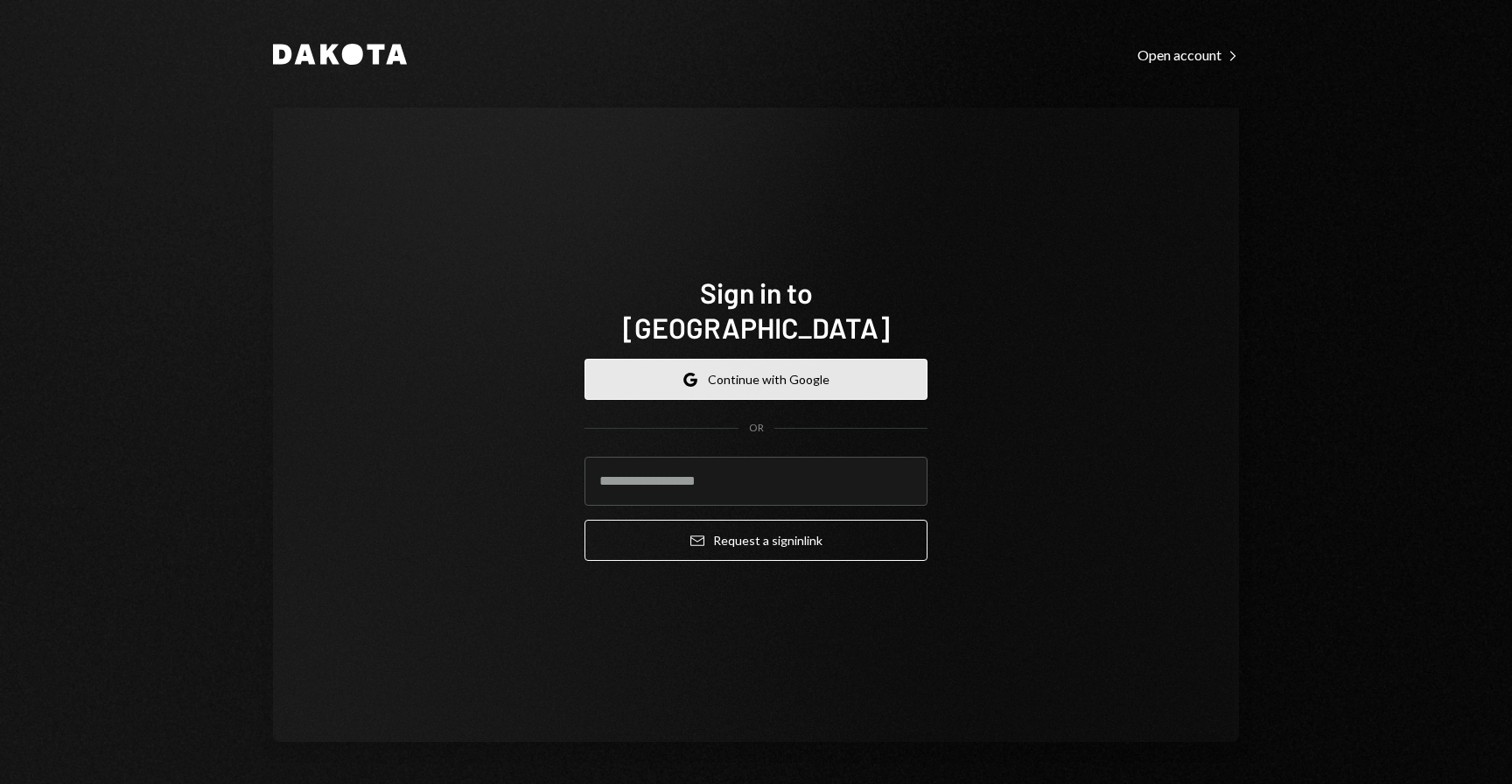
click at [909, 358] on button "Google Continue with Google" at bounding box center [756, 378] width 343 height 41
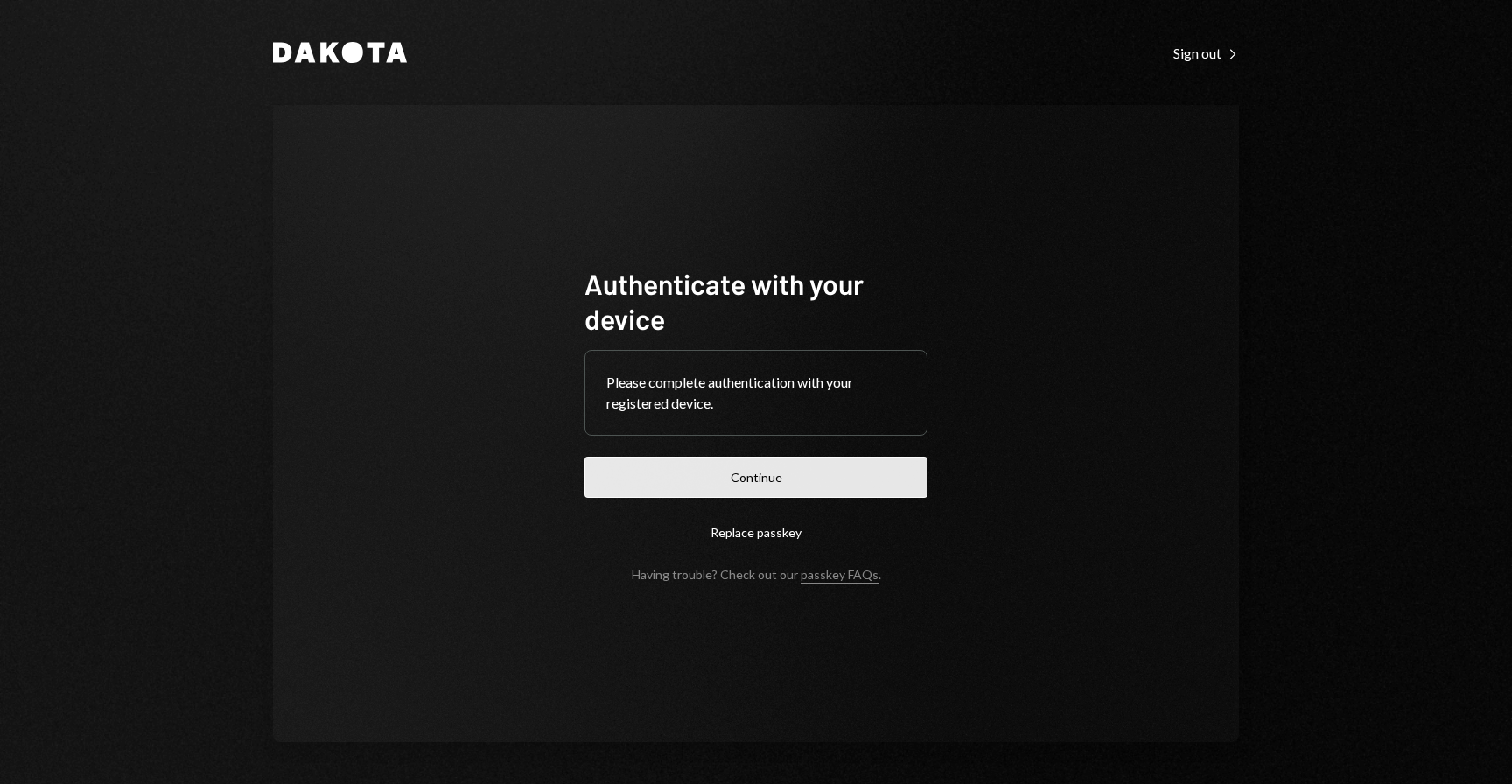
click at [865, 480] on button "Continue" at bounding box center [756, 476] width 343 height 41
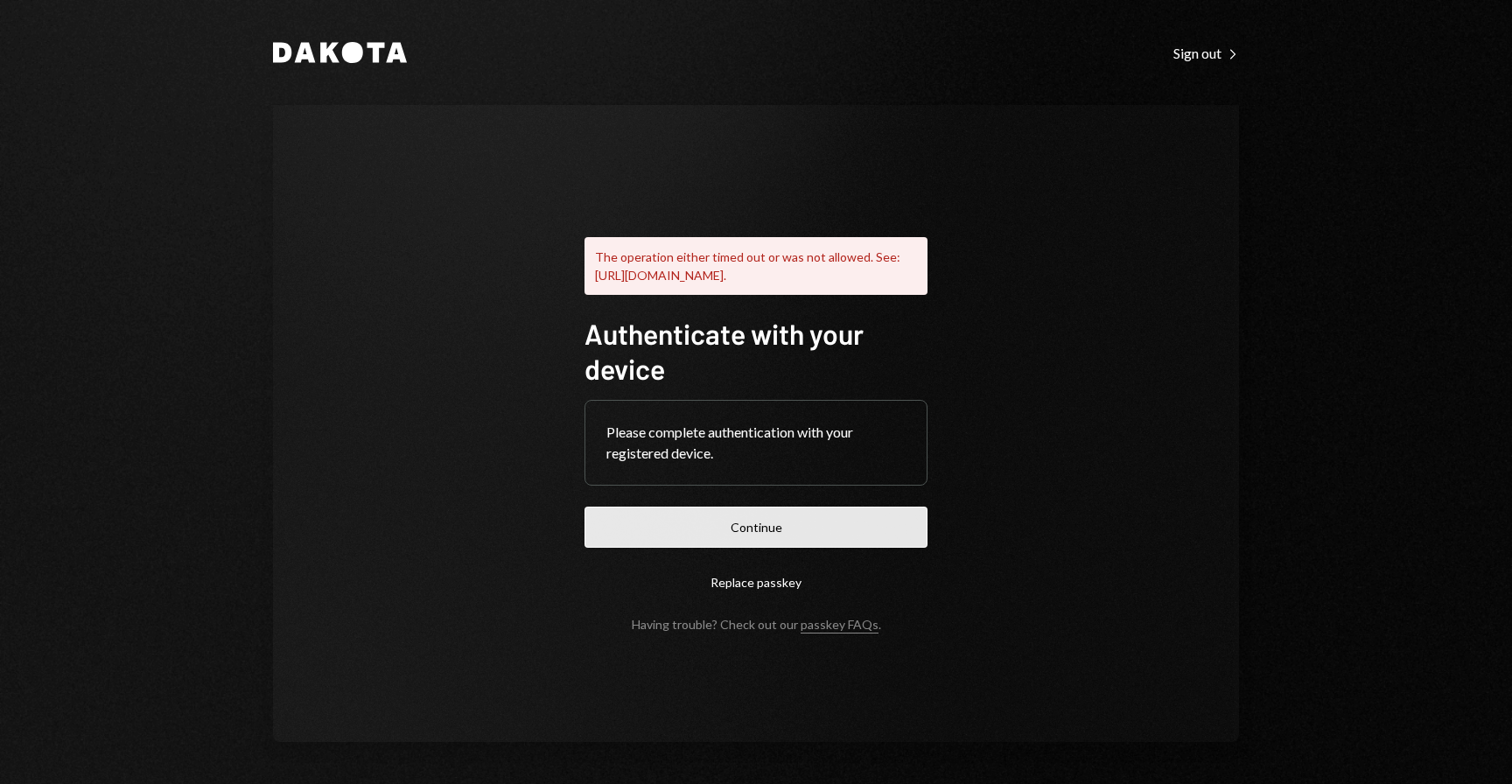
click at [766, 517] on button "Continue" at bounding box center [756, 526] width 343 height 41
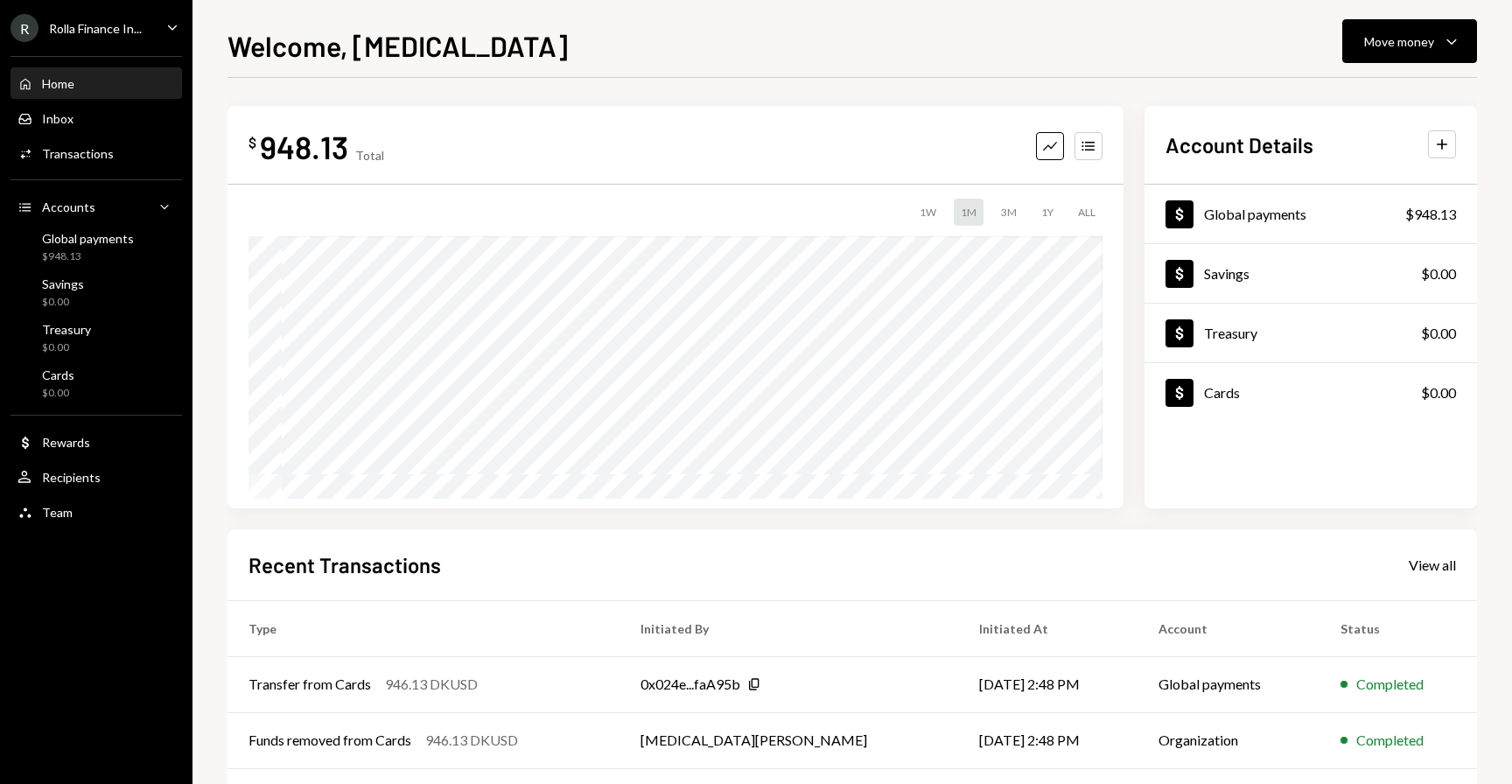
click at [135, 39] on div "R Rolla Finance In..." at bounding box center [76, 28] width 131 height 28
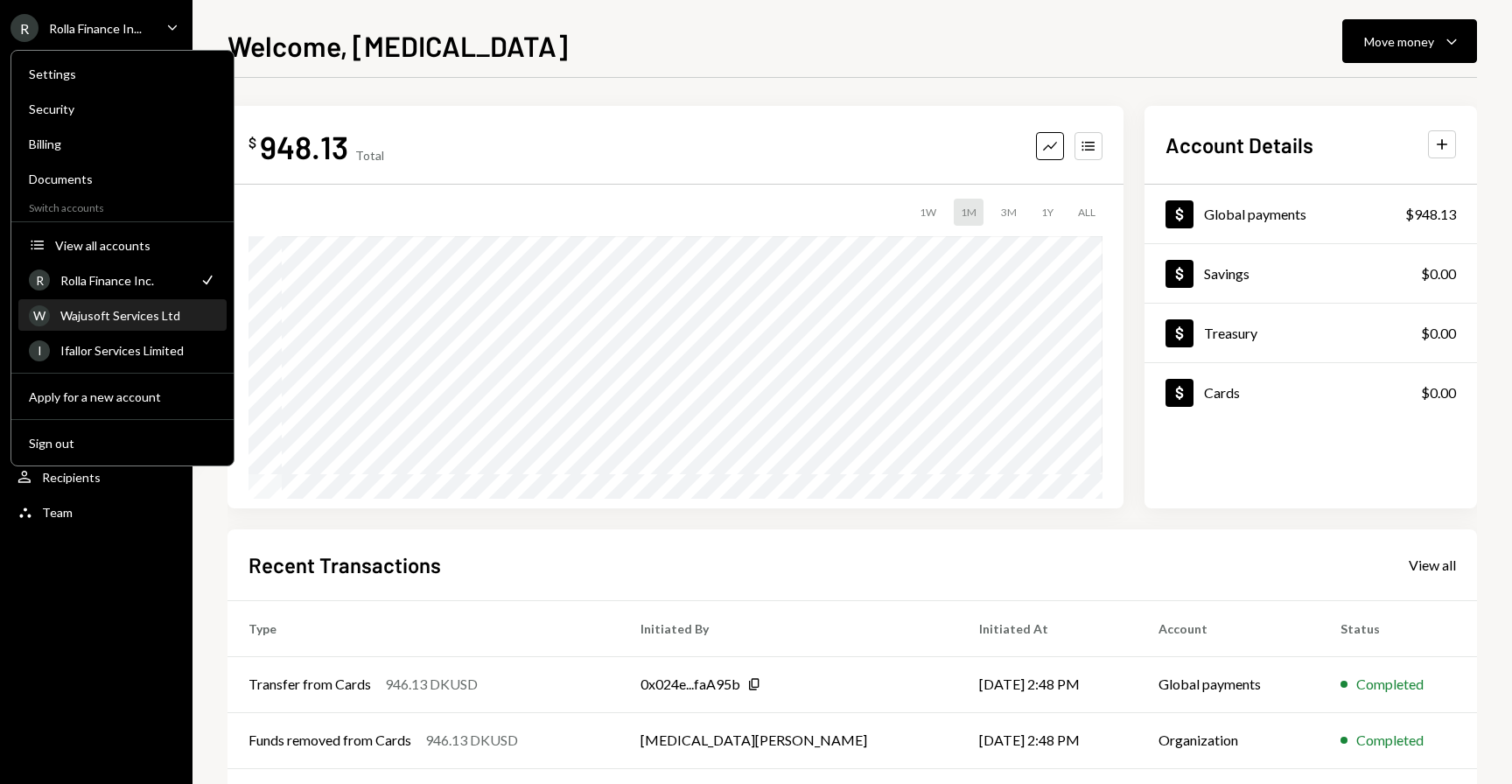
click at [101, 313] on div "Wajusoft Services Ltd" at bounding box center [138, 315] width 156 height 15
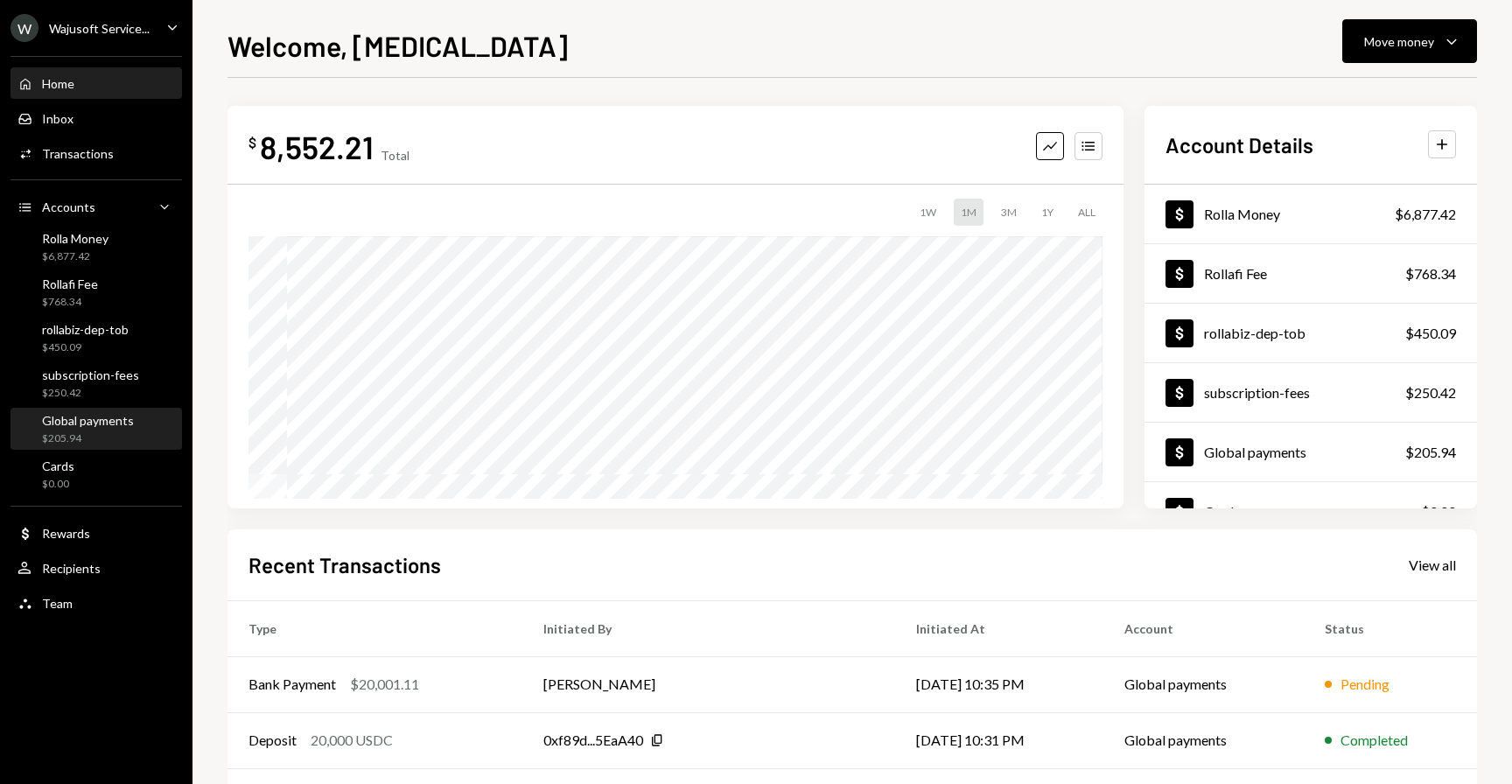
click at [85, 435] on div "$205.94" at bounding box center [87, 438] width 92 height 15
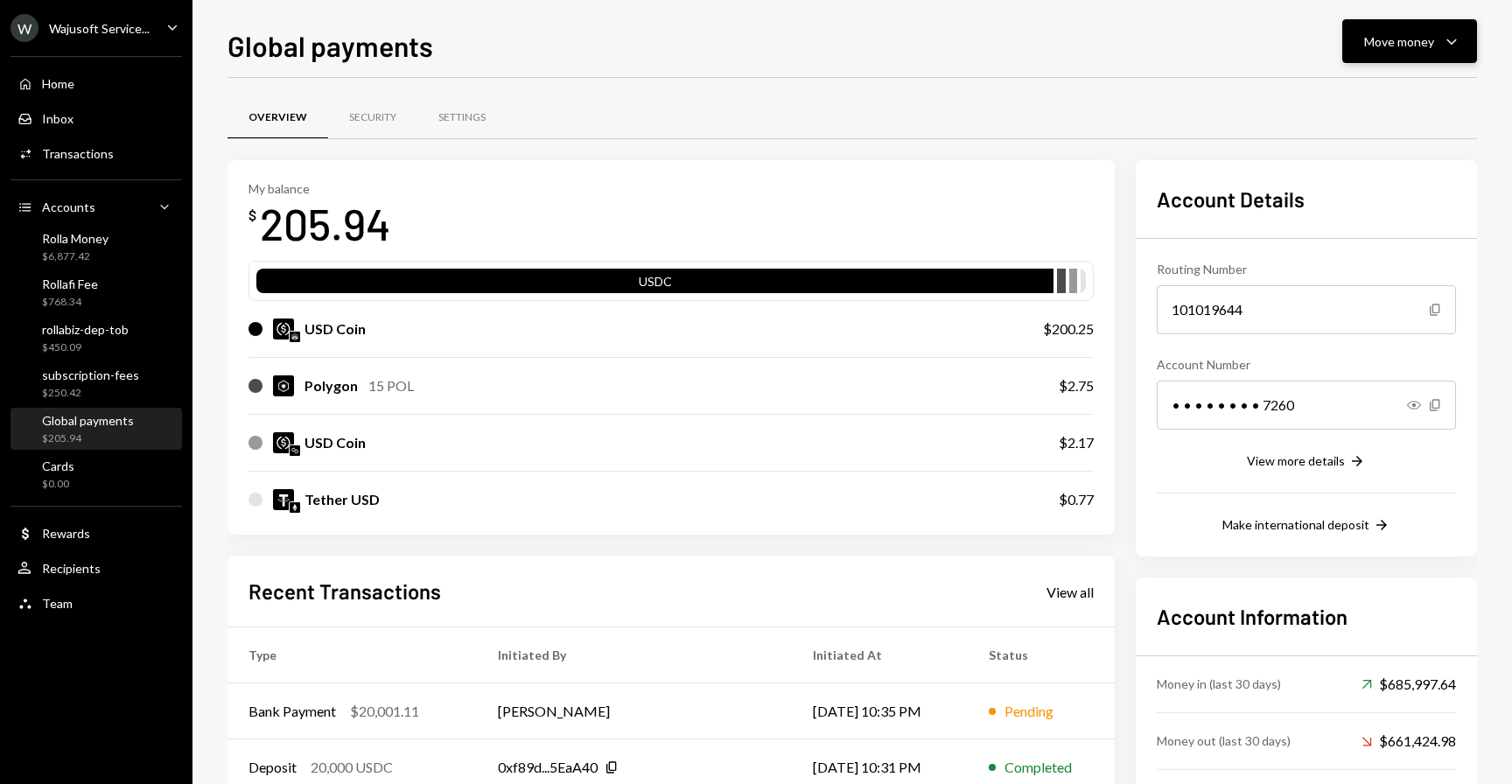
click at [1386, 37] on div "Move money" at bounding box center [1399, 42] width 69 height 19
click at [1356, 169] on div "Deposit" at bounding box center [1395, 173] width 128 height 19
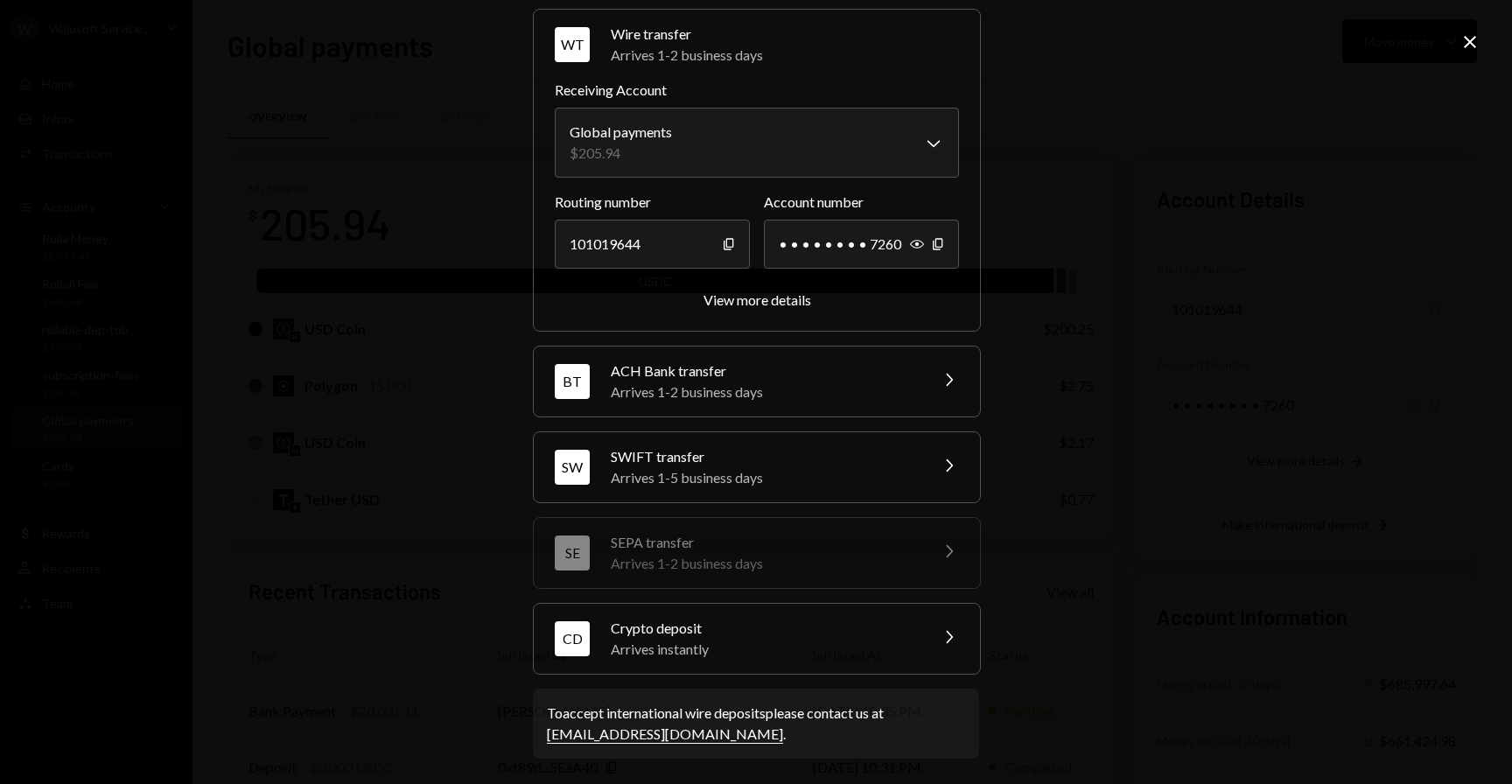
scroll to position [68, 0]
click at [821, 630] on div "Crypto deposit" at bounding box center [763, 625] width 306 height 21
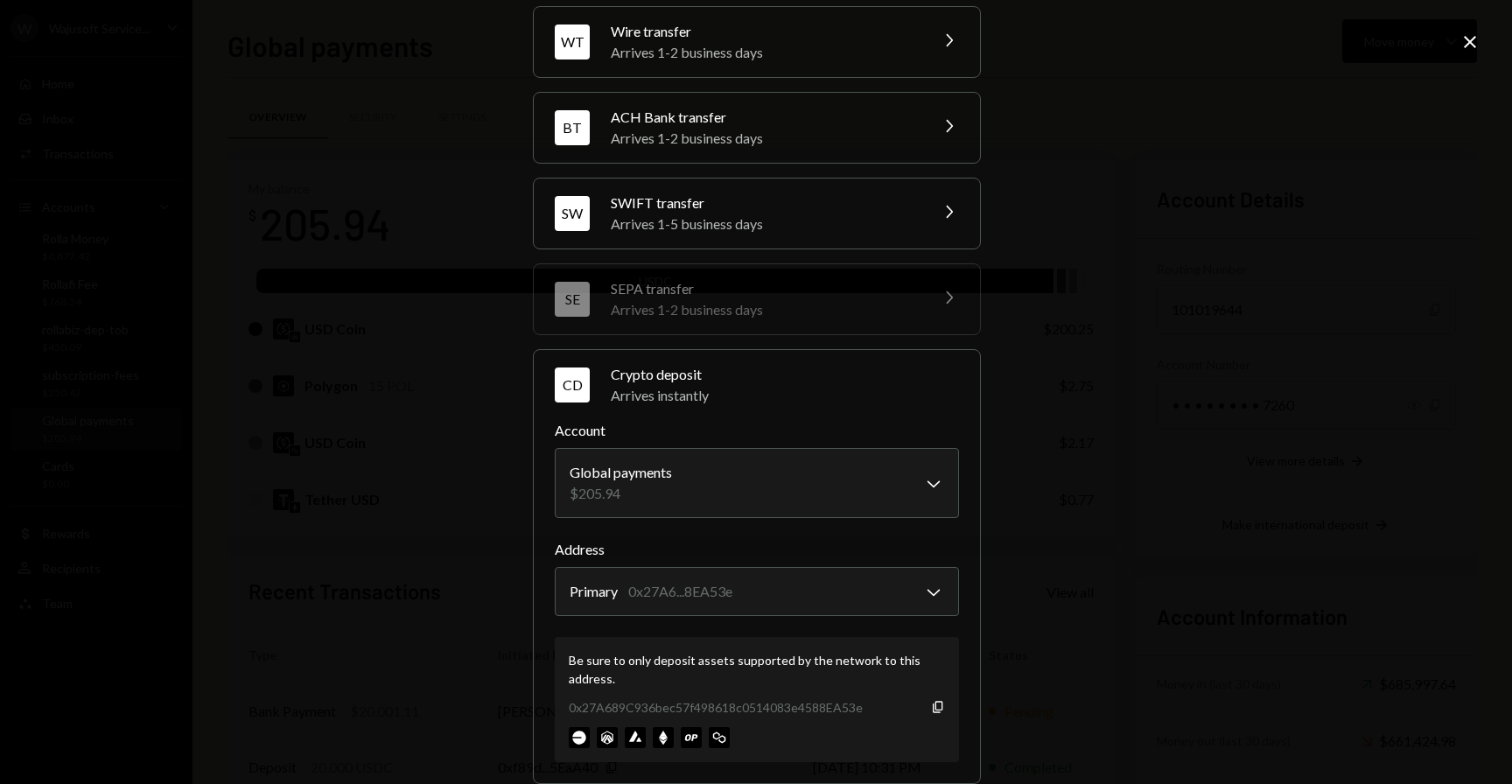
click at [1135, 229] on div "**********" at bounding box center [756, 392] width 1512 height 784
click at [1470, 32] on icon "Close" at bounding box center [1469, 42] width 21 height 21
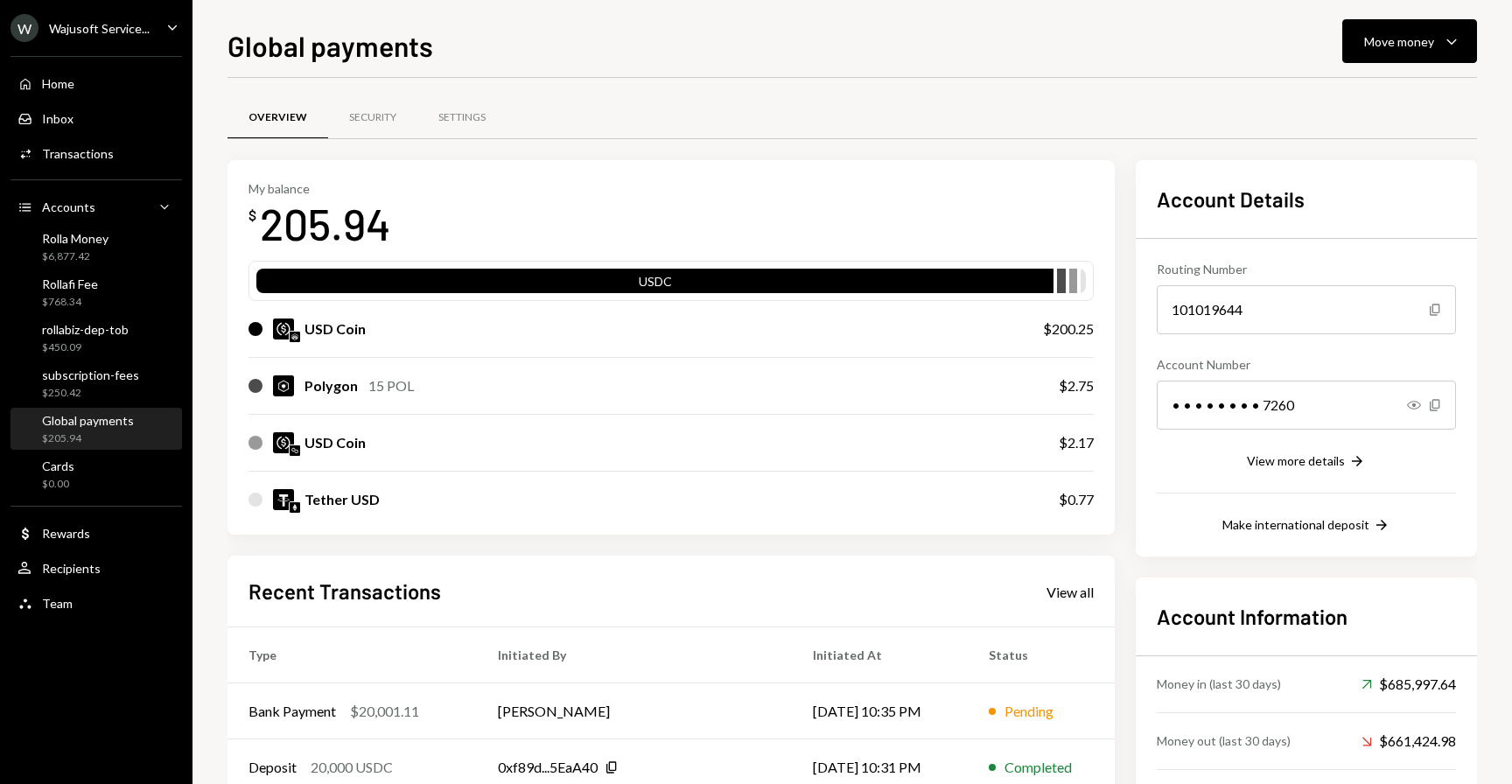
click at [95, 424] on div "Global payments" at bounding box center [87, 420] width 92 height 15
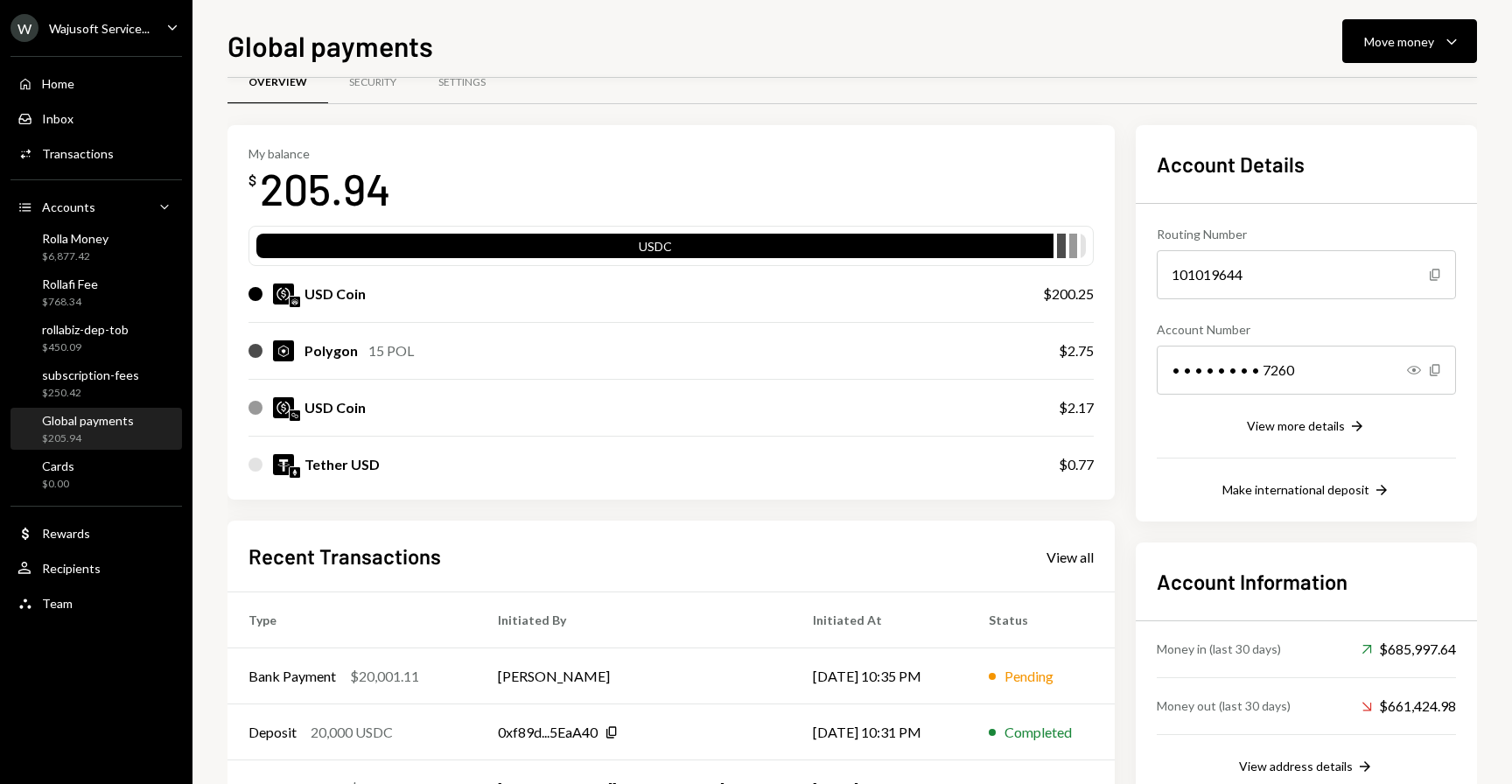
scroll to position [36, 0]
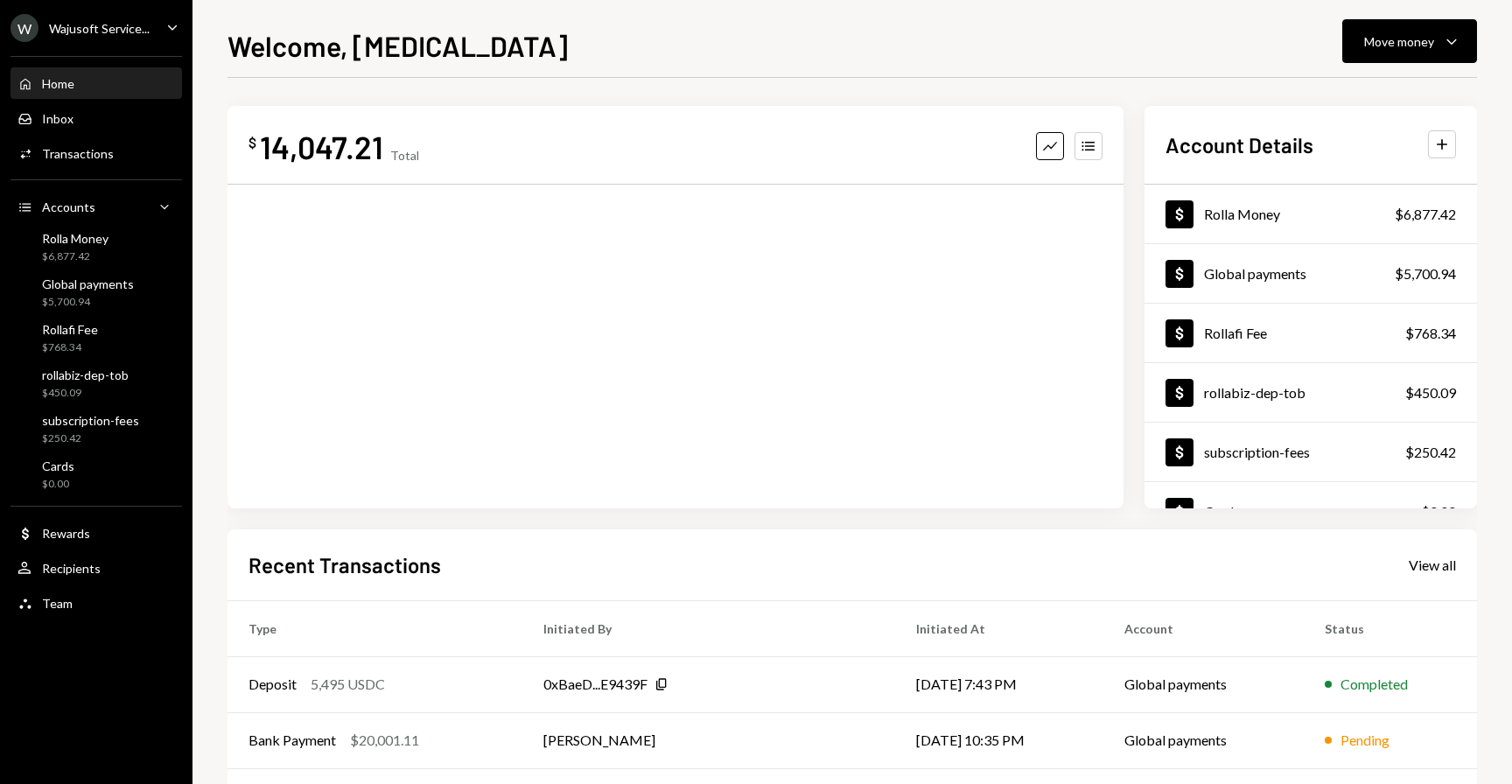
click at [108, 33] on div "Wajusoft Service..." at bounding box center [98, 28] width 100 height 15
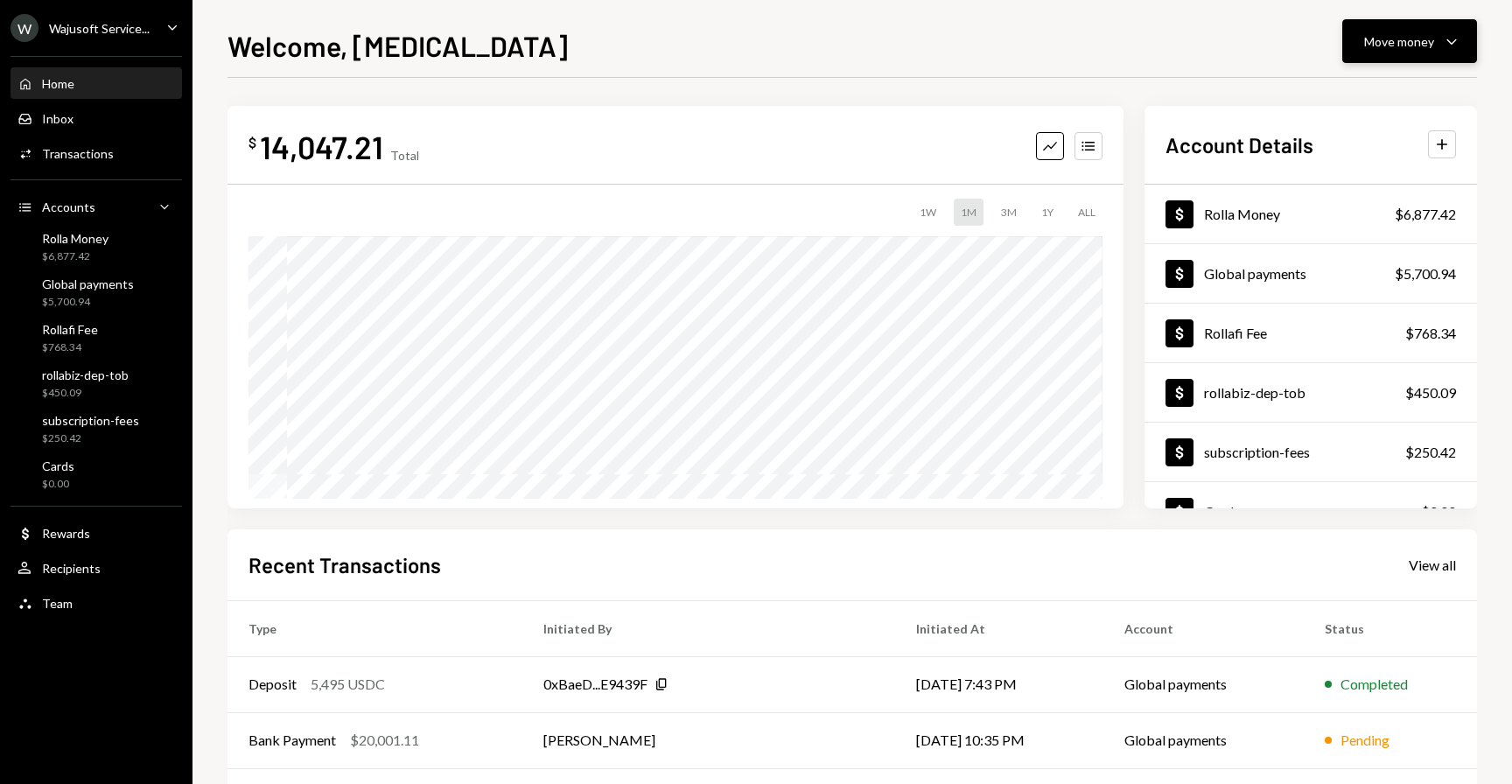
click at [1374, 58] on button "Move money Caret Down" at bounding box center [1410, 41] width 135 height 44
click at [1338, 92] on div "Send" at bounding box center [1395, 93] width 128 height 19
click at [81, 301] on div "$5,700.94" at bounding box center [87, 302] width 92 height 15
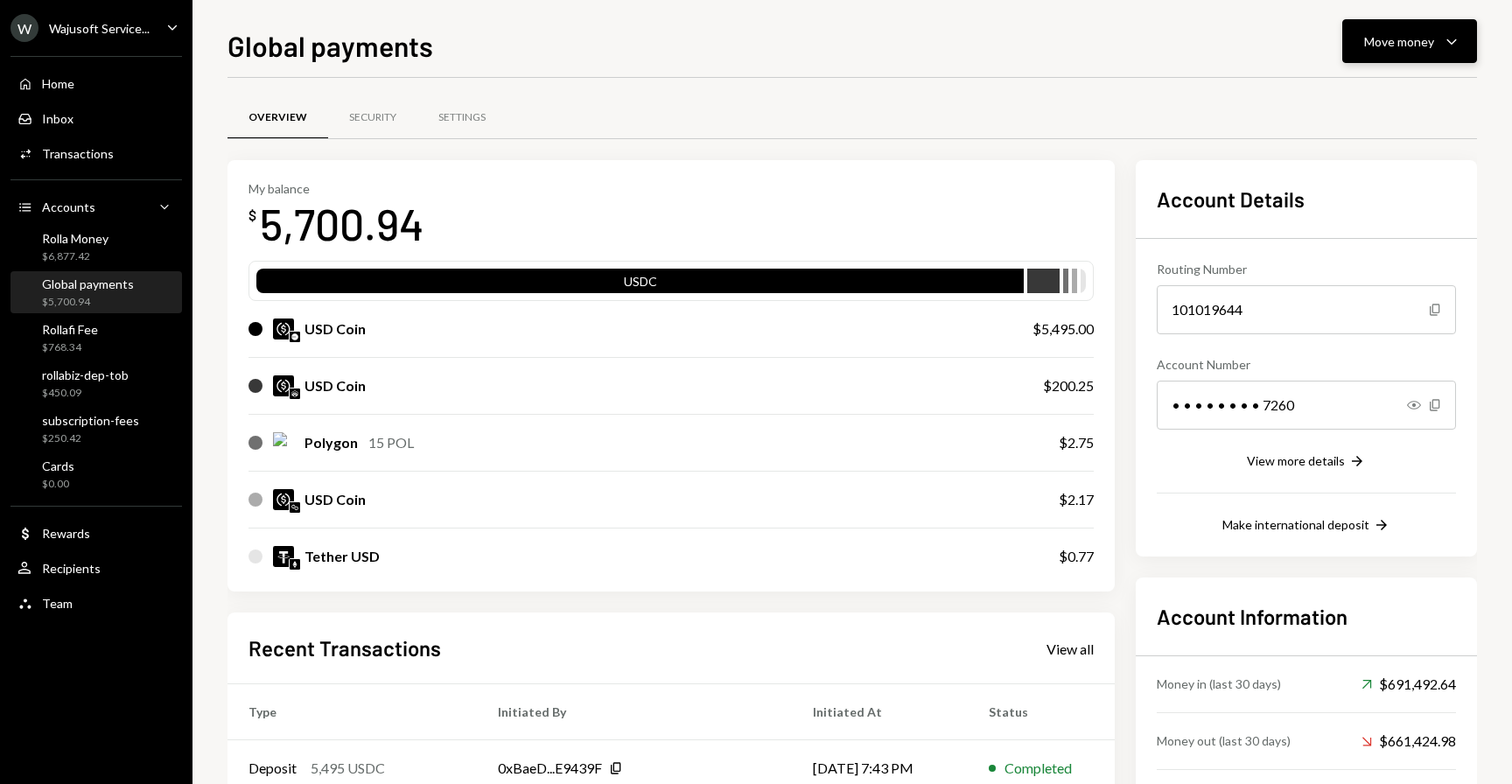
click at [1418, 43] on div "Move money" at bounding box center [1399, 42] width 69 height 19
click at [1345, 93] on div "Send" at bounding box center [1395, 93] width 128 height 19
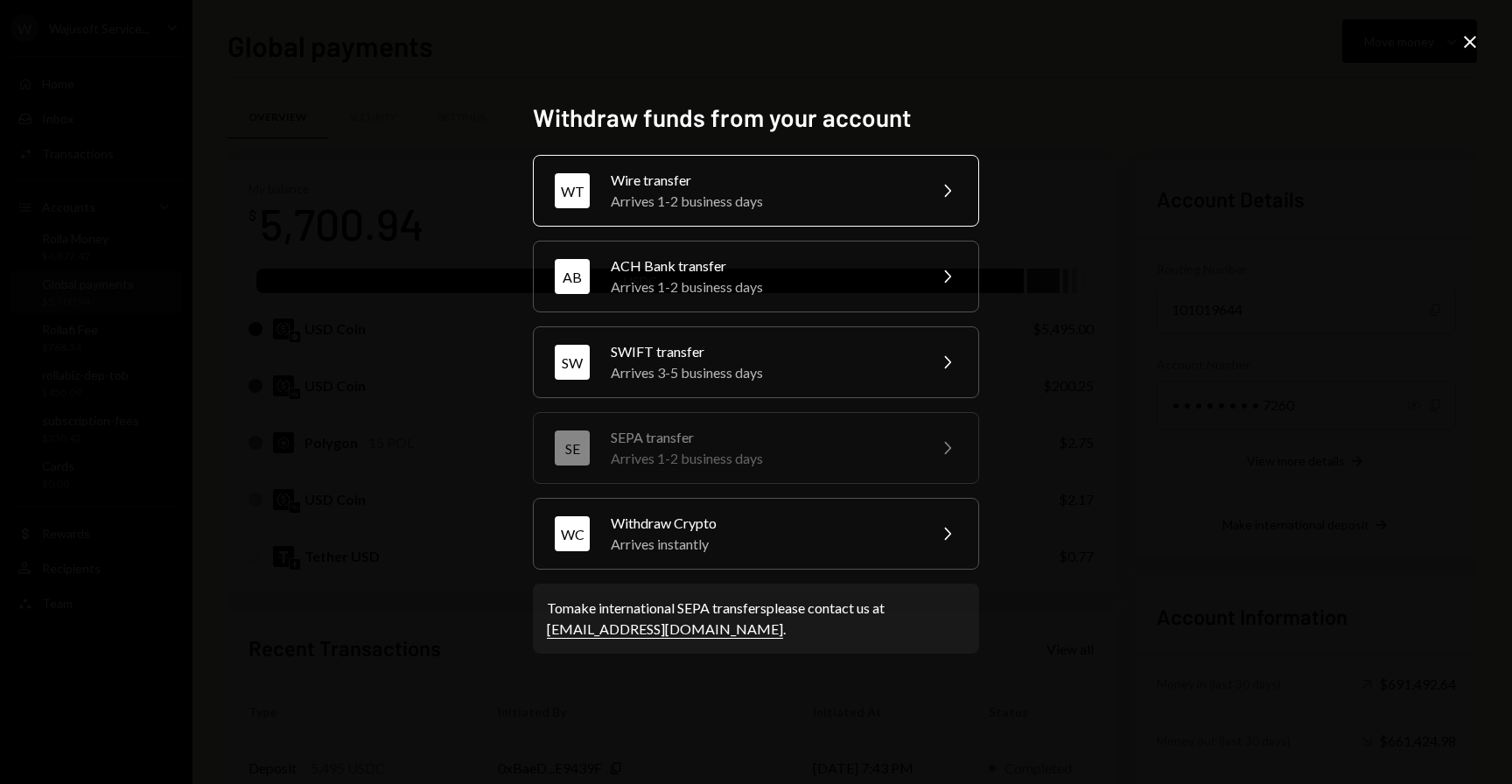
click at [732, 195] on div "Arrives 1-2 business days" at bounding box center [762, 200] width 305 height 21
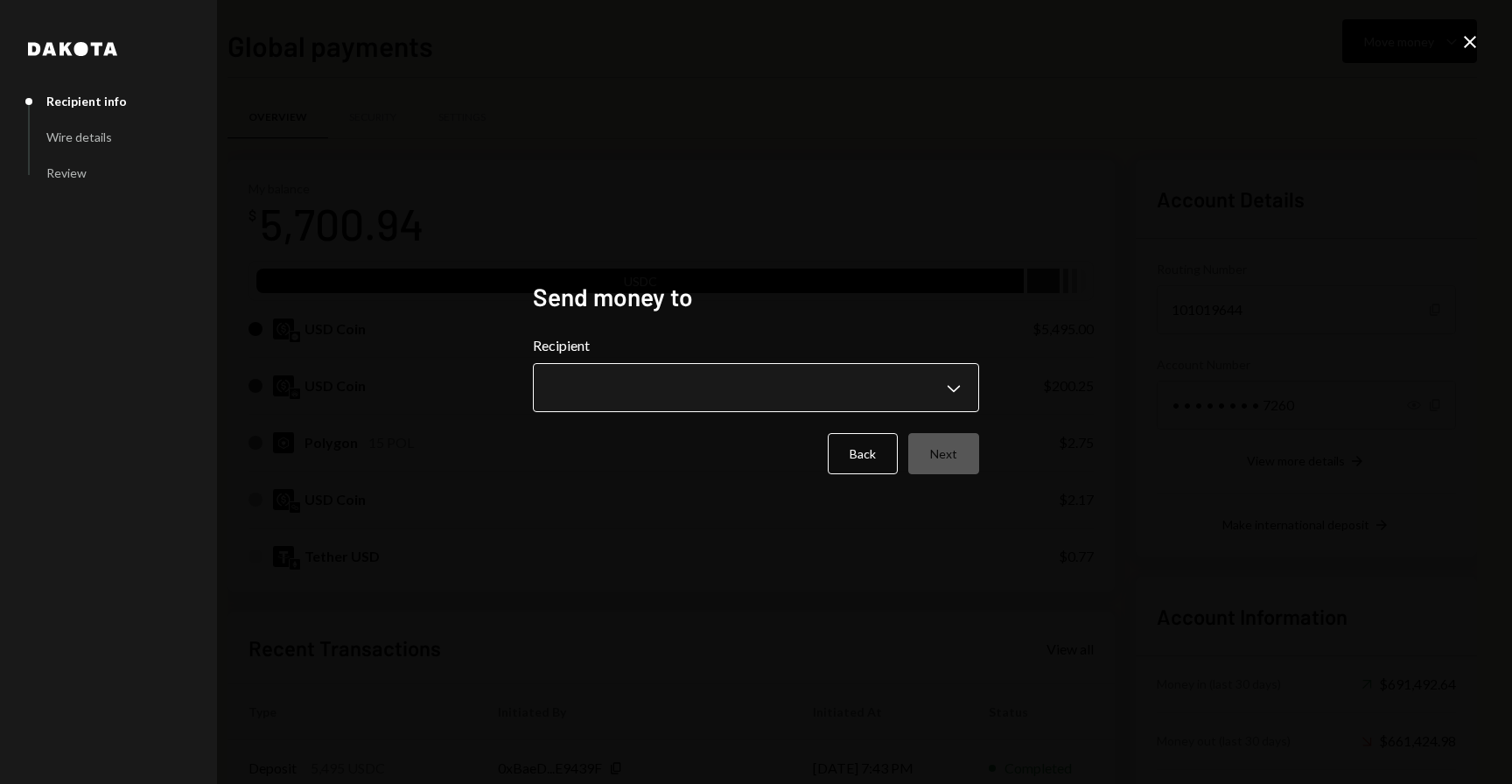
click at [741, 386] on body "W Wajusoft Service... Caret Down Home Home Inbox Inbox Activities Transactions …" at bounding box center [756, 392] width 1512 height 784
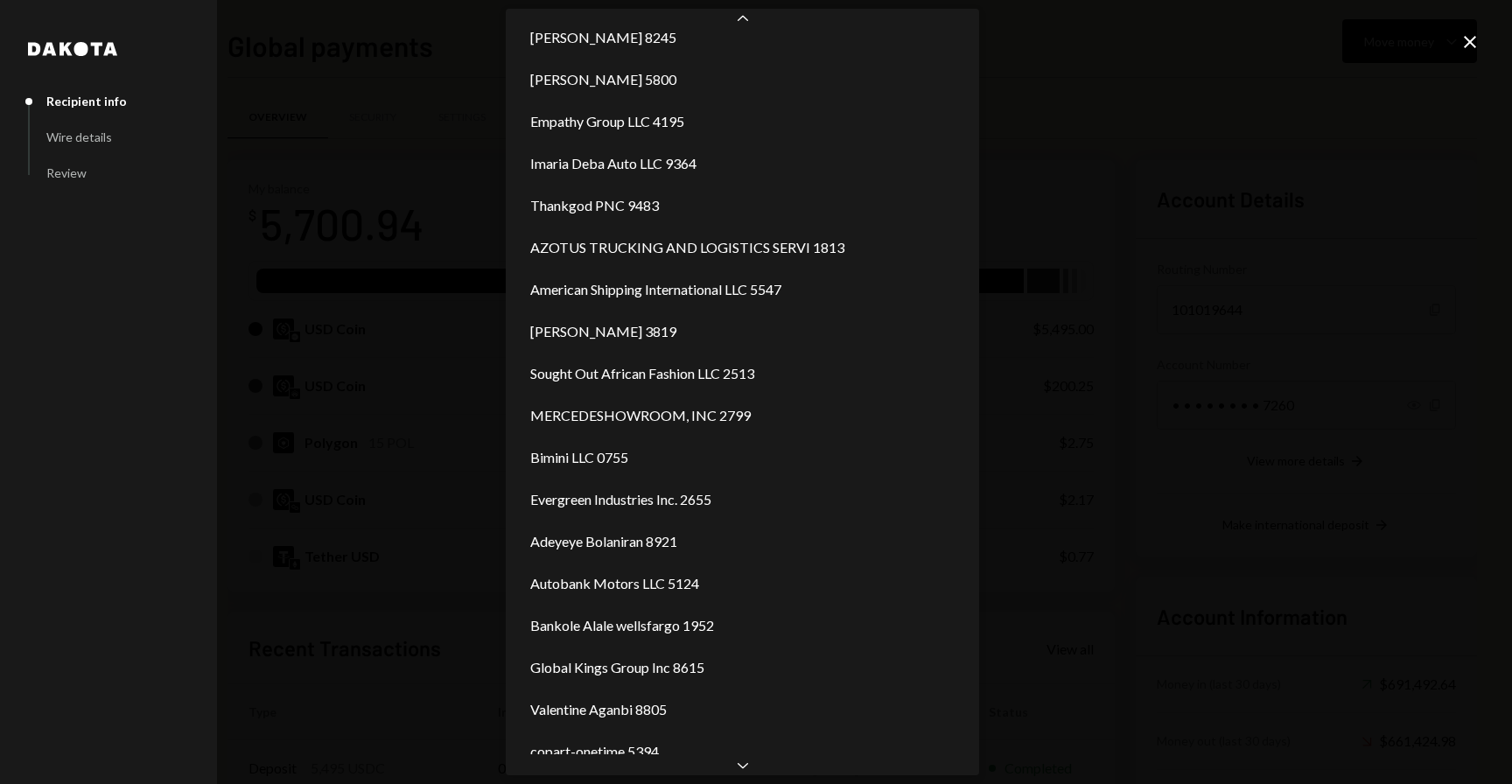
scroll to position [1494, 0]
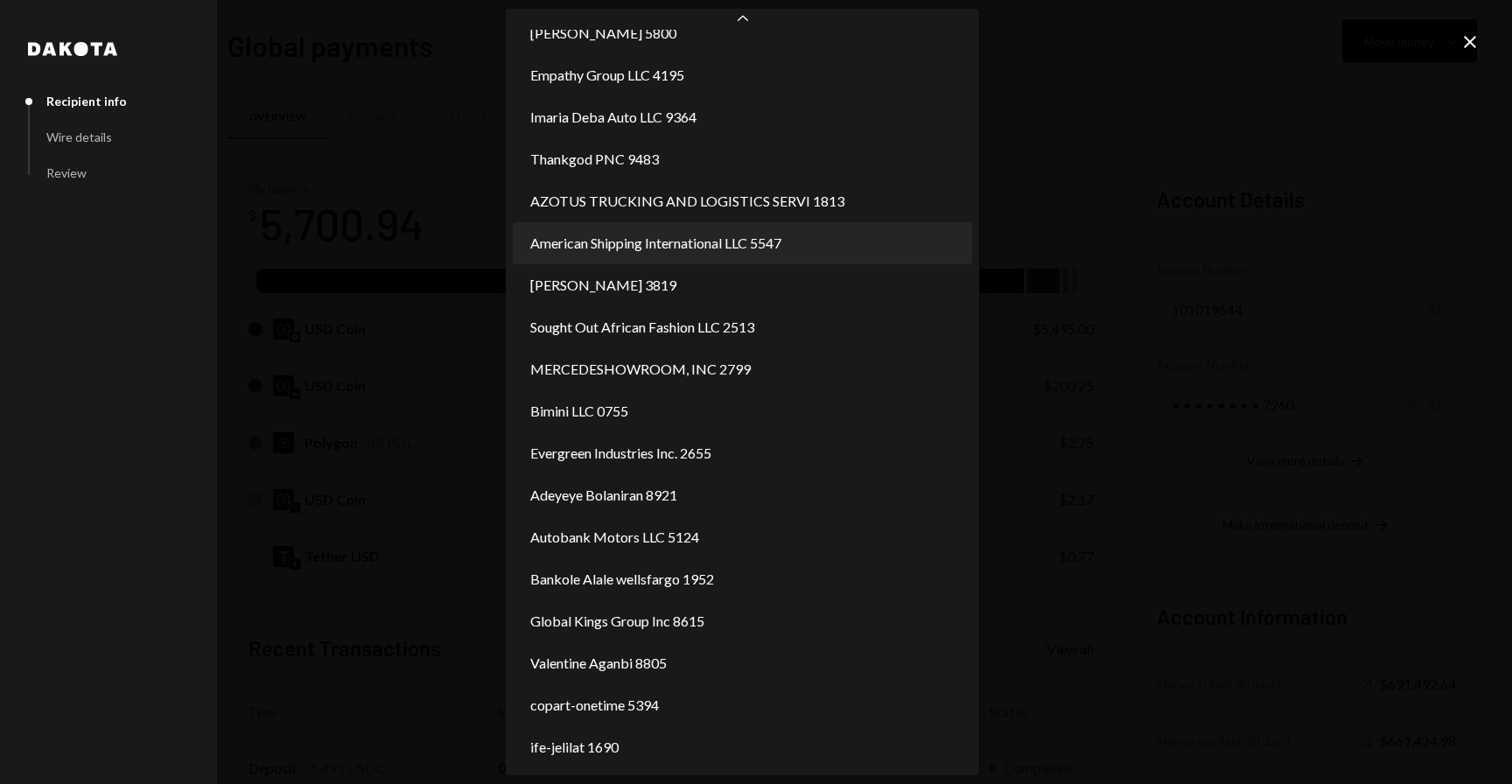
select select "**********"
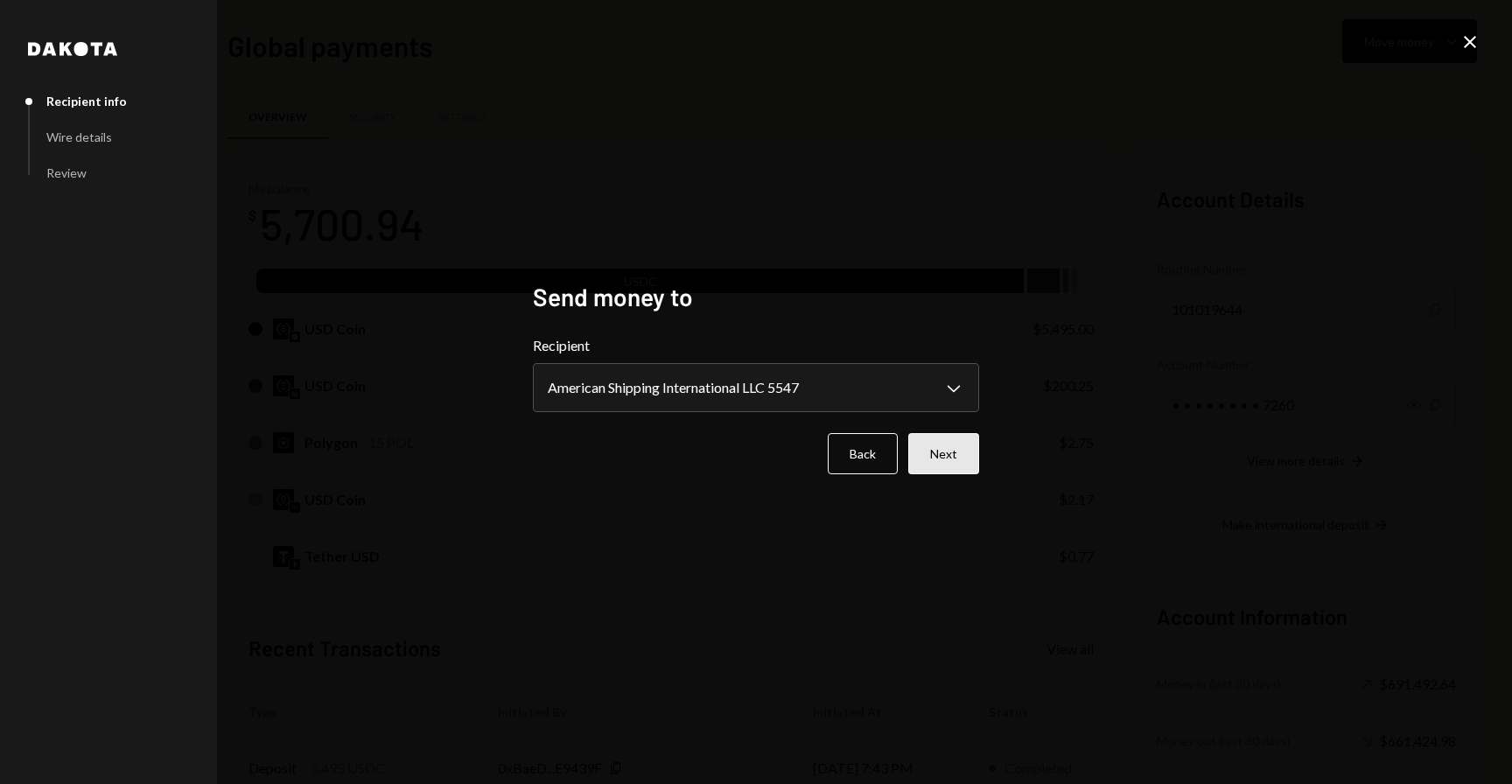
click at [949, 437] on button "Next" at bounding box center [943, 453] width 70 height 41
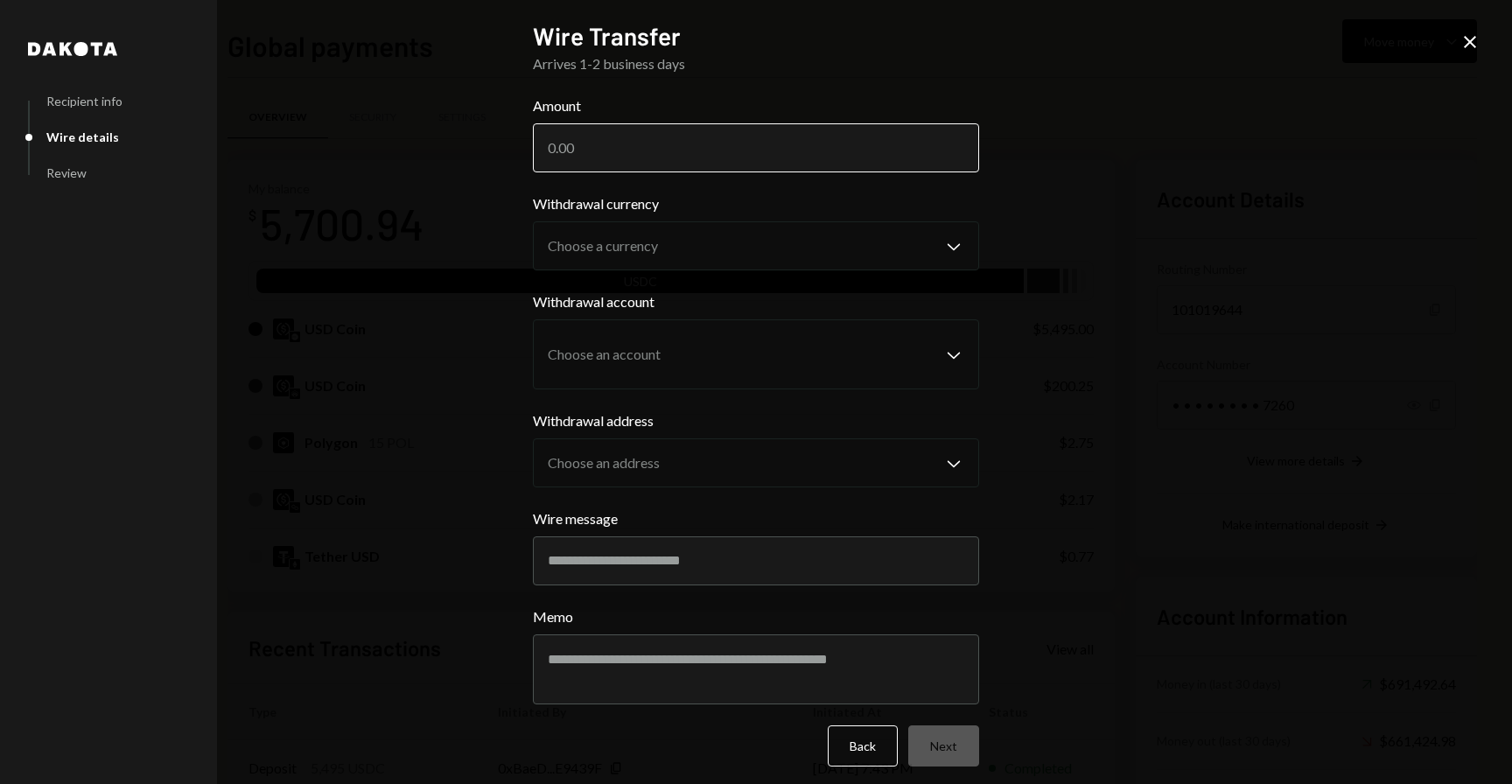
click at [725, 146] on input "Amount" at bounding box center [756, 147] width 446 height 49
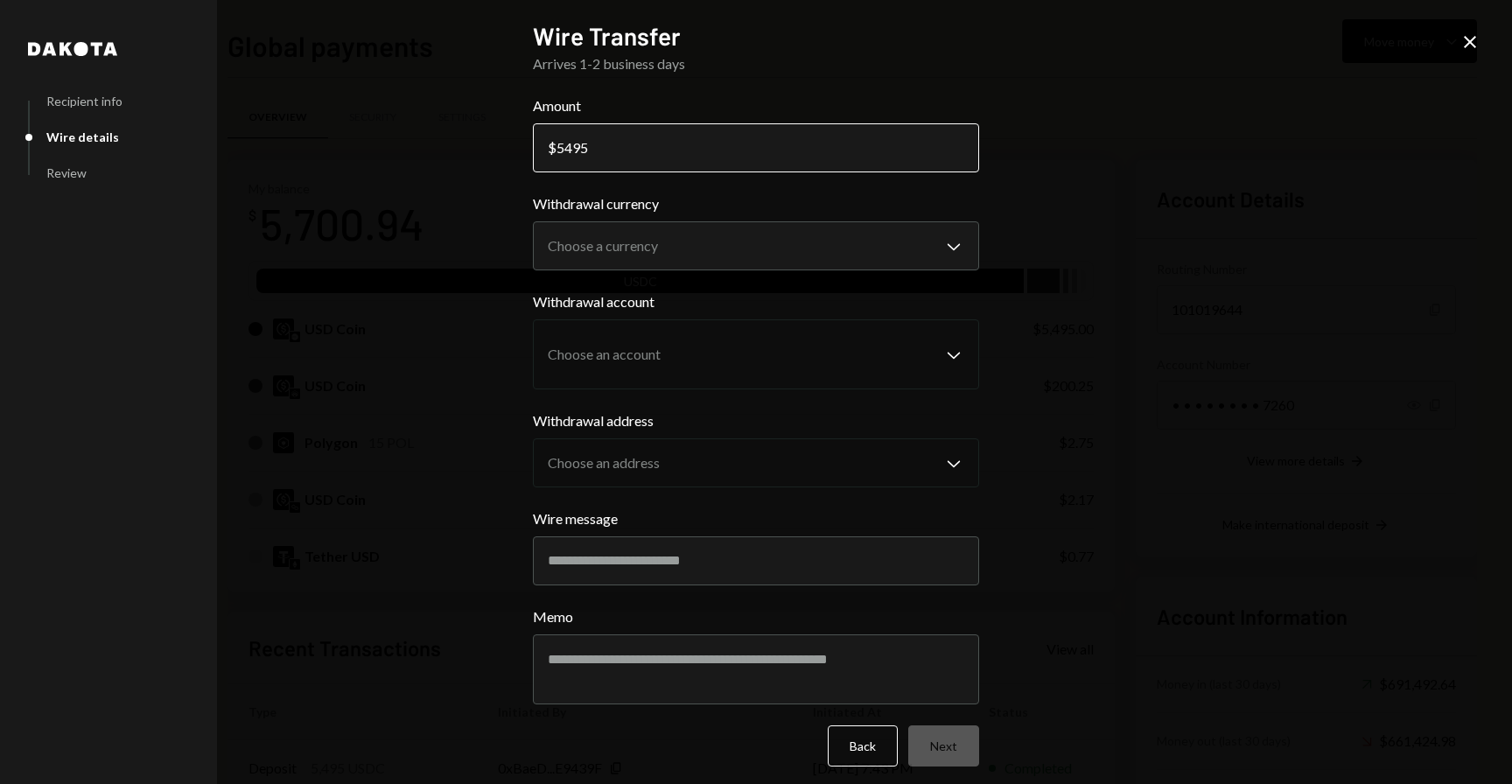
type input "5495"
click at [677, 269] on body "W Wajusoft Service... Caret Down Home Home Inbox Inbox Activities Transactions …" at bounding box center [756, 392] width 1512 height 784
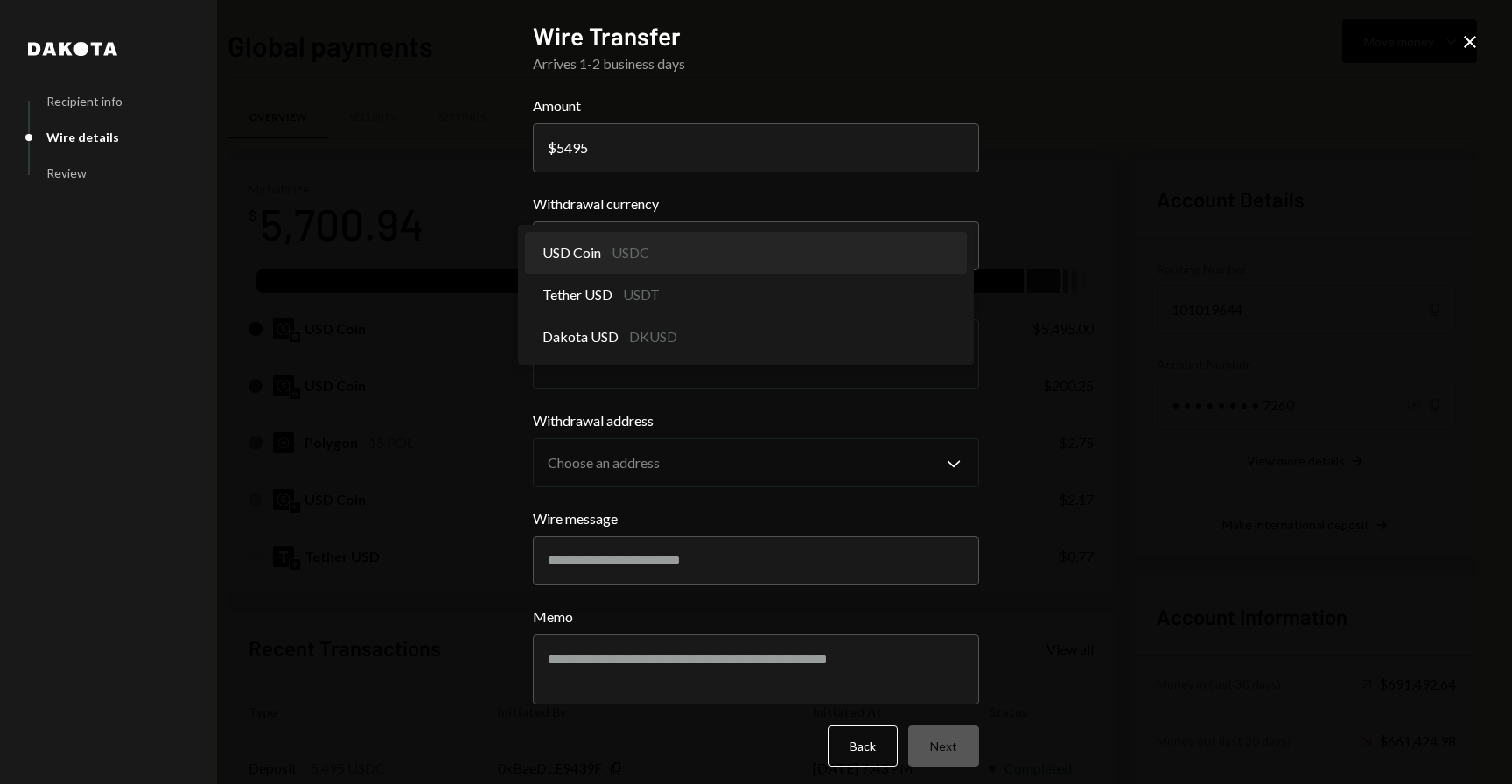
select select "****"
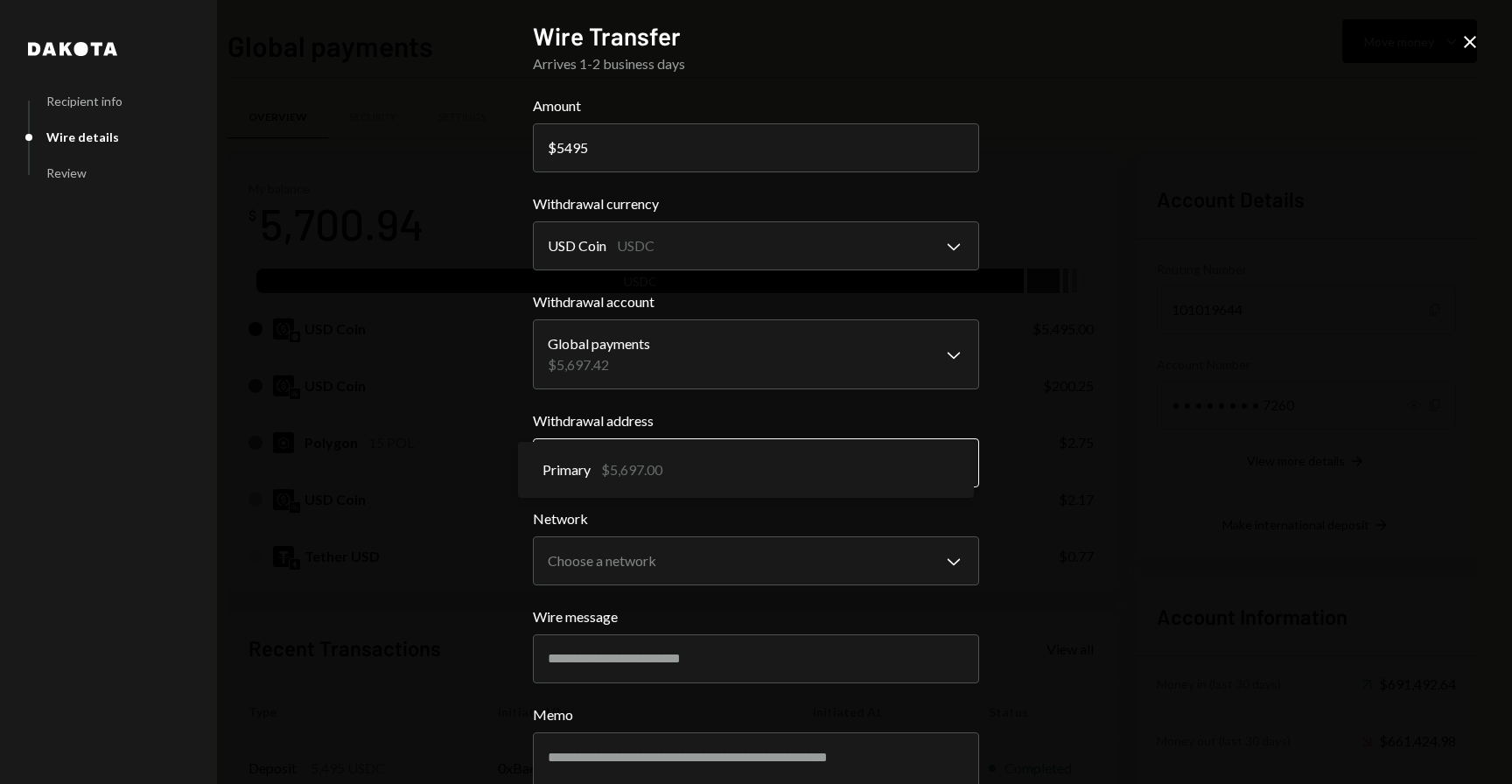
click at [648, 471] on body "W Wajusoft Service... Caret Down Home Home Inbox Inbox Activities Transactions …" at bounding box center [756, 392] width 1512 height 784
click at [646, 546] on body "W Wajusoft Service... Caret Down Home Home Inbox Inbox Activities Transactions …" at bounding box center [756, 392] width 1512 height 784
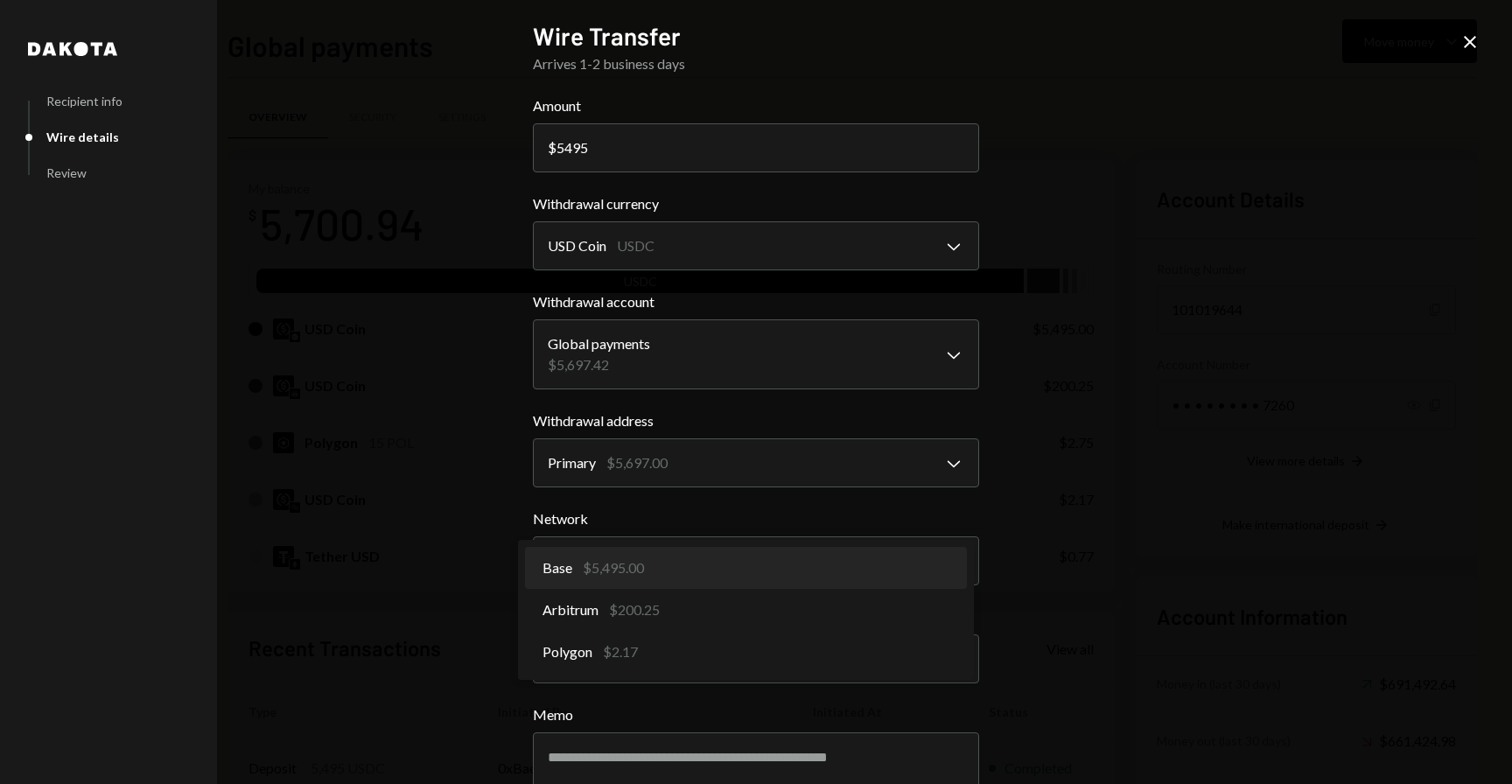
select select "**********"
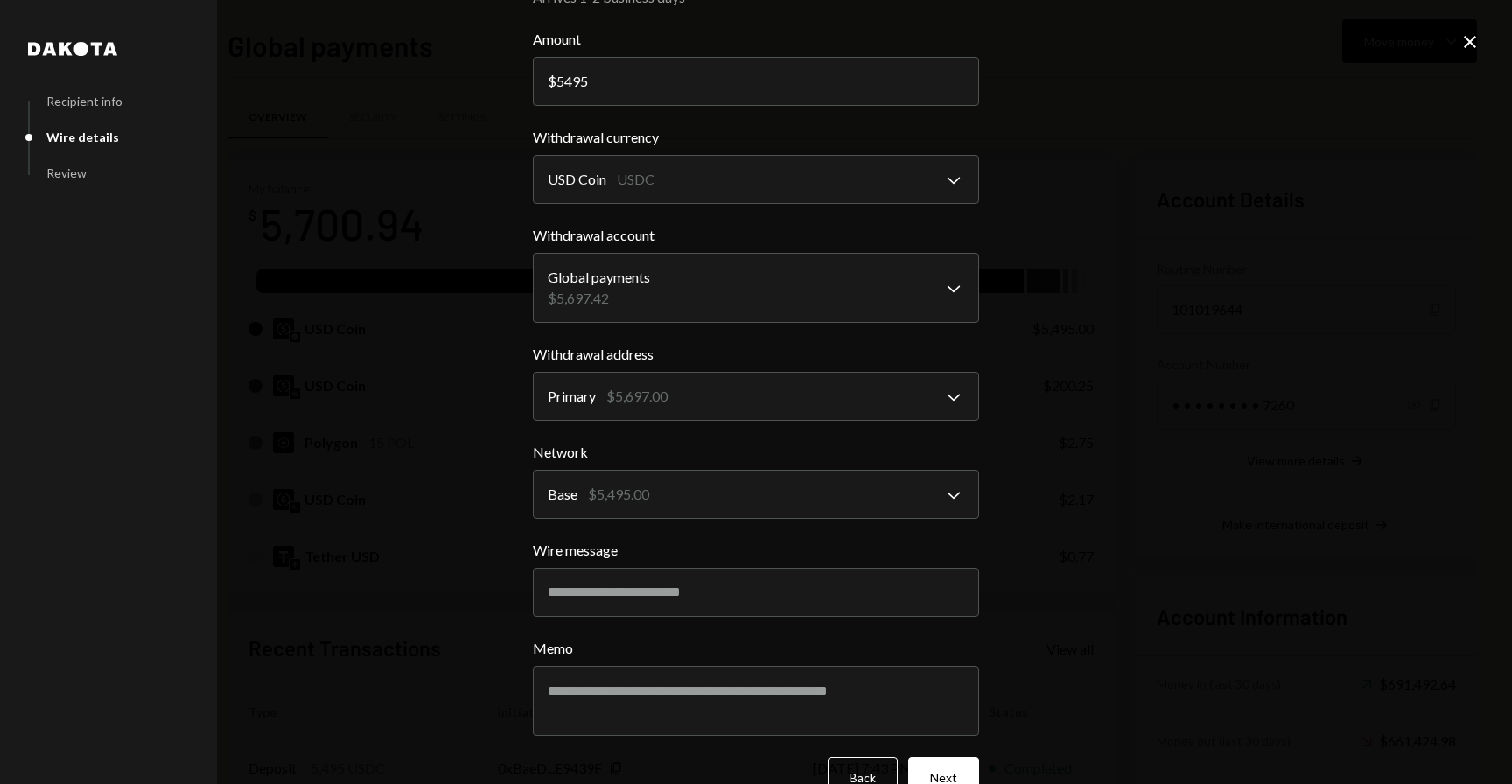
scroll to position [74, 0]
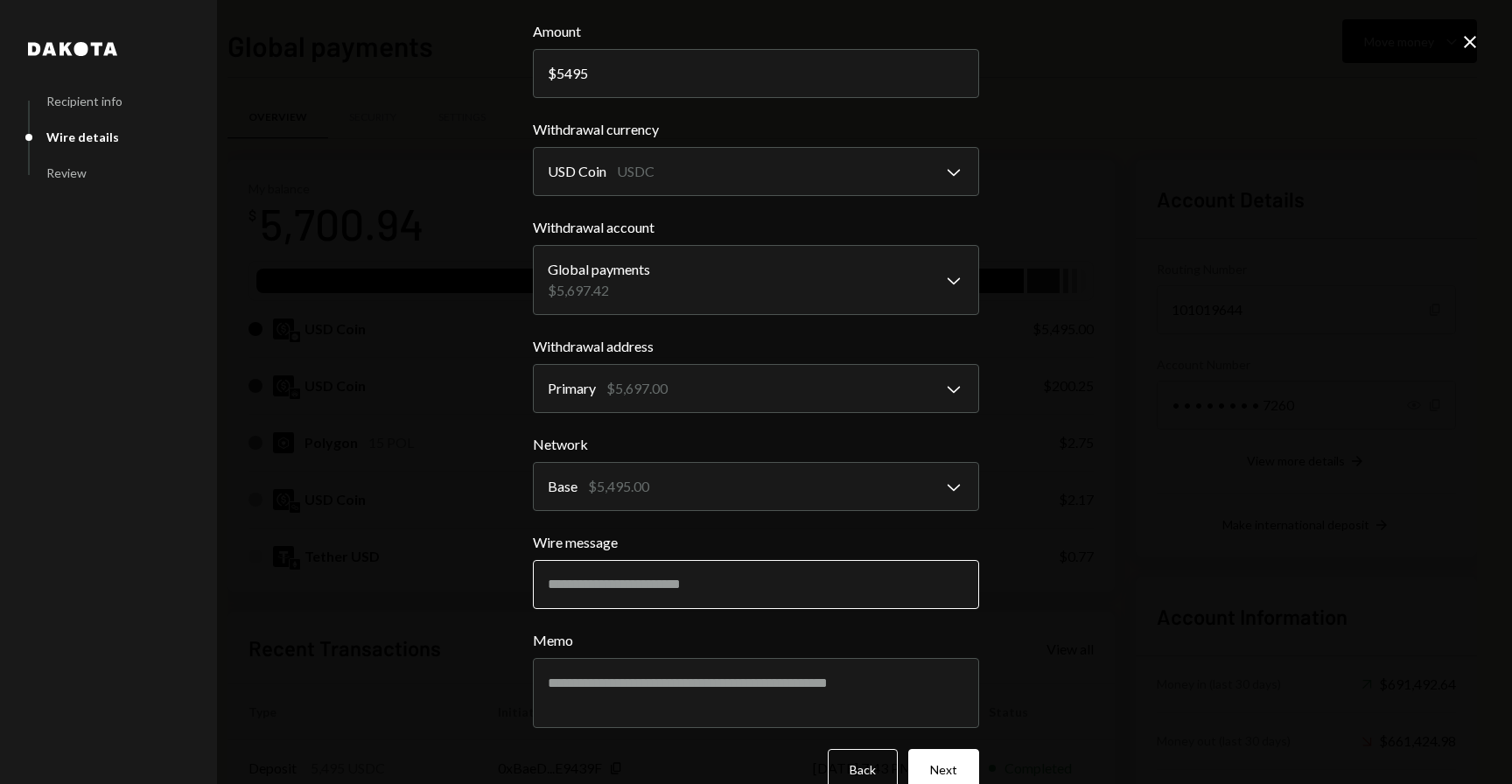
click at [587, 595] on input "Wire message" at bounding box center [756, 584] width 446 height 49
paste input "**********"
type input "**********"
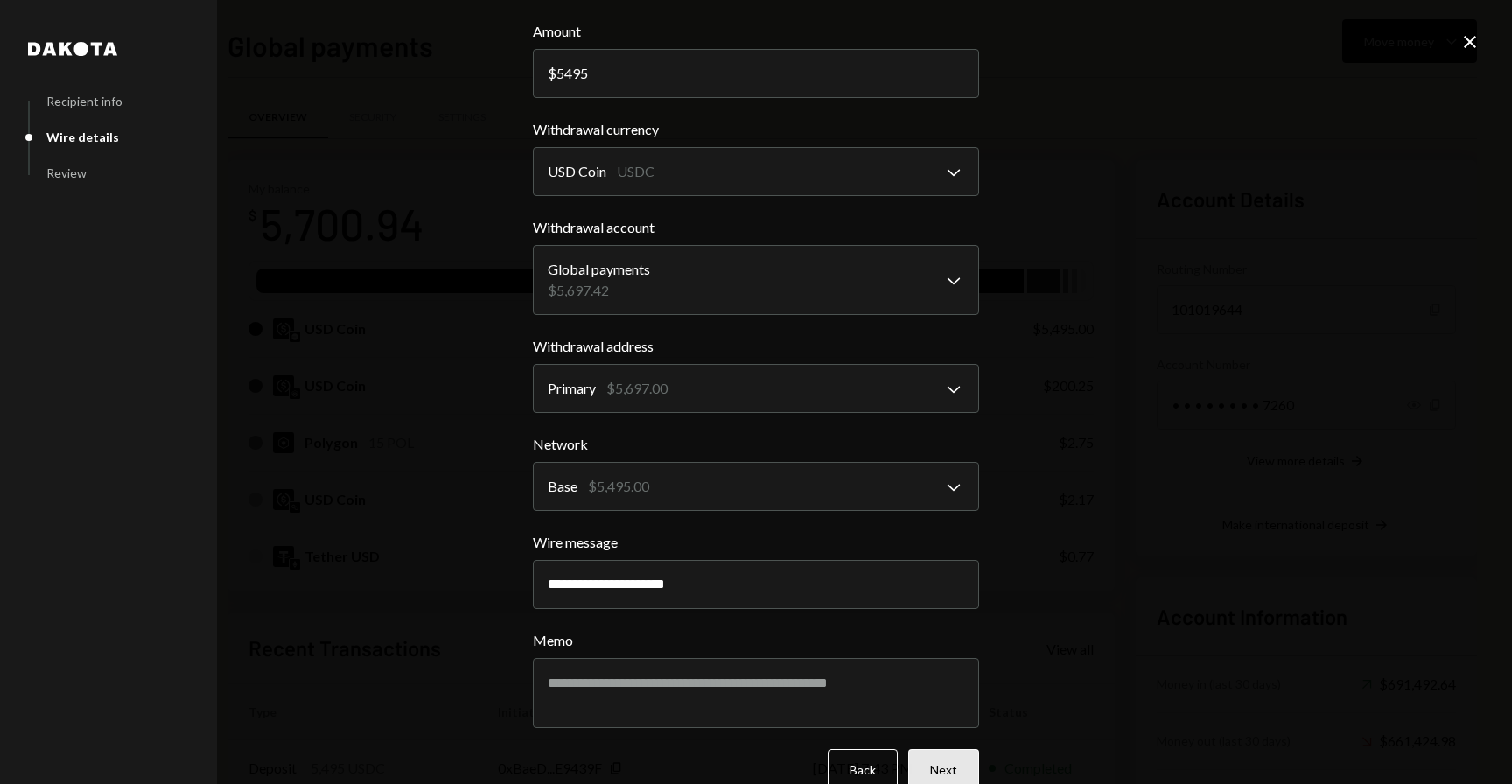
click at [934, 751] on button "Next" at bounding box center [943, 768] width 70 height 41
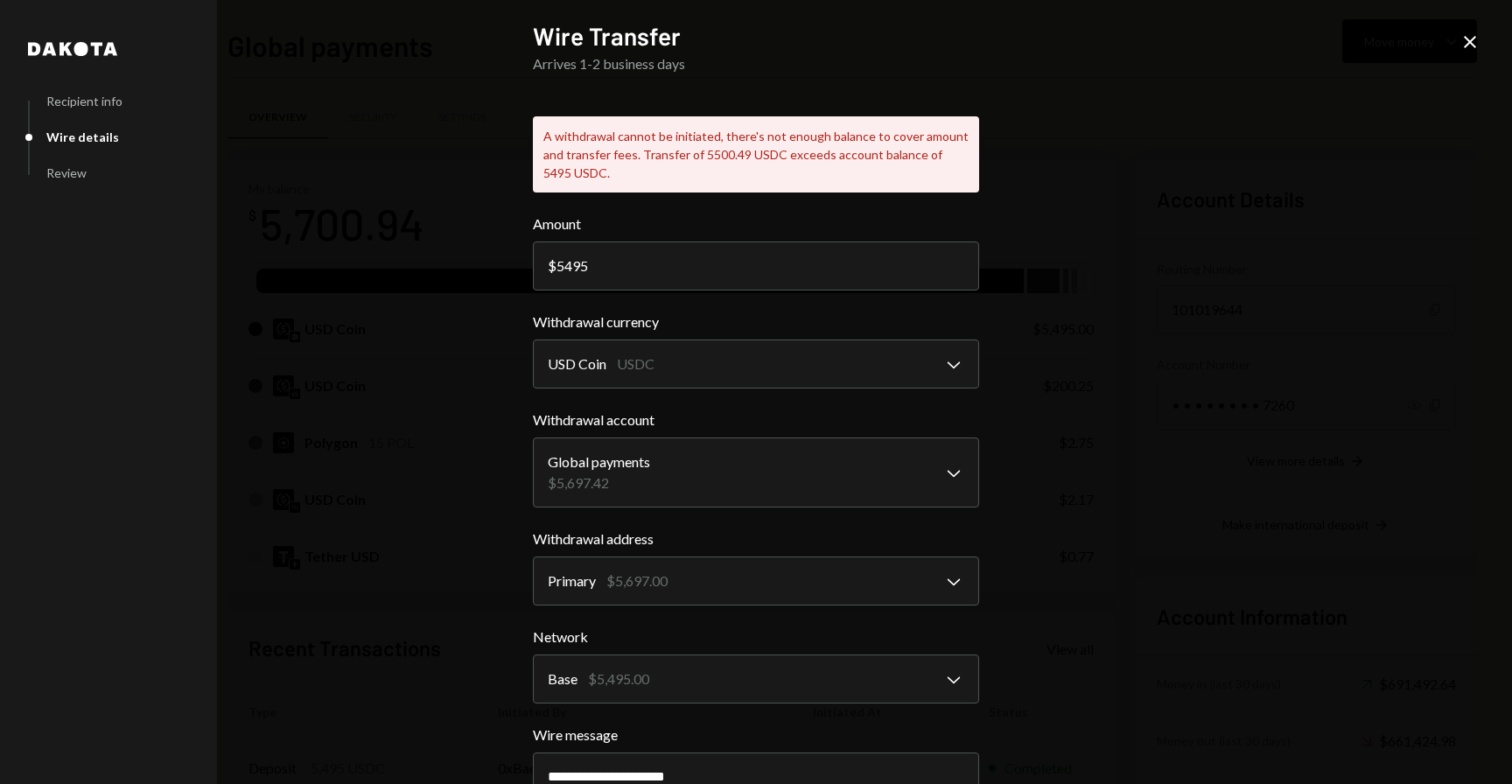
click at [1470, 44] on icon at bounding box center [1469, 42] width 12 height 12
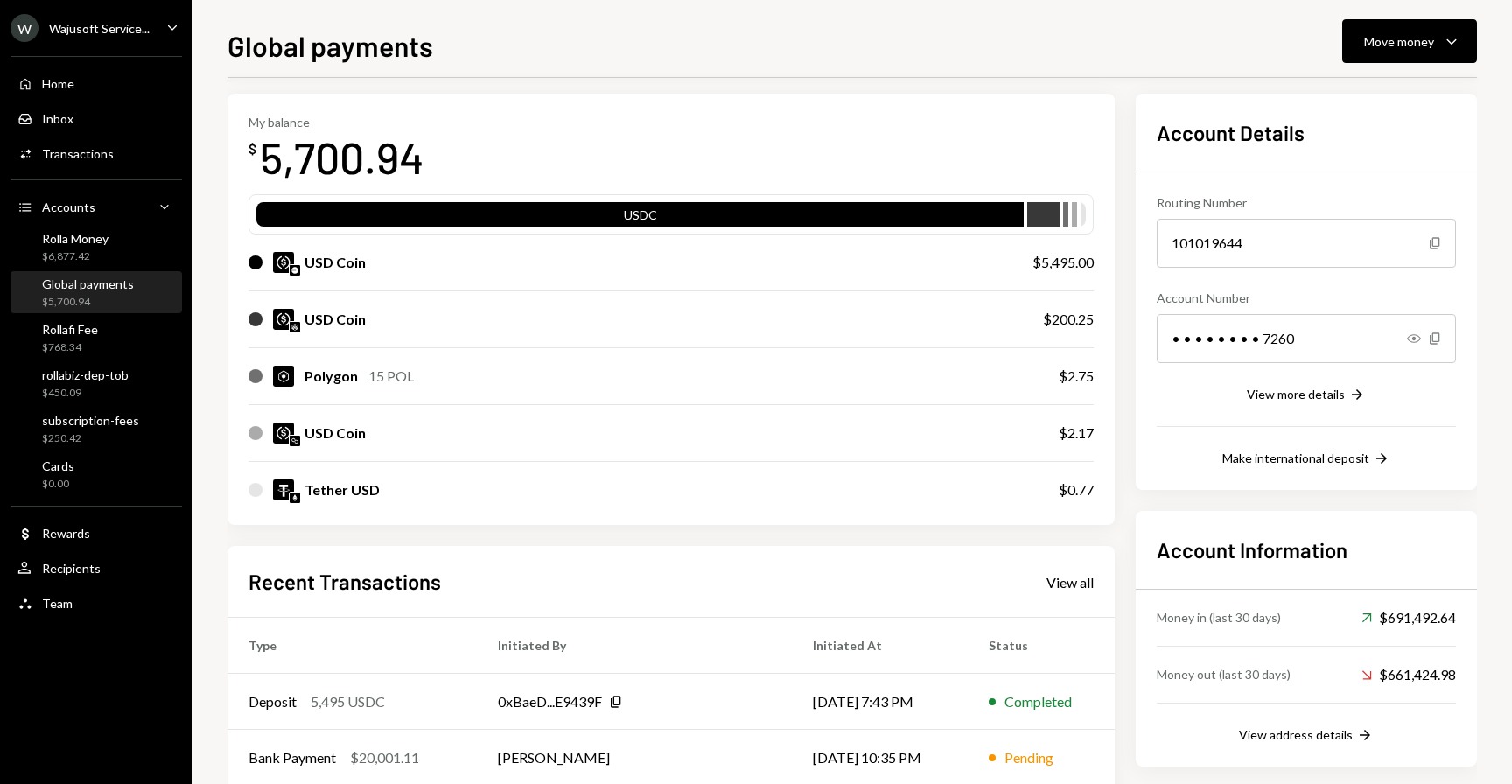
scroll to position [71, 0]
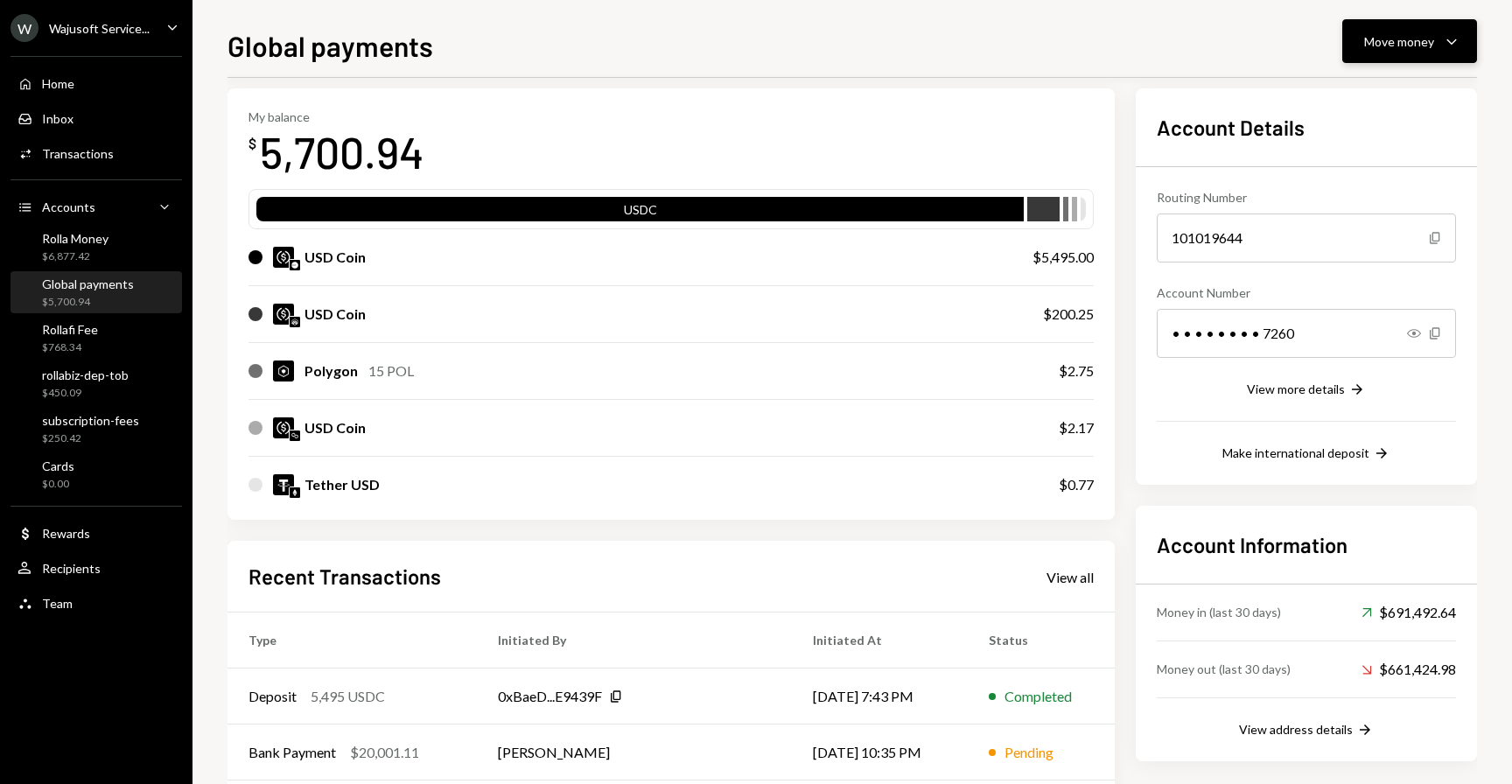
click at [1396, 43] on div "Move money" at bounding box center [1399, 42] width 69 height 19
click at [1350, 224] on div "Swap stablecoins" at bounding box center [1395, 226] width 128 height 19
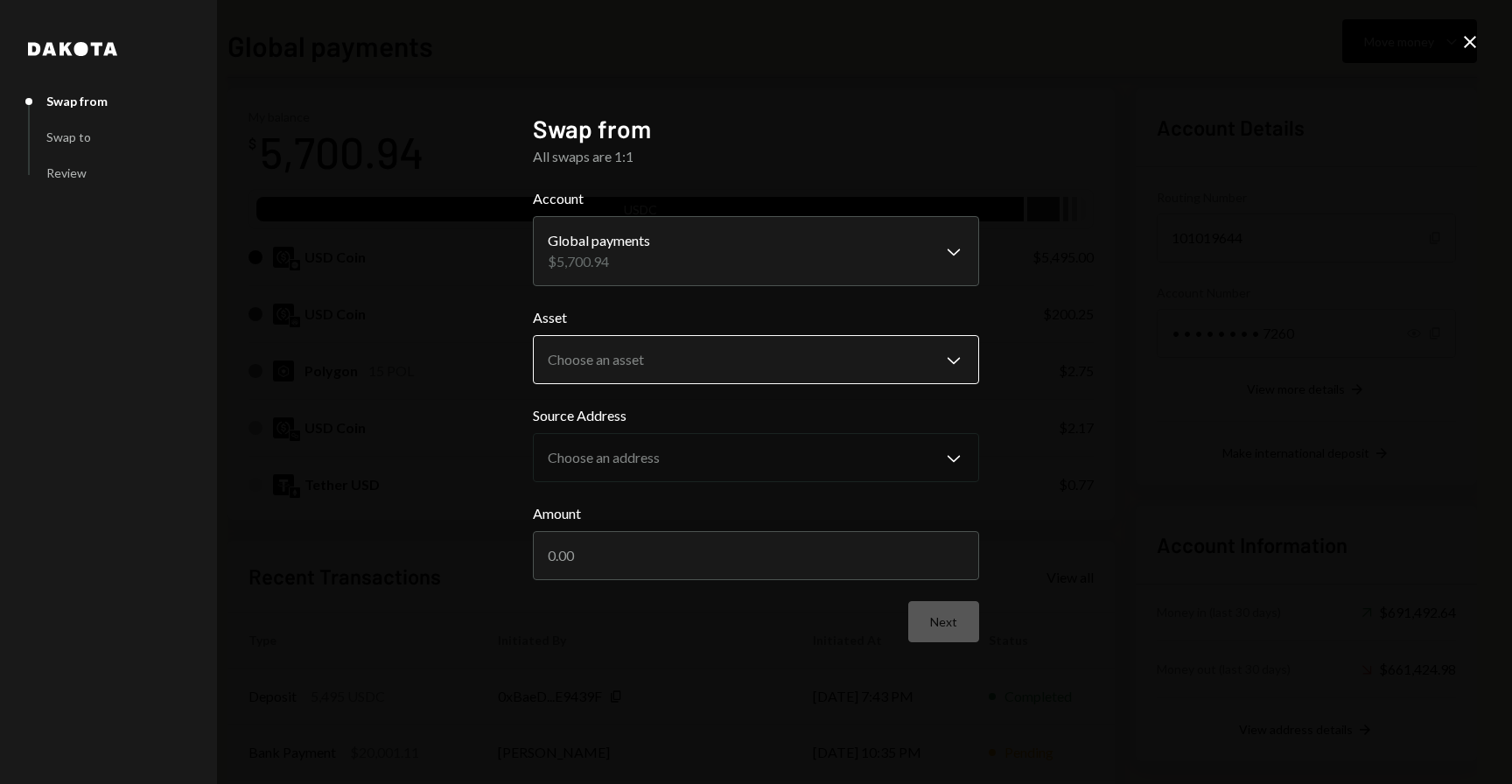
click at [666, 377] on body "W Wajusoft Service... Caret Down Home Home Inbox Inbox Activities Transactions …" at bounding box center [756, 392] width 1512 height 784
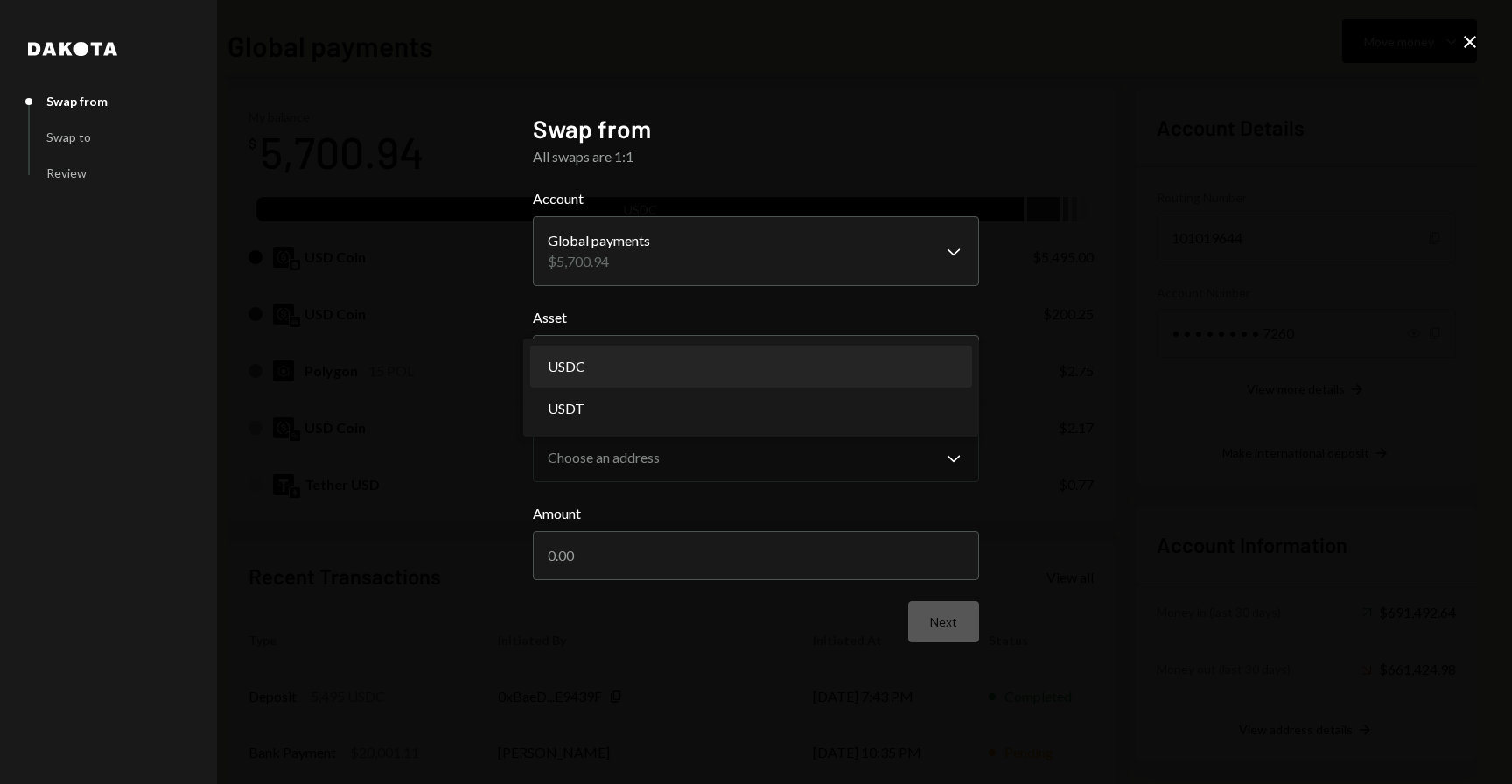
select select "****"
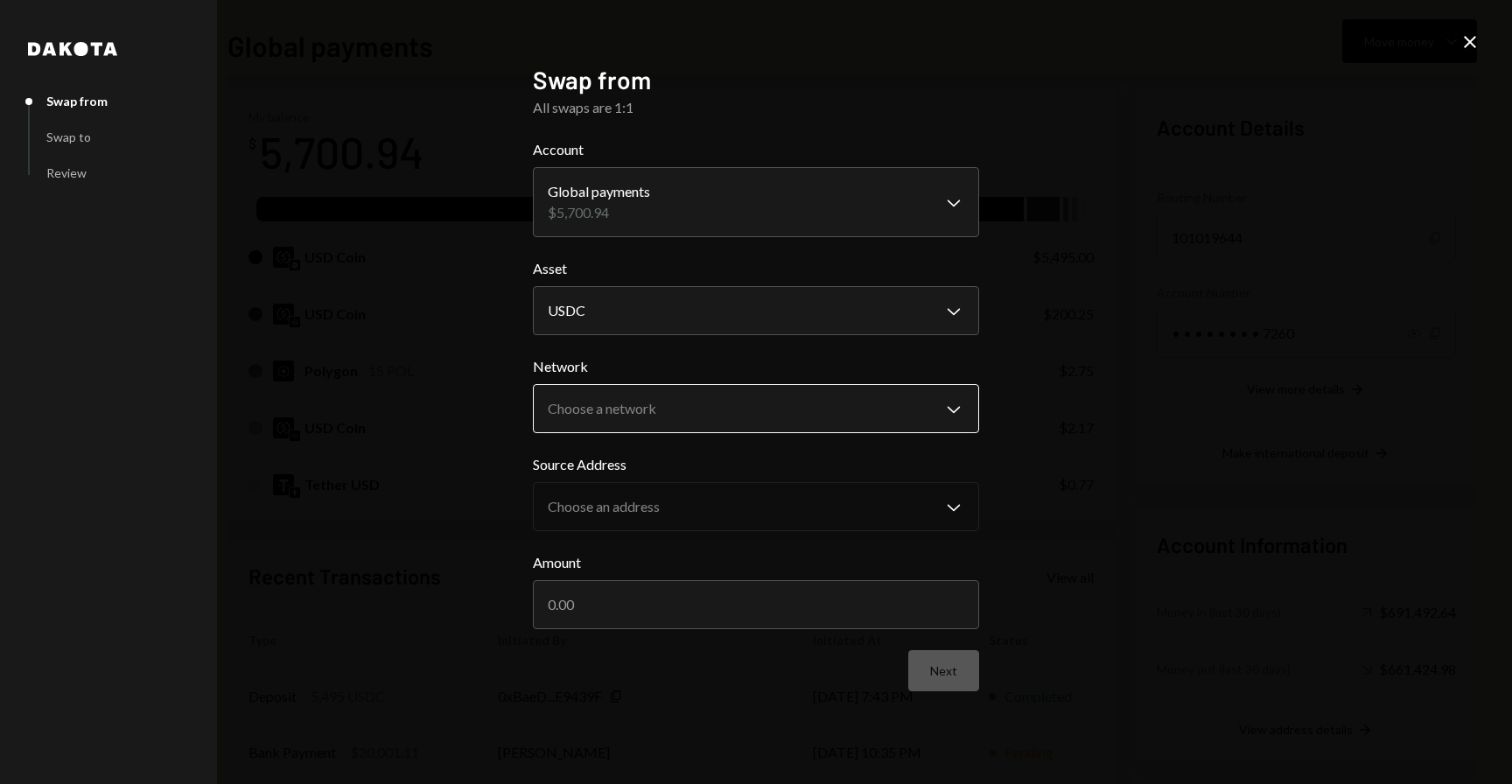
click at [638, 420] on body "W Wajusoft Service... Caret Down Home Home Inbox Inbox Activities Transactions …" at bounding box center [756, 392] width 1512 height 784
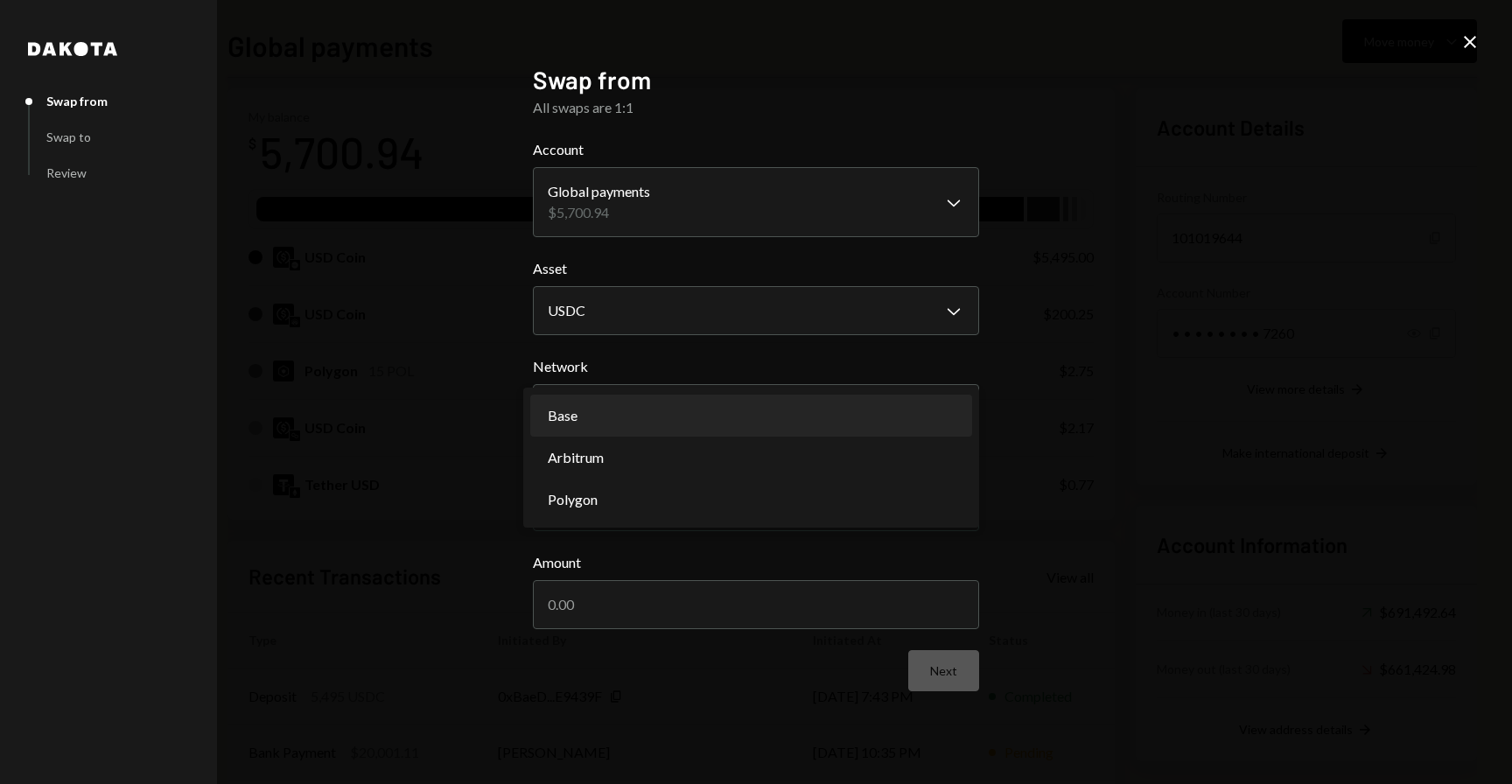
select select "**********"
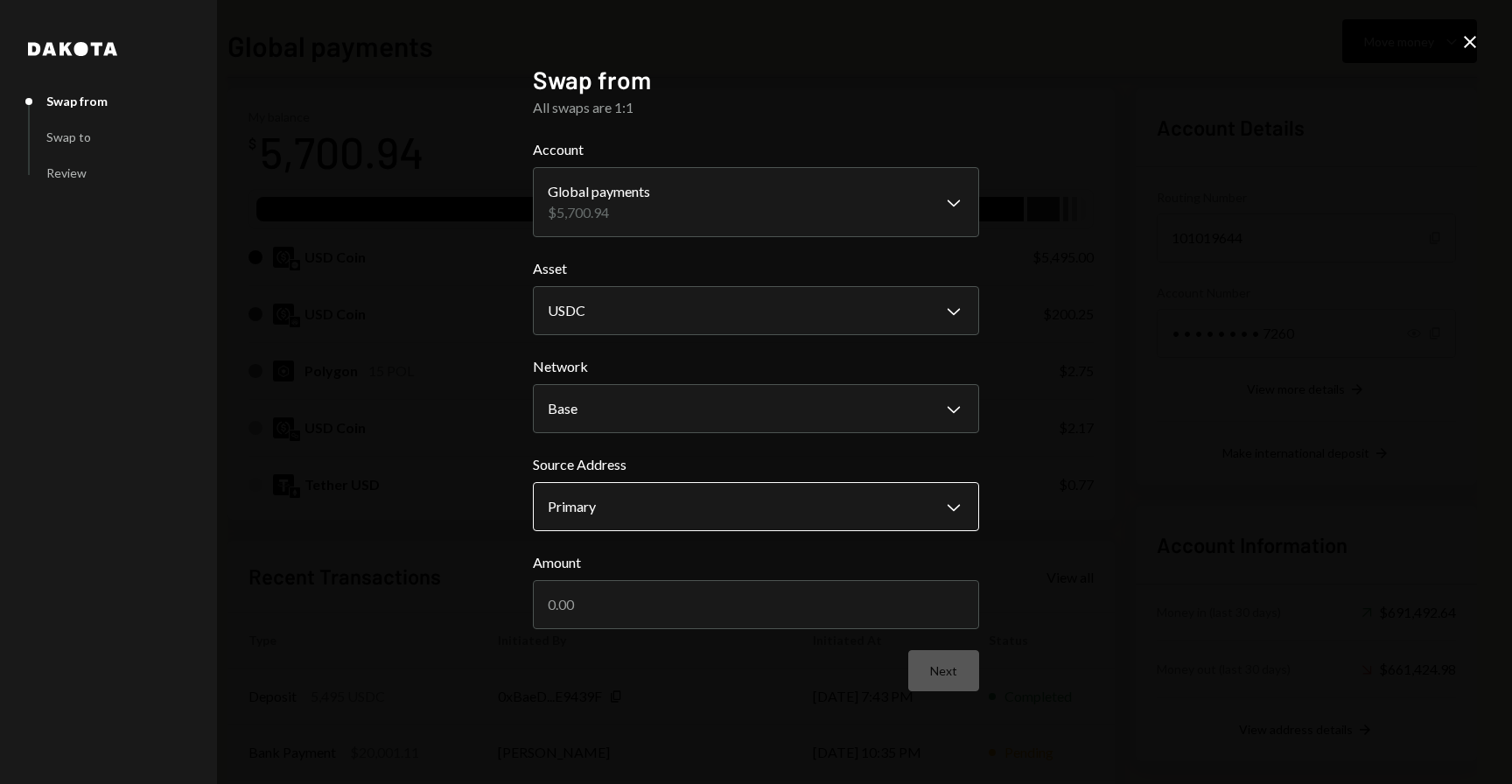
click at [684, 512] on body "W Wajusoft Service... Caret Down Home Home Inbox Inbox Activities Transactions …" at bounding box center [756, 392] width 1512 height 784
click at [814, 602] on input "Amount" at bounding box center [756, 603] width 446 height 49
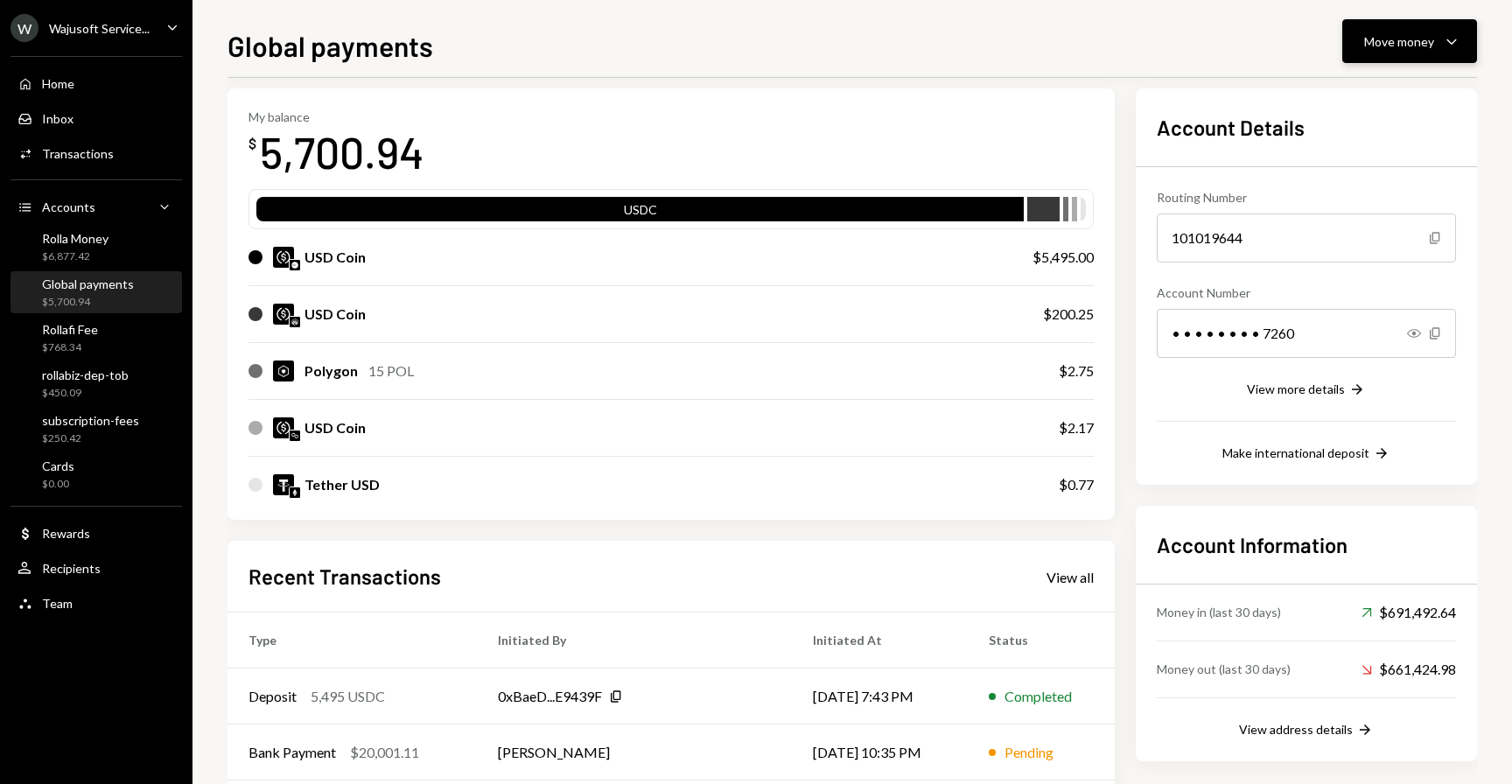
click at [1441, 43] on icon "Caret Down" at bounding box center [1450, 41] width 21 height 21
click at [1388, 230] on div "Swap stablecoins" at bounding box center [1395, 226] width 128 height 19
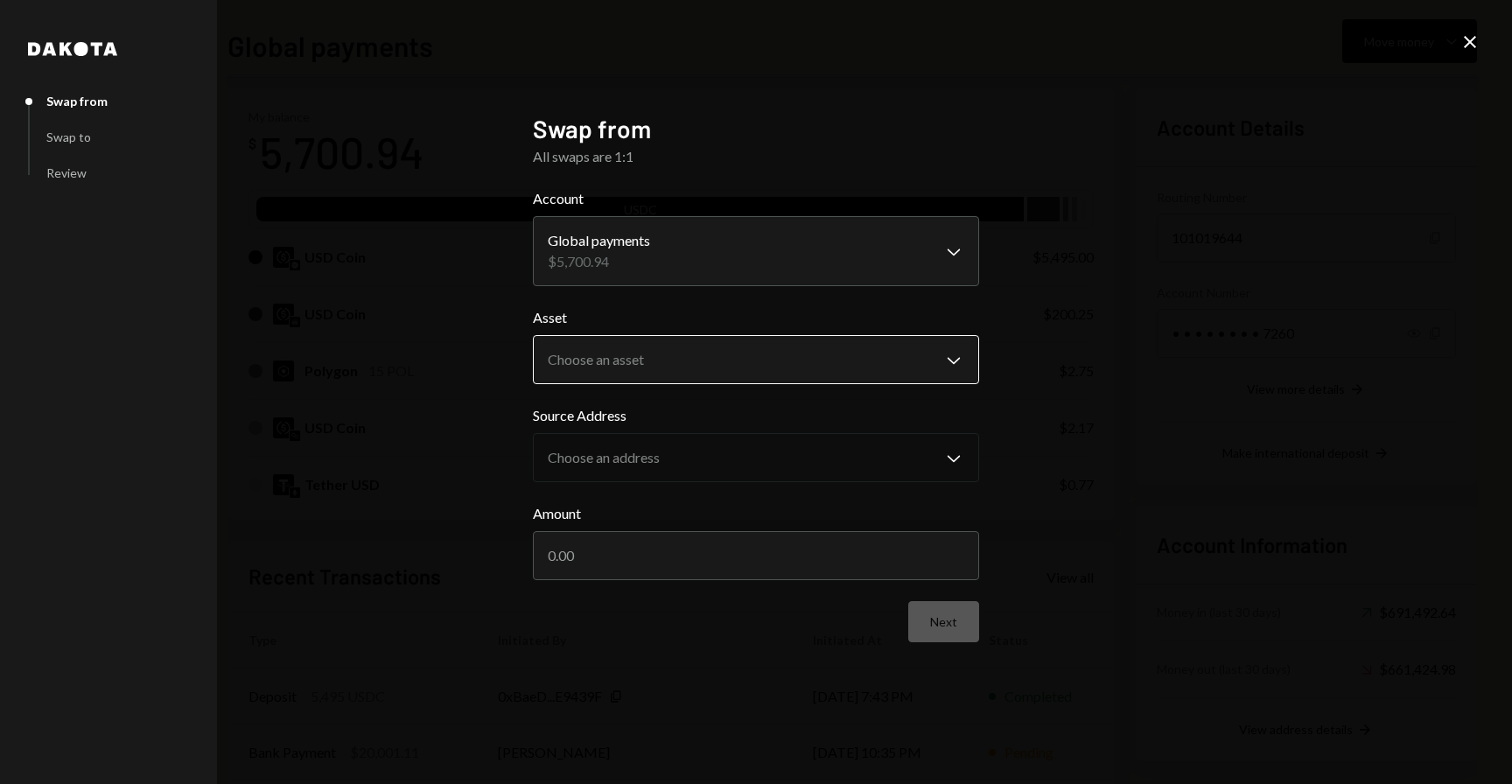
click at [761, 368] on body "W Wajusoft Service... Caret Down Home Home Inbox Inbox Activities Transactions …" at bounding box center [756, 392] width 1512 height 784
click at [731, 387] on div "USDT" at bounding box center [751, 408] width 442 height 42
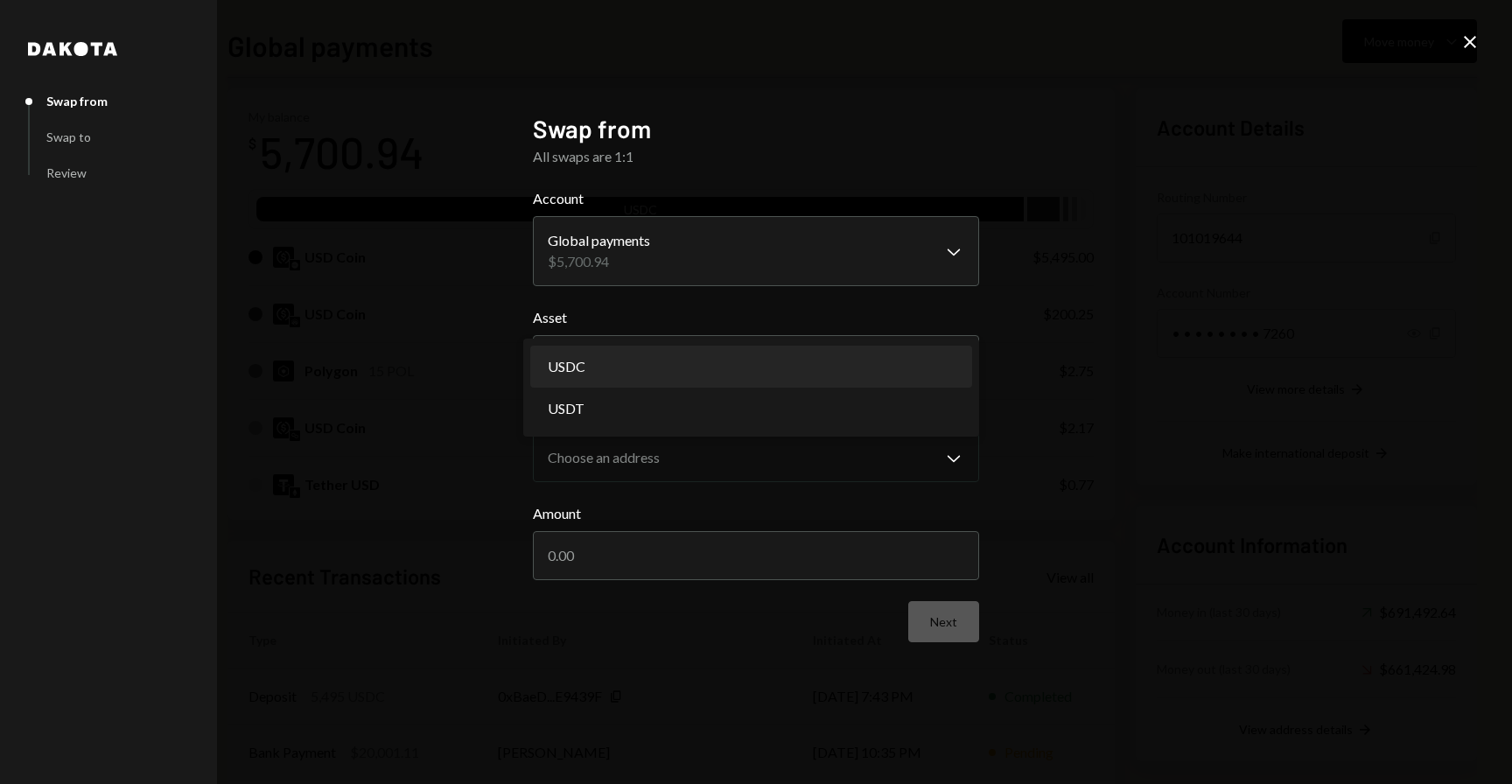
select select "****"
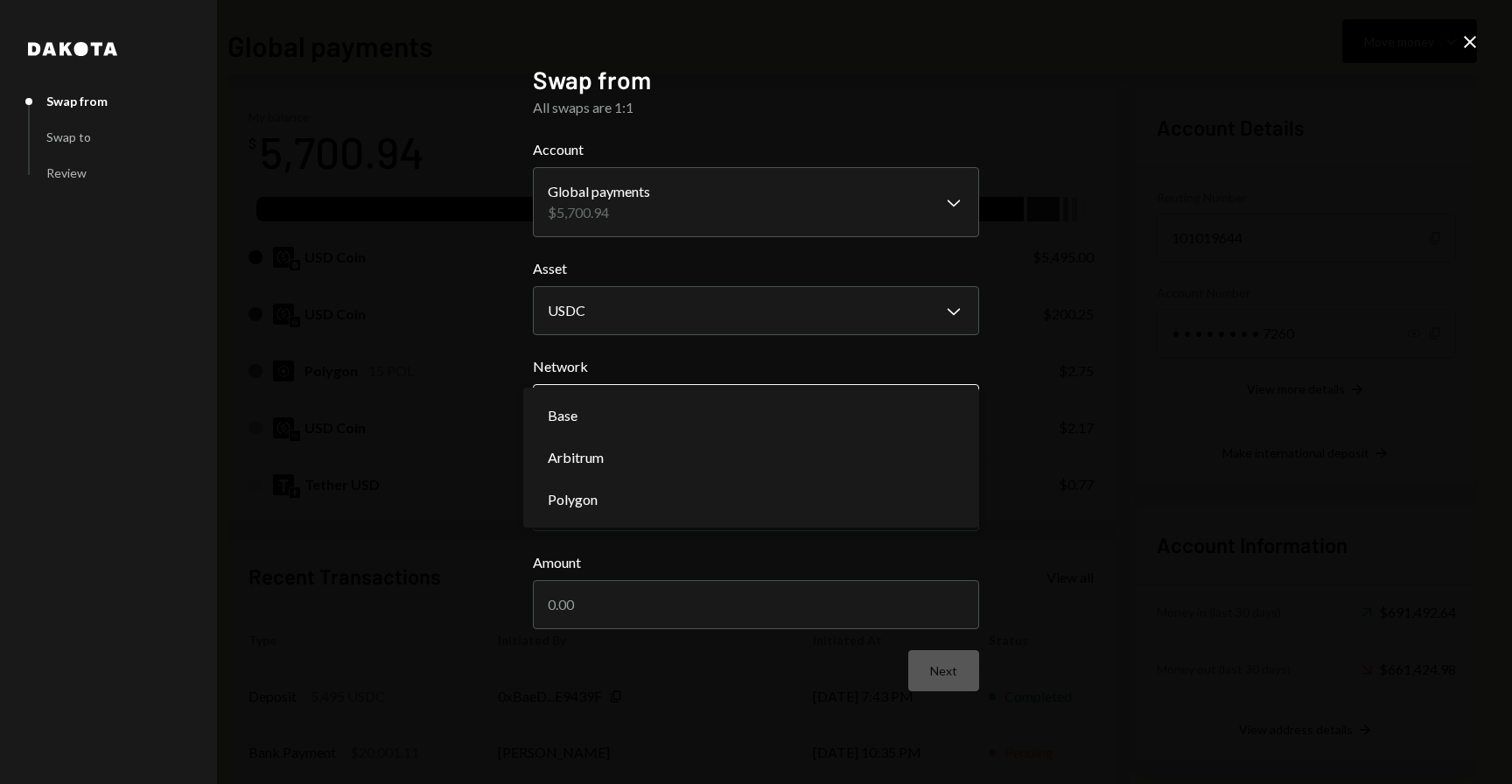
click at [659, 407] on body "W Wajusoft Service... Caret Down Home Home Inbox Inbox Activities Transactions …" at bounding box center [756, 392] width 1512 height 784
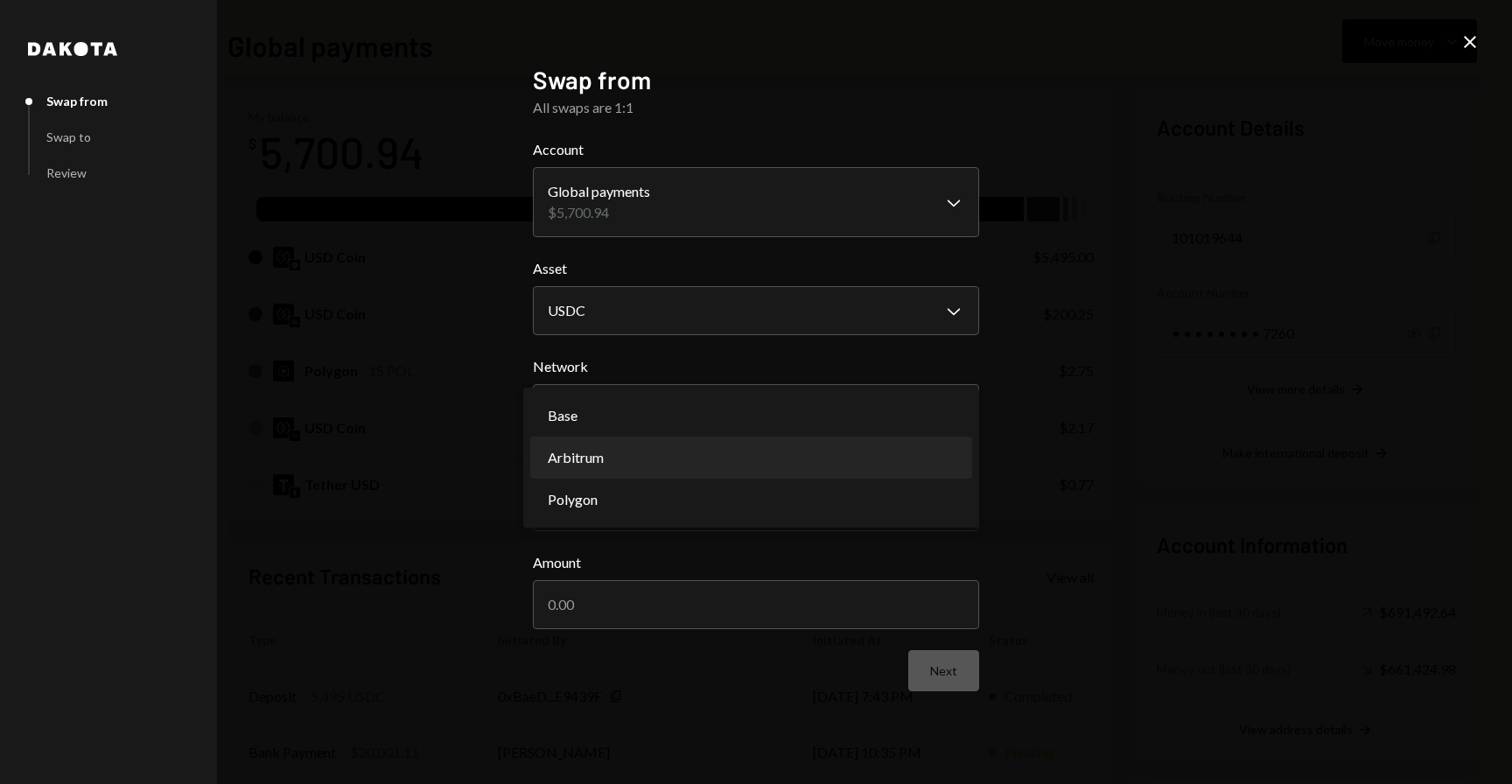
select select "**********"
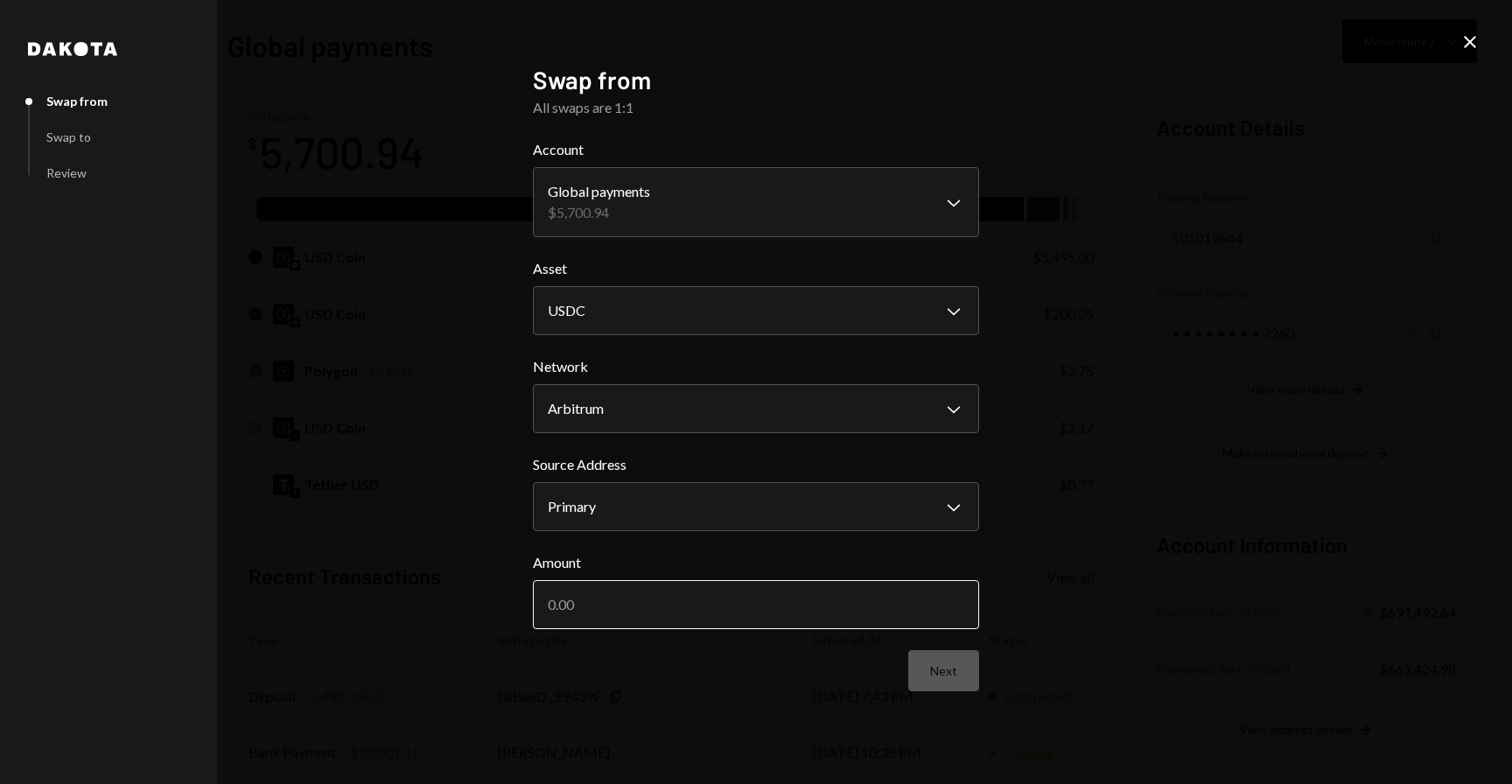
click at [635, 621] on input "Amount" at bounding box center [756, 603] width 446 height 49
type input "200.25"
click at [961, 677] on button "Next" at bounding box center [943, 670] width 70 height 41
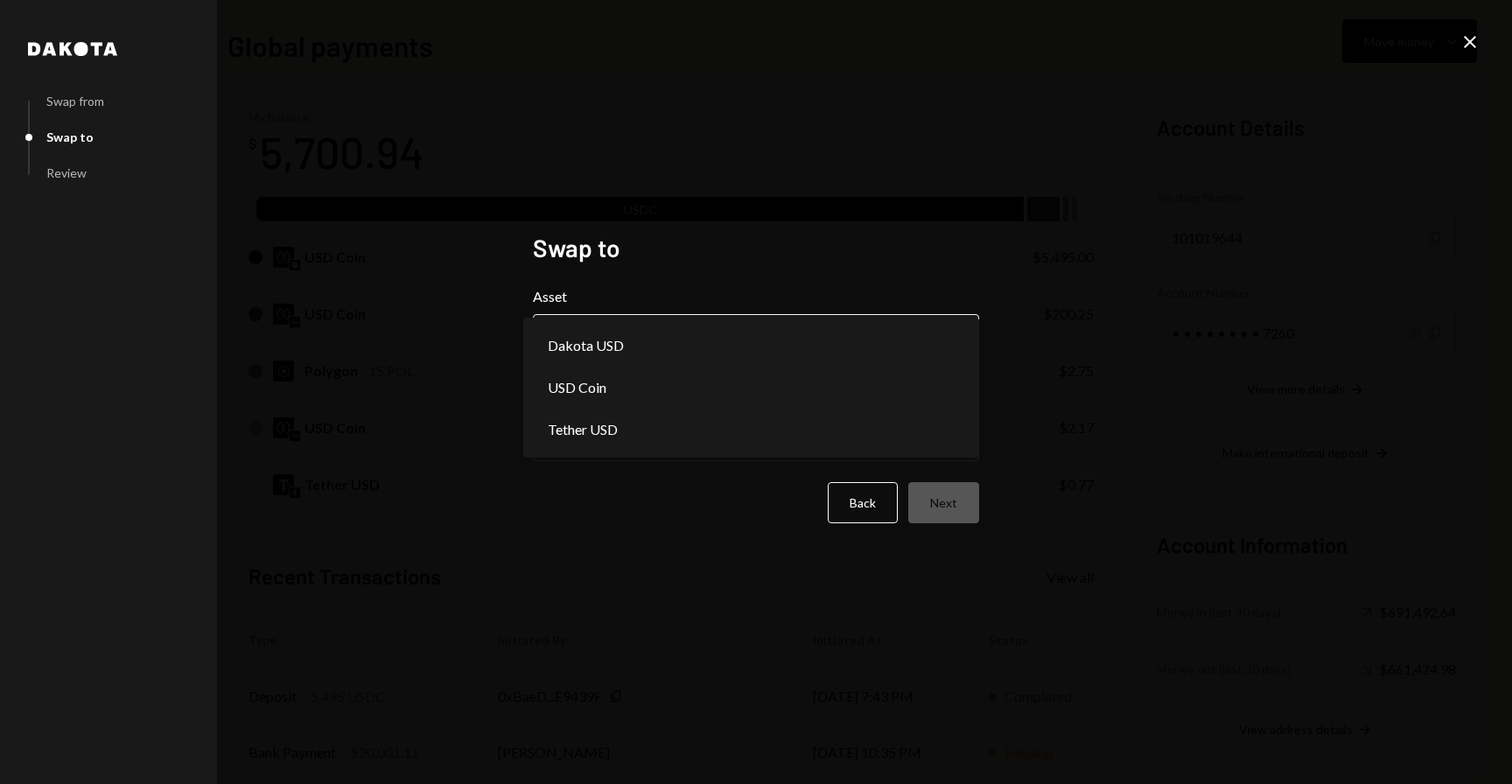
click at [780, 343] on body "W Wajusoft Service... Caret Down Home Home Inbox Inbox Activities Transactions …" at bounding box center [756, 392] width 1512 height 784
select select "****"
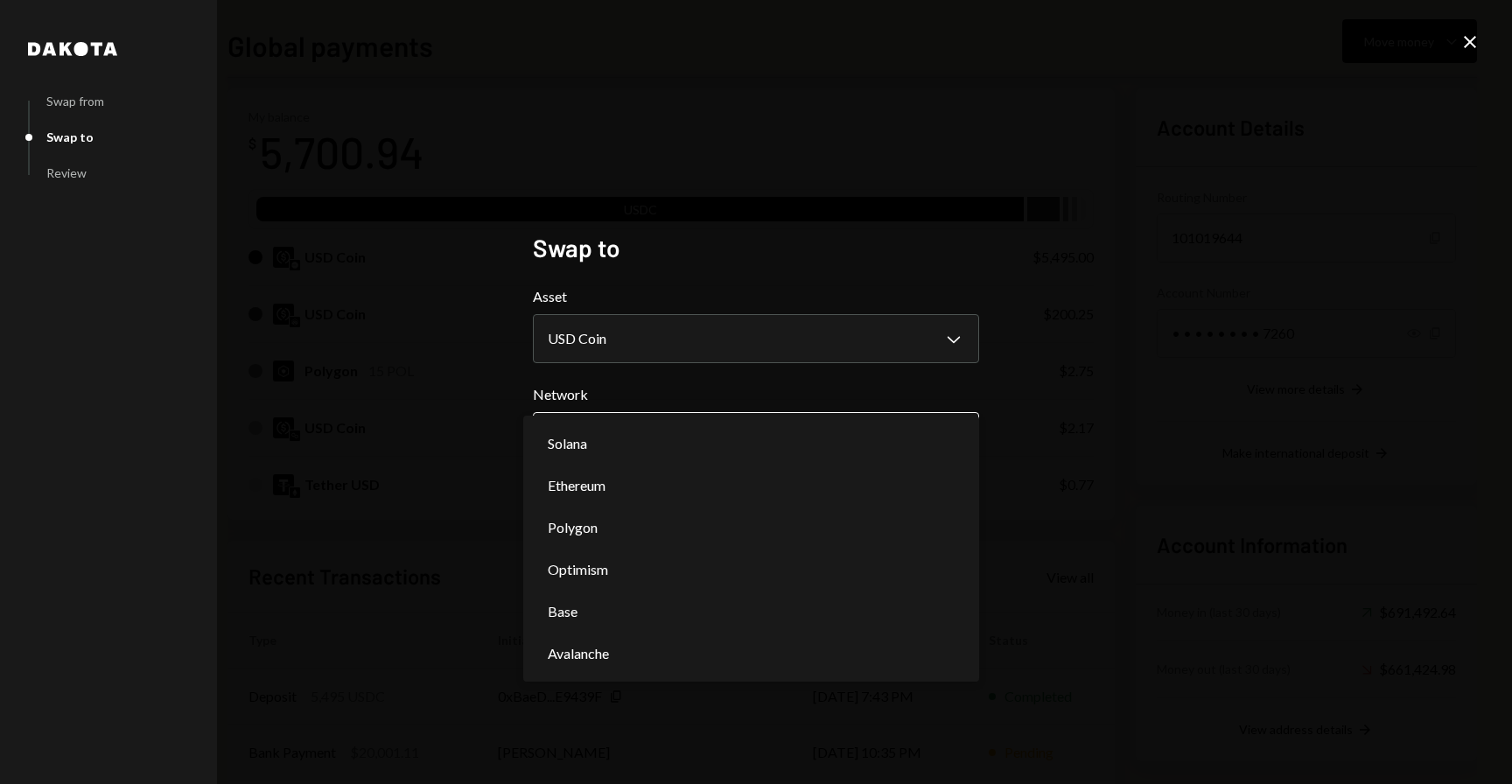
click at [728, 431] on body "W Wajusoft Service... Caret Down Home Home Inbox Inbox Activities Transactions …" at bounding box center [756, 392] width 1512 height 784
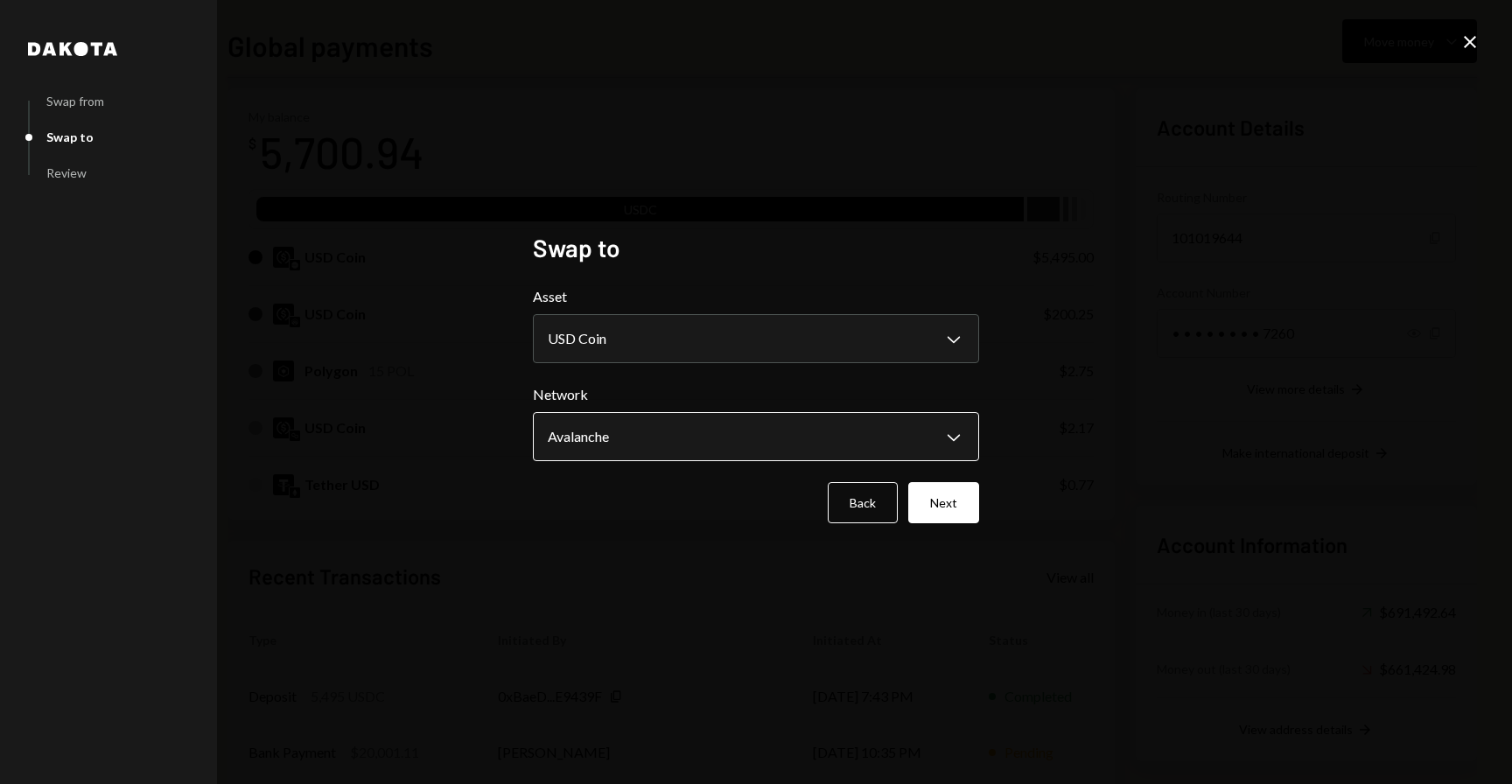
click at [705, 435] on body "W Wajusoft Service... Caret Down Home Home Inbox Inbox Activities Transactions …" at bounding box center [756, 392] width 1512 height 784
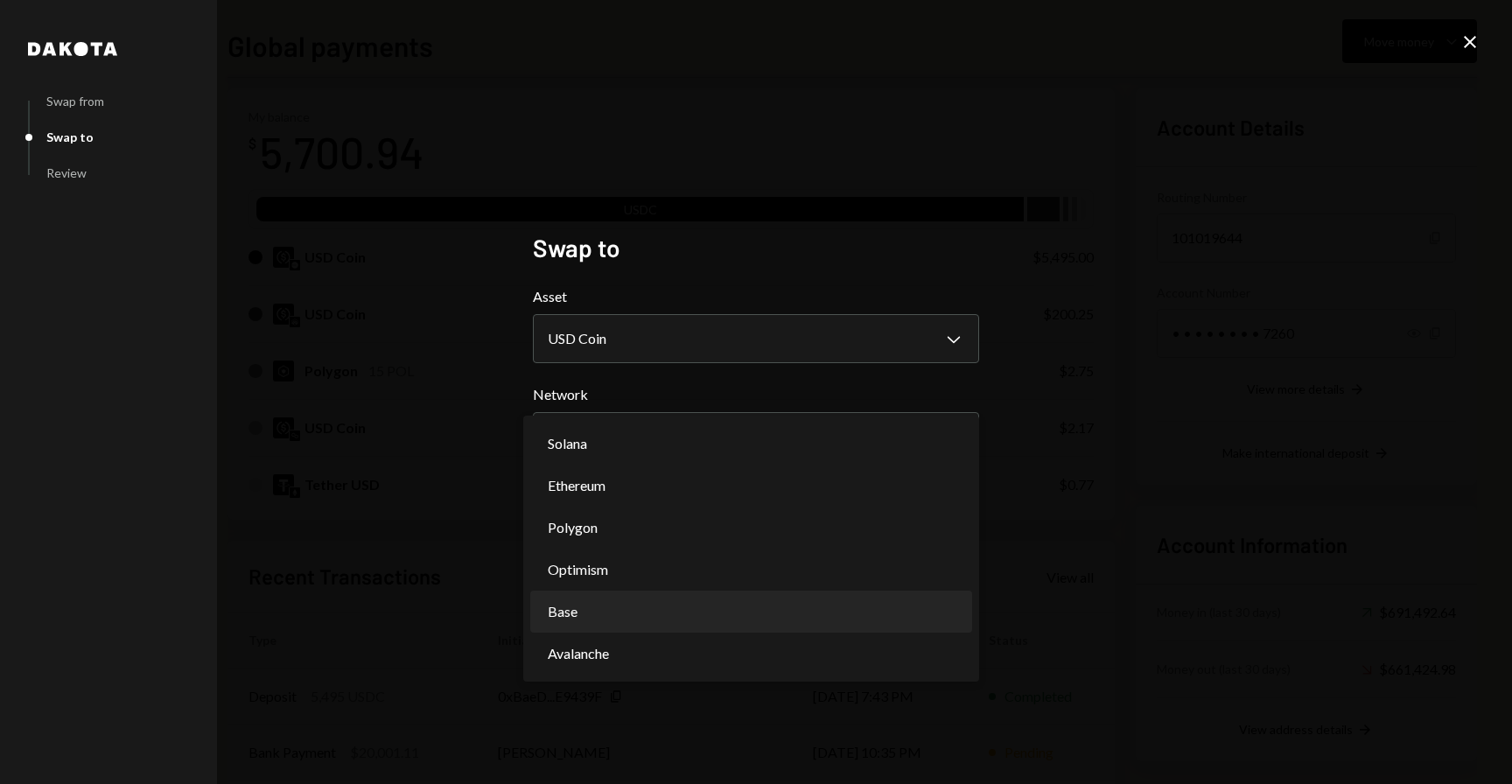
select select "**********"
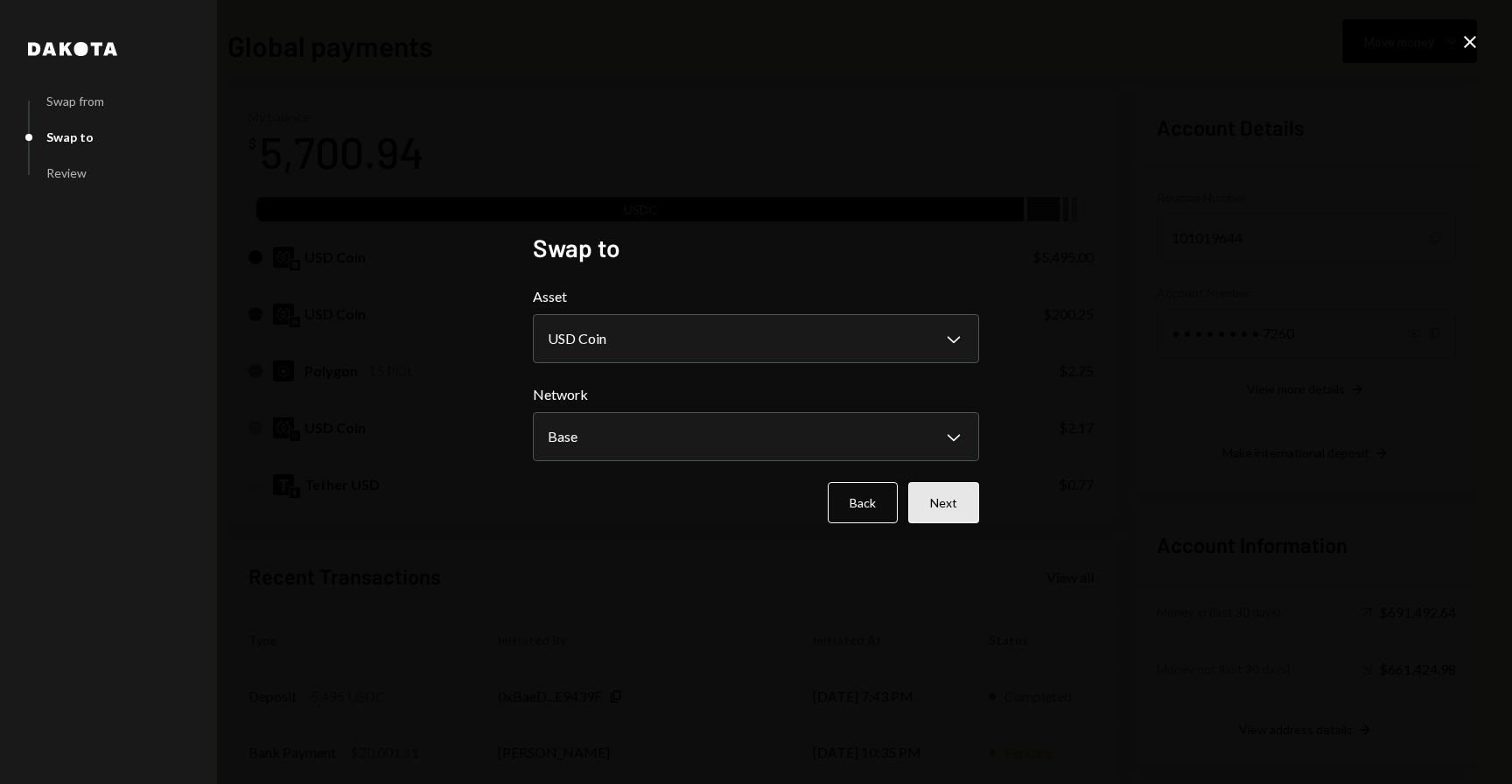
click at [939, 488] on button "Next" at bounding box center [943, 502] width 70 height 41
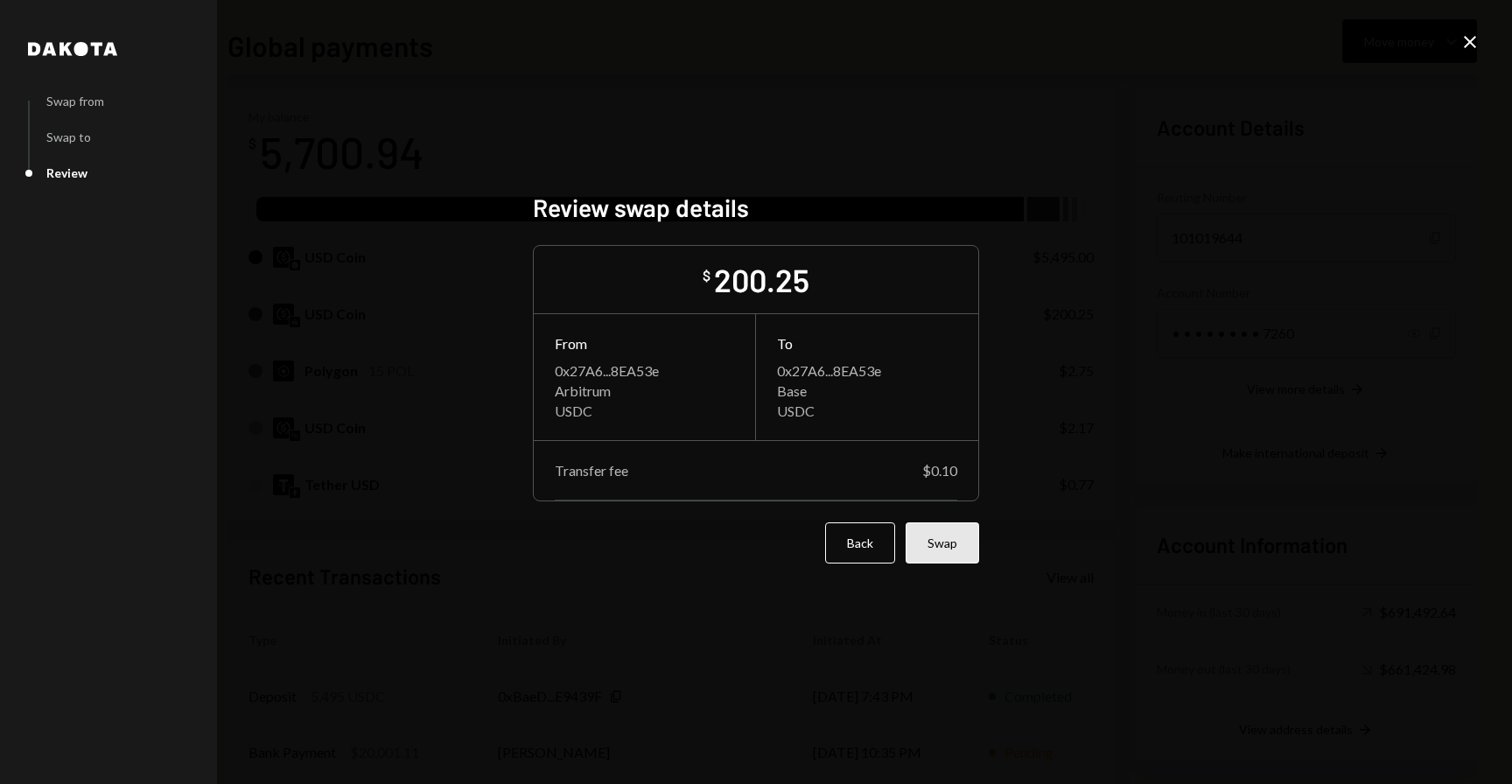
click at [933, 544] on button "Swap" at bounding box center [942, 542] width 73 height 41
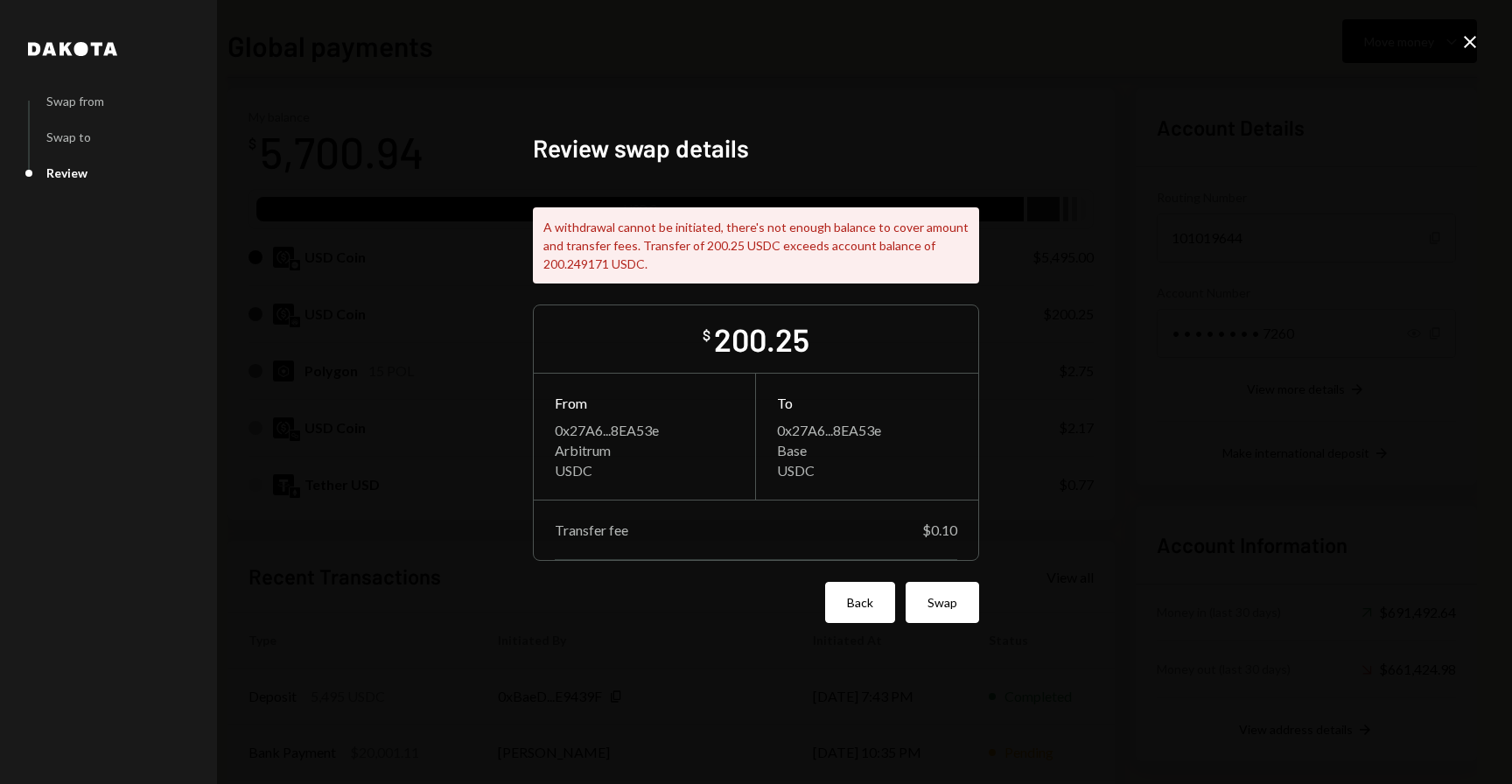
click at [858, 609] on button "Back" at bounding box center [860, 601] width 69 height 41
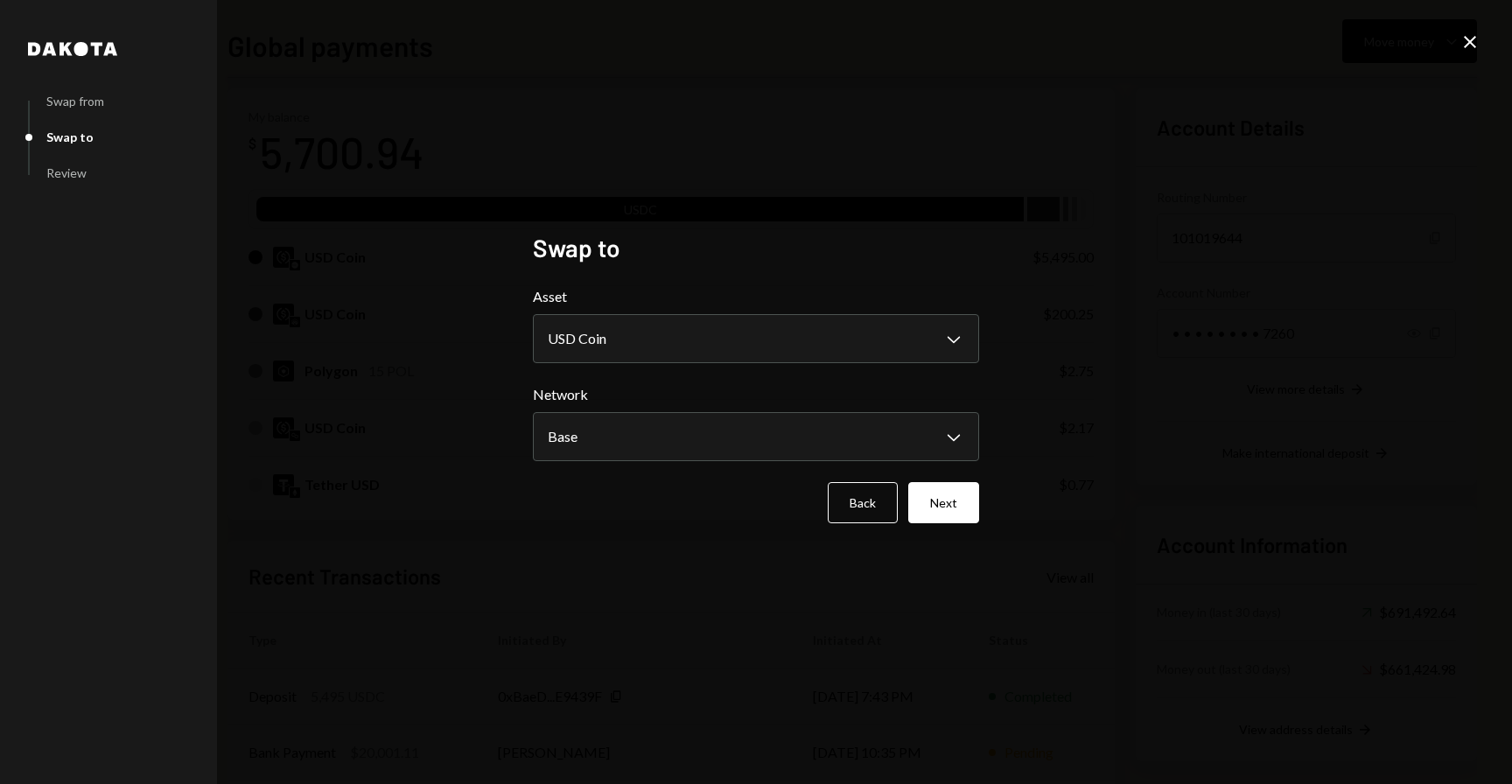
click at [859, 477] on form "**********" at bounding box center [756, 404] width 446 height 237
click at [852, 492] on button "Back" at bounding box center [863, 502] width 69 height 41
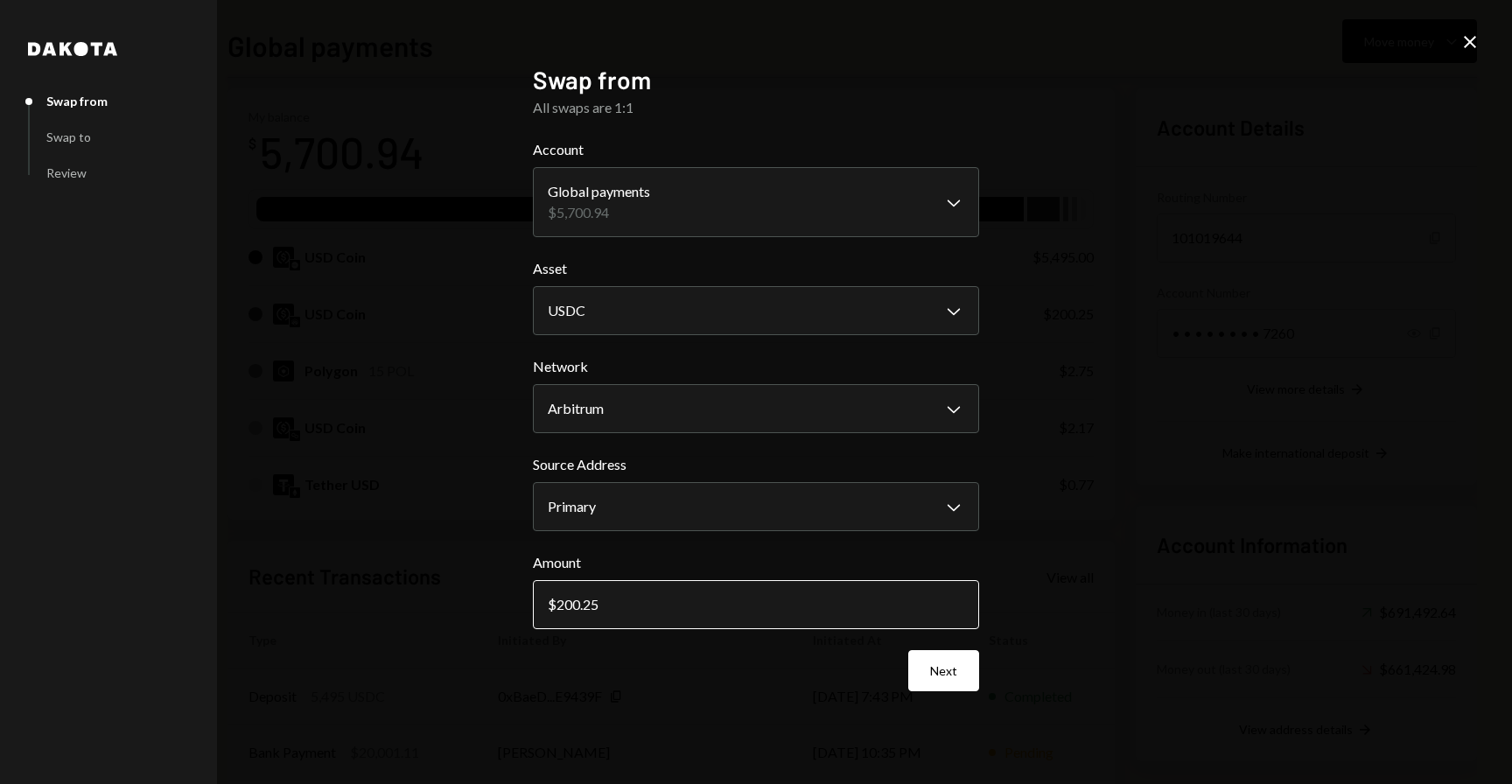
click at [773, 602] on input "200.25" at bounding box center [756, 603] width 446 height 49
type input "200.2"
click at [911, 688] on button "Next" at bounding box center [943, 670] width 70 height 41
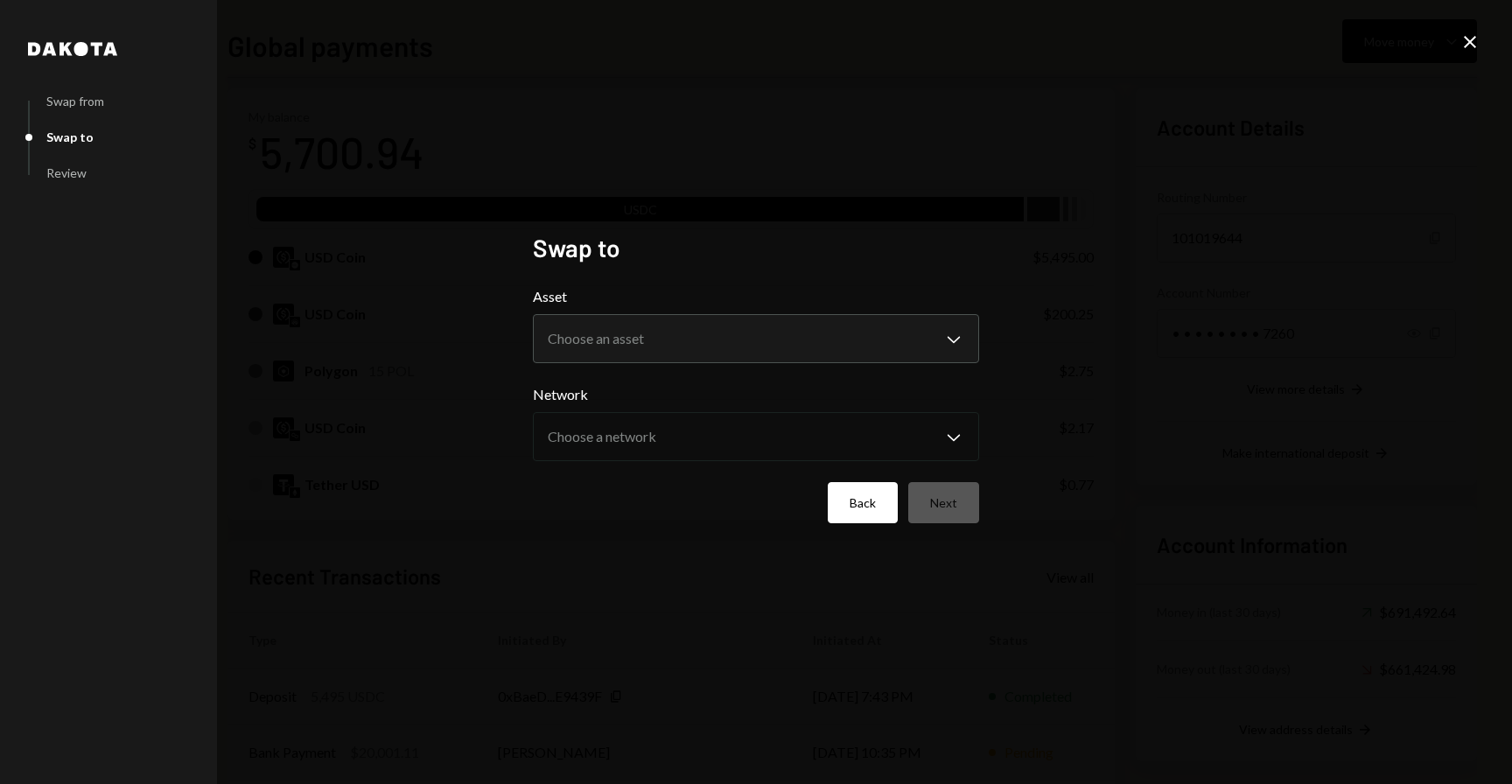
click at [847, 504] on button "Back" at bounding box center [863, 502] width 69 height 41
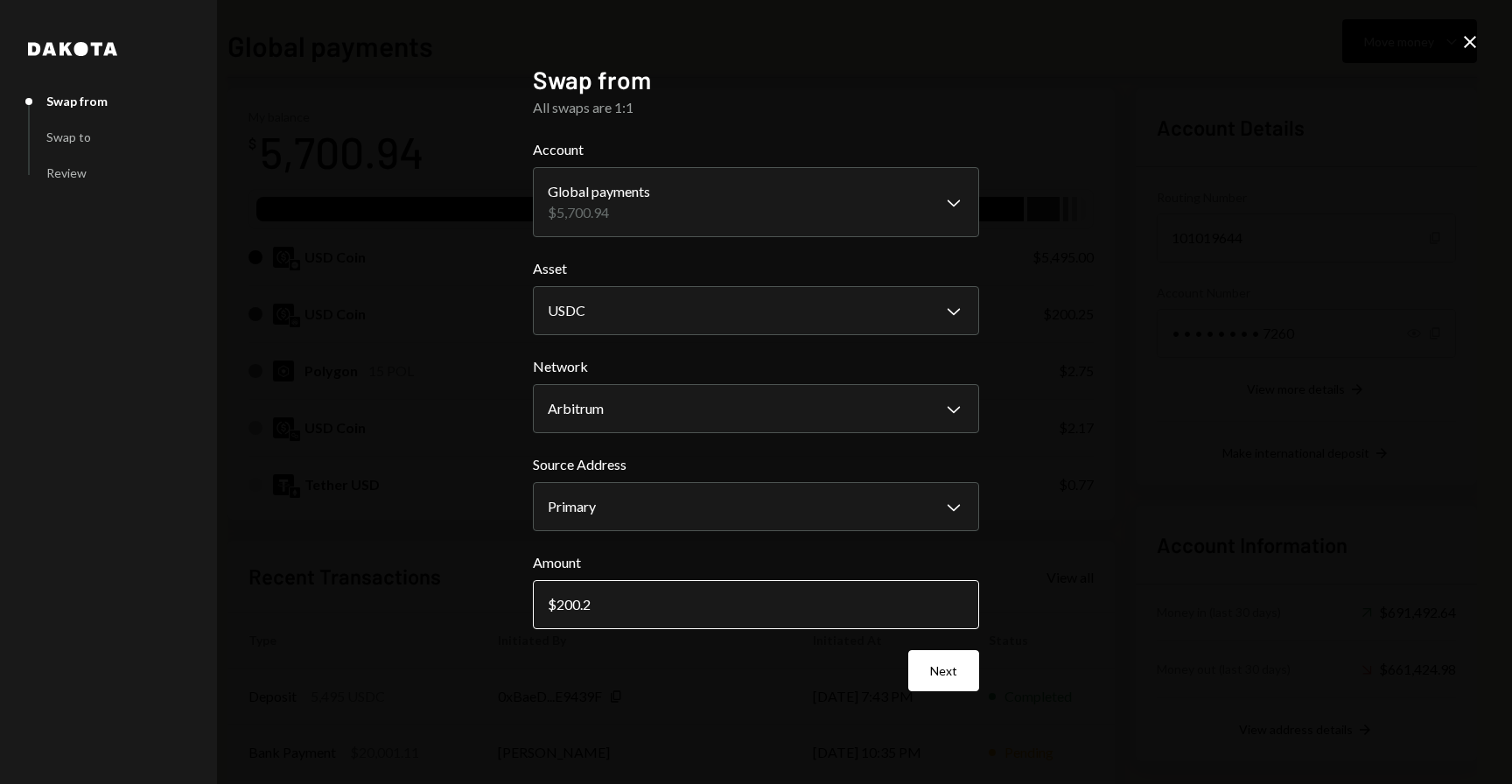
click at [656, 607] on input "200.2" at bounding box center [756, 603] width 446 height 49
type input "200.15"
click at [935, 672] on button "Next" at bounding box center [943, 670] width 70 height 41
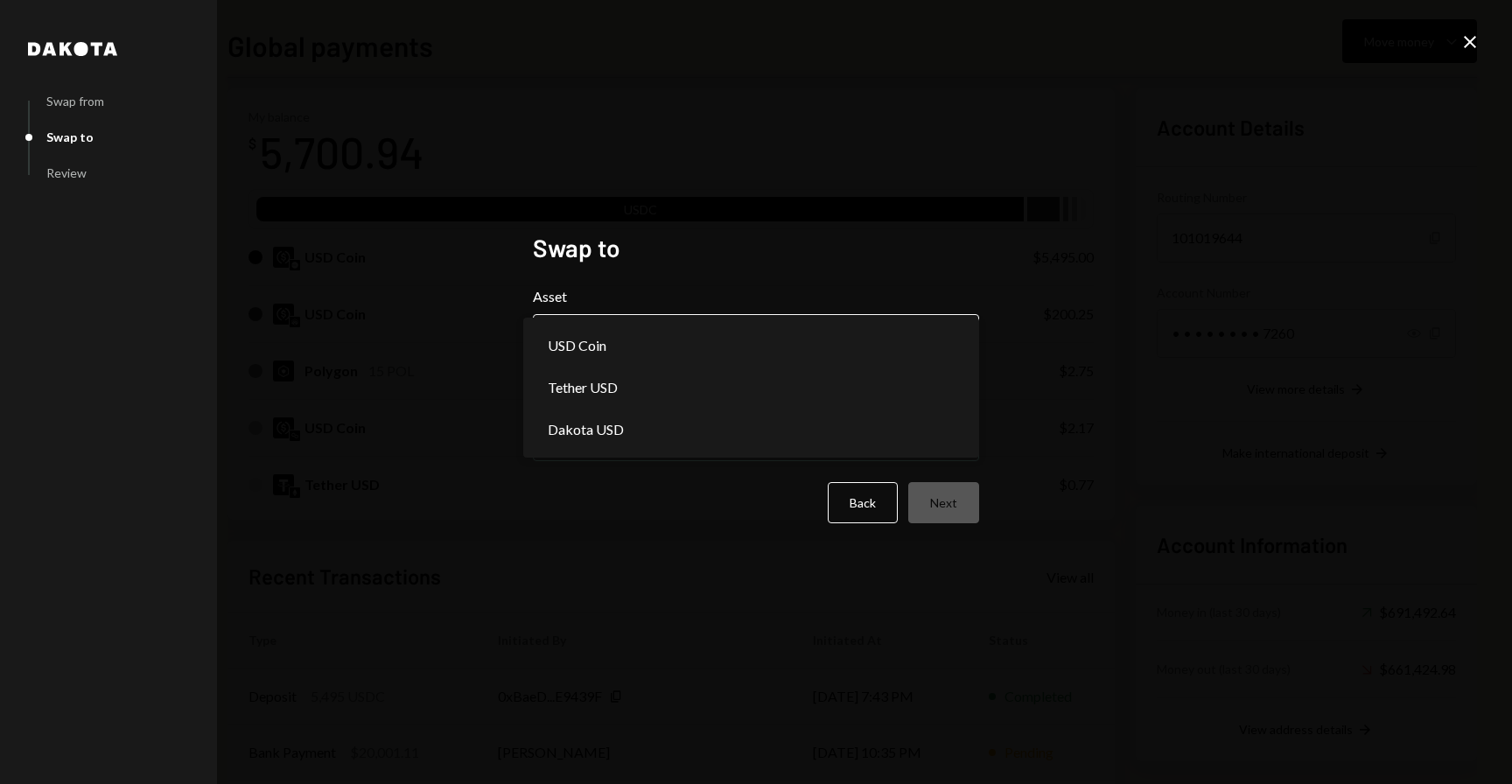
click at [870, 358] on body "W Wajusoft Service... Caret Down Home Home Inbox Inbox Activities Transactions …" at bounding box center [756, 392] width 1512 height 784
select select "****"
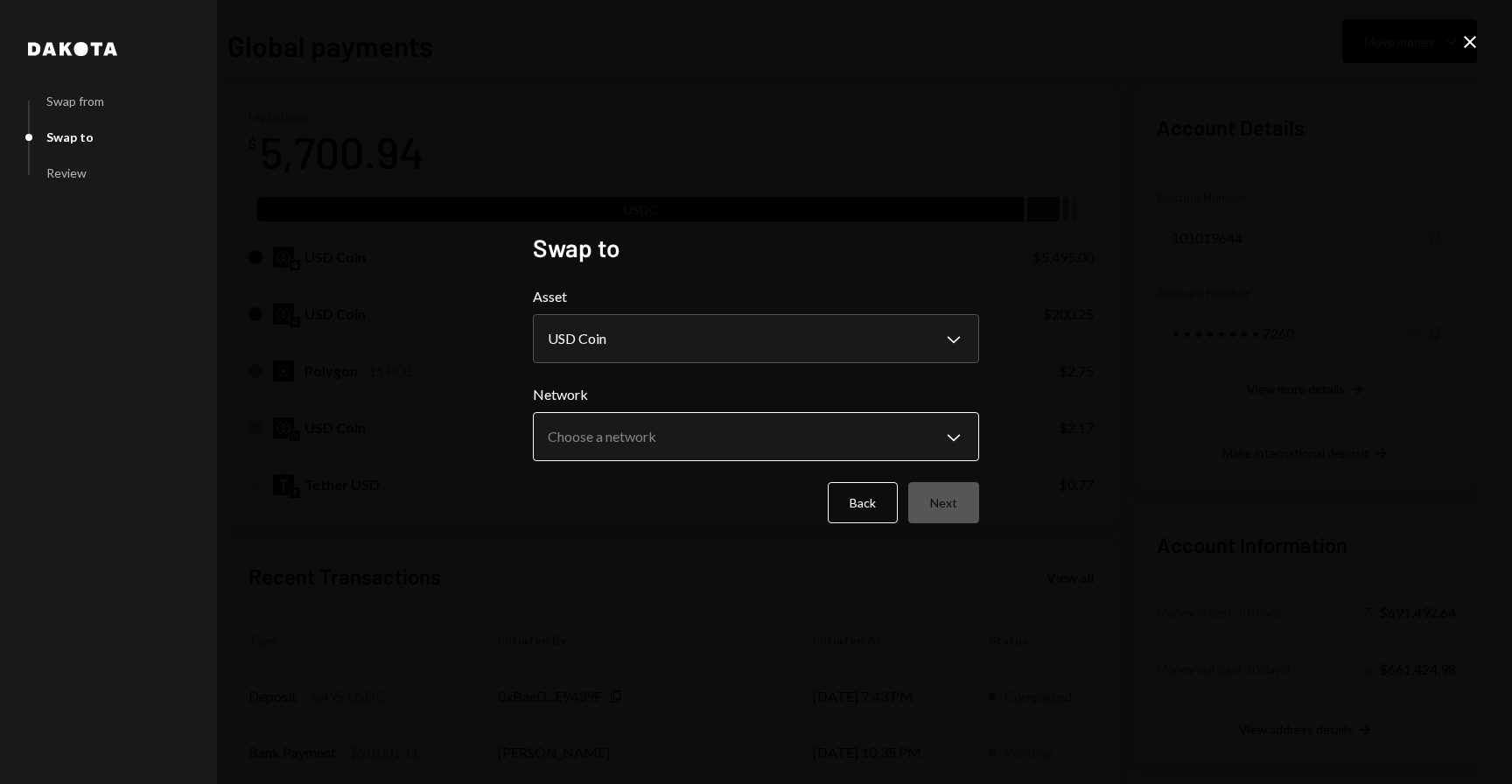
click at [756, 438] on body "W Wajusoft Service... Caret Down Home Home Inbox Inbox Activities Transactions …" at bounding box center [756, 392] width 1512 height 784
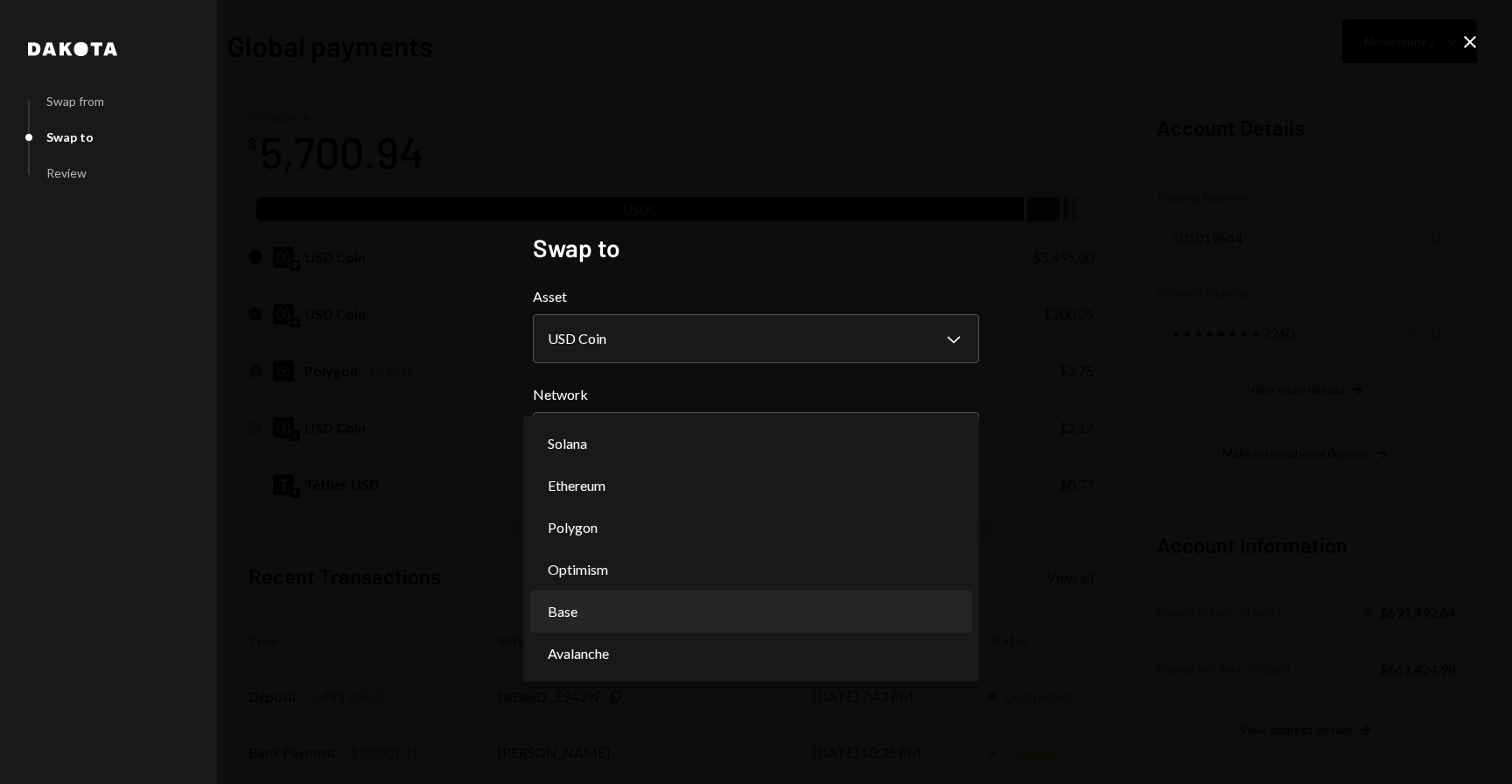
select select "**********"
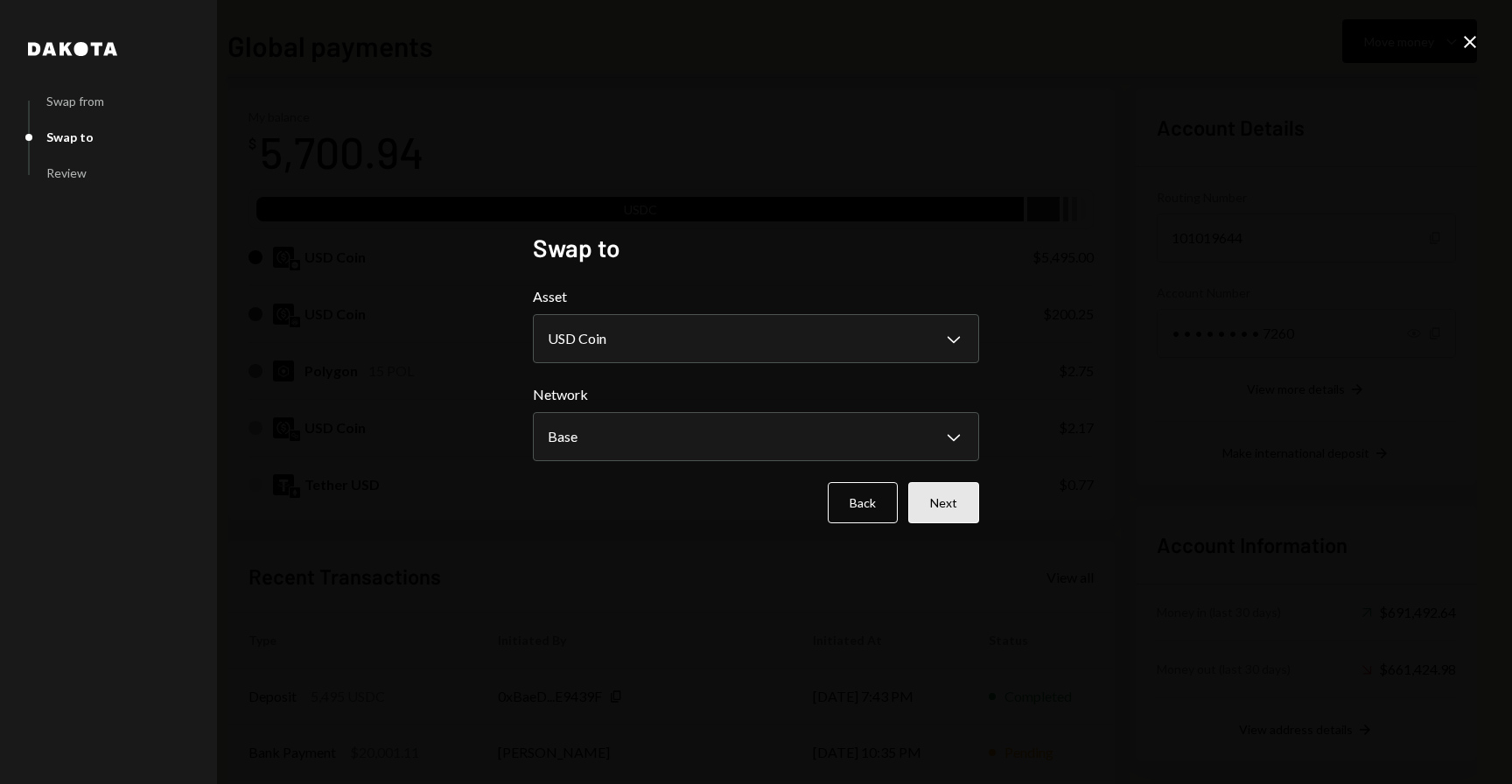
click at [953, 500] on button "Next" at bounding box center [943, 502] width 70 height 41
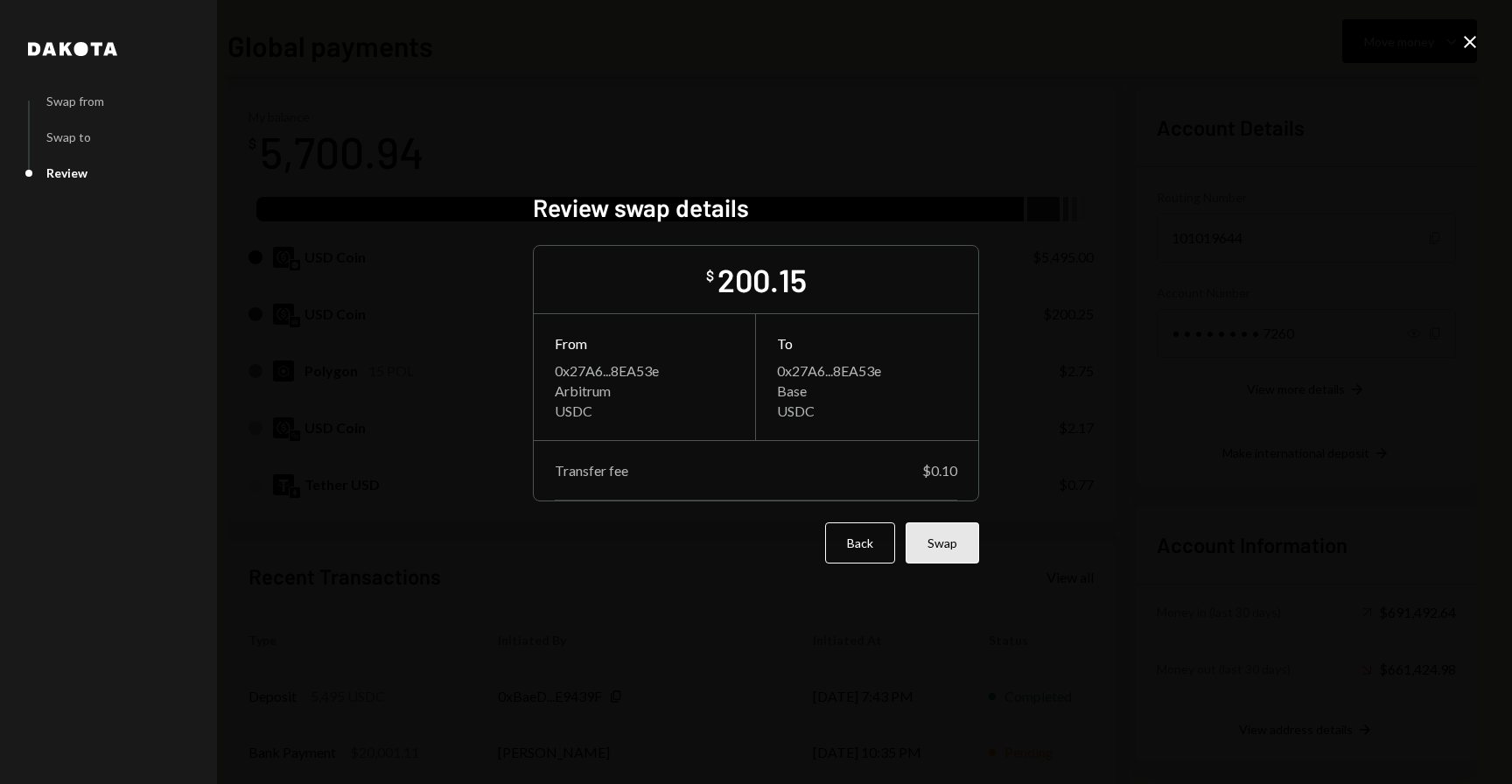
click at [947, 535] on button "Swap" at bounding box center [942, 542] width 73 height 41
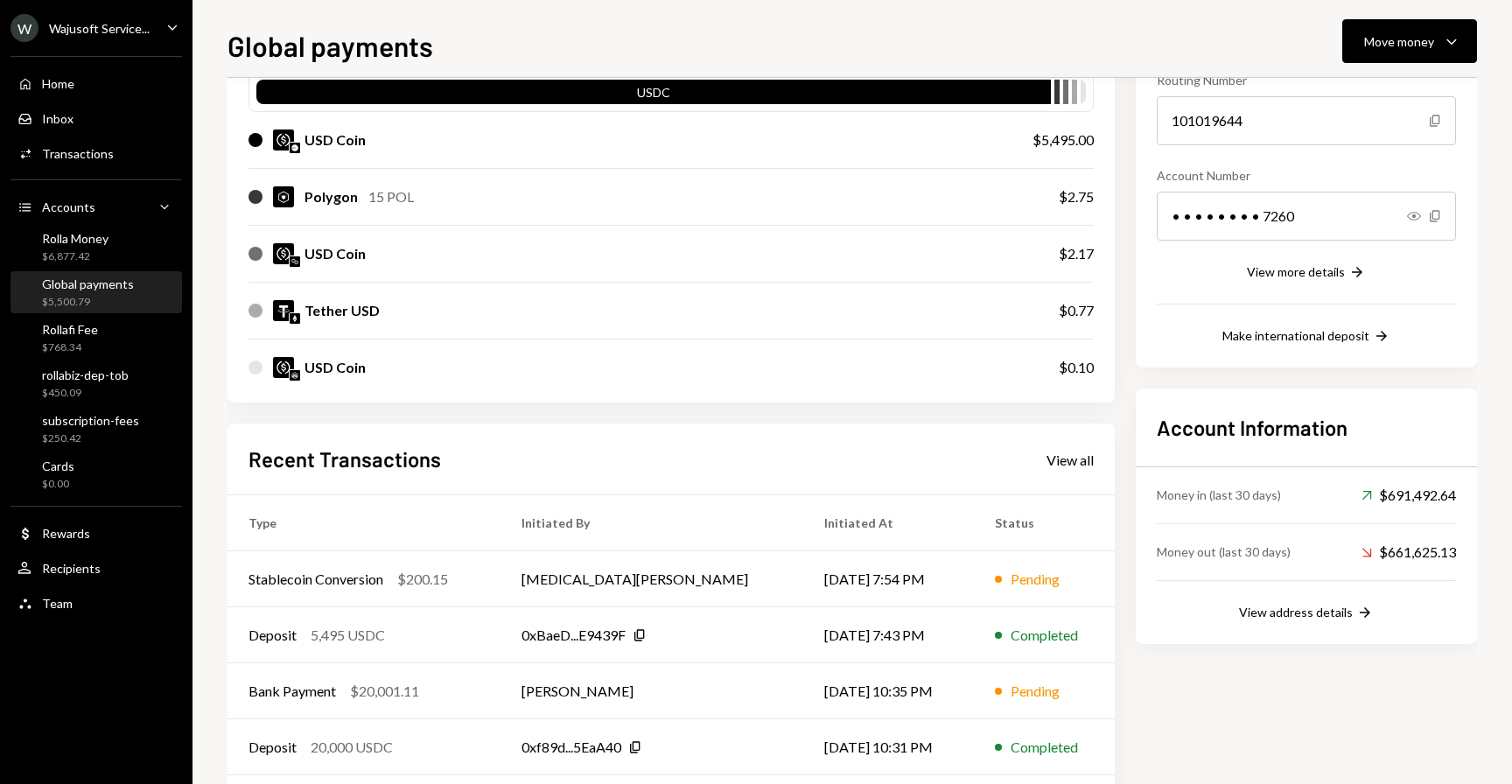
scroll to position [187, 0]
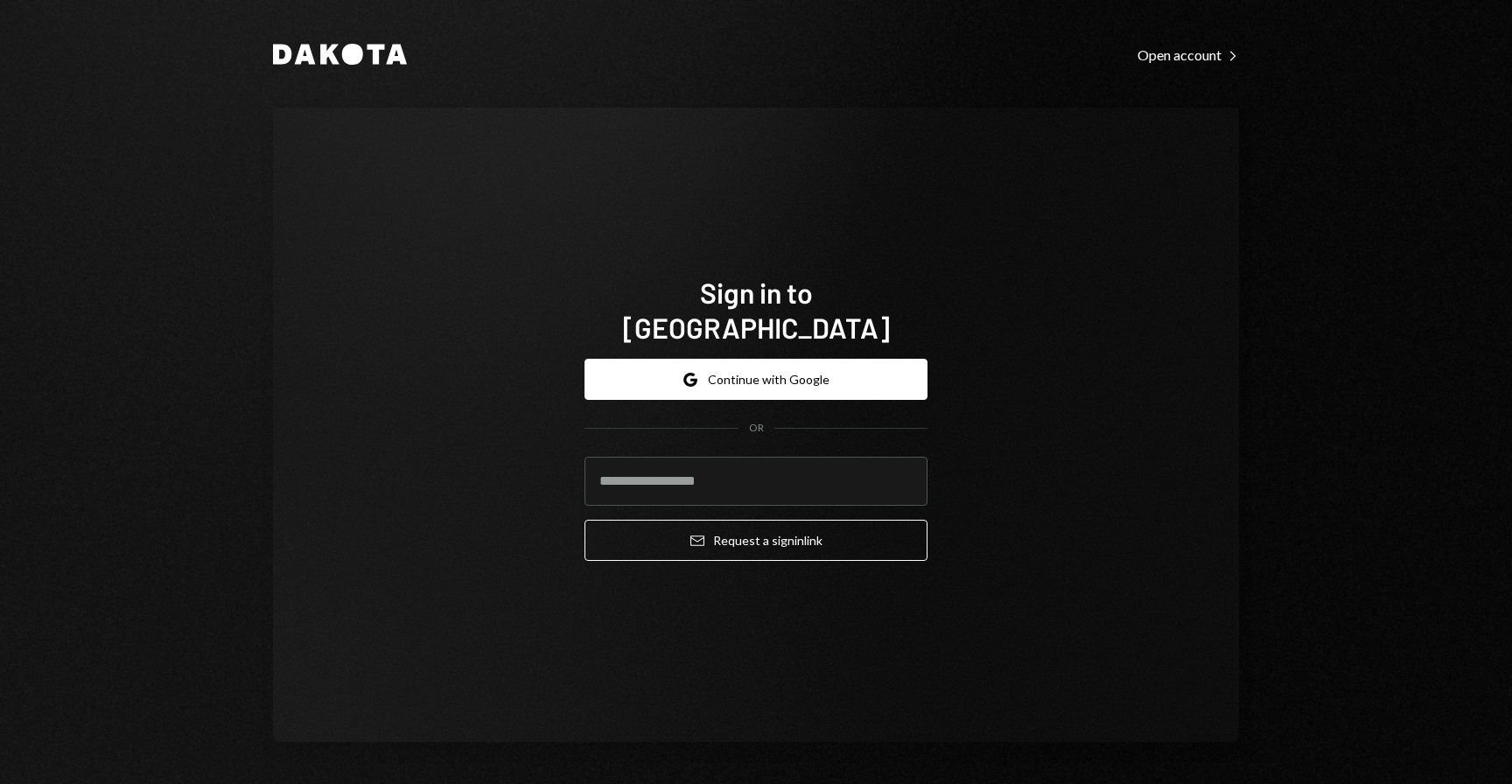
click at [1065, 306] on div "Sign in to Dakota Google Continue with Google OR Email Request a sign in link" at bounding box center [756, 424] width 966 height 634
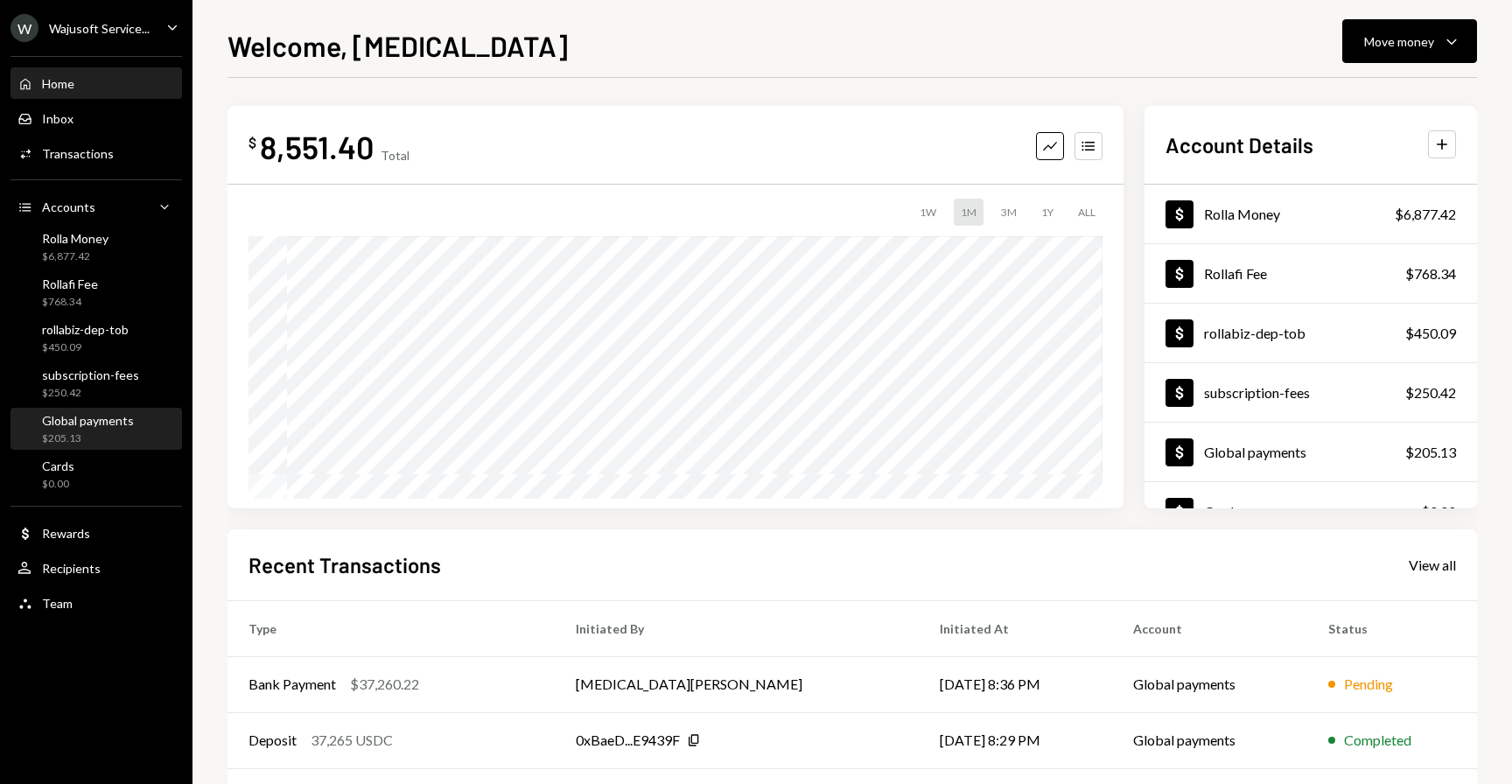
click at [68, 442] on div "$205.13" at bounding box center [87, 438] width 92 height 15
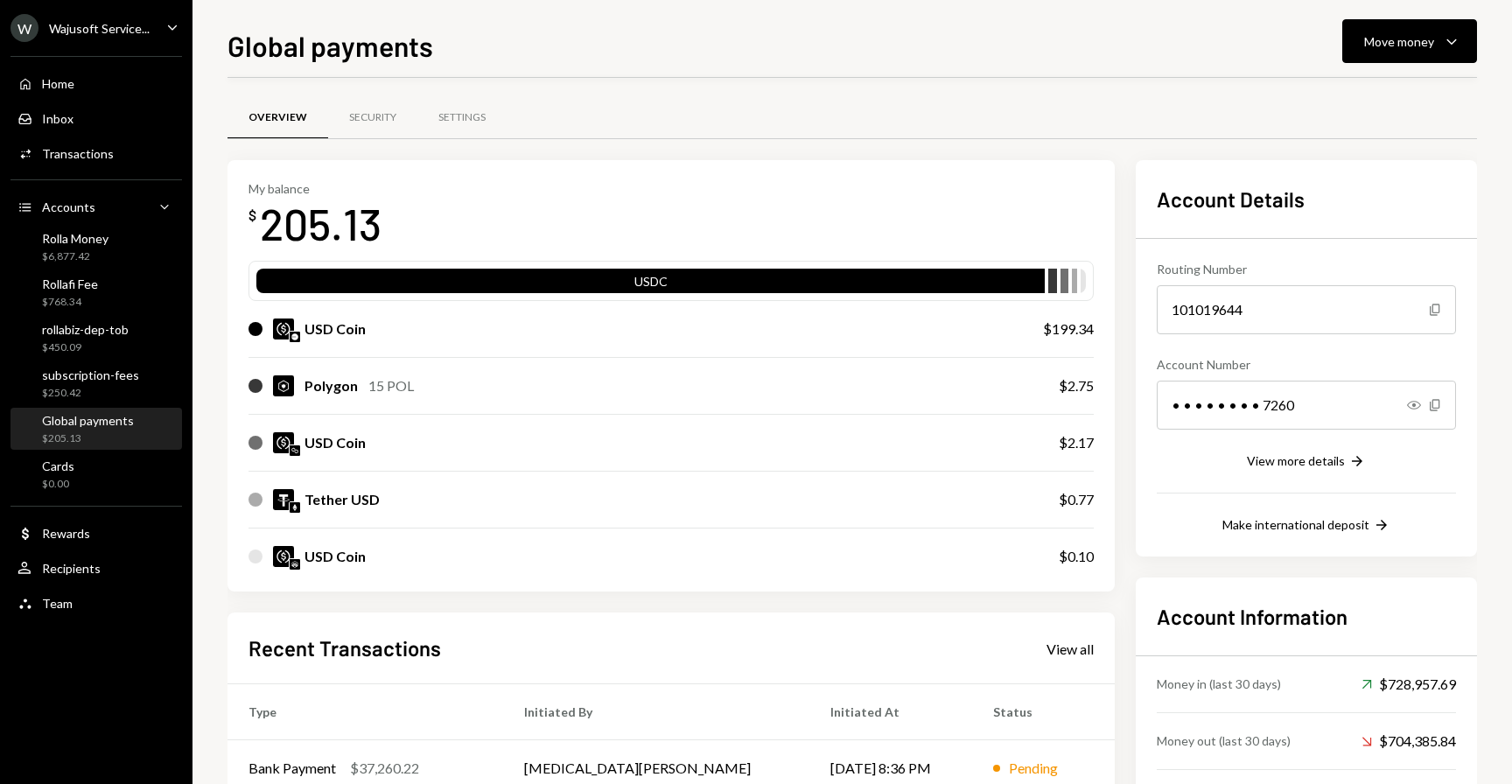
scroll to position [271, 0]
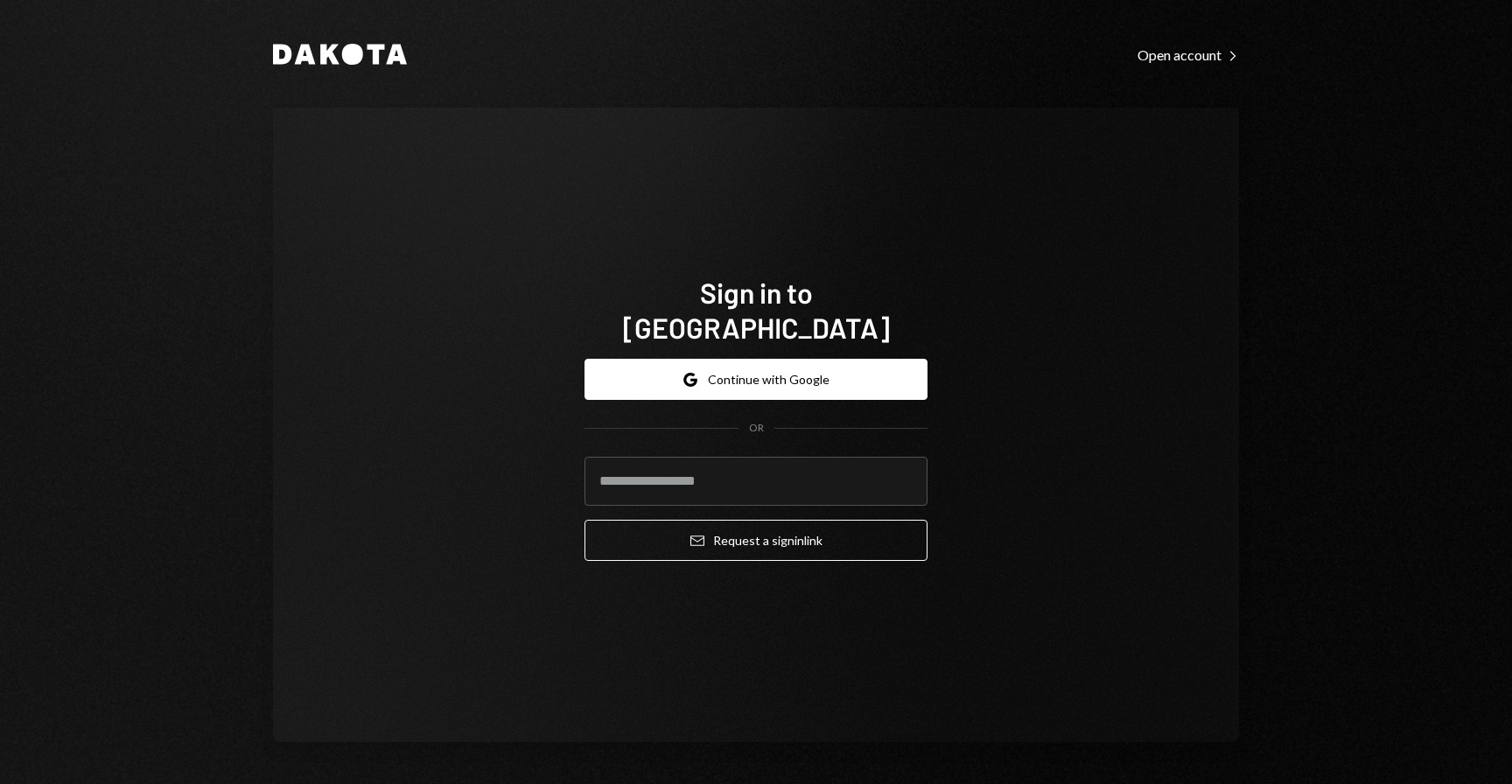
click at [1048, 368] on div "Sign in to [GEOGRAPHIC_DATA] Google Continue with Google OR Email Request a sig…" at bounding box center [756, 424] width 966 height 634
click at [797, 378] on button "Google Continue with Google" at bounding box center [756, 378] width 343 height 41
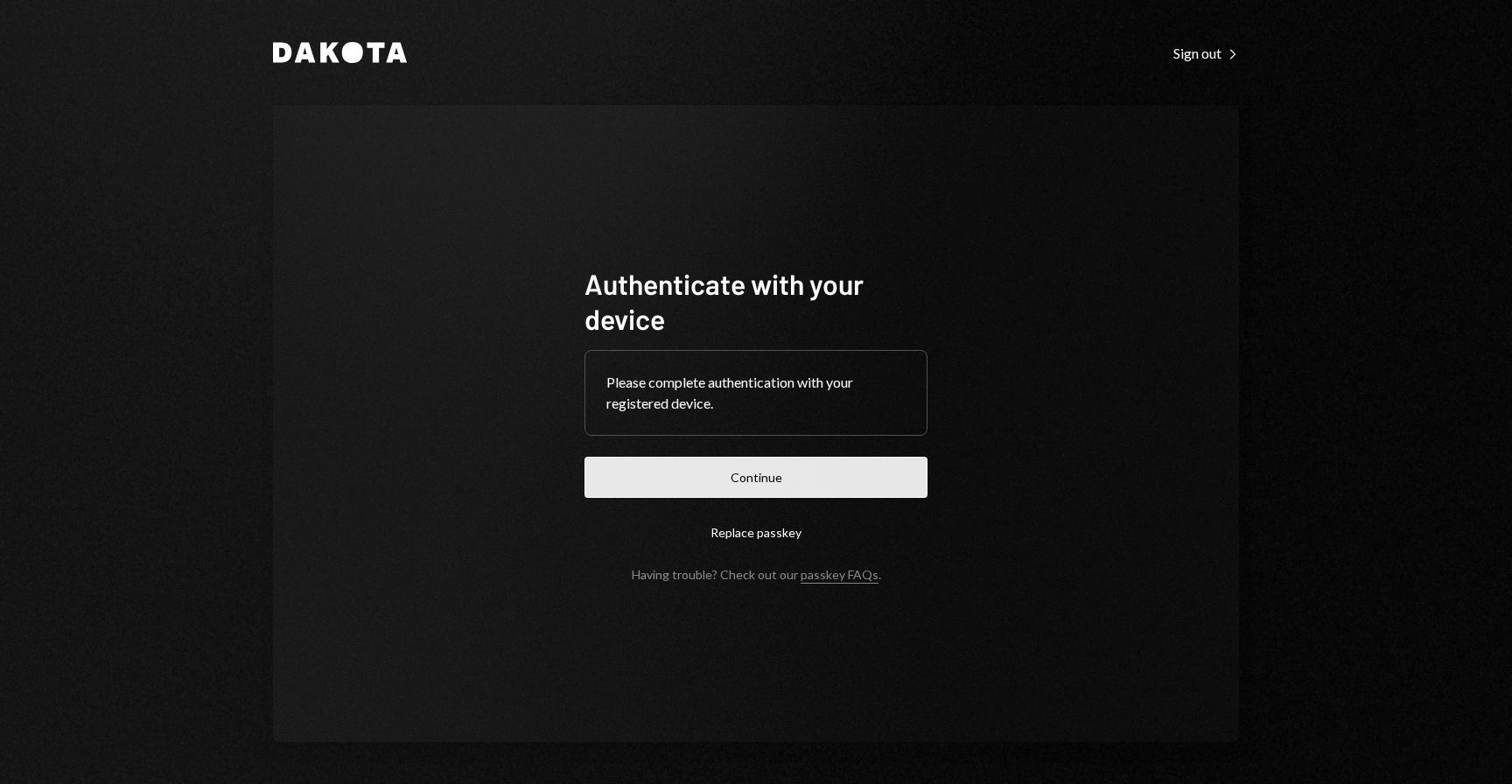
click at [748, 494] on button "Continue" at bounding box center [756, 476] width 343 height 41
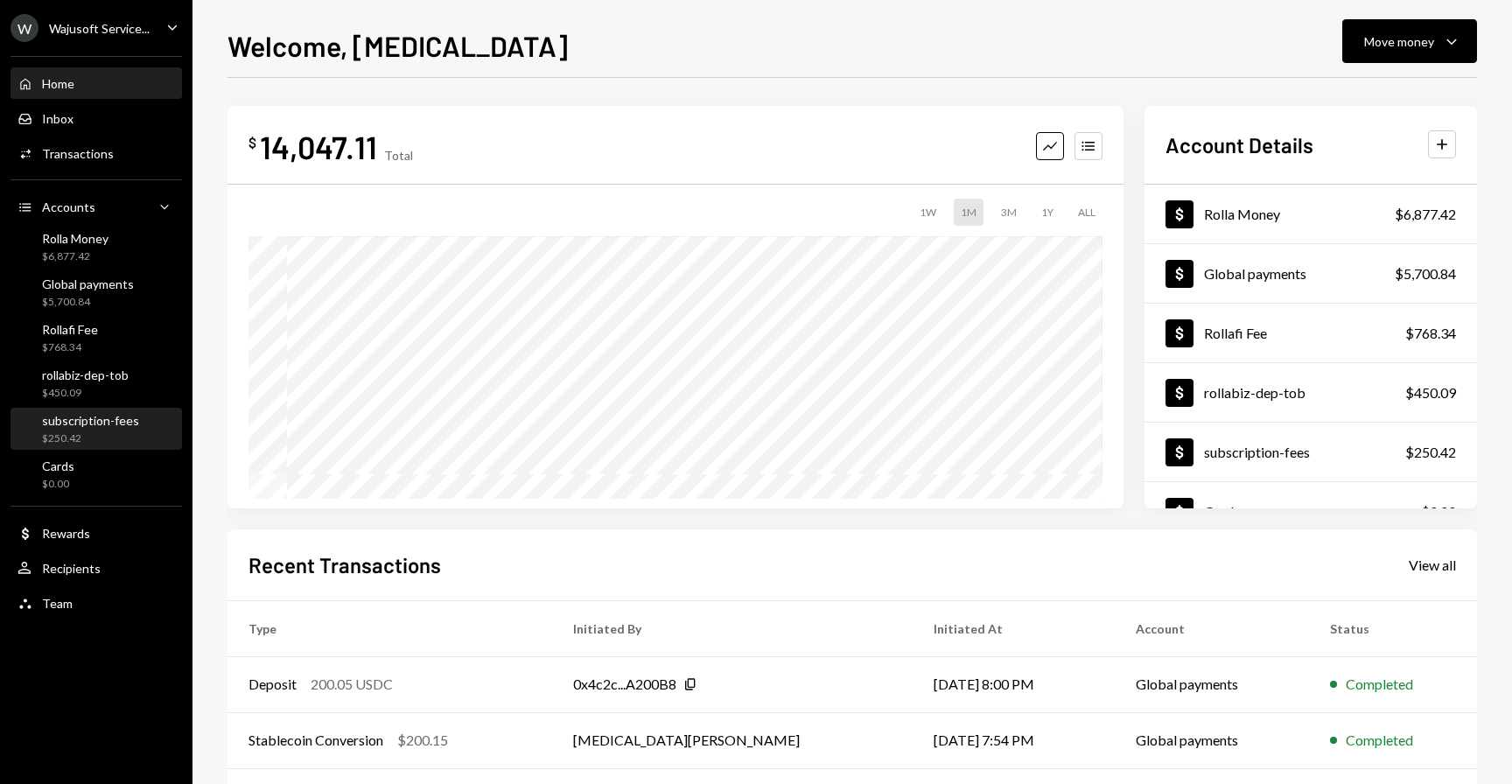
click at [72, 418] on div "subscription-fees" at bounding box center [90, 420] width 97 height 15
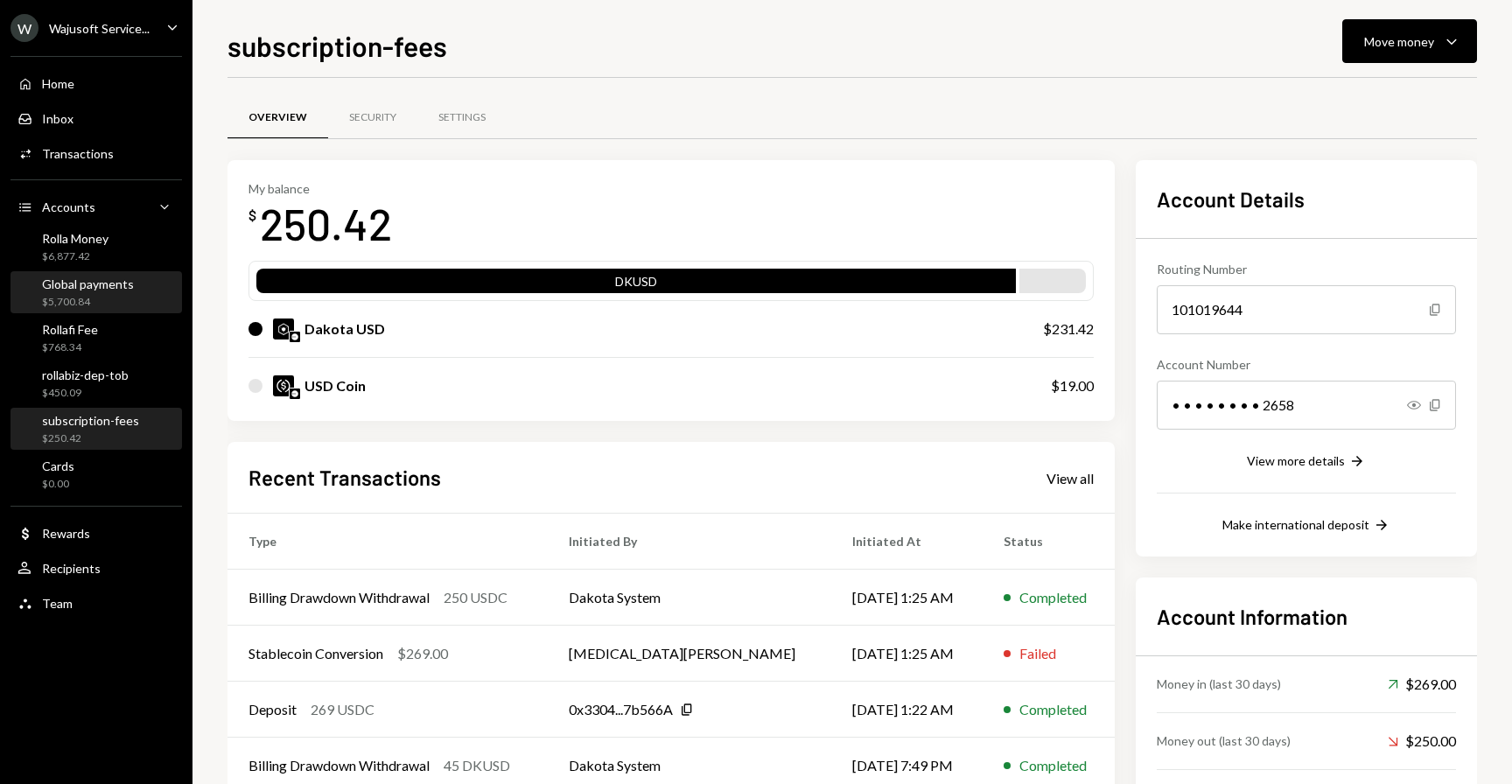
click at [69, 295] on div "$5,700.84" at bounding box center [87, 302] width 92 height 15
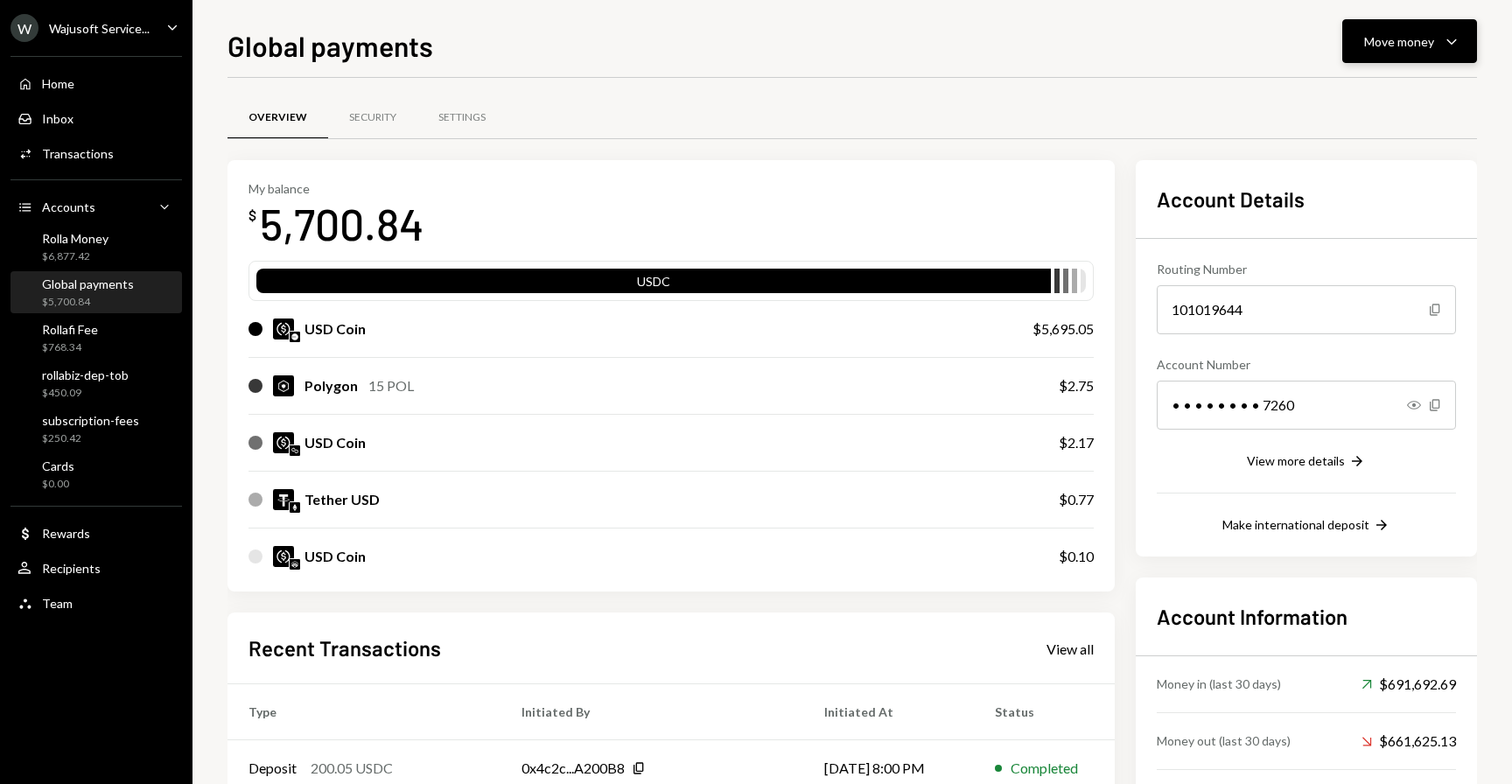
click at [1420, 43] on div "Move money" at bounding box center [1399, 42] width 69 height 19
click at [1343, 102] on div "Send" at bounding box center [1395, 93] width 128 height 19
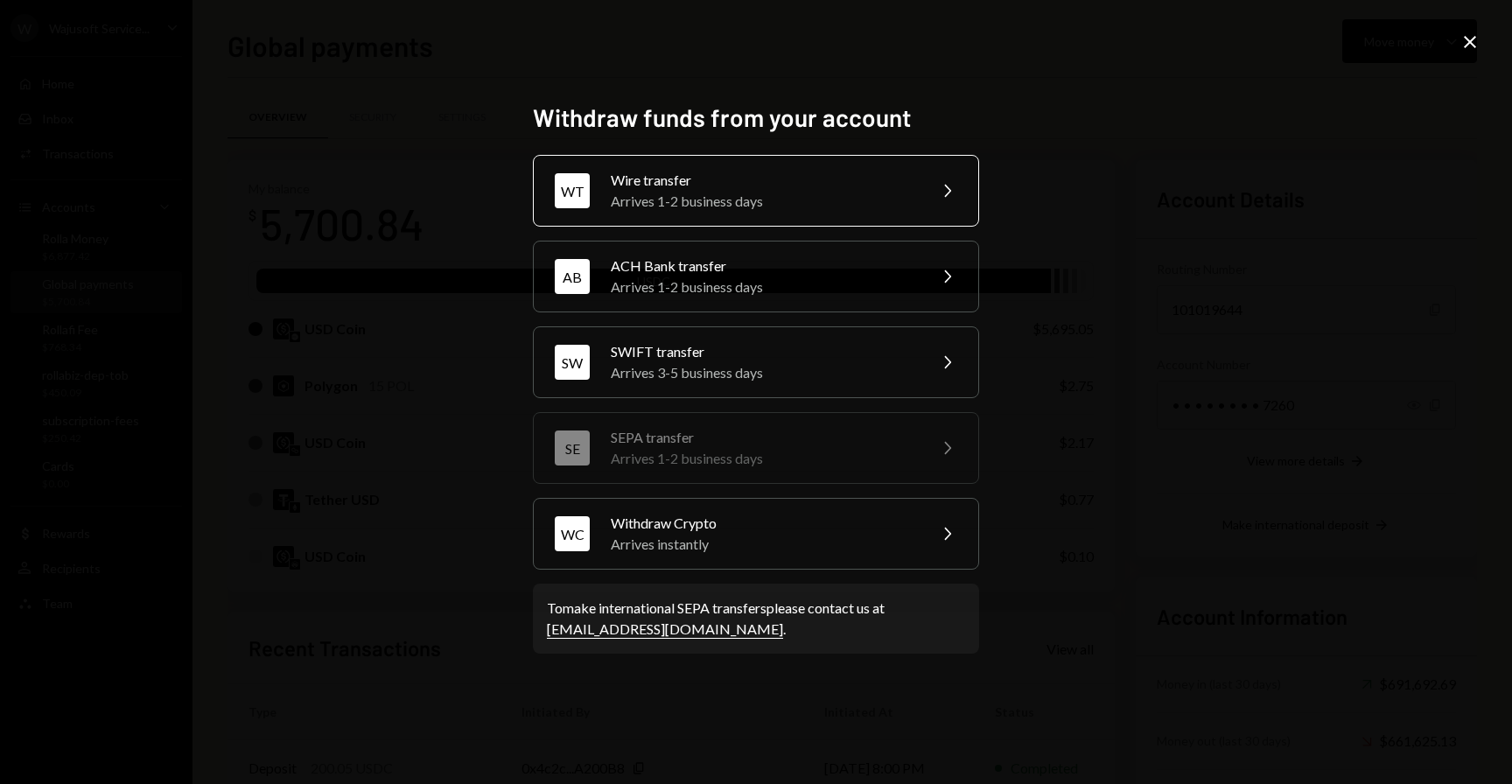
click at [696, 155] on div "WT Wire transfer Arrives 1-2 business days Chevron Right" at bounding box center [756, 191] width 446 height 71
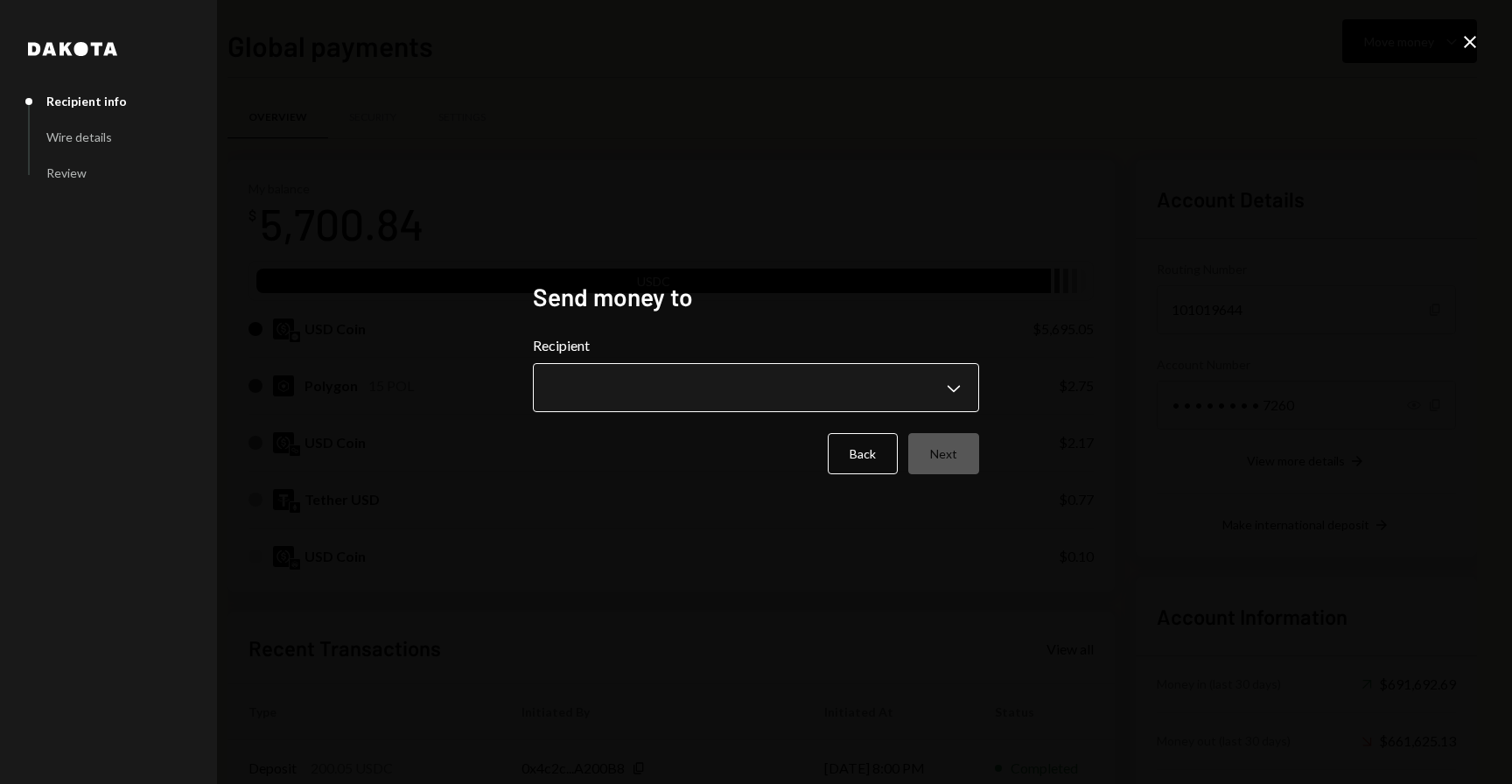
click at [649, 390] on body "W Wajusoft Service... Caret Down Home Home Inbox Inbox Activities Transactions …" at bounding box center [756, 392] width 1512 height 784
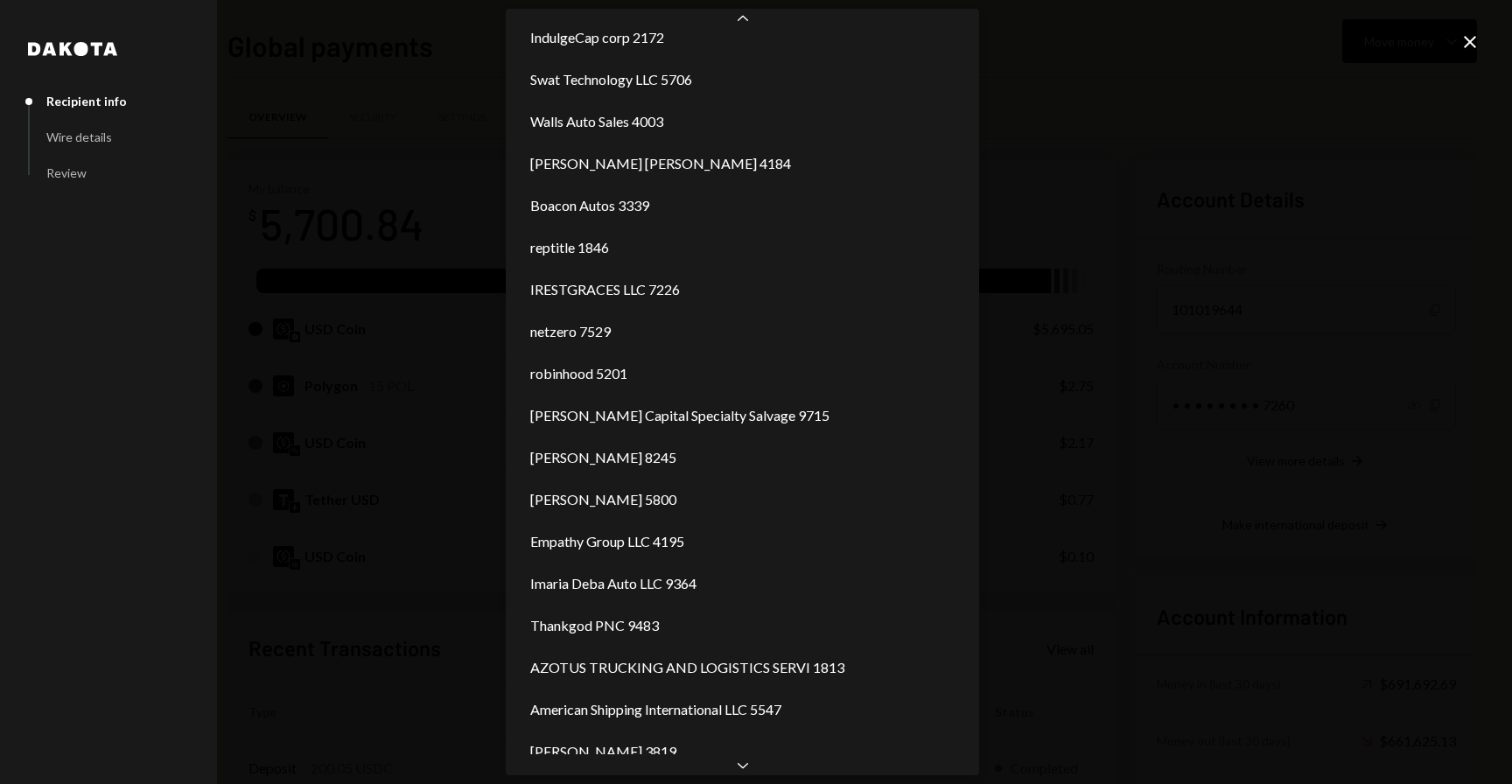
scroll to position [1111, 0]
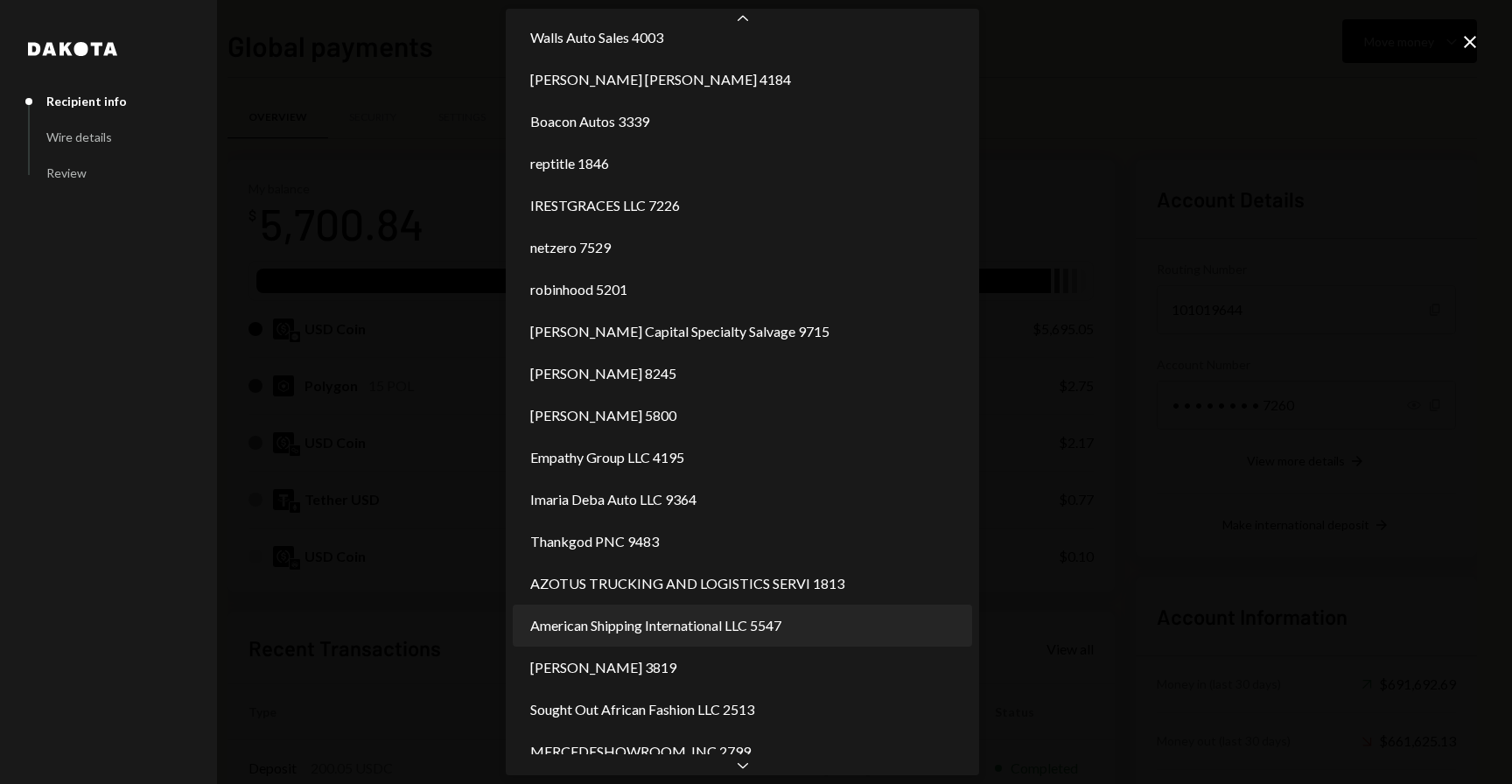
select select "**********"
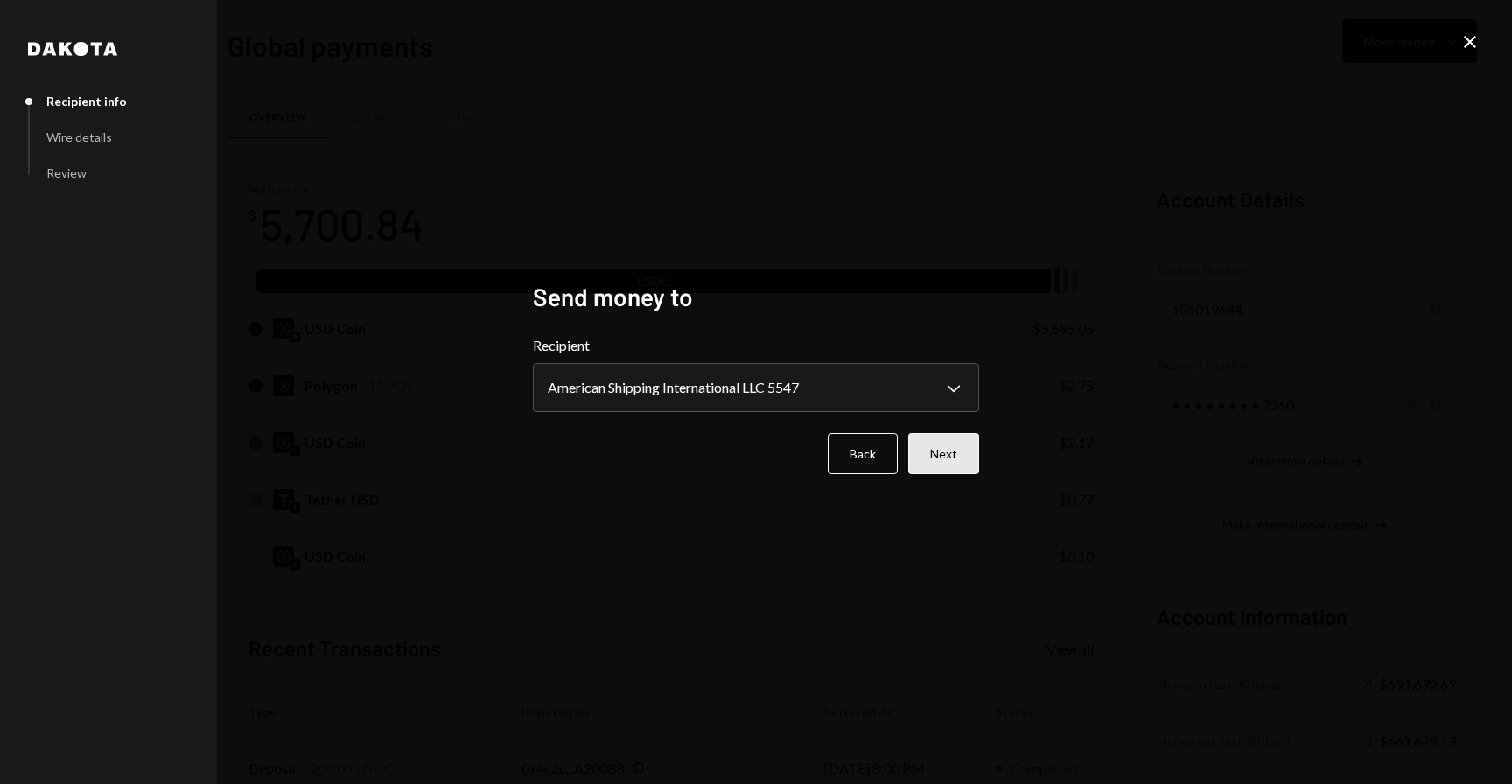
click at [954, 456] on button "Next" at bounding box center [943, 453] width 70 height 41
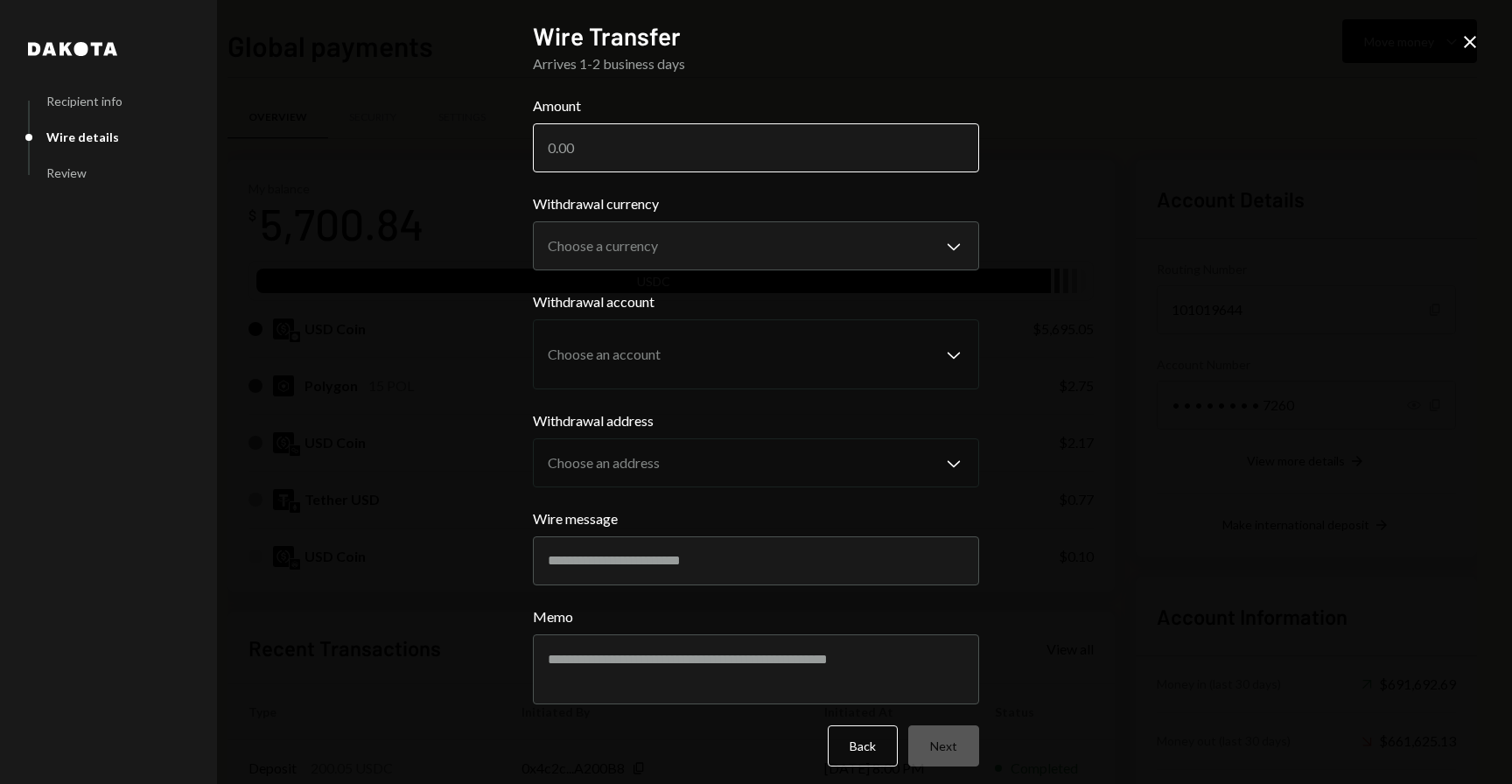
click at [698, 159] on input "Amount" at bounding box center [756, 147] width 446 height 49
type input "5495"
click at [751, 254] on body "W Wajusoft Service... Caret Down Home Home Inbox Inbox Activities Transactions …" at bounding box center [756, 392] width 1512 height 784
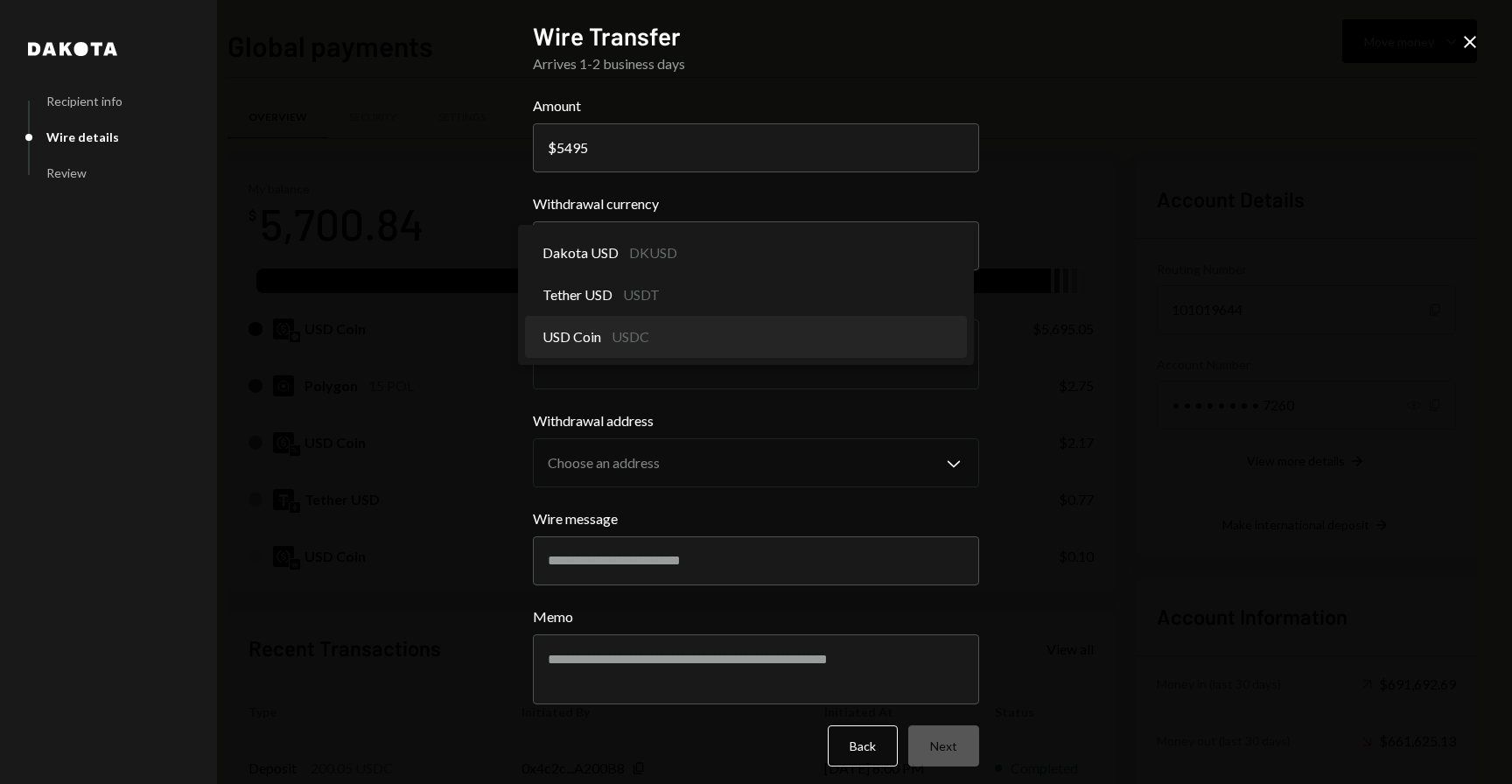
select select "****"
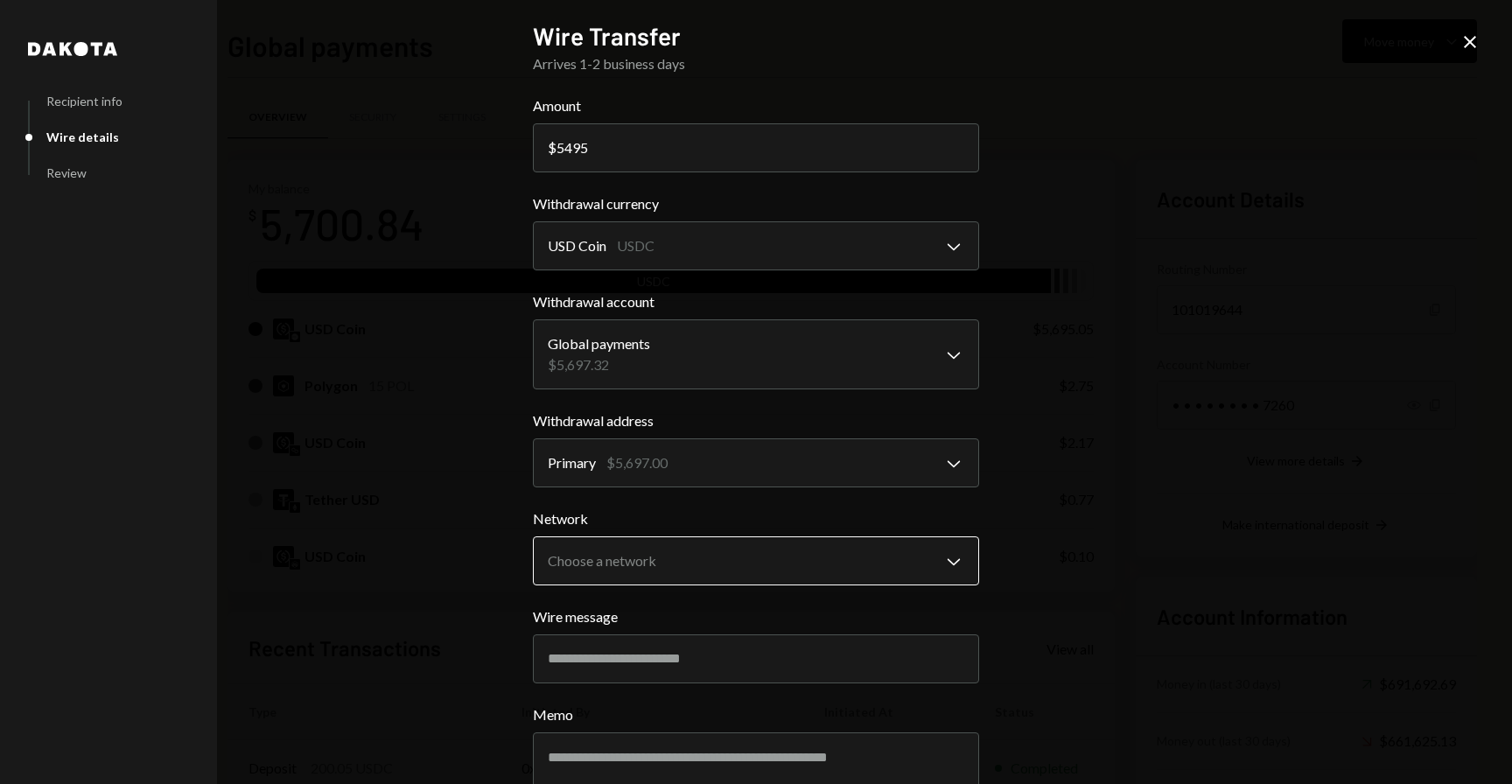
click at [718, 571] on body "W Wajusoft Service... Caret Down Home Home Inbox Inbox Activities Transactions …" at bounding box center [756, 392] width 1512 height 784
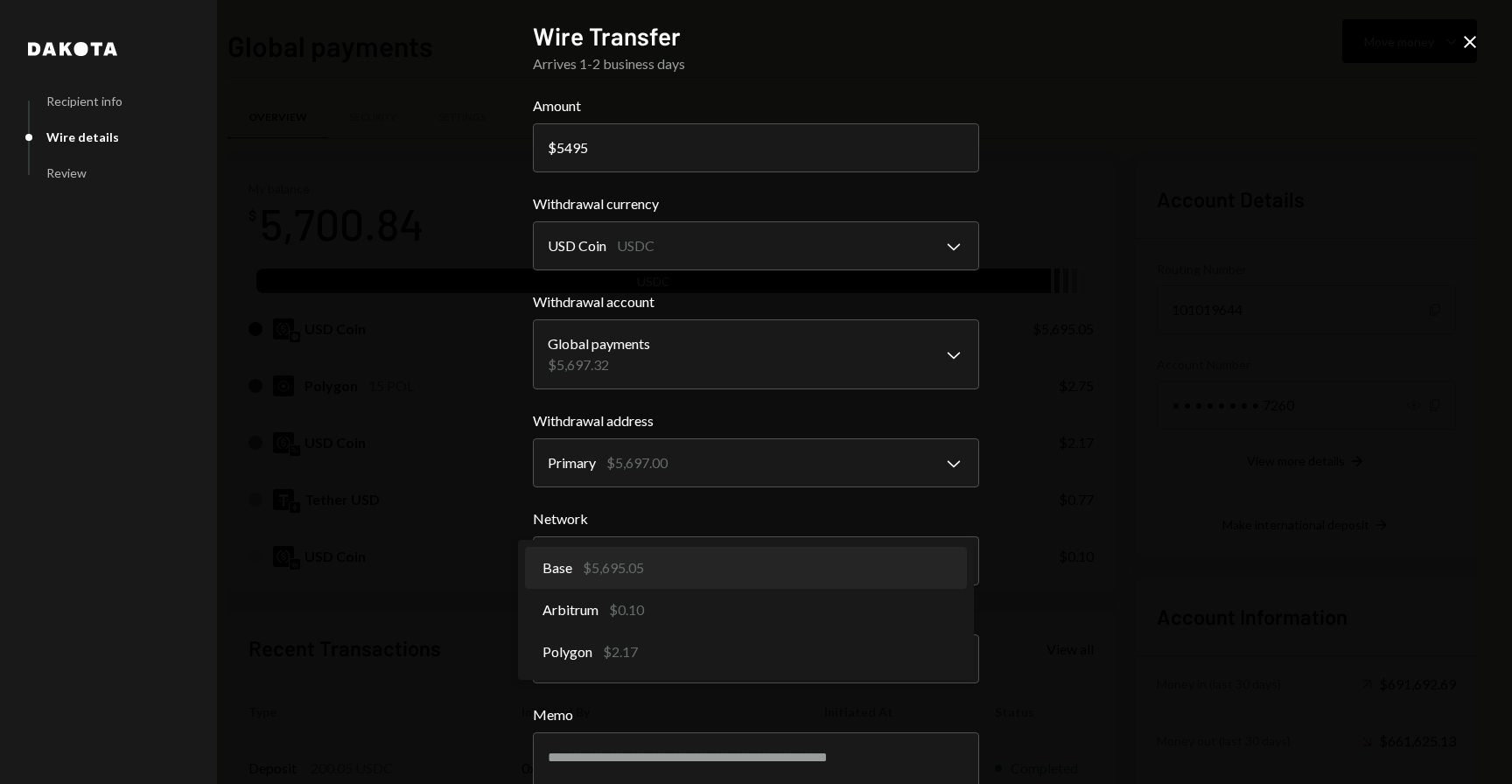
select select "**********"
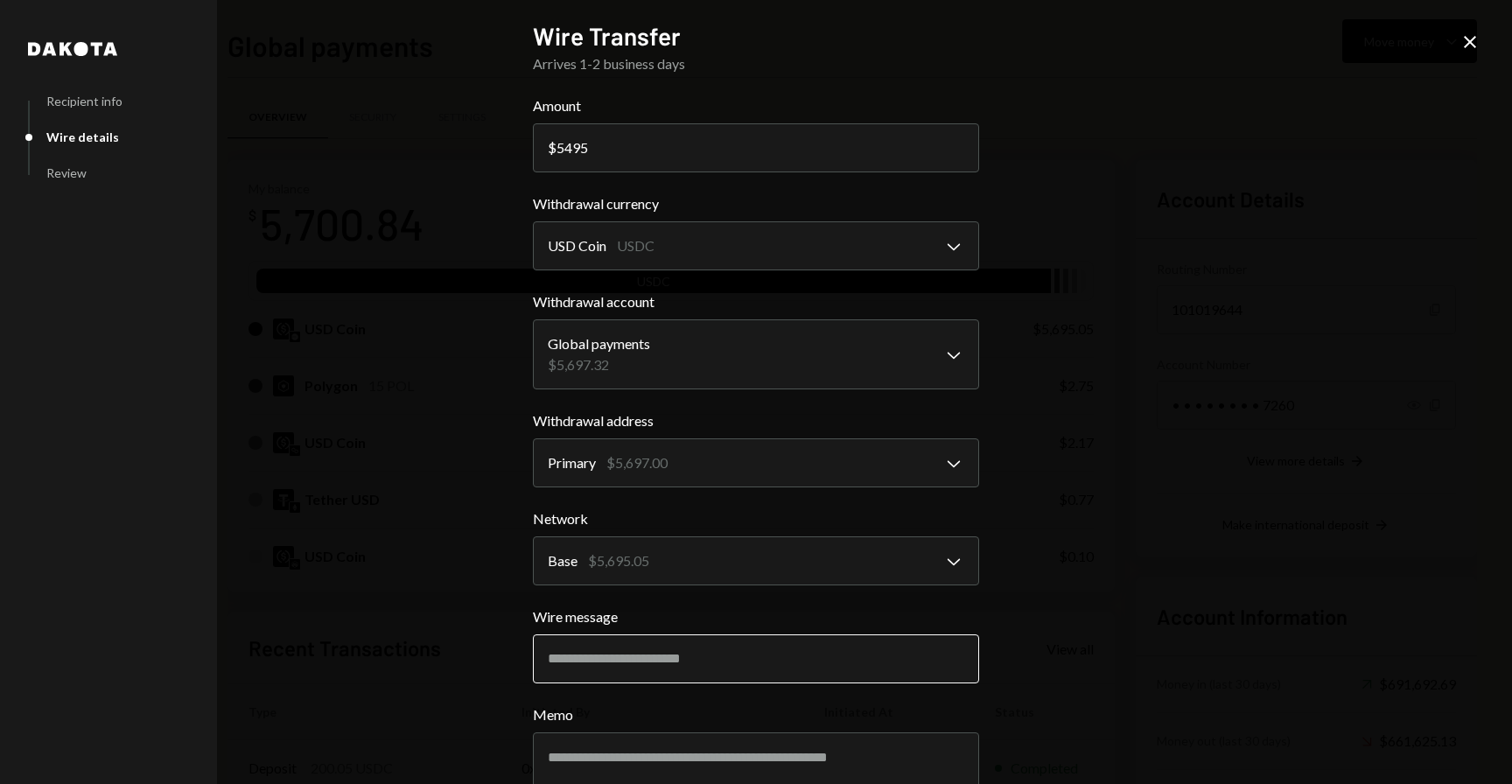
click at [713, 668] on input "Wire message" at bounding box center [756, 658] width 446 height 49
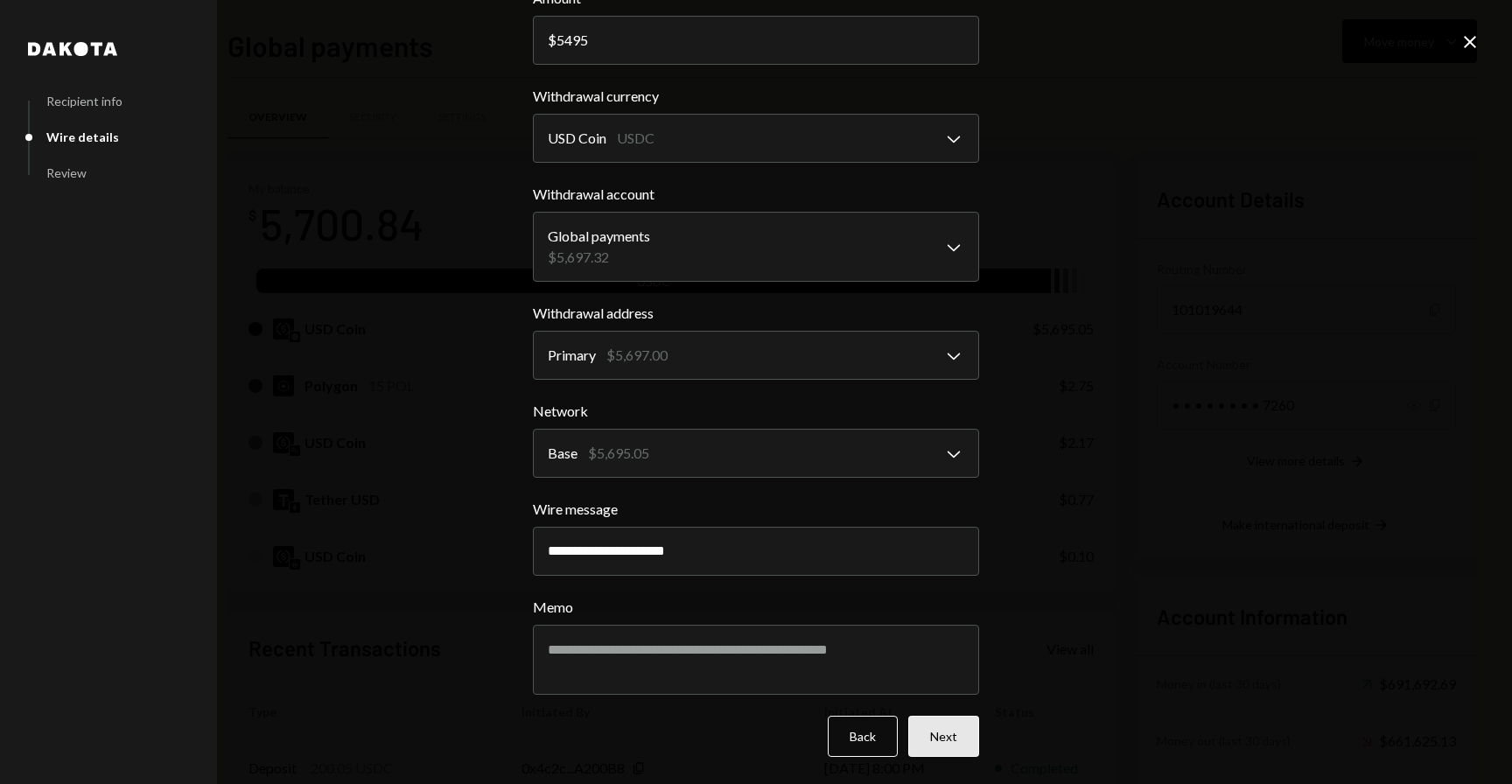
type input "**********"
click at [951, 734] on button "Next" at bounding box center [943, 735] width 70 height 41
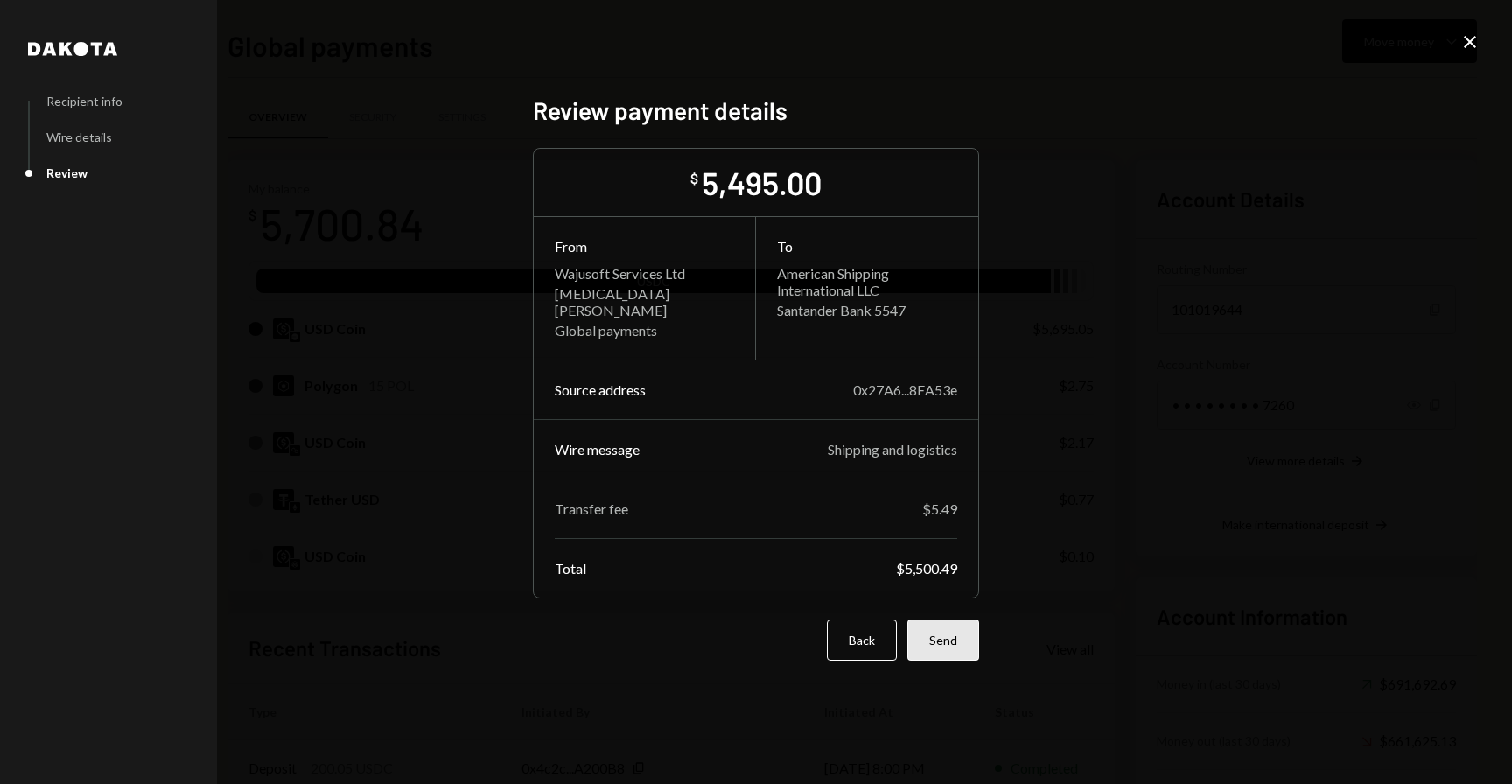
click at [955, 643] on button "Send" at bounding box center [943, 639] width 71 height 41
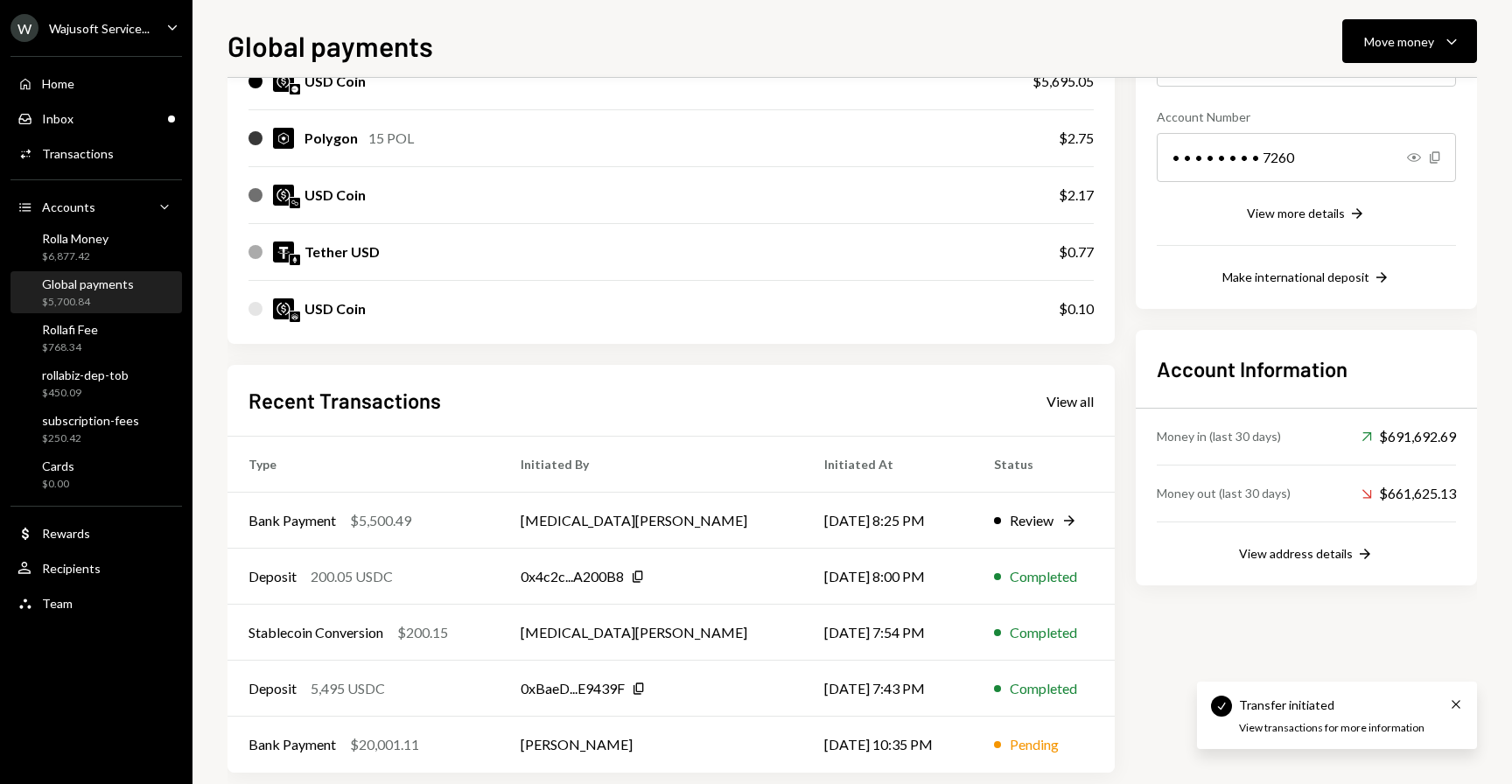
scroll to position [271, 0]
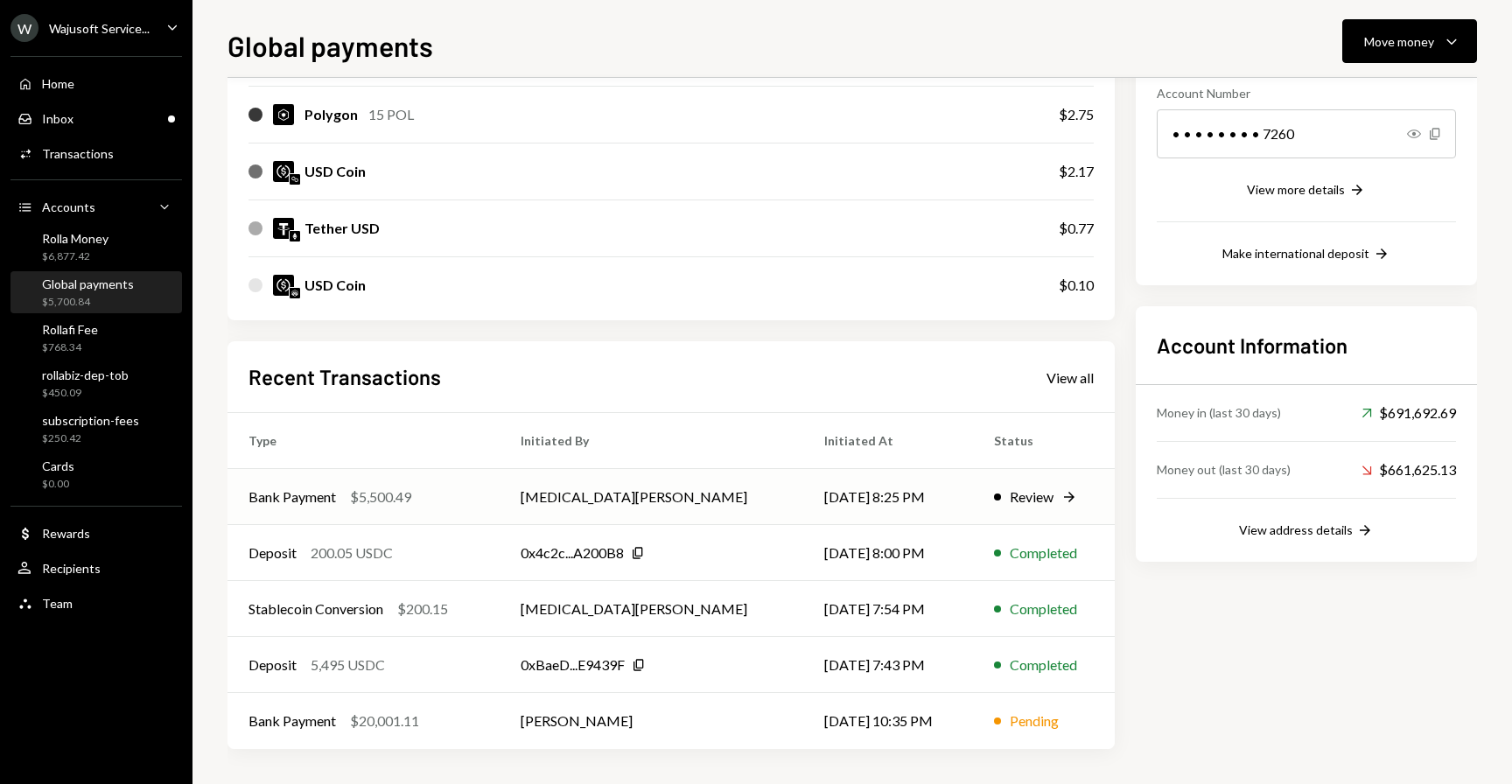
click at [474, 499] on div "Bank Payment $5,500.49" at bounding box center [363, 496] width 230 height 21
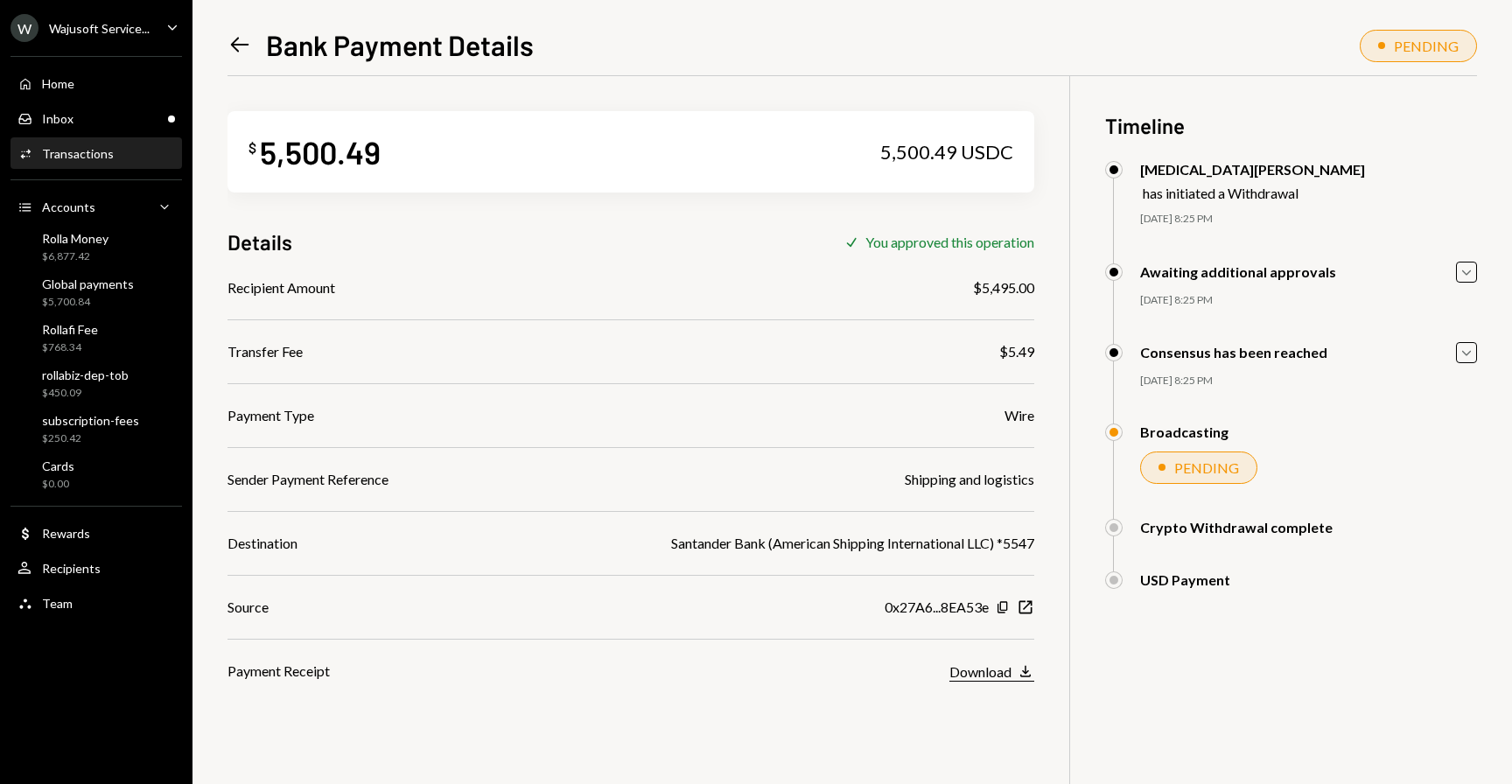
click at [1005, 674] on div "Download" at bounding box center [980, 671] width 63 height 17
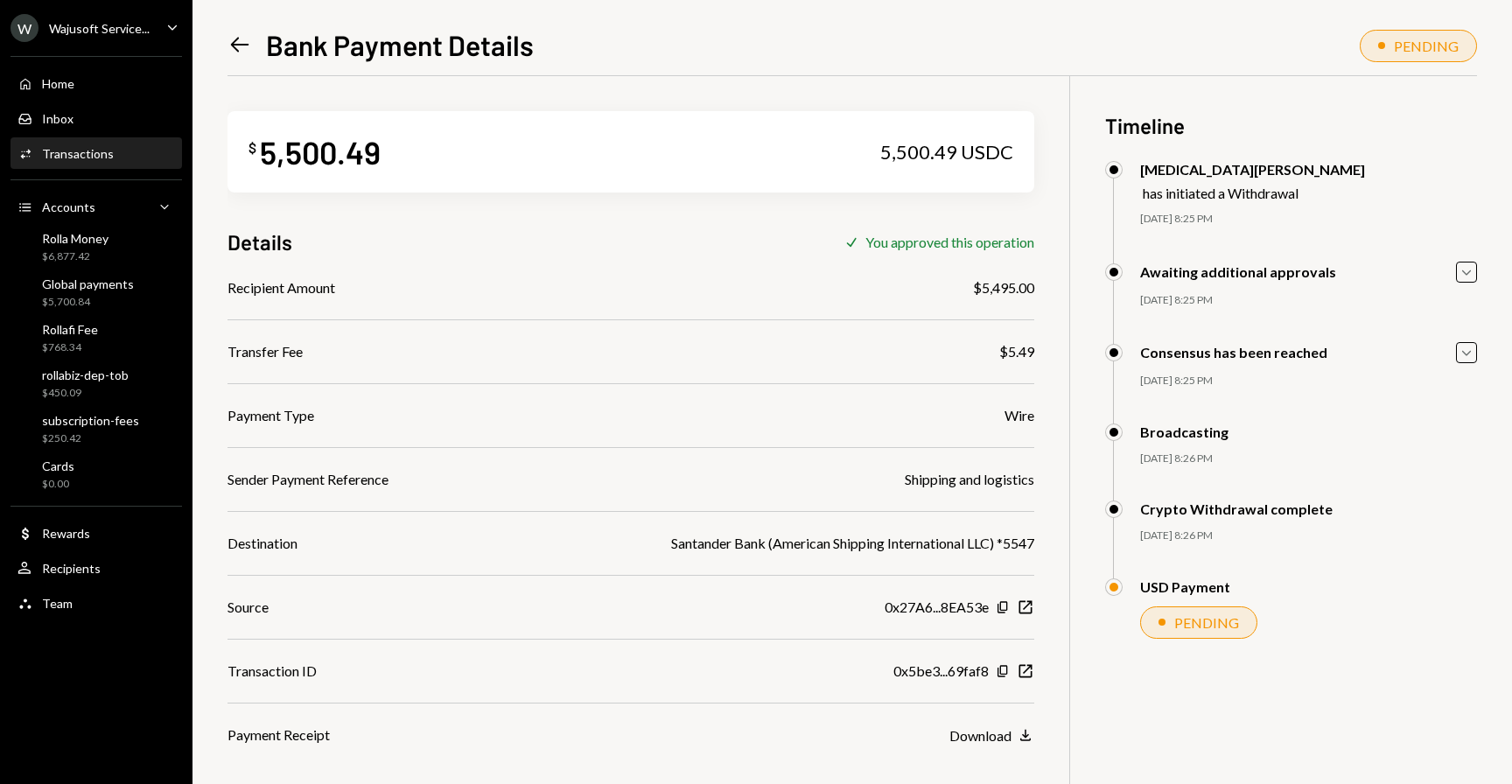
click at [230, 50] on icon "Left Arrow" at bounding box center [239, 45] width 25 height 25
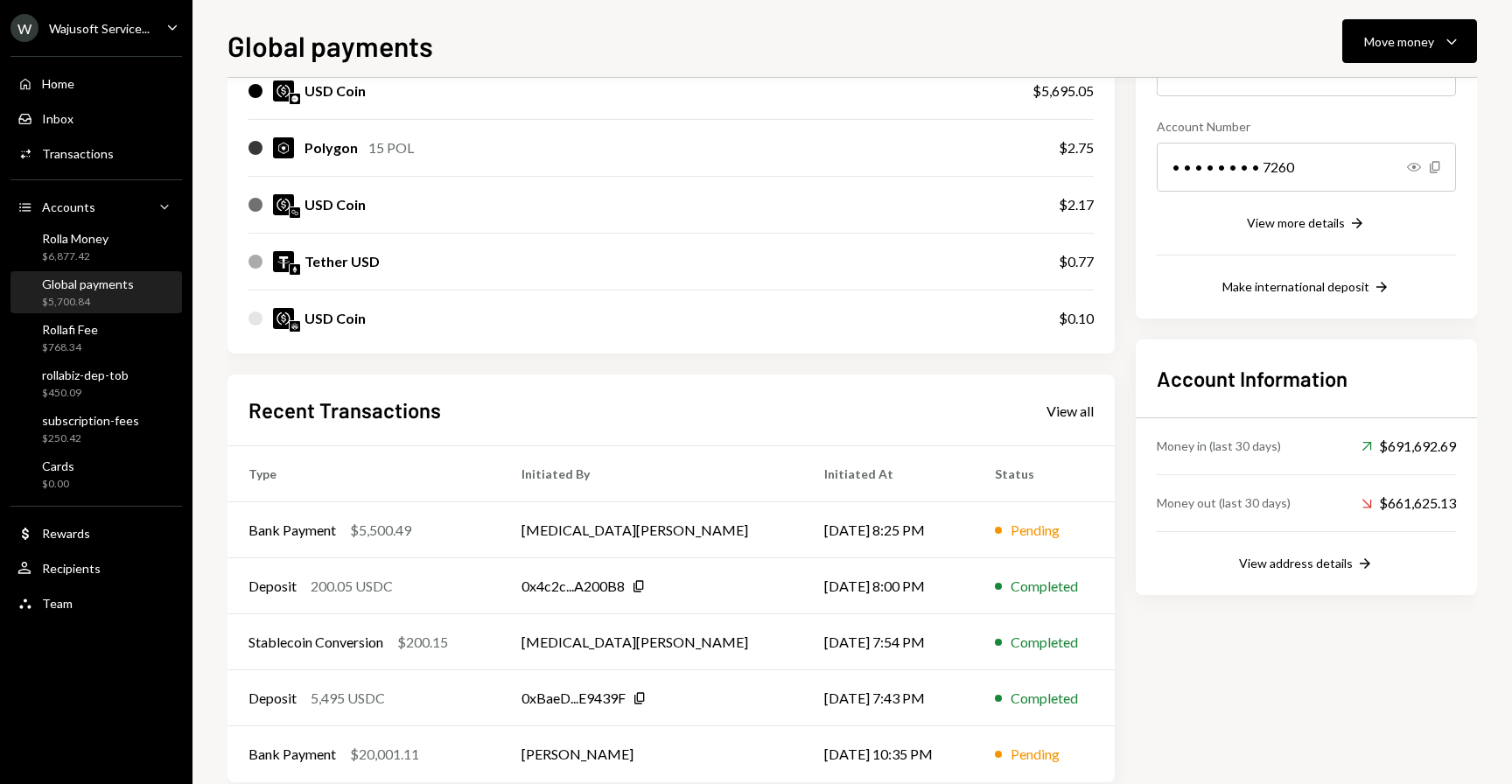
scroll to position [241, 0]
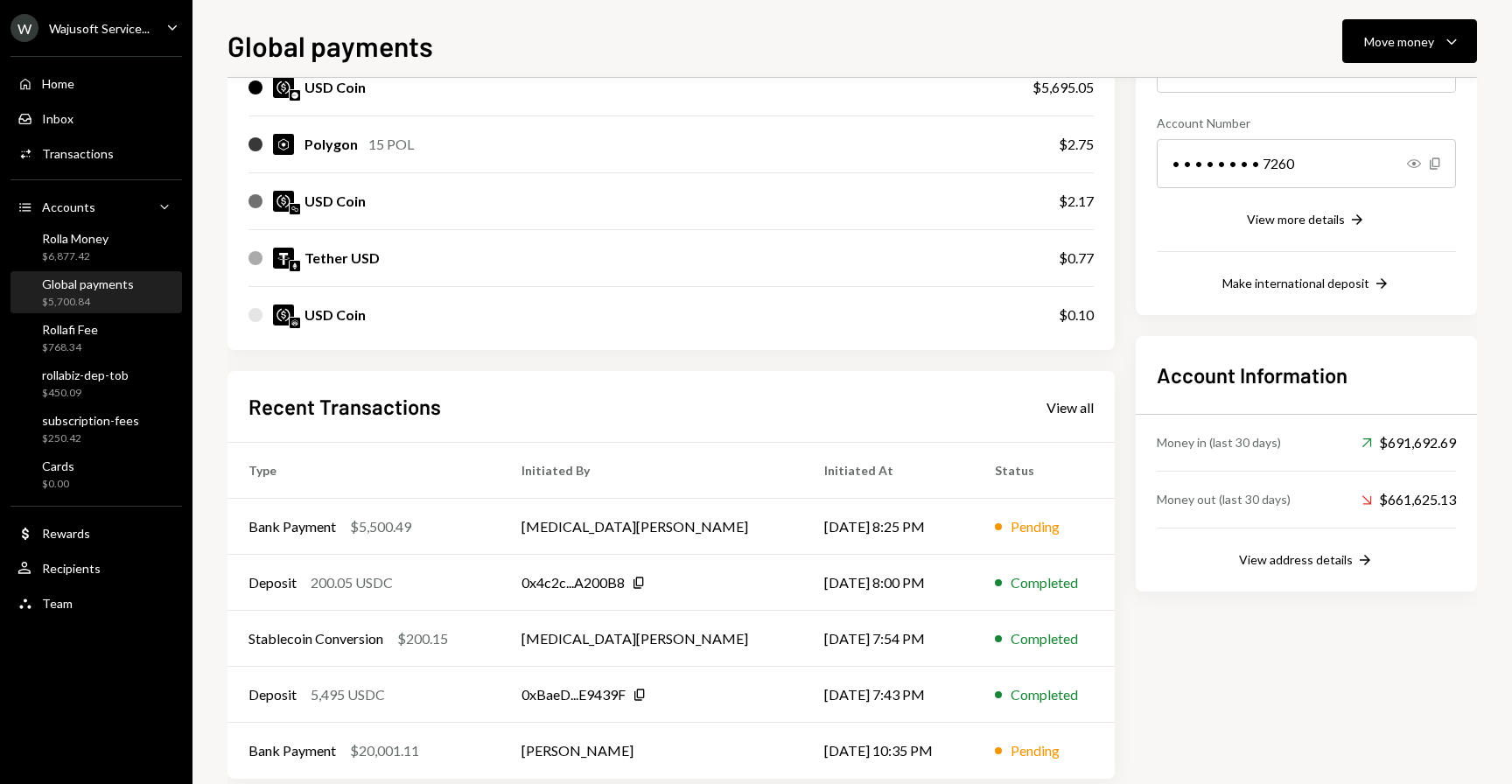
click at [1146, 650] on div "Account Details Routing Number 101019644 Copy Account Number • • • • • • • • 72…" at bounding box center [1306, 348] width 342 height 859
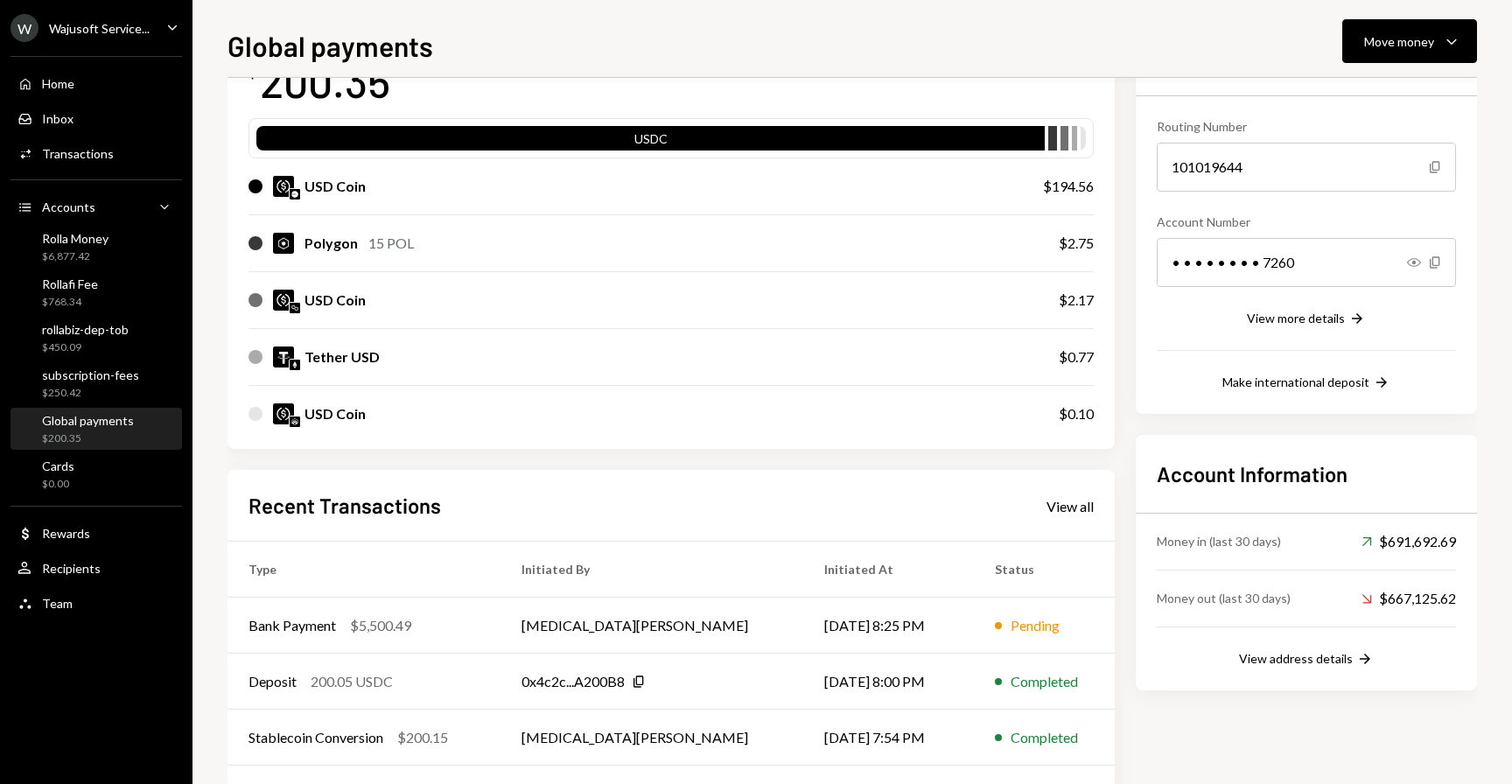
scroll to position [147, 0]
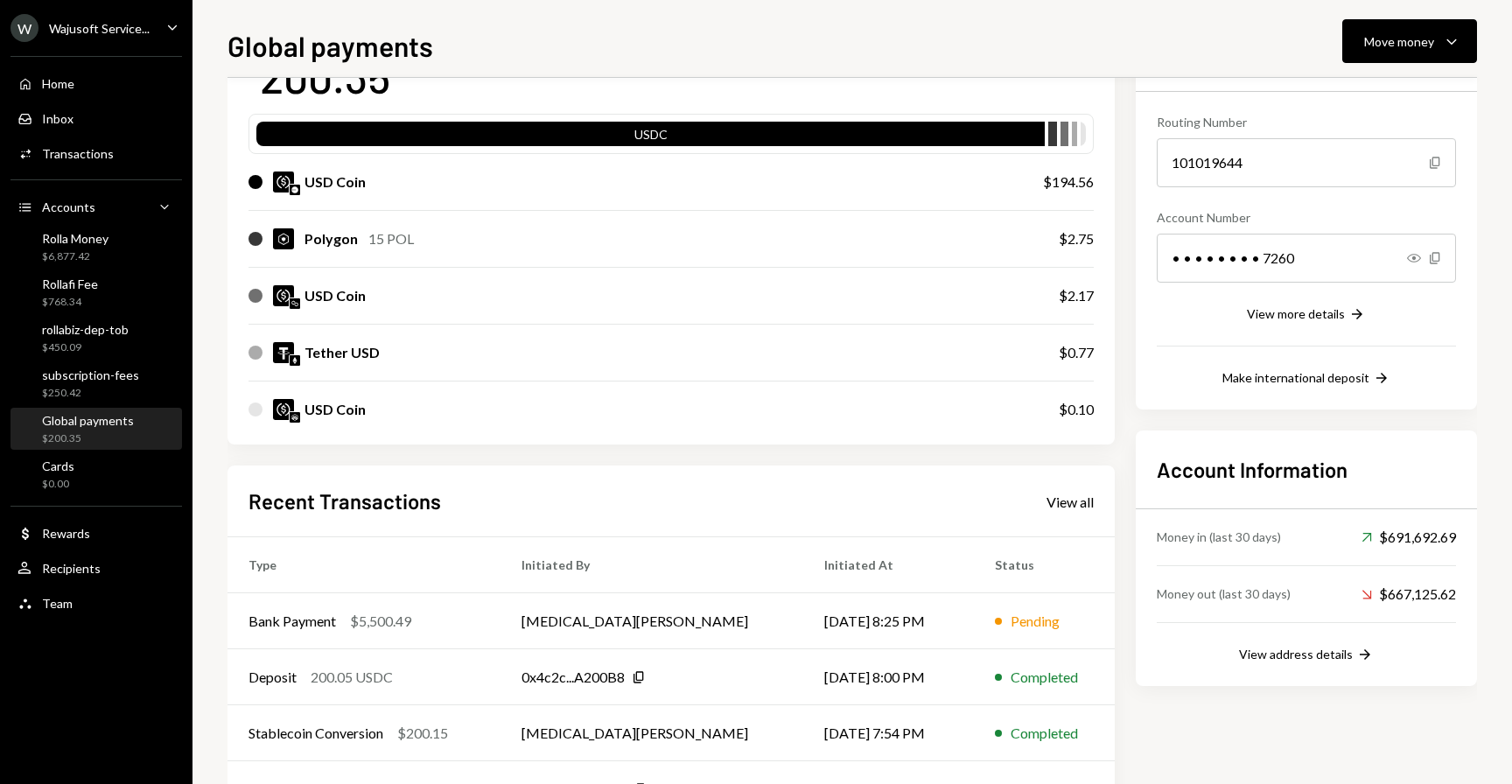
click at [1131, 634] on div "My balance $ 200.35 USDC USD Coin $194.56 Polygon 15 POL $2.75 USD Coin $2.17 T…" at bounding box center [852, 443] width 1249 height 859
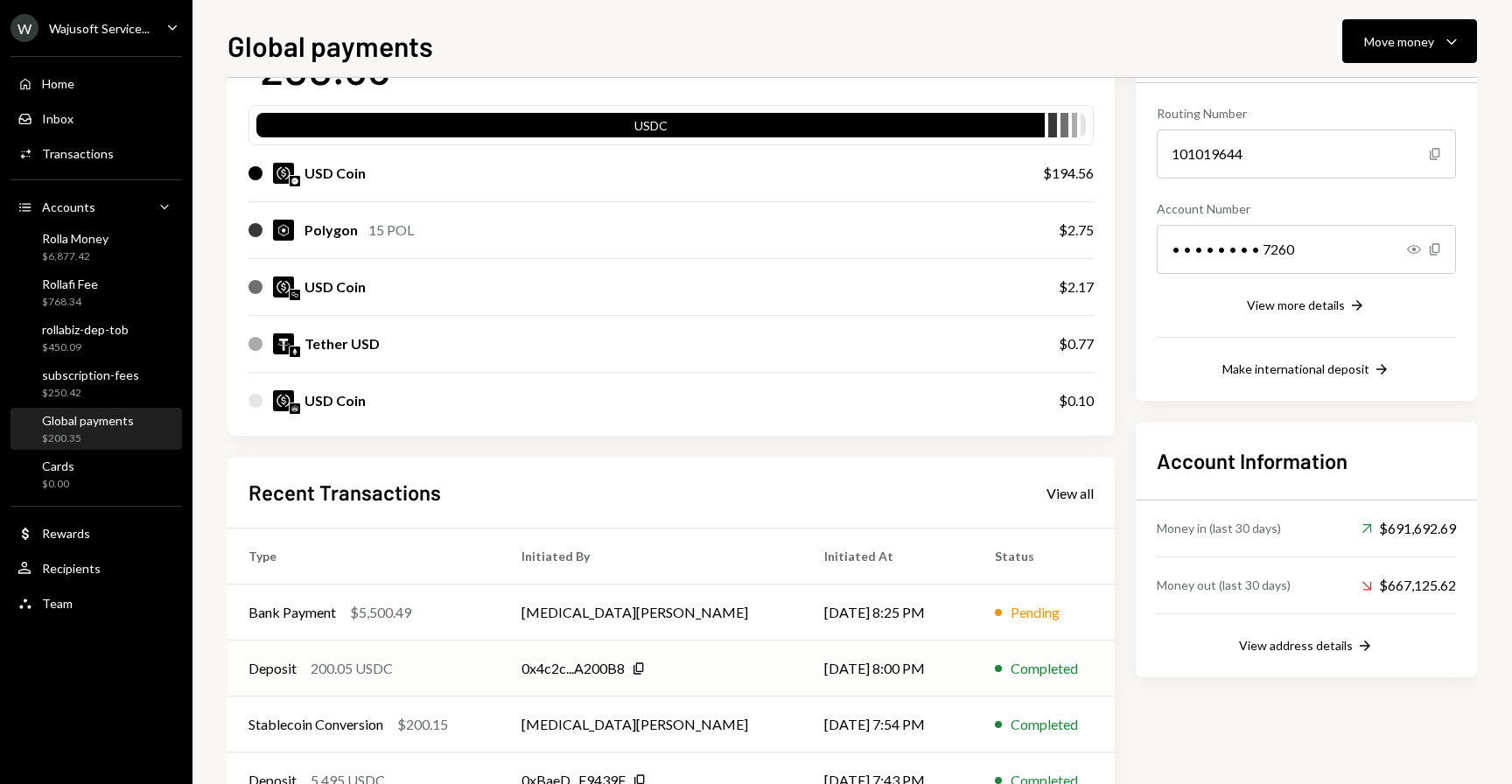
scroll to position [160, 0]
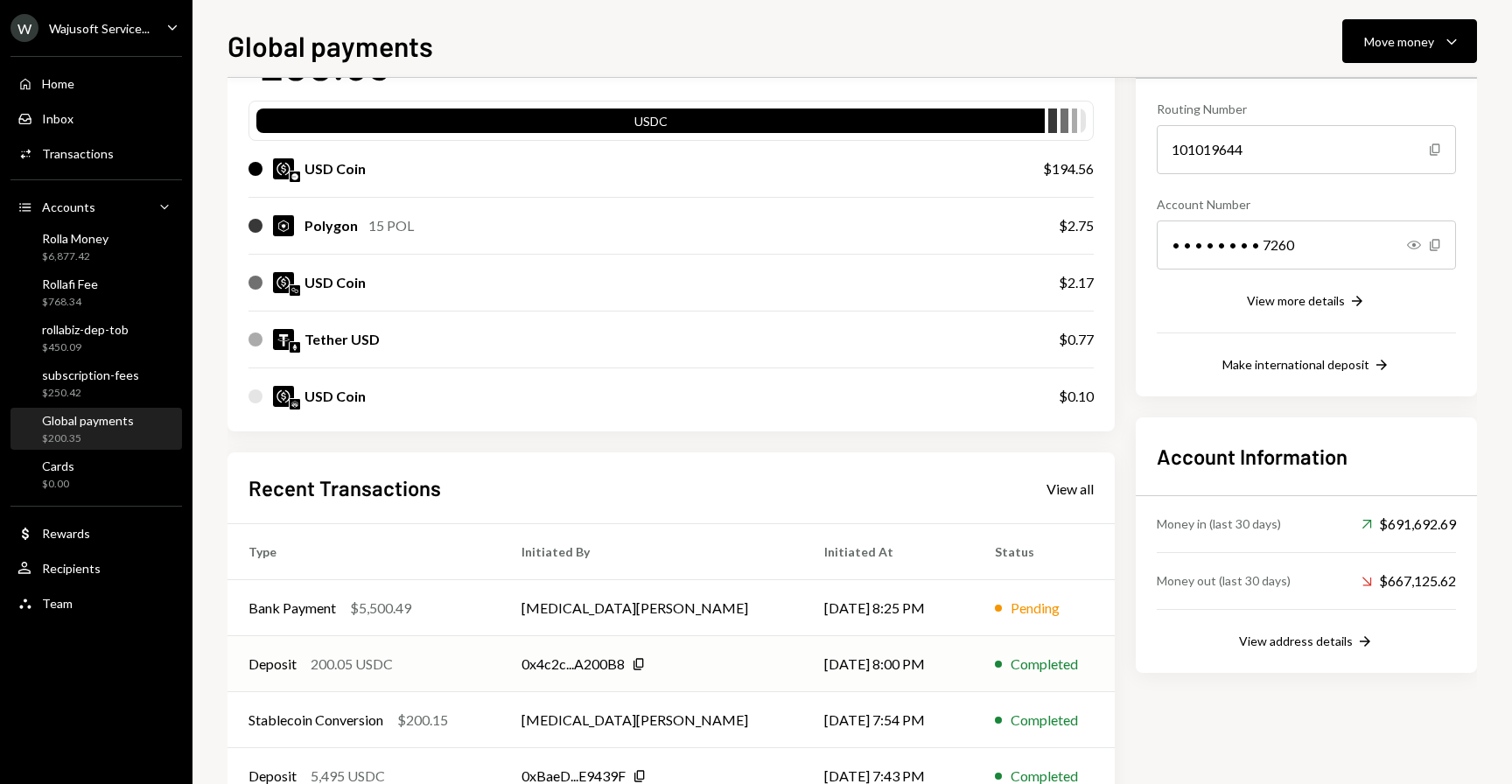
click at [818, 647] on td "[DATE] 8:00 PM" at bounding box center [888, 664] width 170 height 56
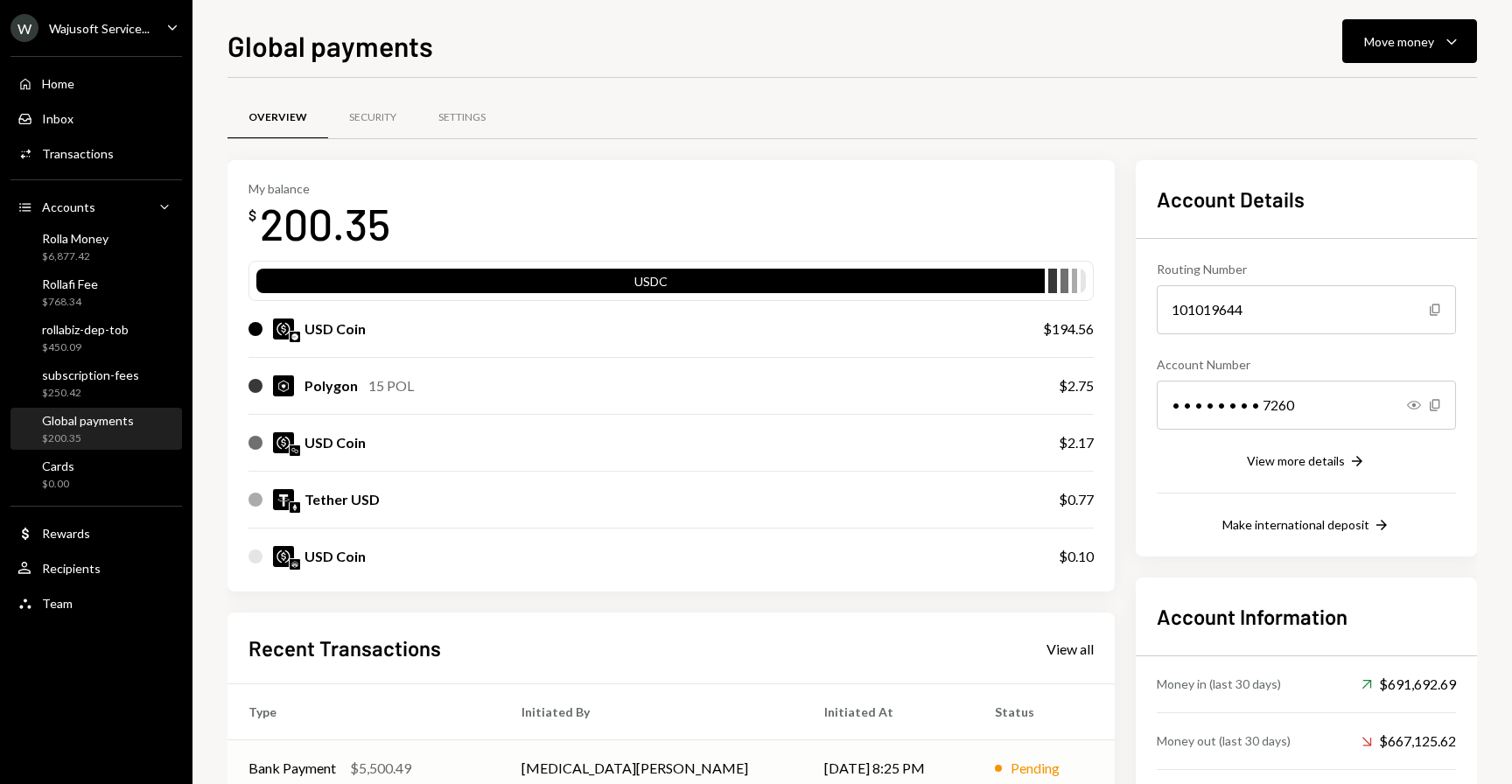
click at [631, 767] on td "[MEDICAL_DATA][PERSON_NAME]" at bounding box center [652, 768] width 304 height 56
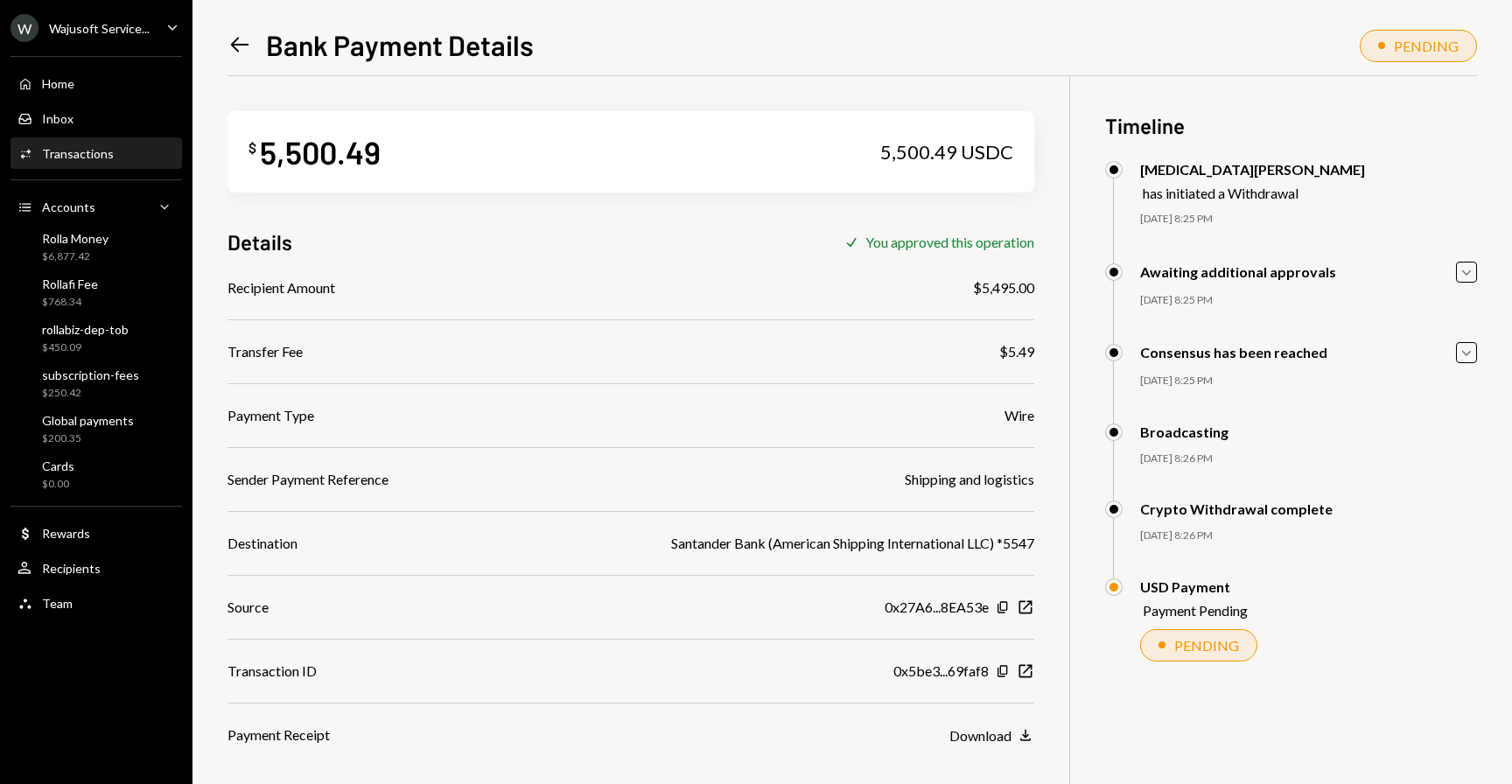
click at [244, 53] on icon "Left Arrow" at bounding box center [239, 45] width 25 height 25
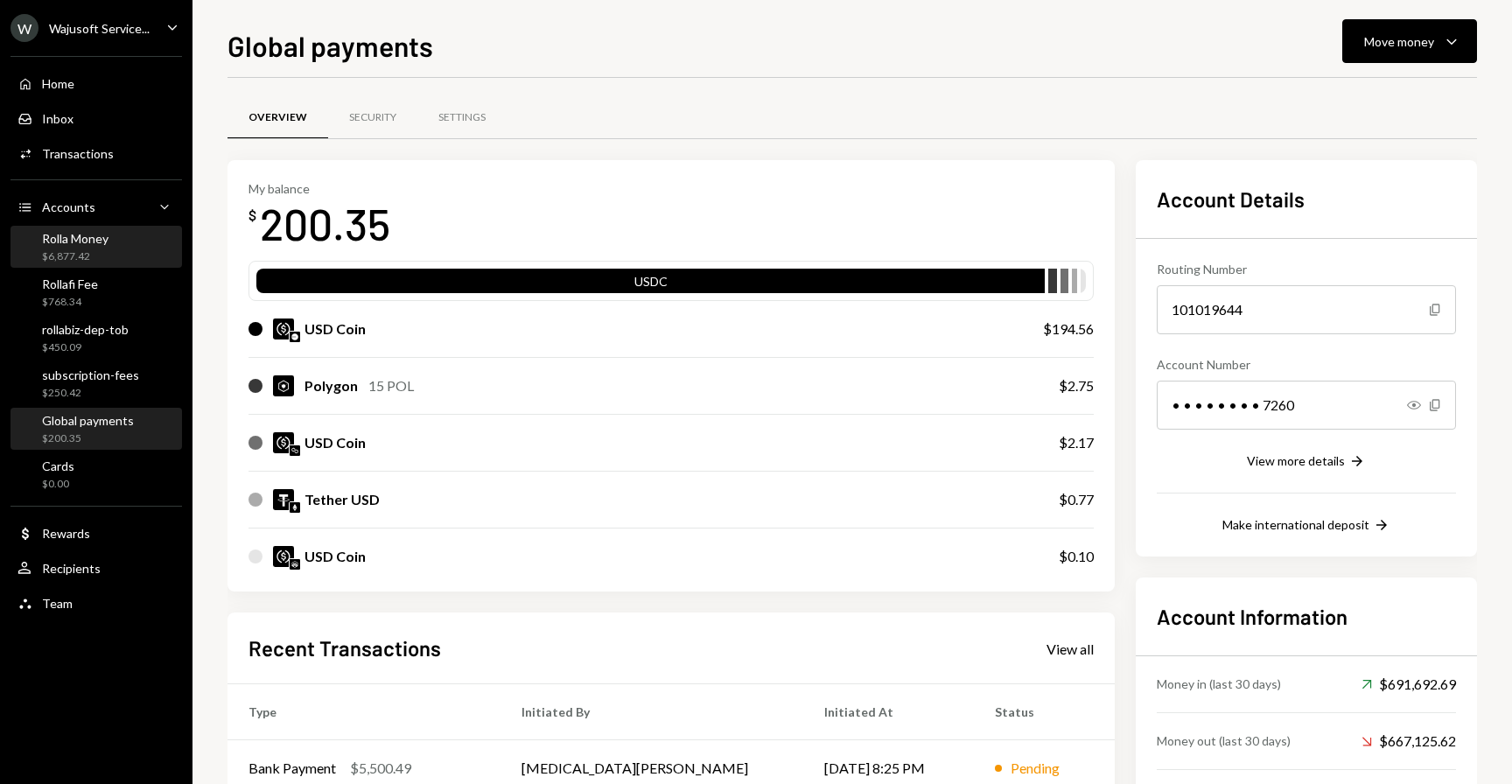
click at [91, 254] on div "$6,877.42" at bounding box center [74, 256] width 67 height 15
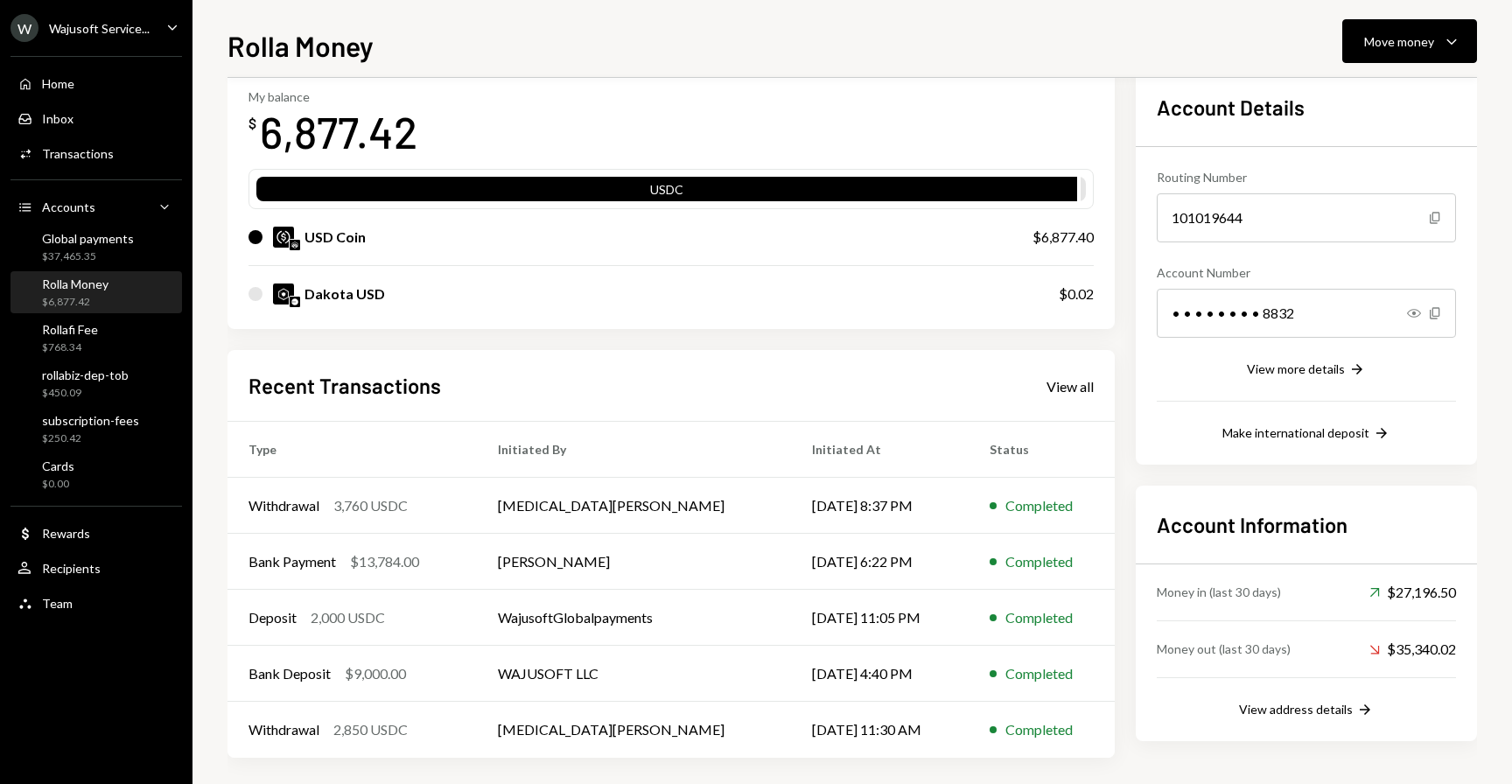
scroll to position [99, 0]
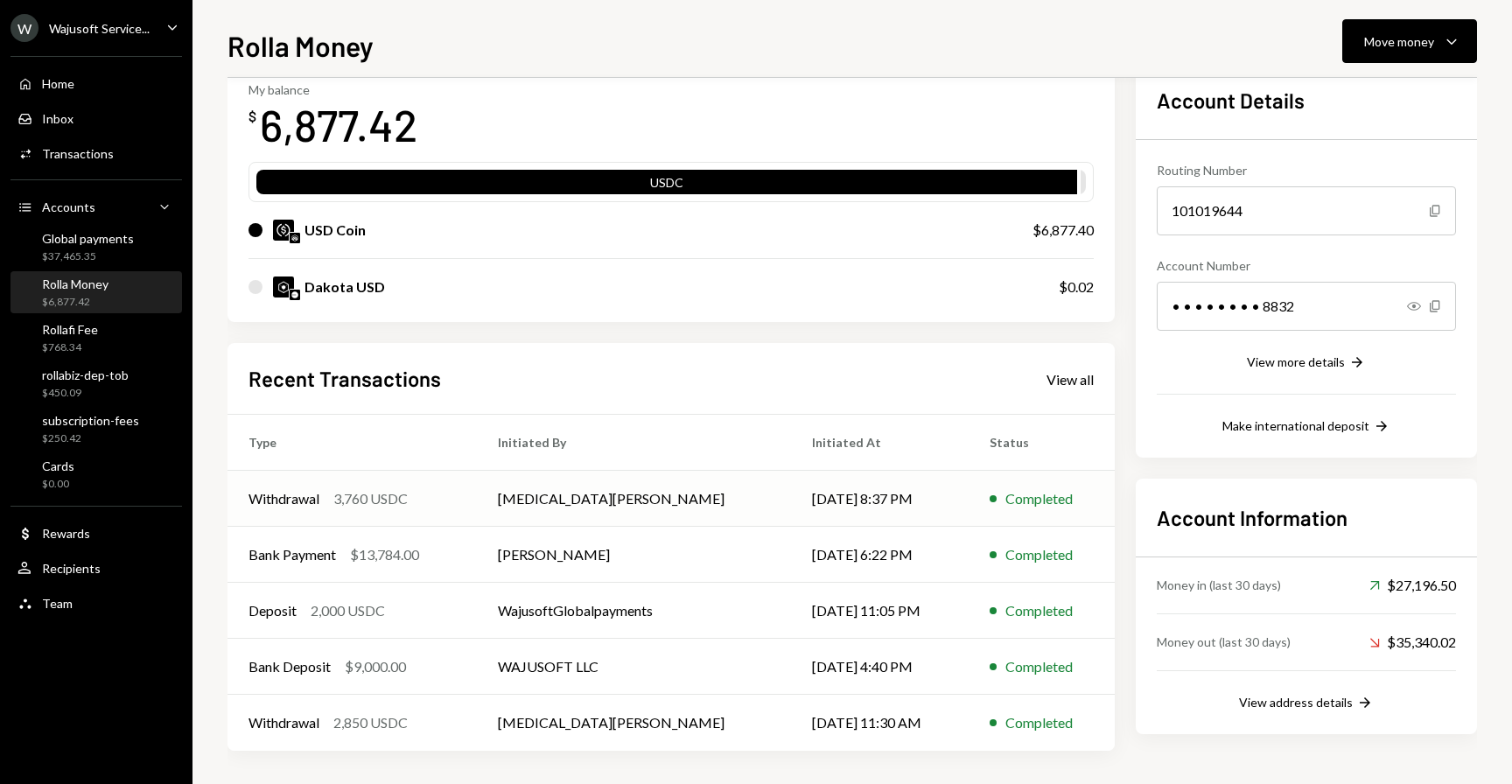
click at [322, 498] on div "Withdrawal 3,760 USDC" at bounding box center [351, 498] width 207 height 21
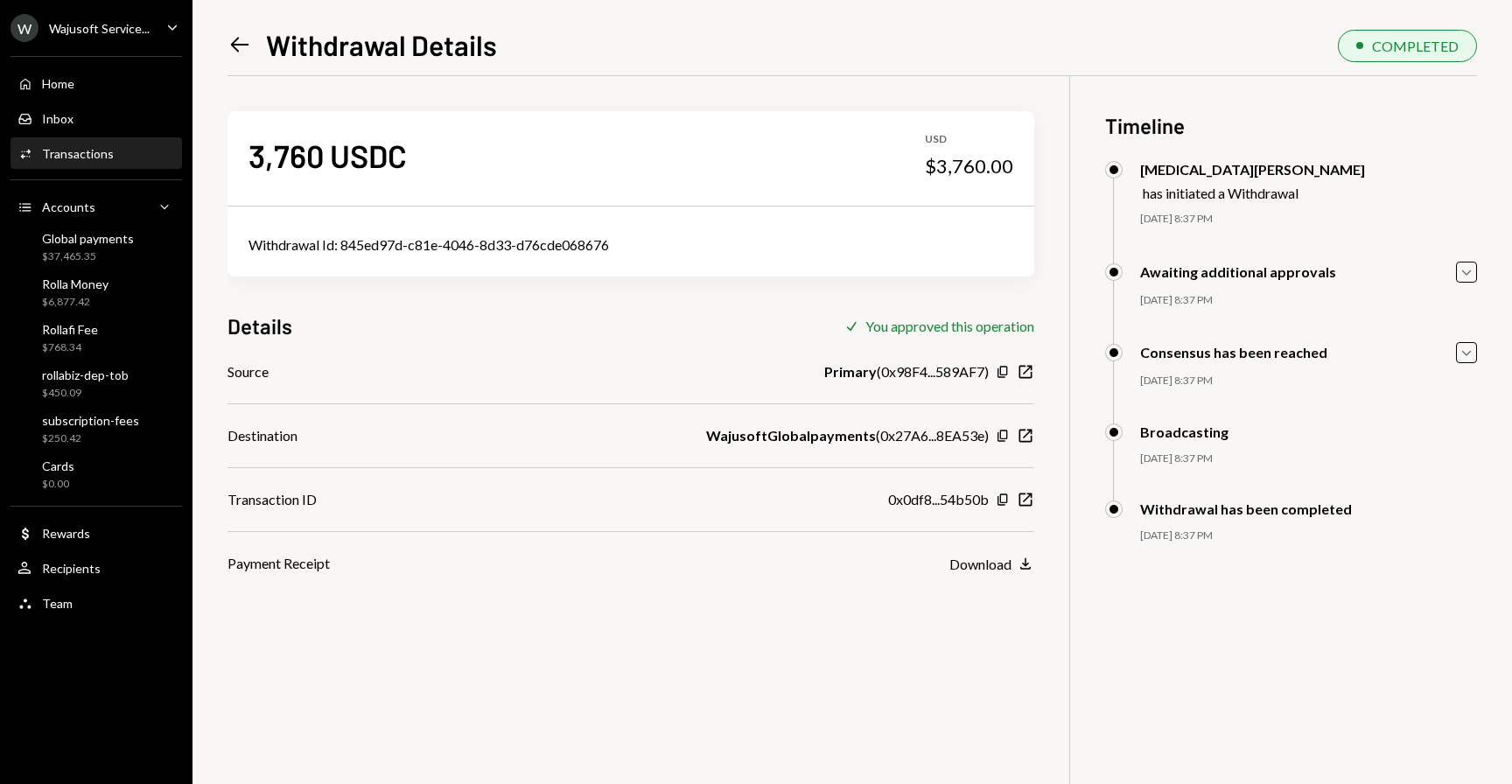
click at [246, 41] on icon "Left Arrow" at bounding box center [239, 45] width 25 height 25
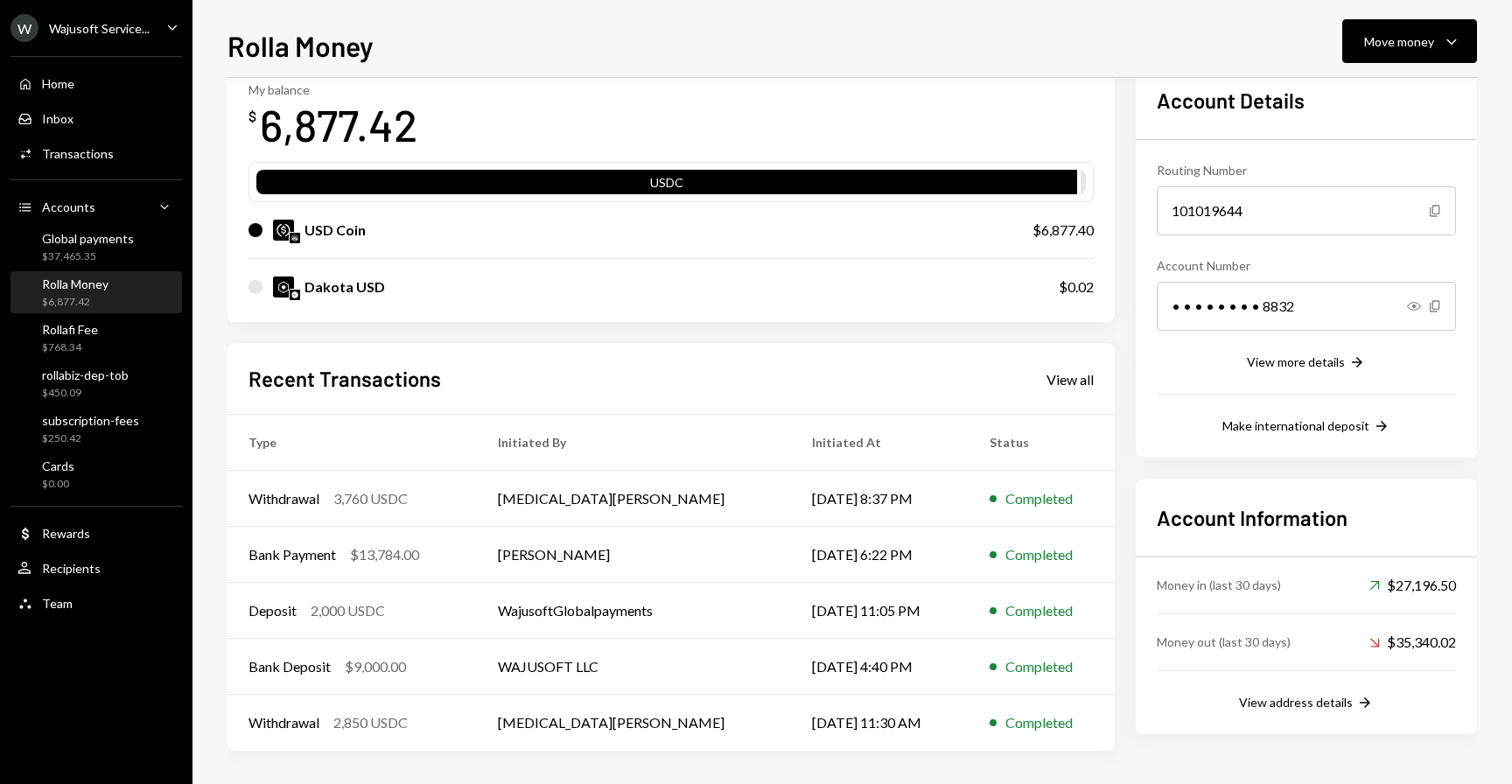
scroll to position [100, 0]
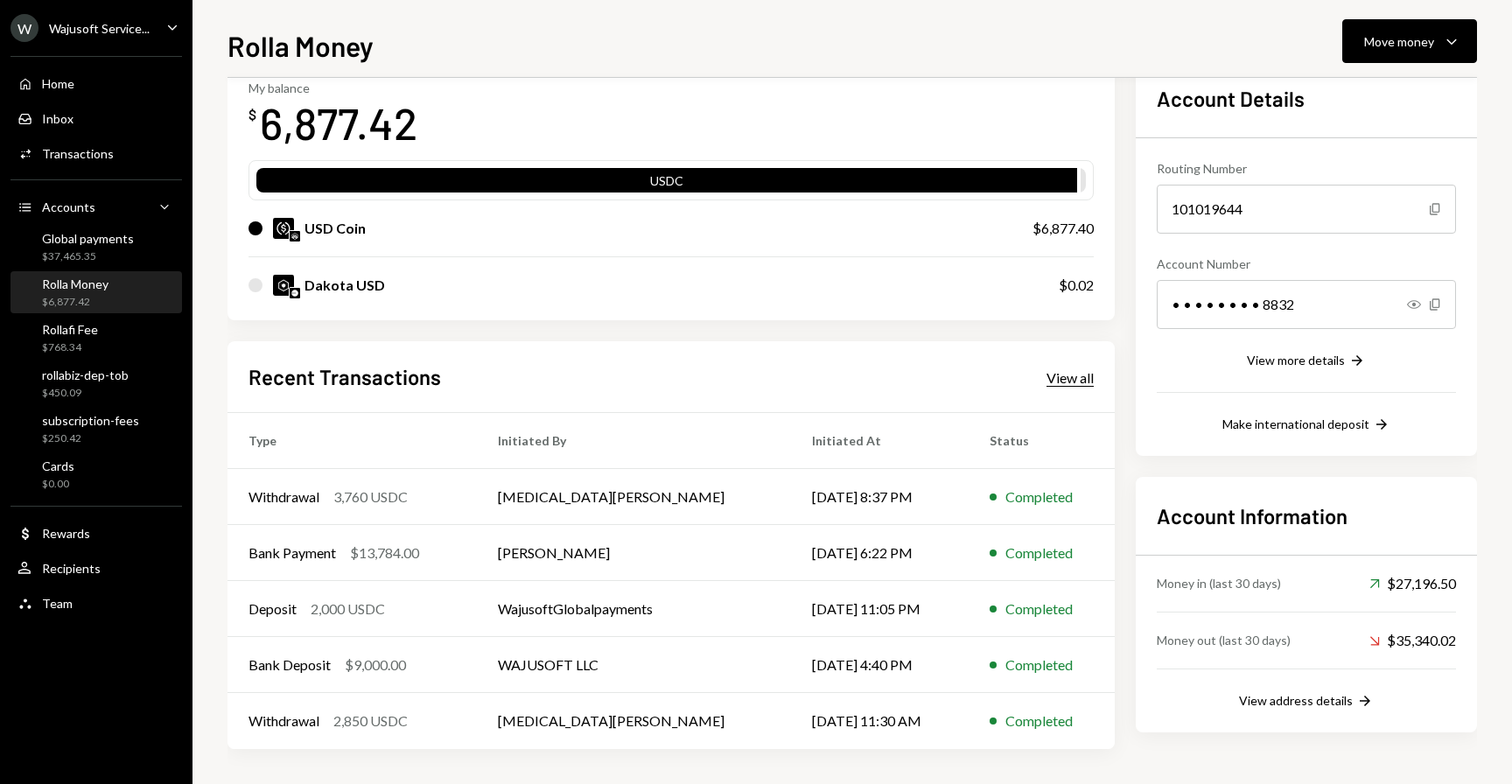
click at [1076, 380] on div "View all" at bounding box center [1070, 378] width 48 height 18
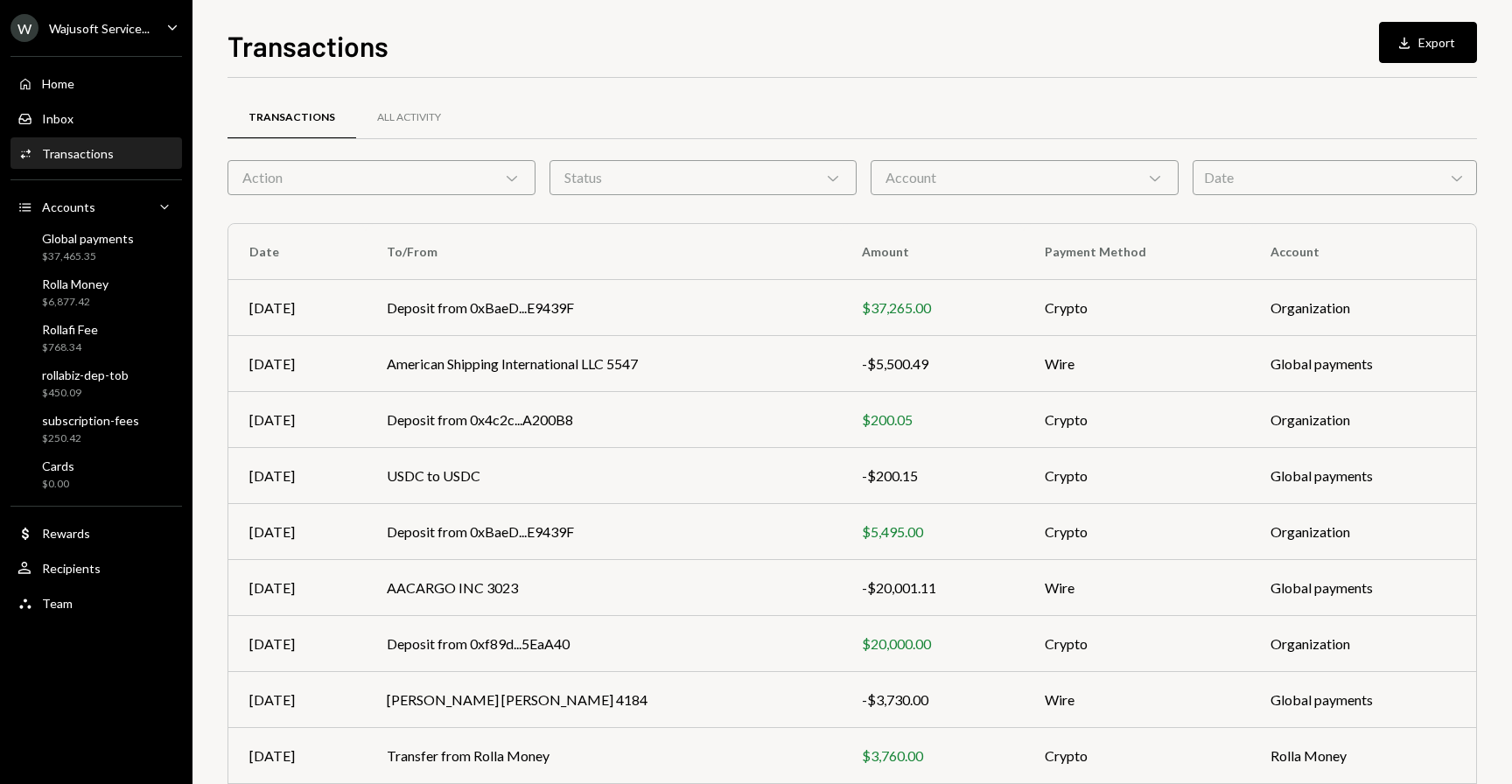
click at [1011, 182] on div "Account Chevron Down" at bounding box center [1025, 177] width 308 height 35
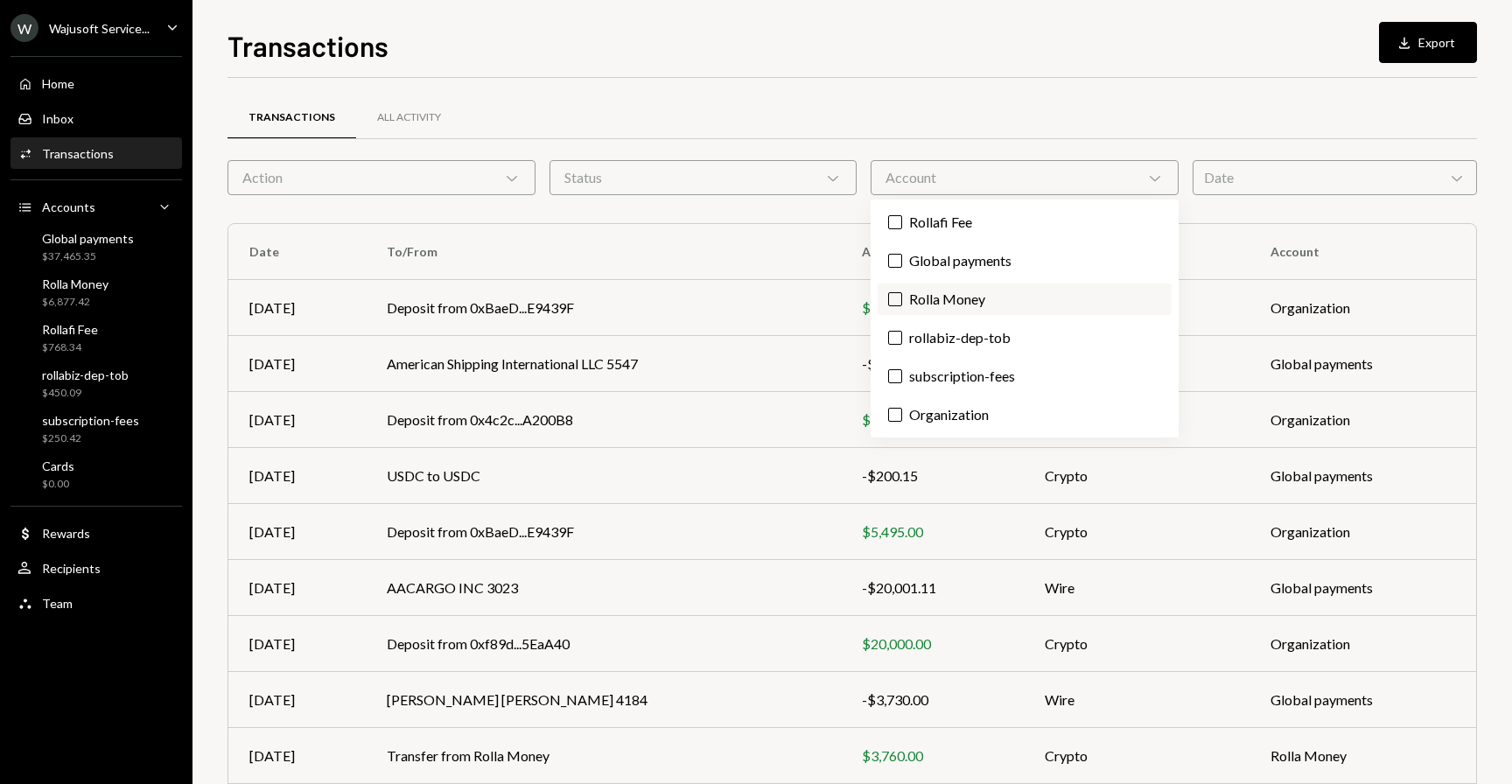
click at [922, 301] on label "Rolla Money" at bounding box center [1025, 300] width 294 height 32
click at [902, 301] on button "Rolla Money" at bounding box center [894, 299] width 14 height 14
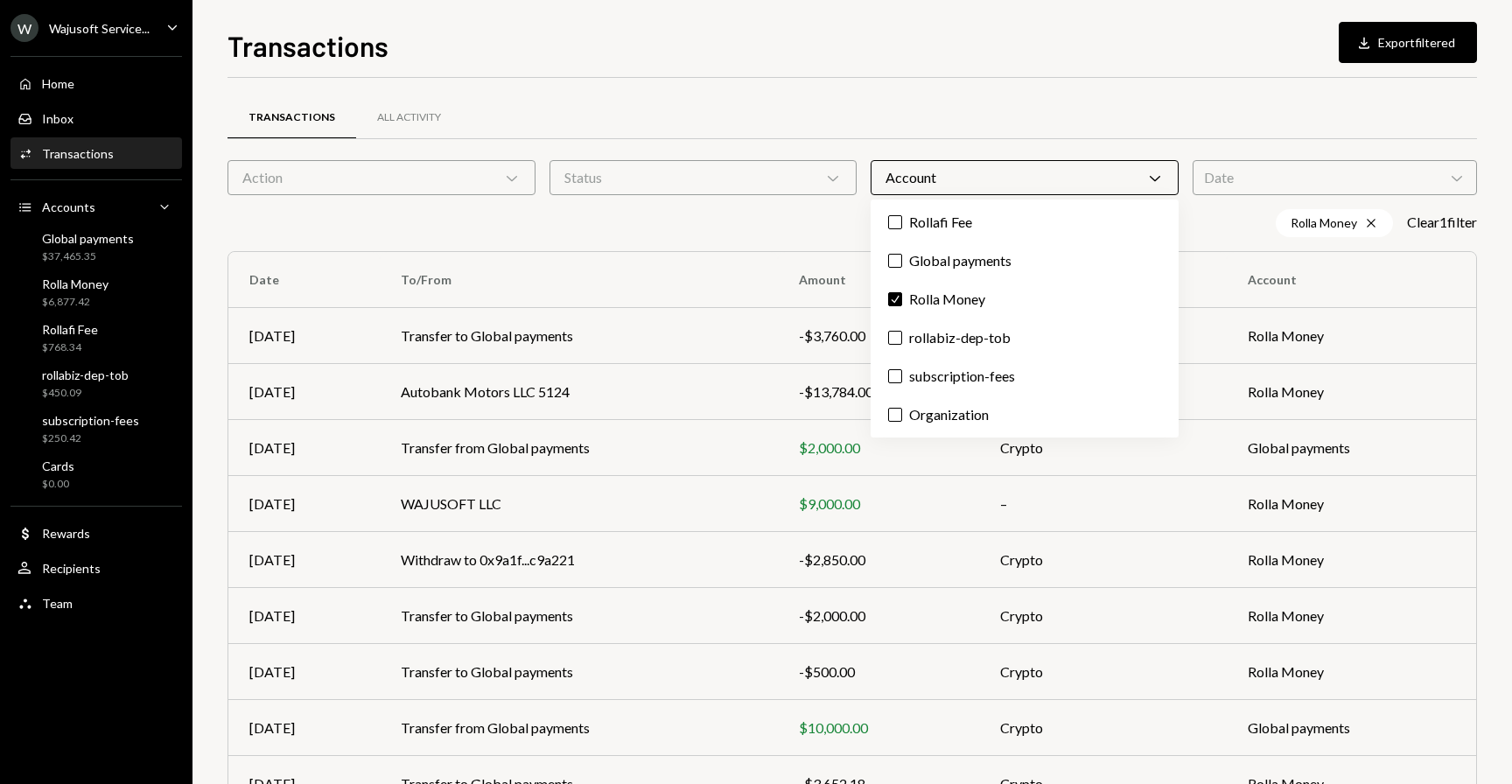
click at [782, 220] on div "Rolla Money Cross Clear 1 filter" at bounding box center [852, 223] width 1249 height 28
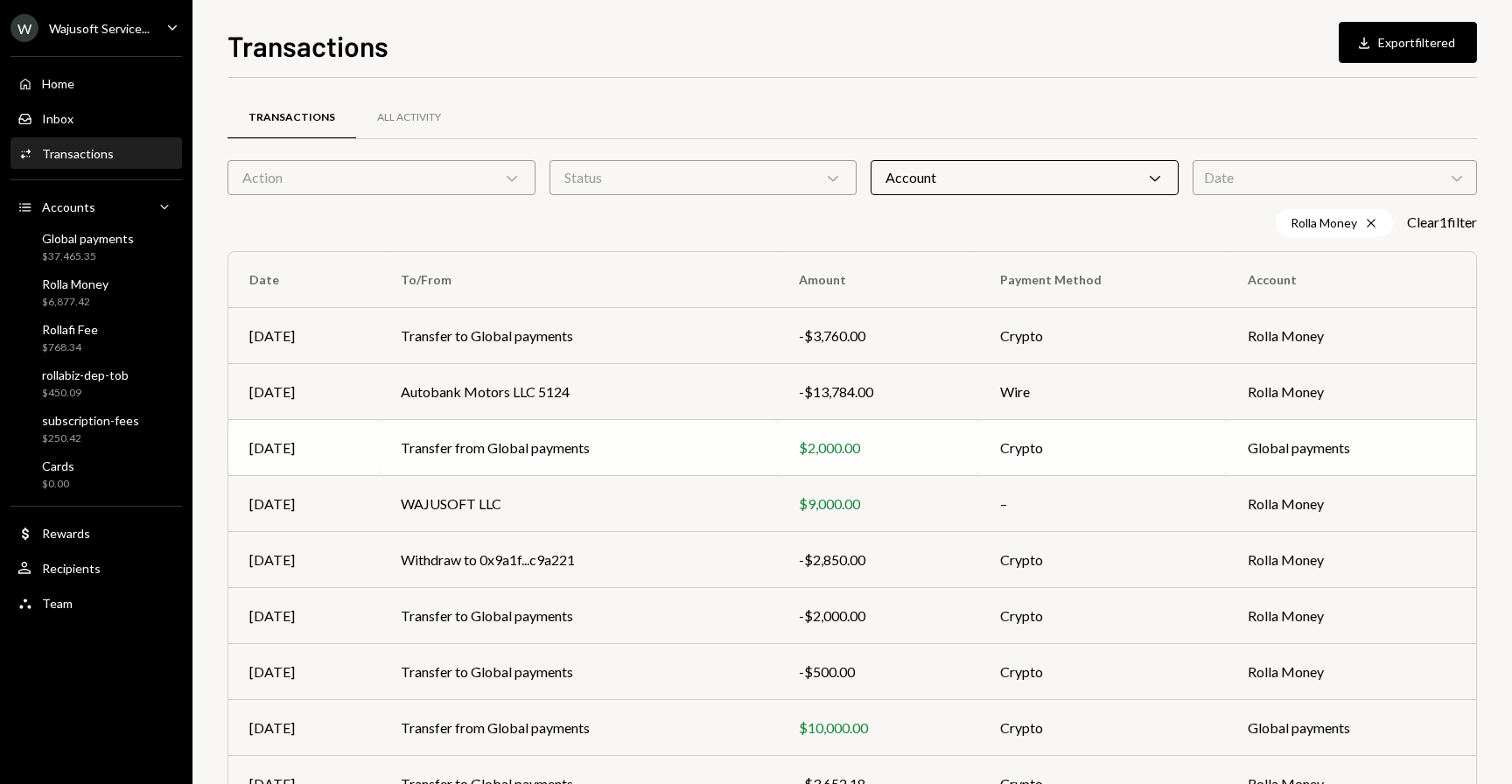
click at [647, 450] on td "Transfer from Global payments" at bounding box center [579, 448] width 399 height 56
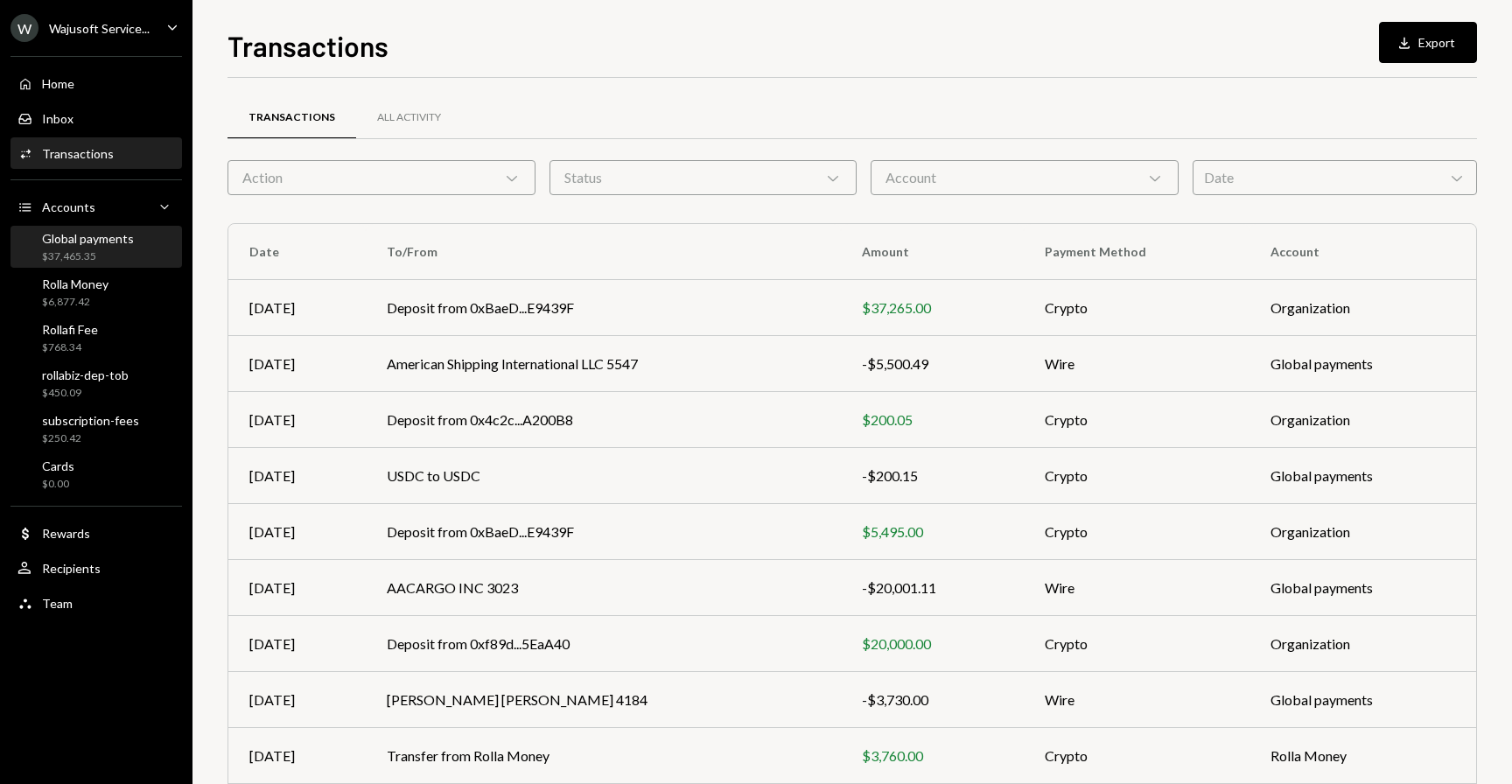
click at [77, 242] on div "Global payments" at bounding box center [87, 238] width 92 height 15
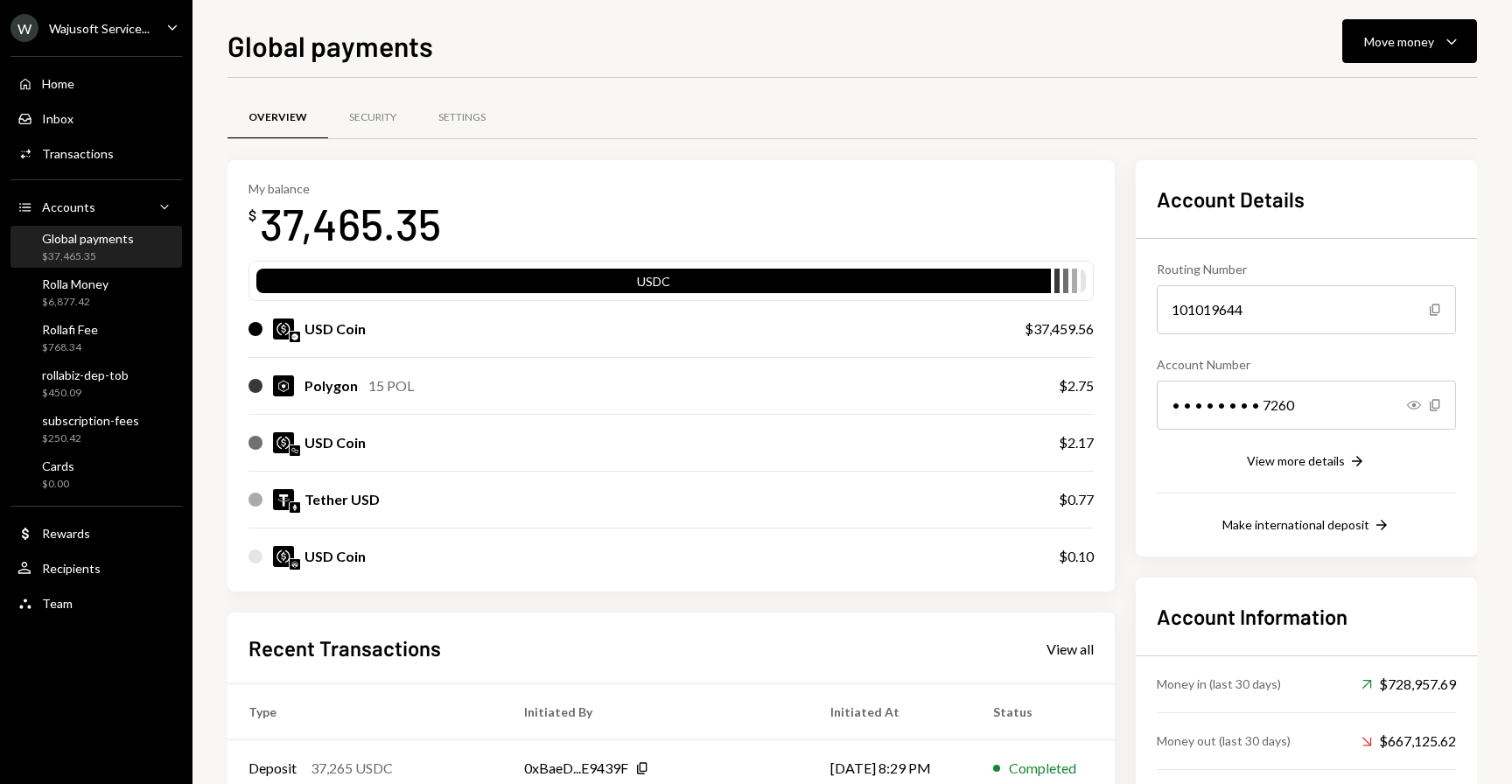
click at [873, 181] on div "My balance $ 37,465.35" at bounding box center [670, 215] width 845 height 69
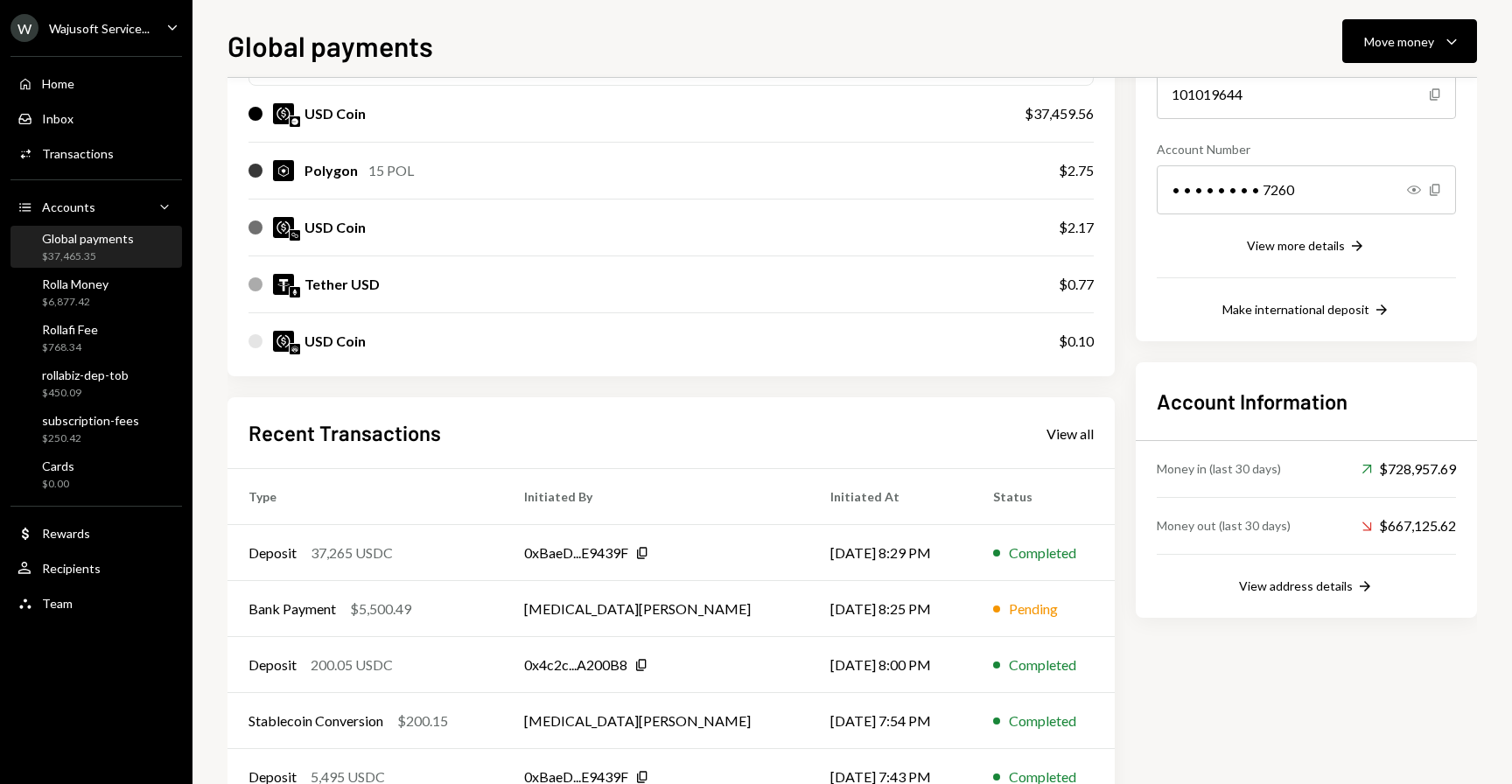
scroll to position [271, 0]
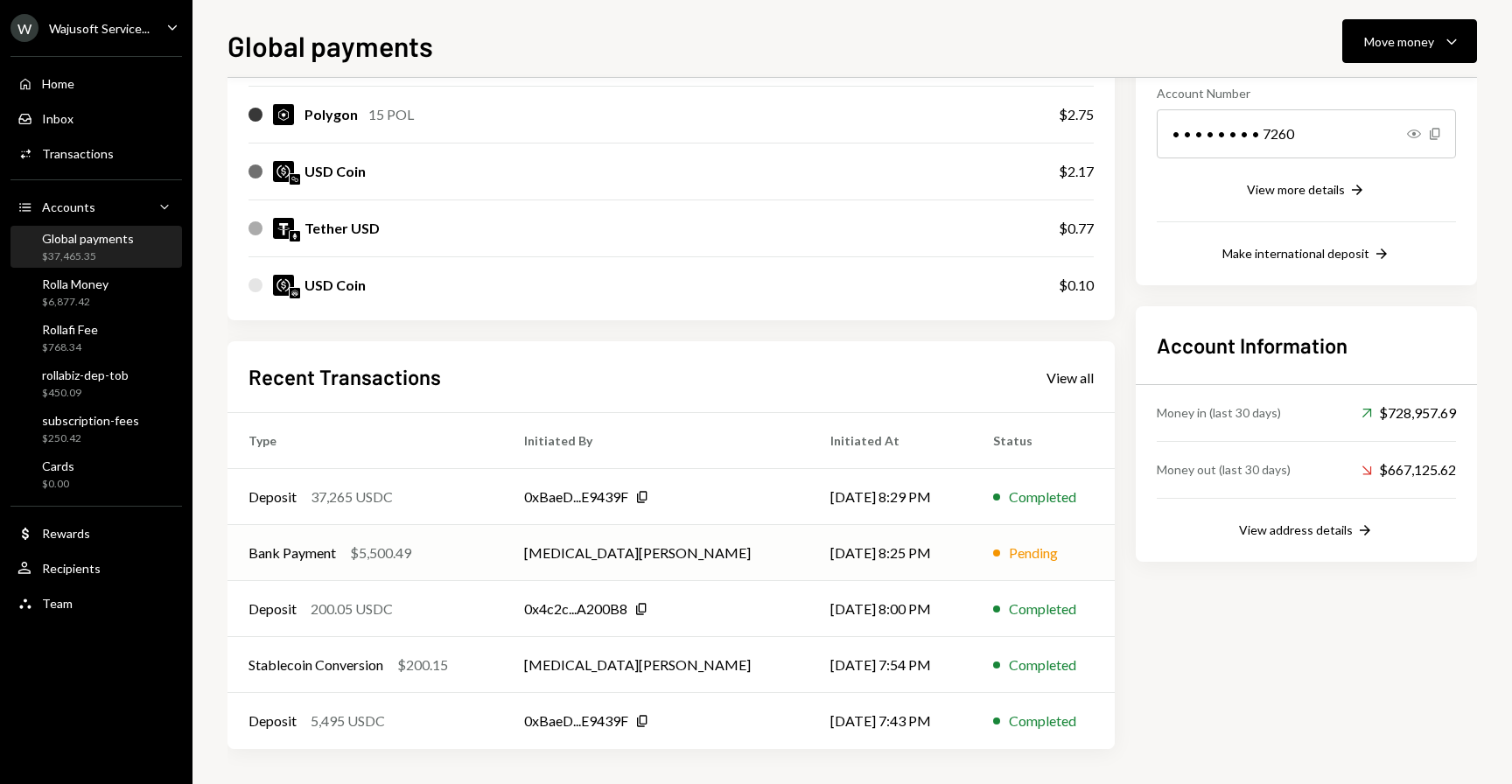
click at [862, 551] on td "[DATE] 8:25 PM" at bounding box center [891, 553] width 163 height 56
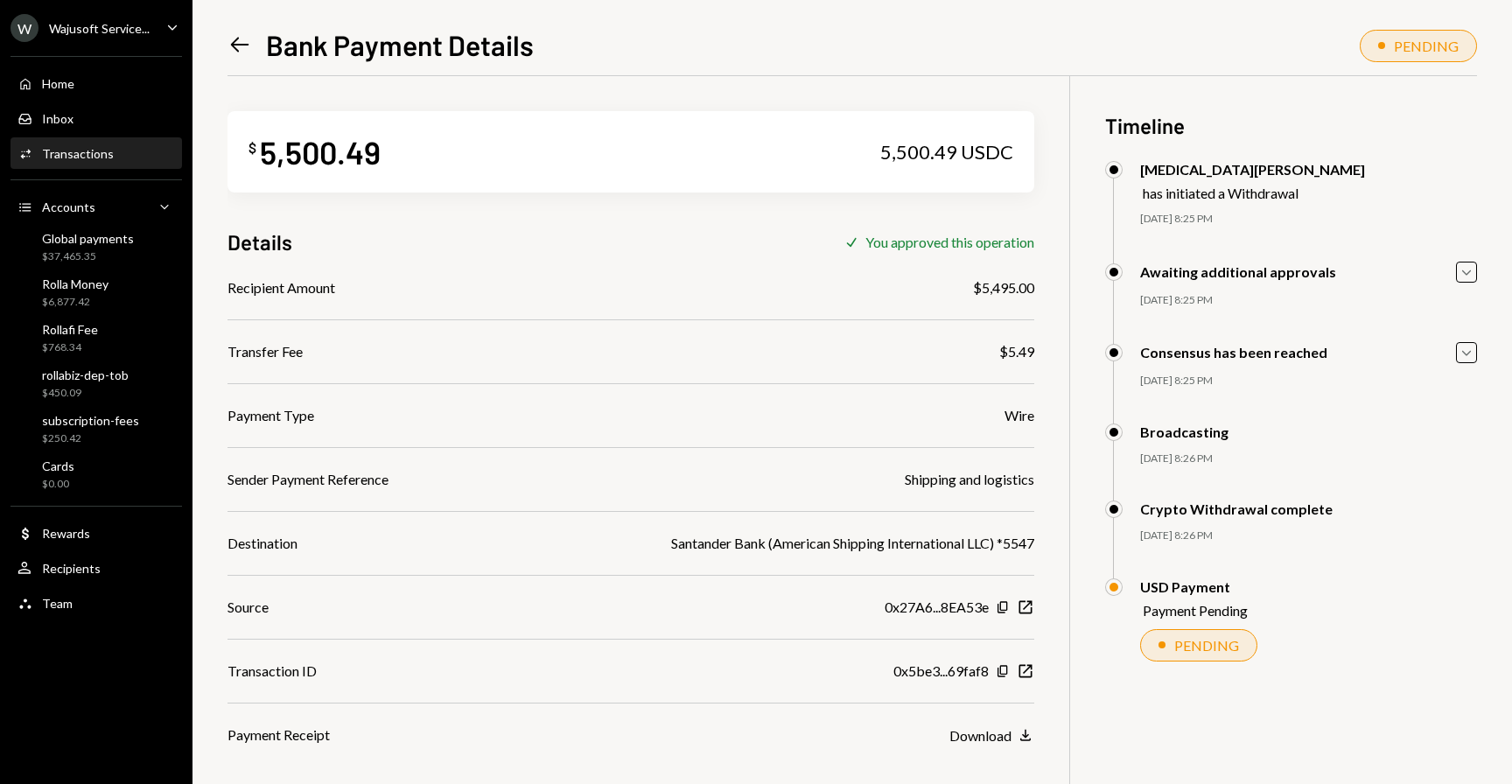
click at [254, 33] on div "Left Arrow Bank Payment Details" at bounding box center [380, 44] width 306 height 35
click at [232, 46] on icon at bounding box center [240, 45] width 19 height 15
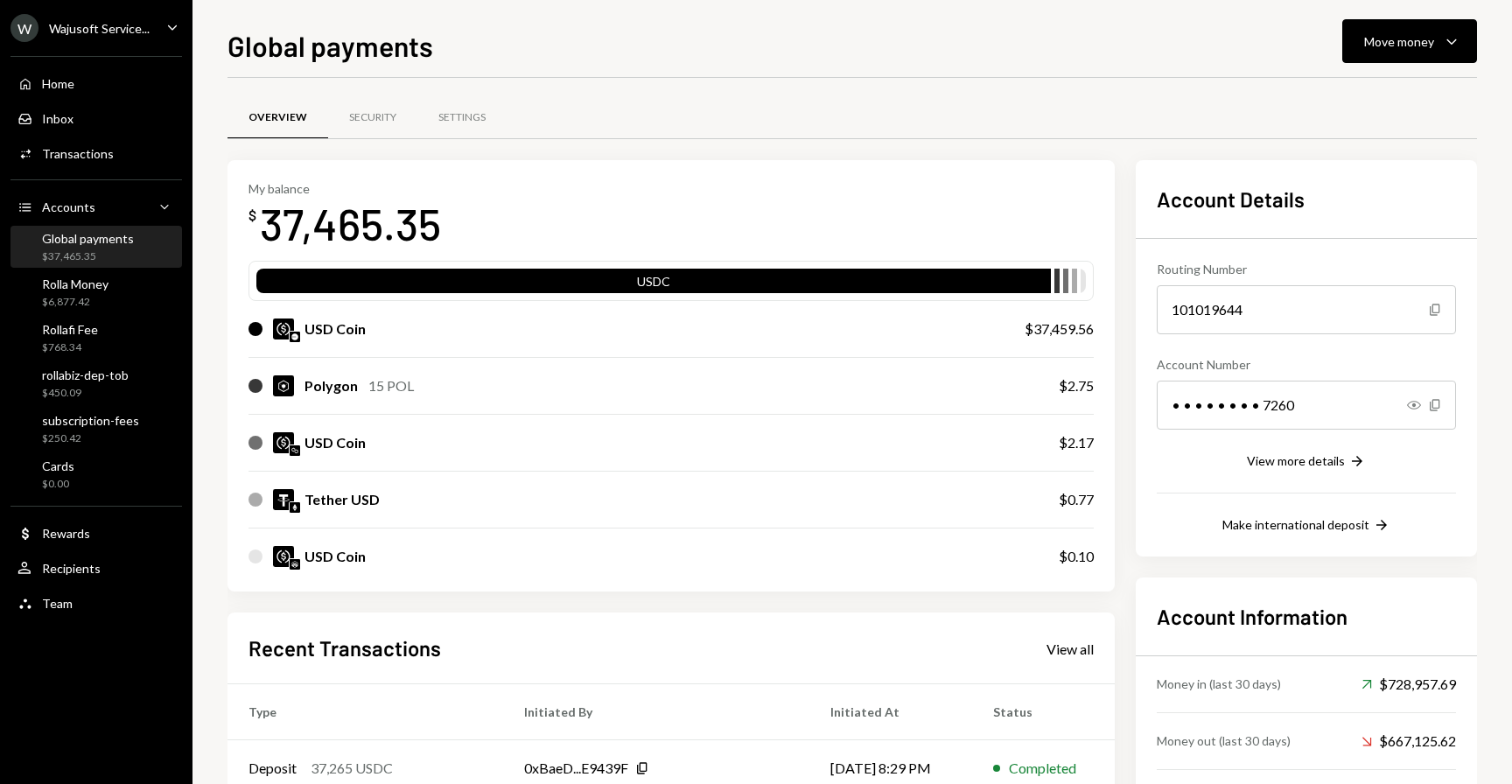
click at [1229, 144] on div "Overview Security Settings" at bounding box center [852, 127] width 1249 height 65
click at [1383, 61] on button "Move money Caret Down" at bounding box center [1410, 41] width 135 height 44
click at [1348, 91] on div "Send" at bounding box center [1395, 93] width 128 height 19
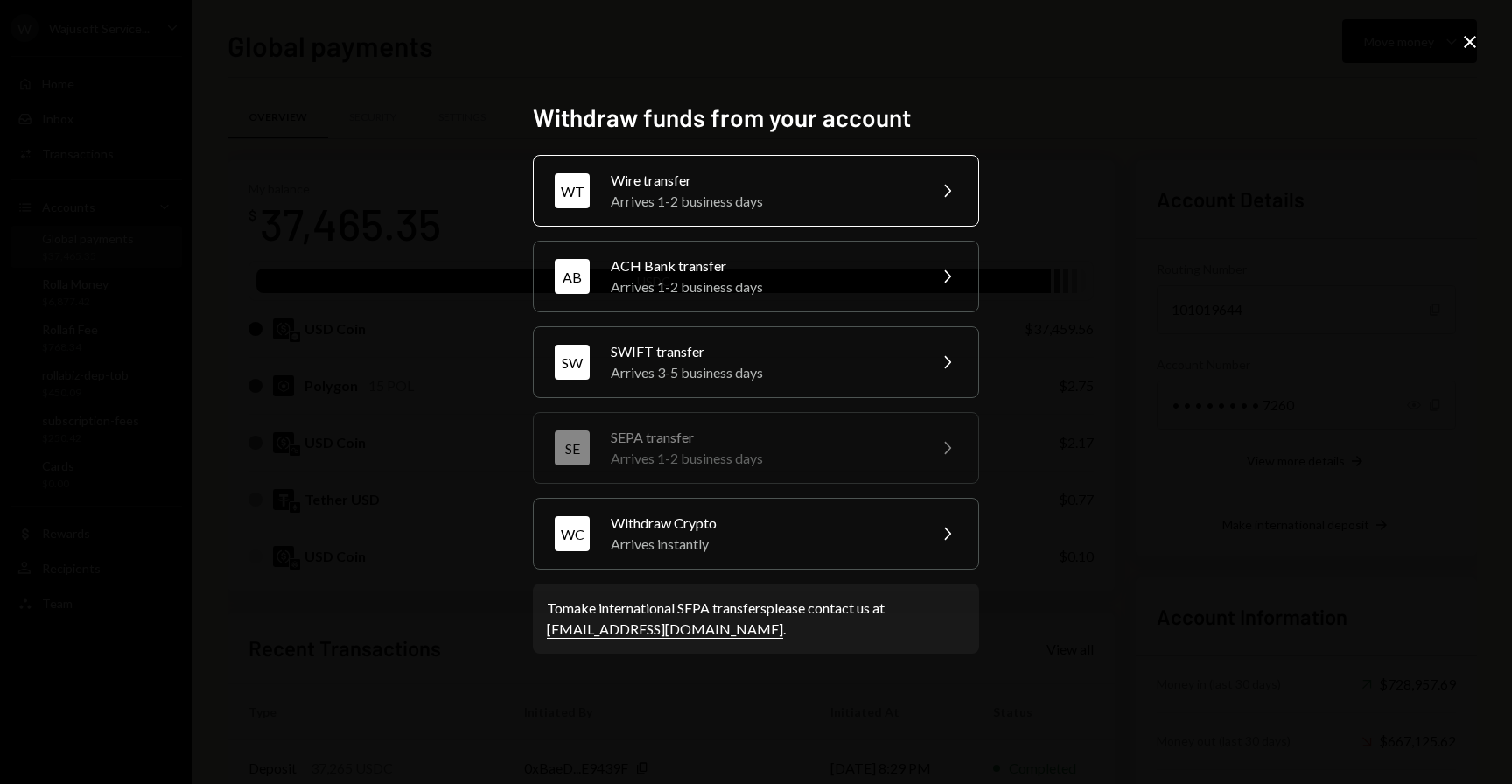
click at [735, 186] on div "Wire transfer" at bounding box center [762, 180] width 305 height 21
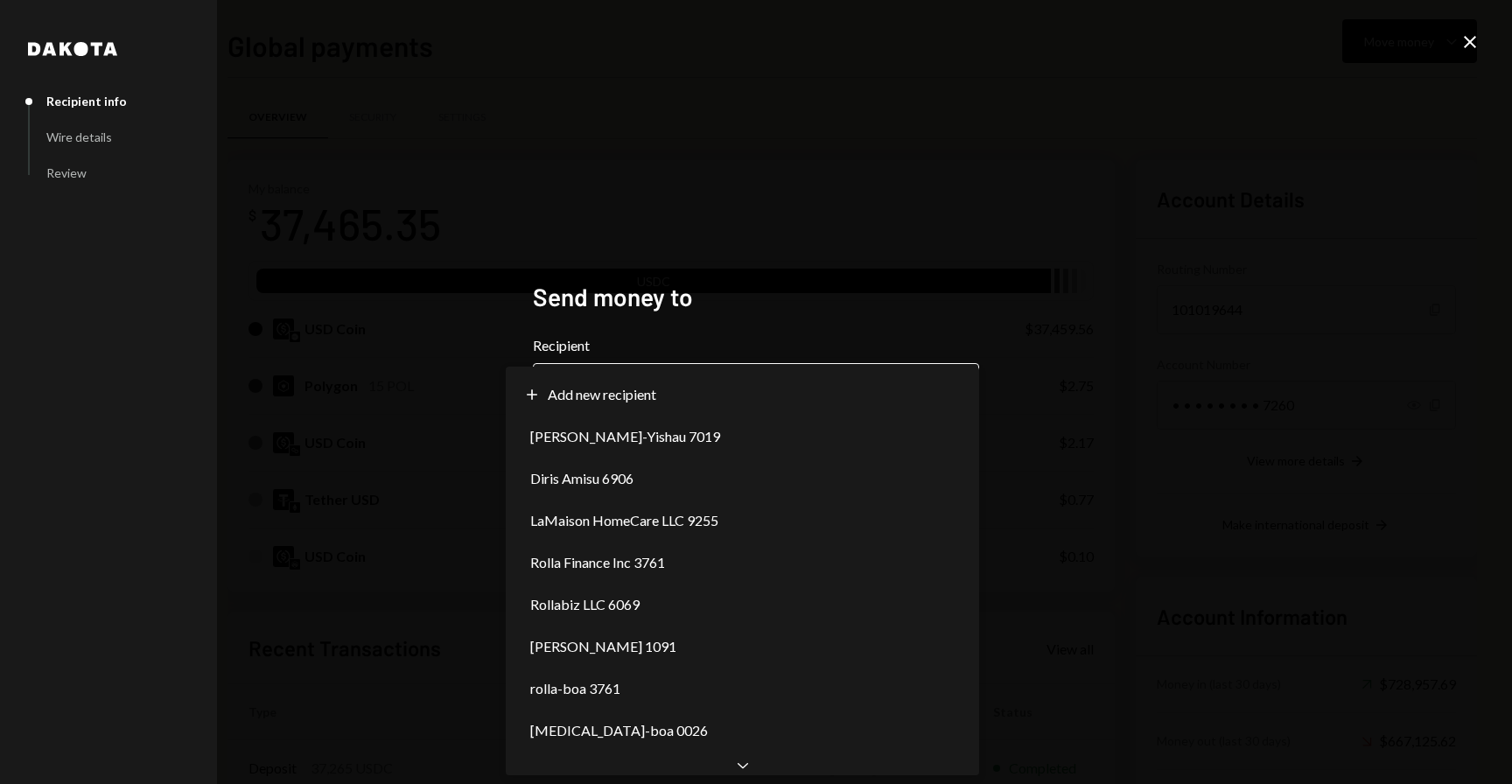
click at [655, 390] on body "W Wajusoft Service... Caret Down Home Home Inbox Inbox Activities Transactions …" at bounding box center [756, 392] width 1512 height 784
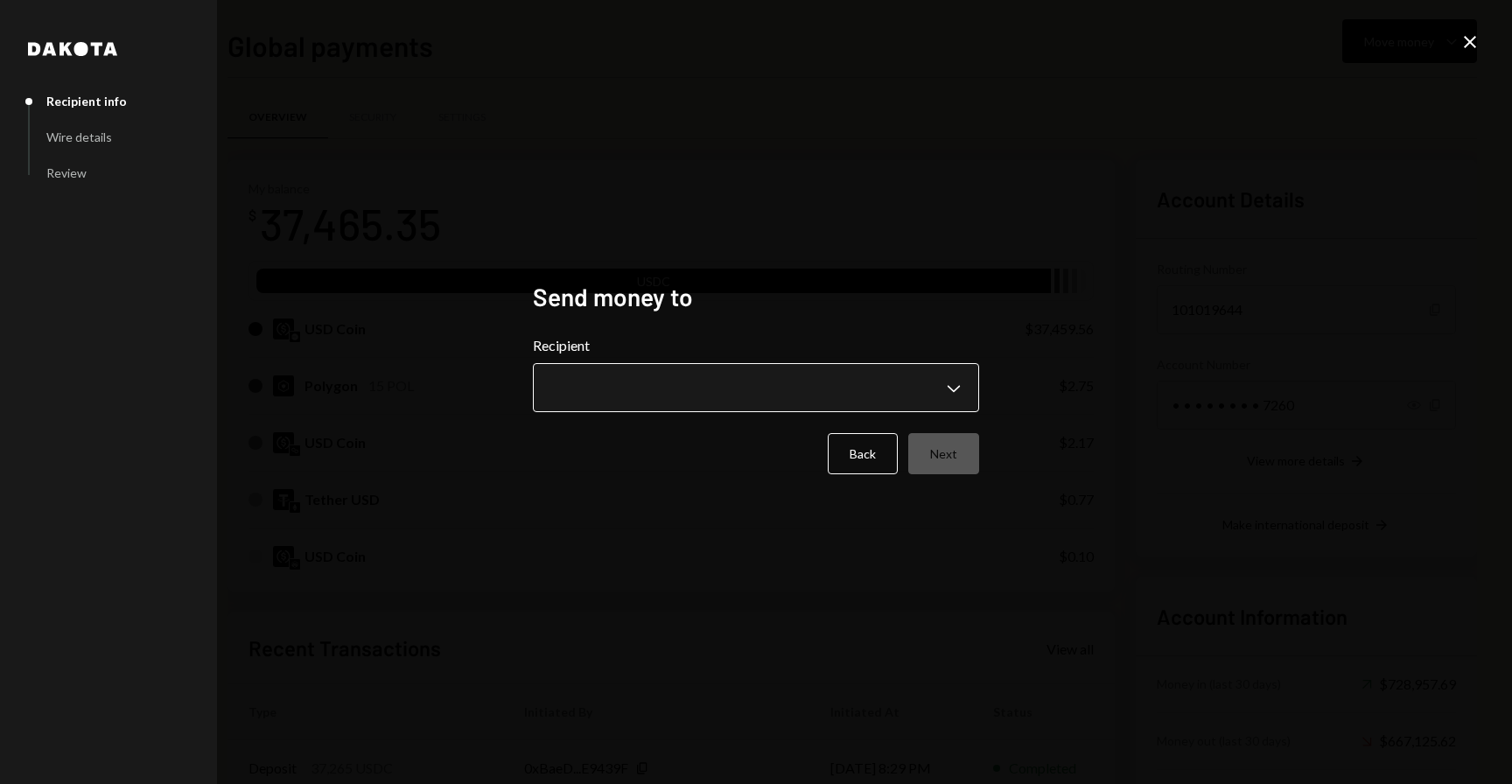
click at [741, 386] on body "W Wajusoft Service... Caret Down Home Home Inbox Inbox Activities Transactions …" at bounding box center [756, 392] width 1512 height 784
click at [635, 381] on body "W Wajusoft Service... Caret Down Home Home Inbox Inbox Activities Transactions …" at bounding box center [756, 392] width 1512 height 784
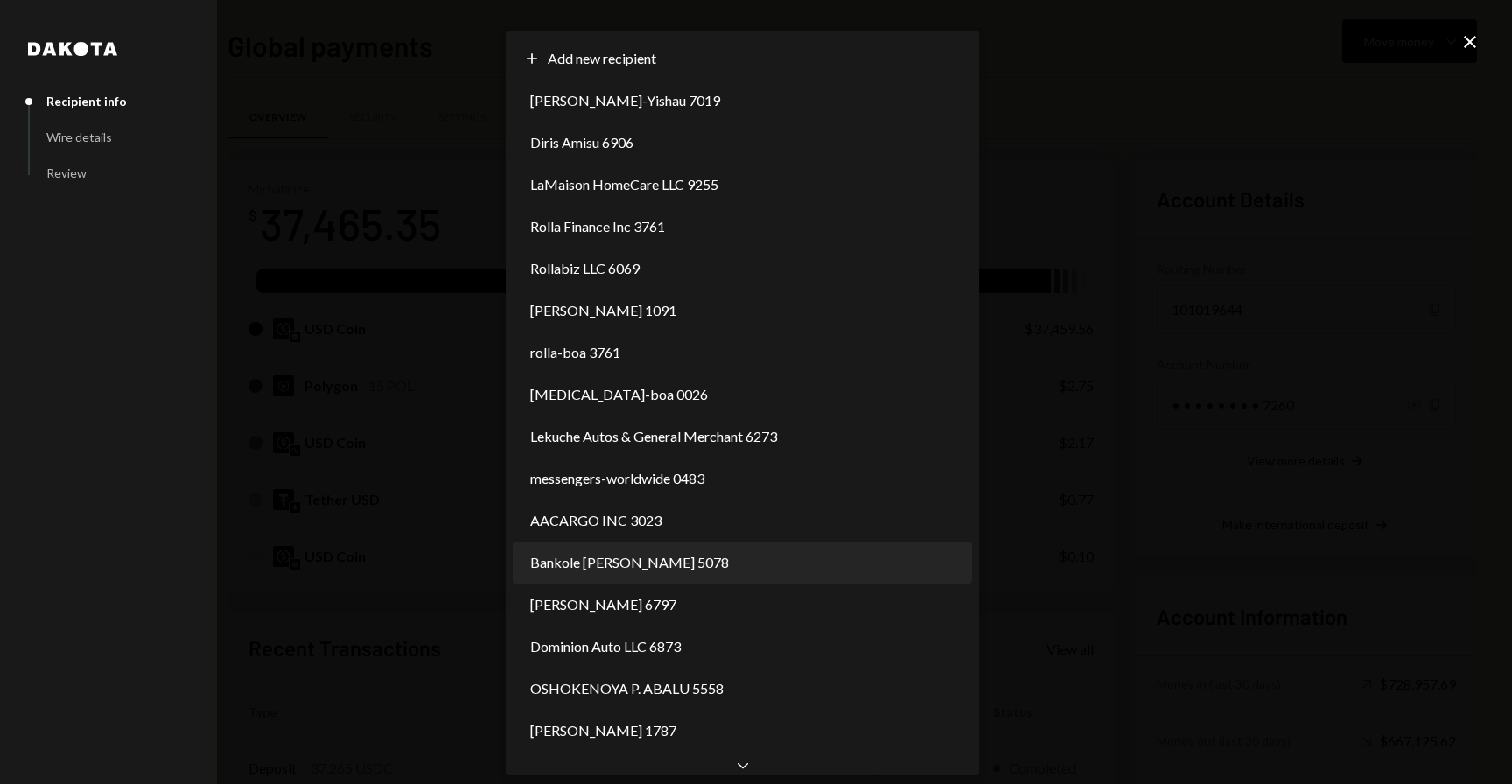
select select "**********"
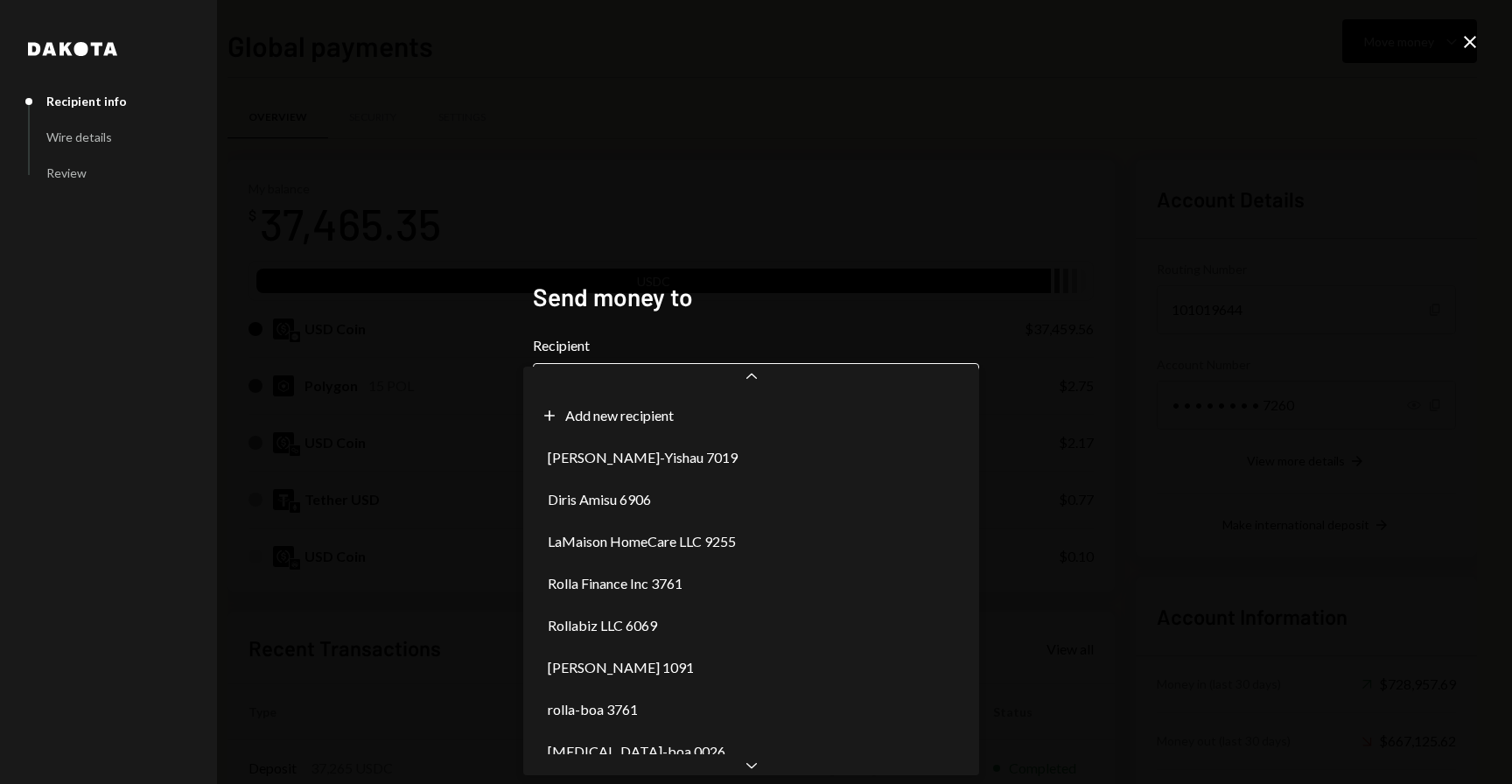
click at [736, 399] on body "W Wajusoft Service... Caret Down Home Home Inbox Inbox Activities Transactions …" at bounding box center [756, 392] width 1512 height 784
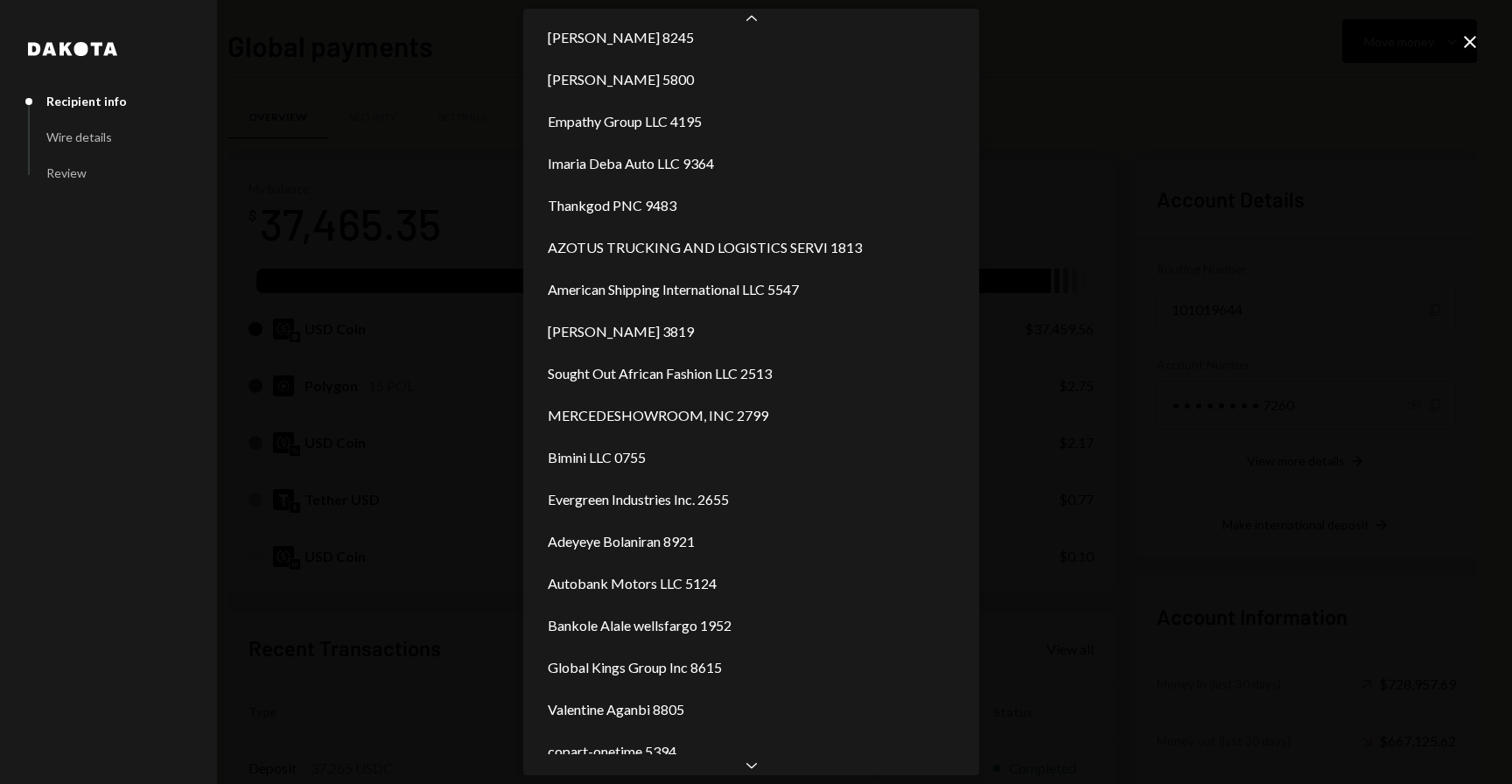
scroll to position [1494, 0]
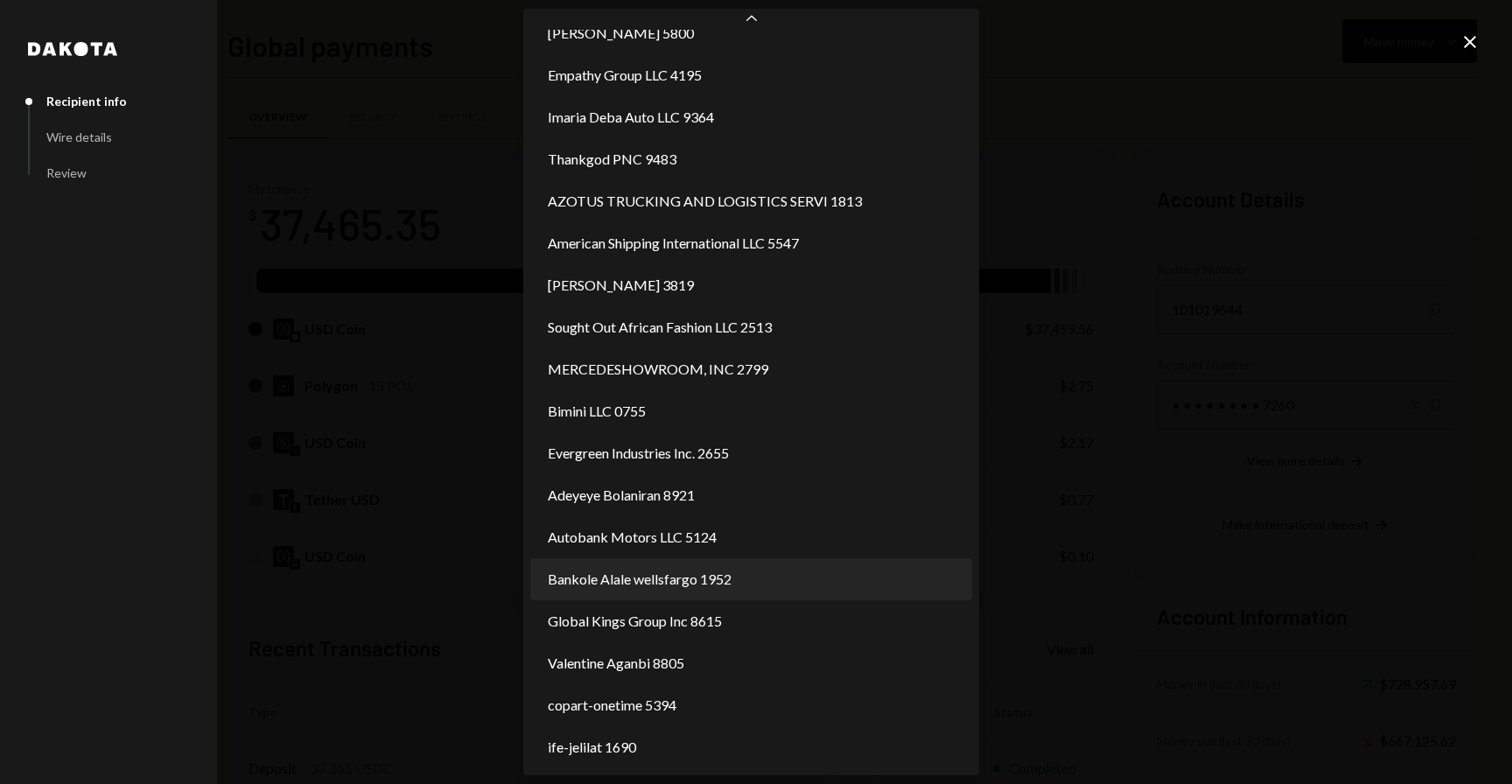
select select "**********"
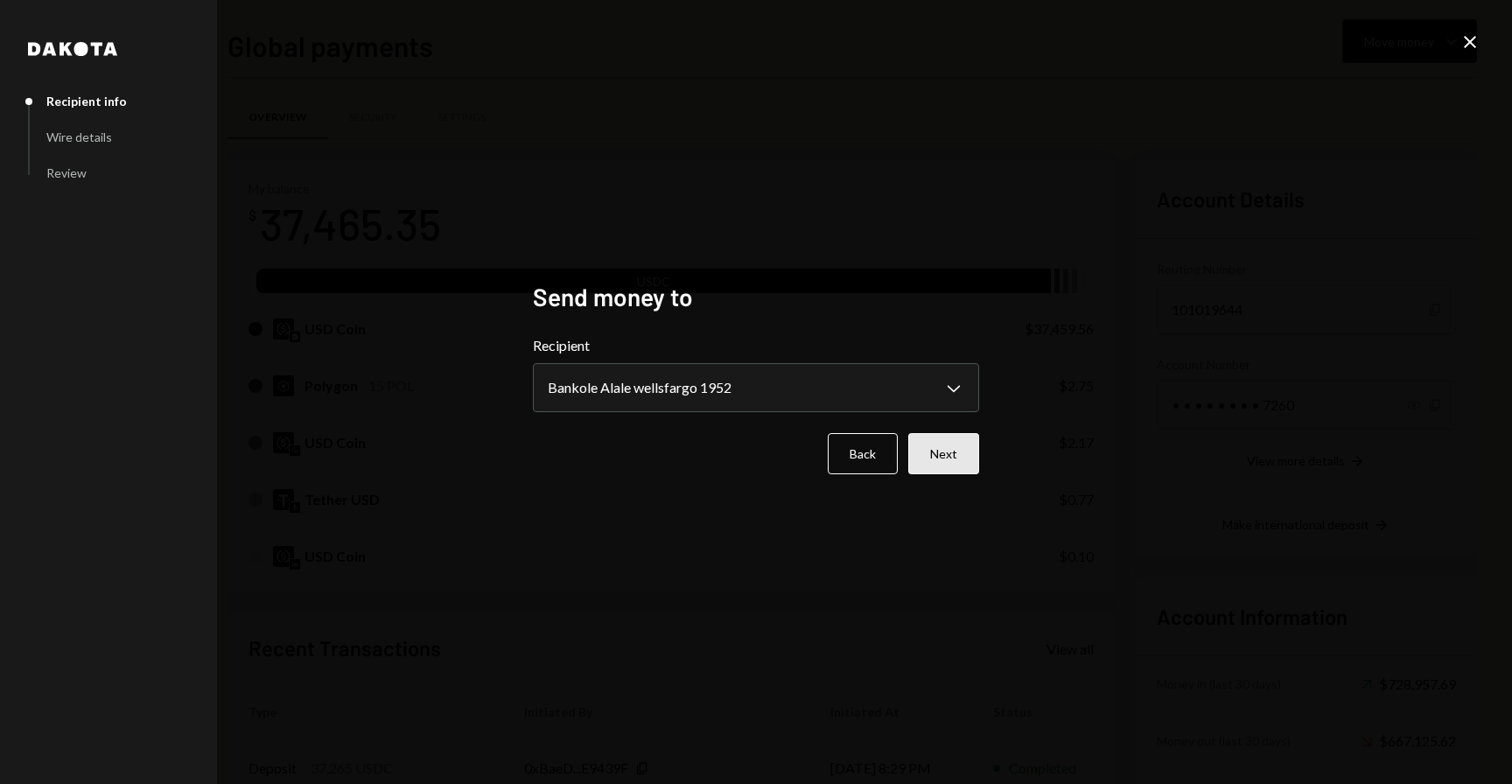
click at [959, 467] on button "Next" at bounding box center [943, 453] width 70 height 41
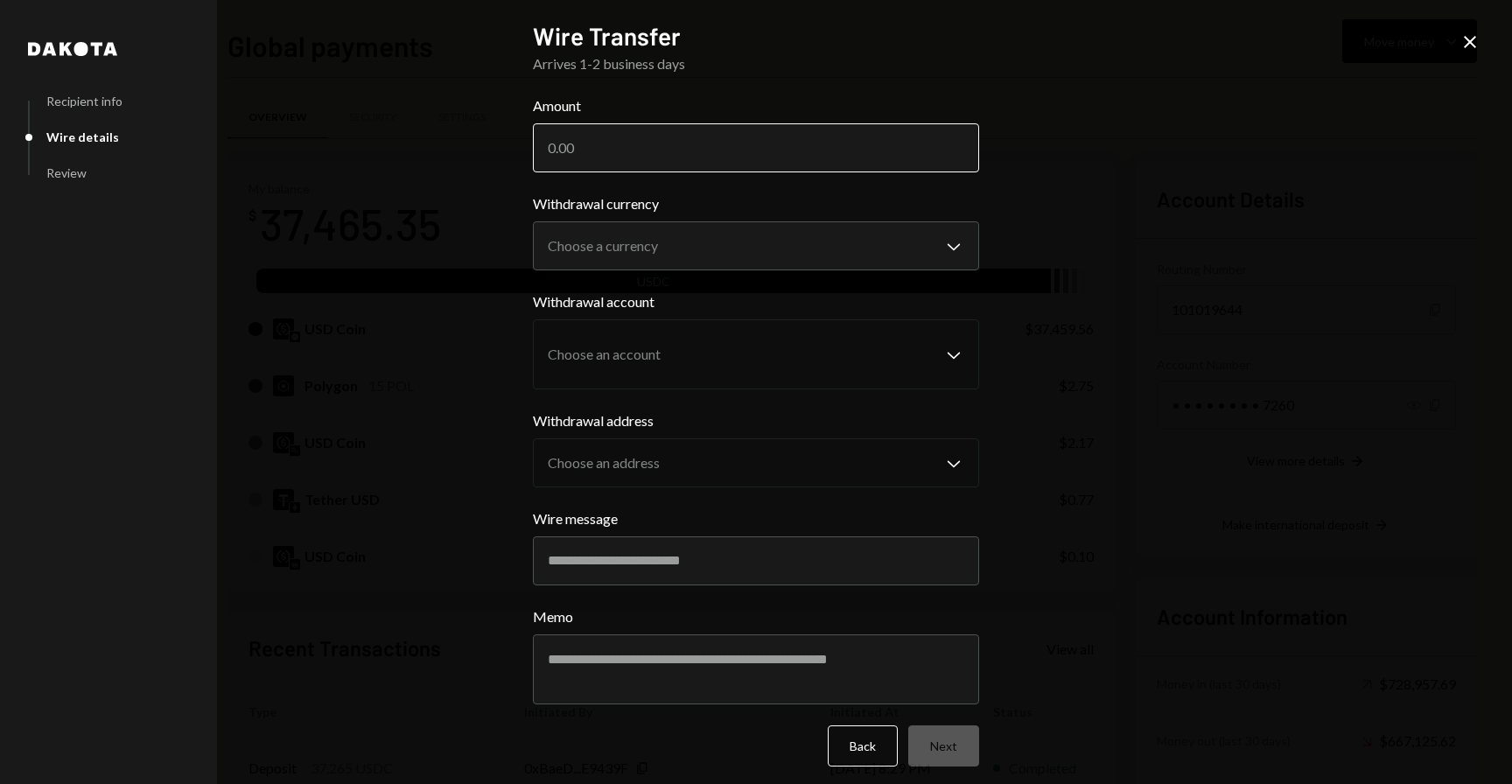
click at [705, 166] on input "Amount" at bounding box center [756, 147] width 446 height 49
type input "37223"
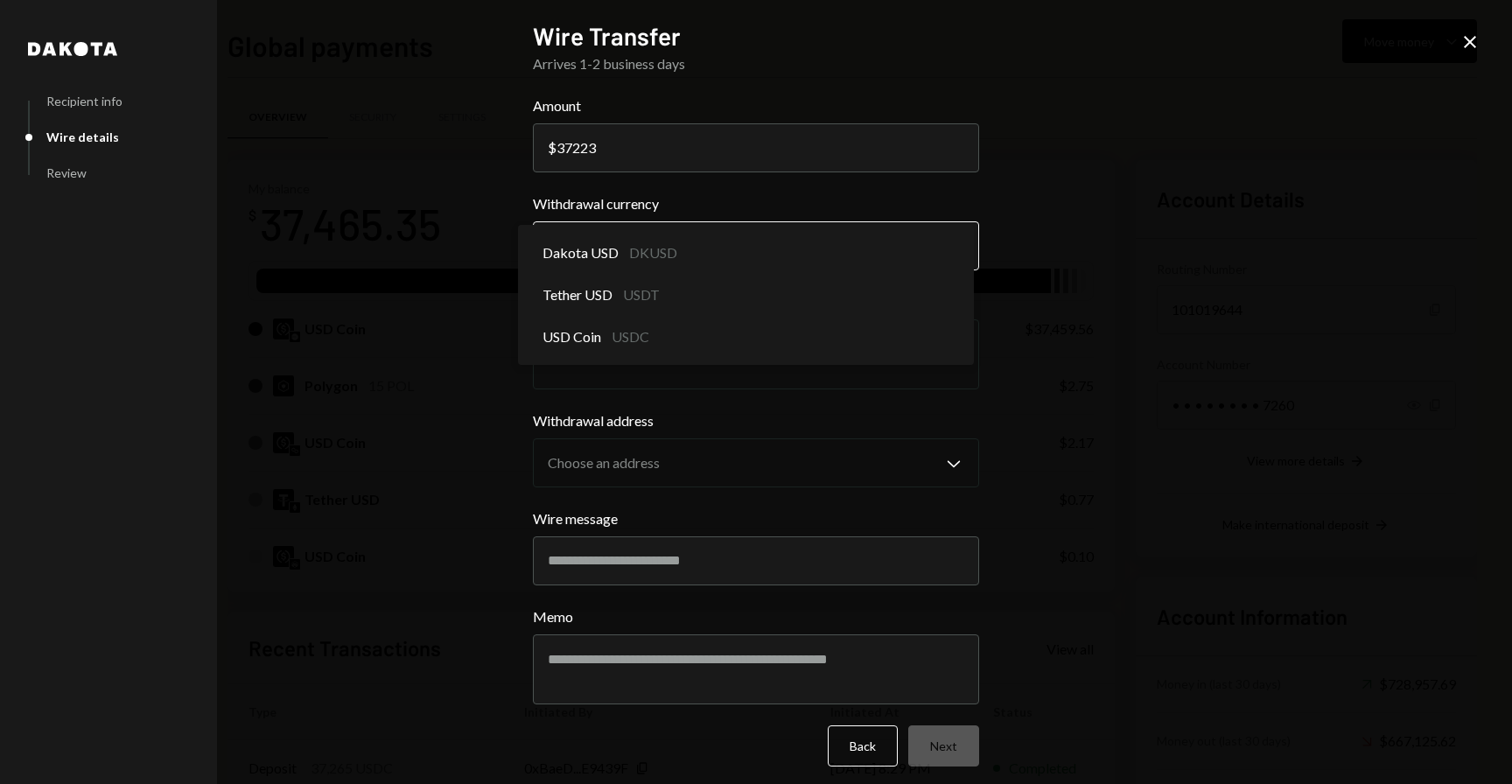
click at [736, 260] on body "W Wajusoft Service... Caret Down Home Home Inbox Inbox Activities Transactions …" at bounding box center [756, 392] width 1512 height 784
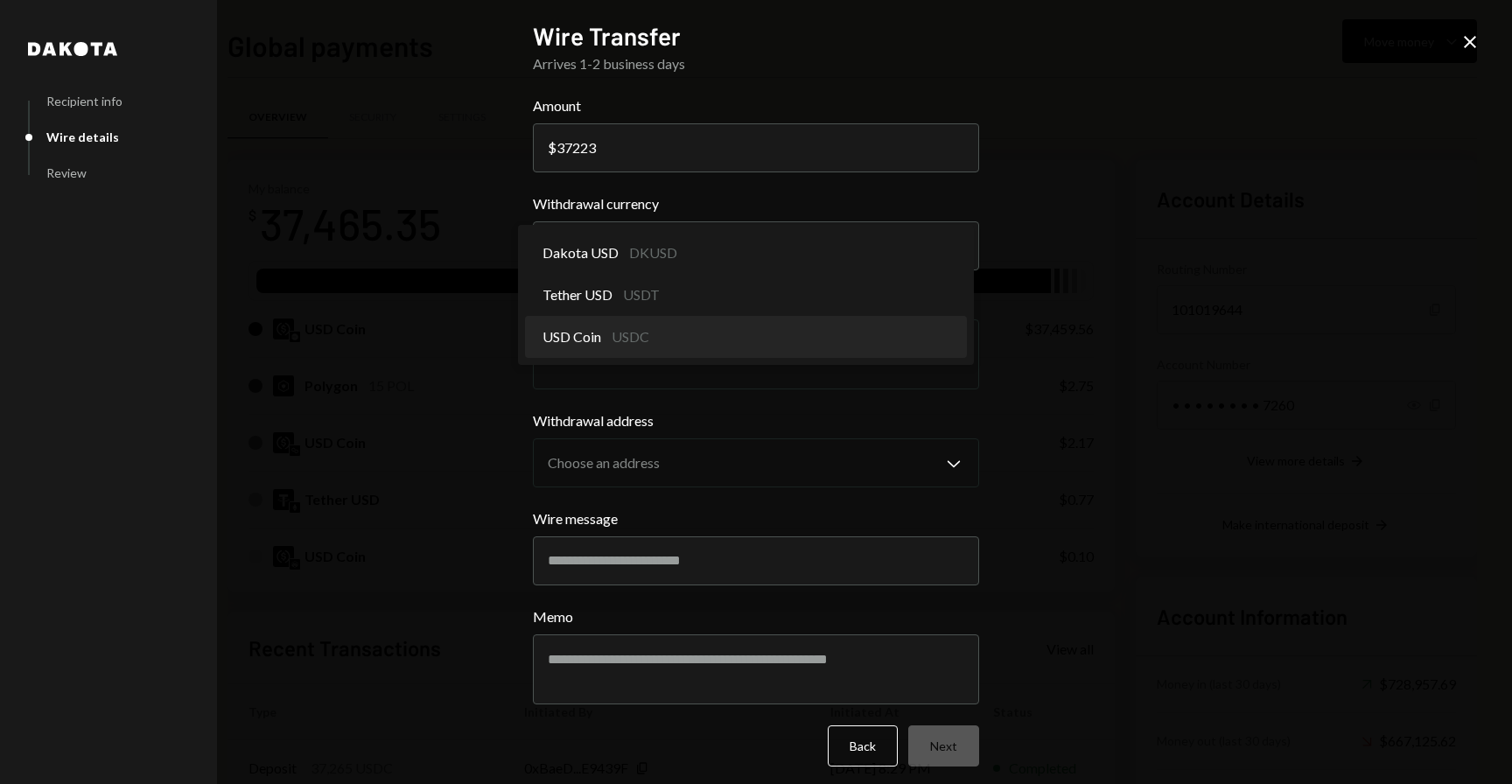
select select "****"
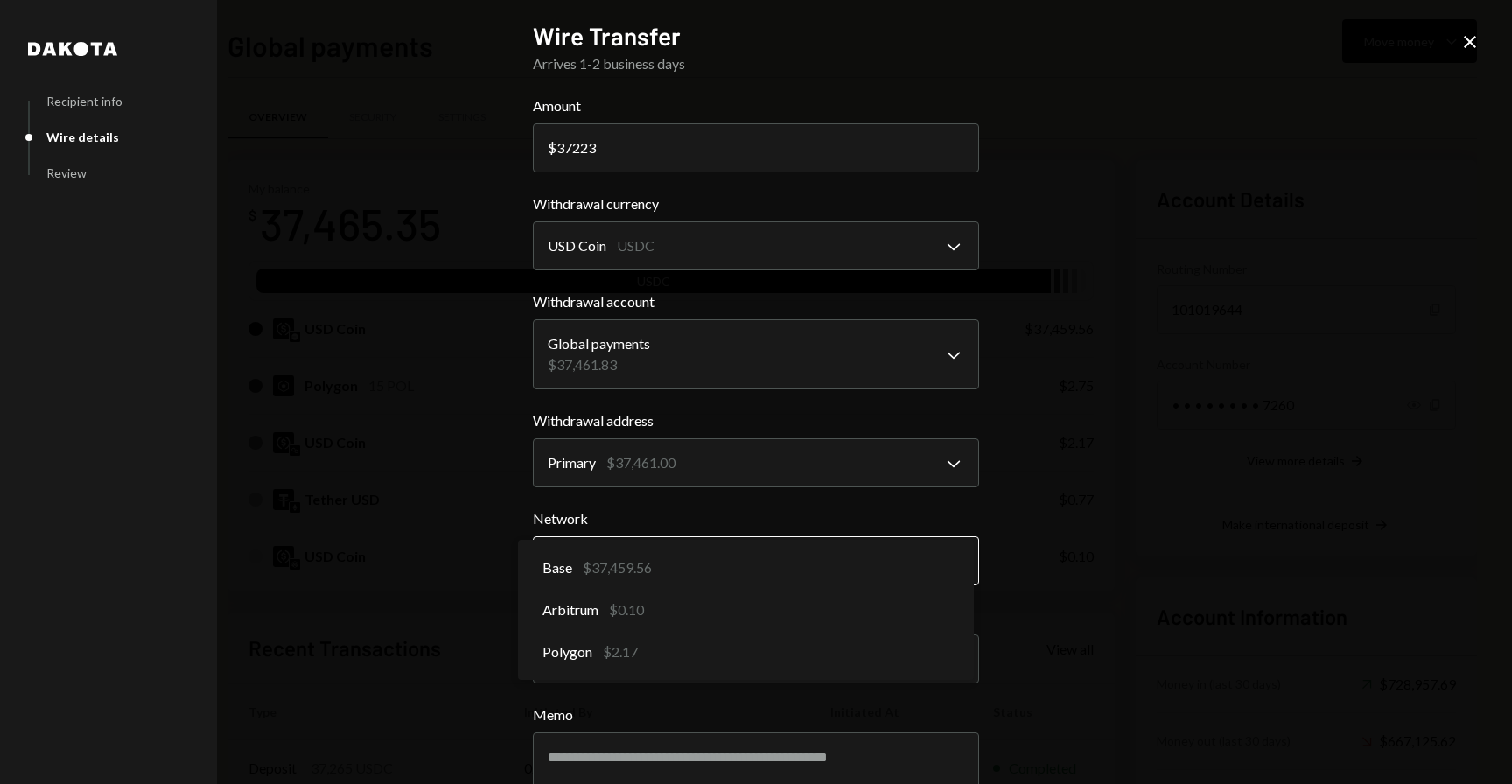
click at [685, 578] on body "W Wajusoft Service... Caret Down Home Home Inbox Inbox Activities Transactions …" at bounding box center [756, 392] width 1512 height 784
select select "**********"
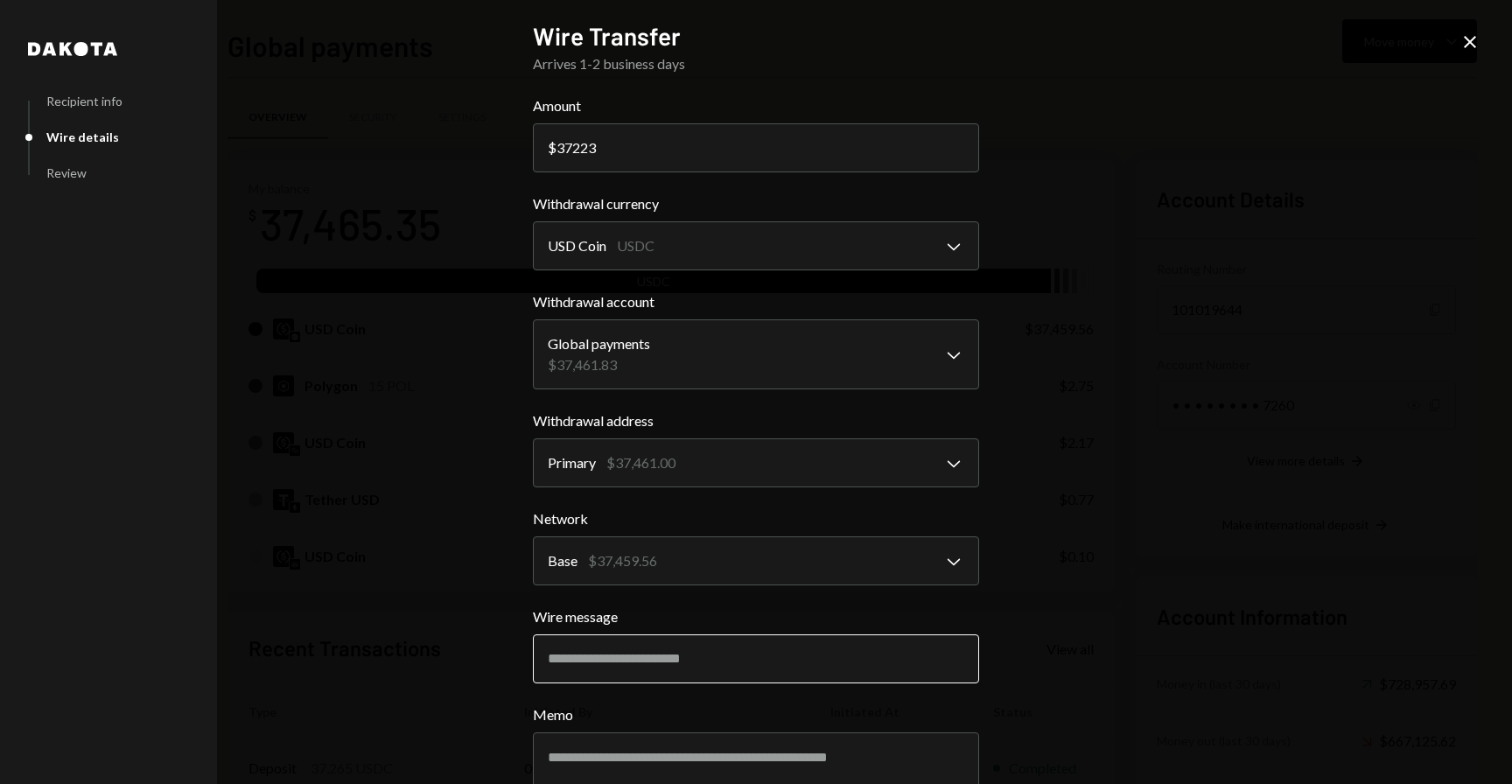
click at [652, 668] on input "Wire message" at bounding box center [756, 658] width 446 height 49
type input "**********"
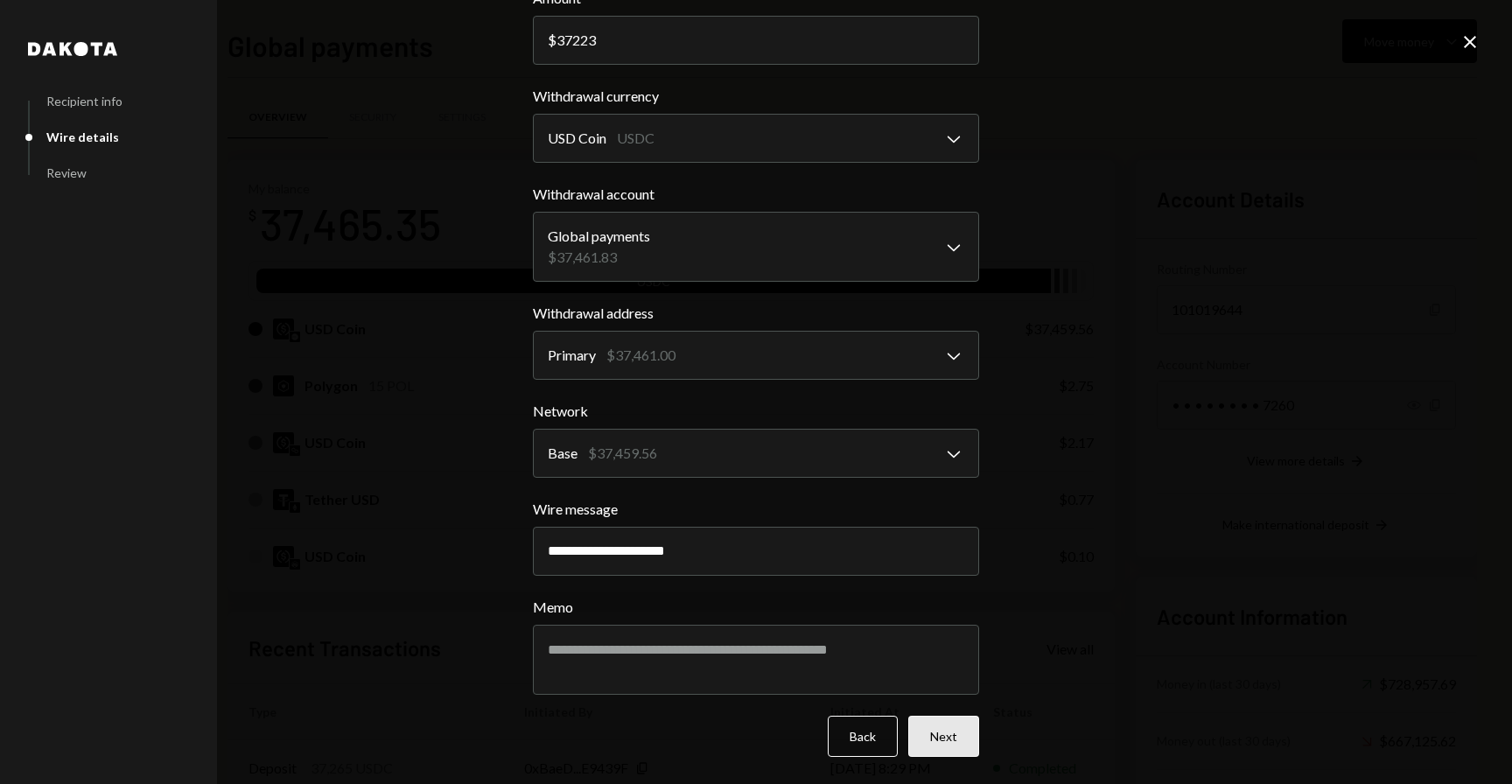
click at [953, 722] on button "Next" at bounding box center [943, 735] width 70 height 41
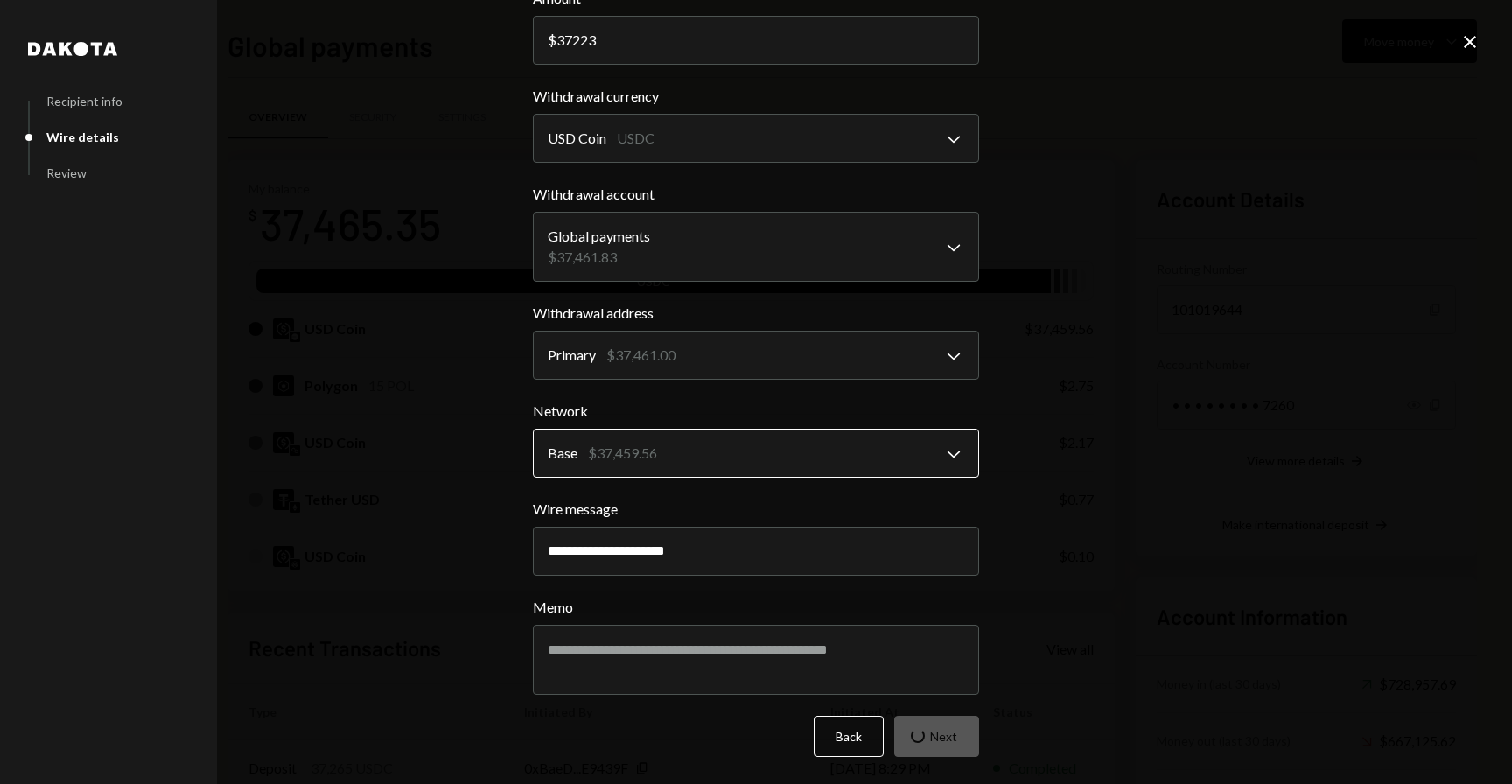
scroll to position [0, 0]
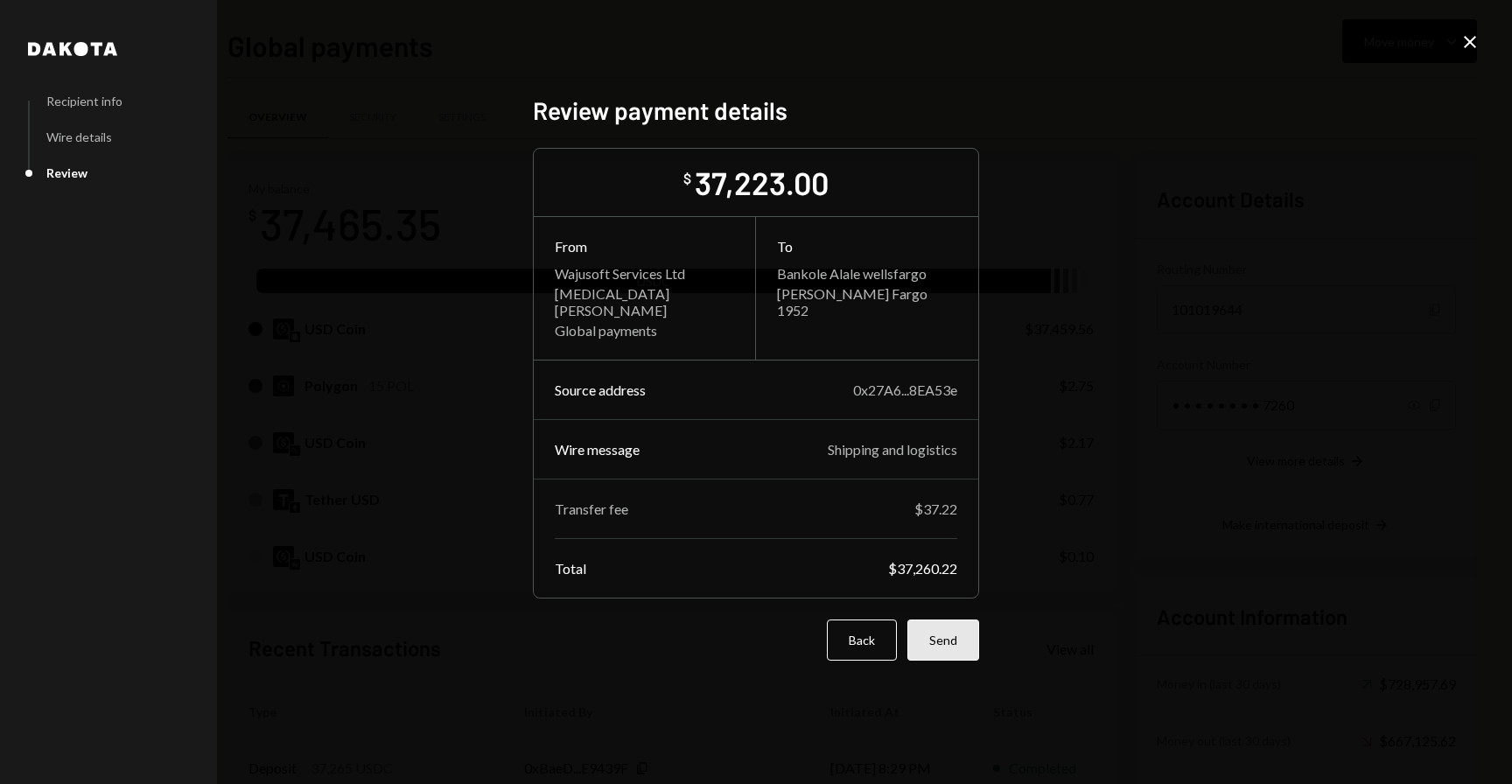
click at [944, 642] on button "Send" at bounding box center [943, 639] width 71 height 41
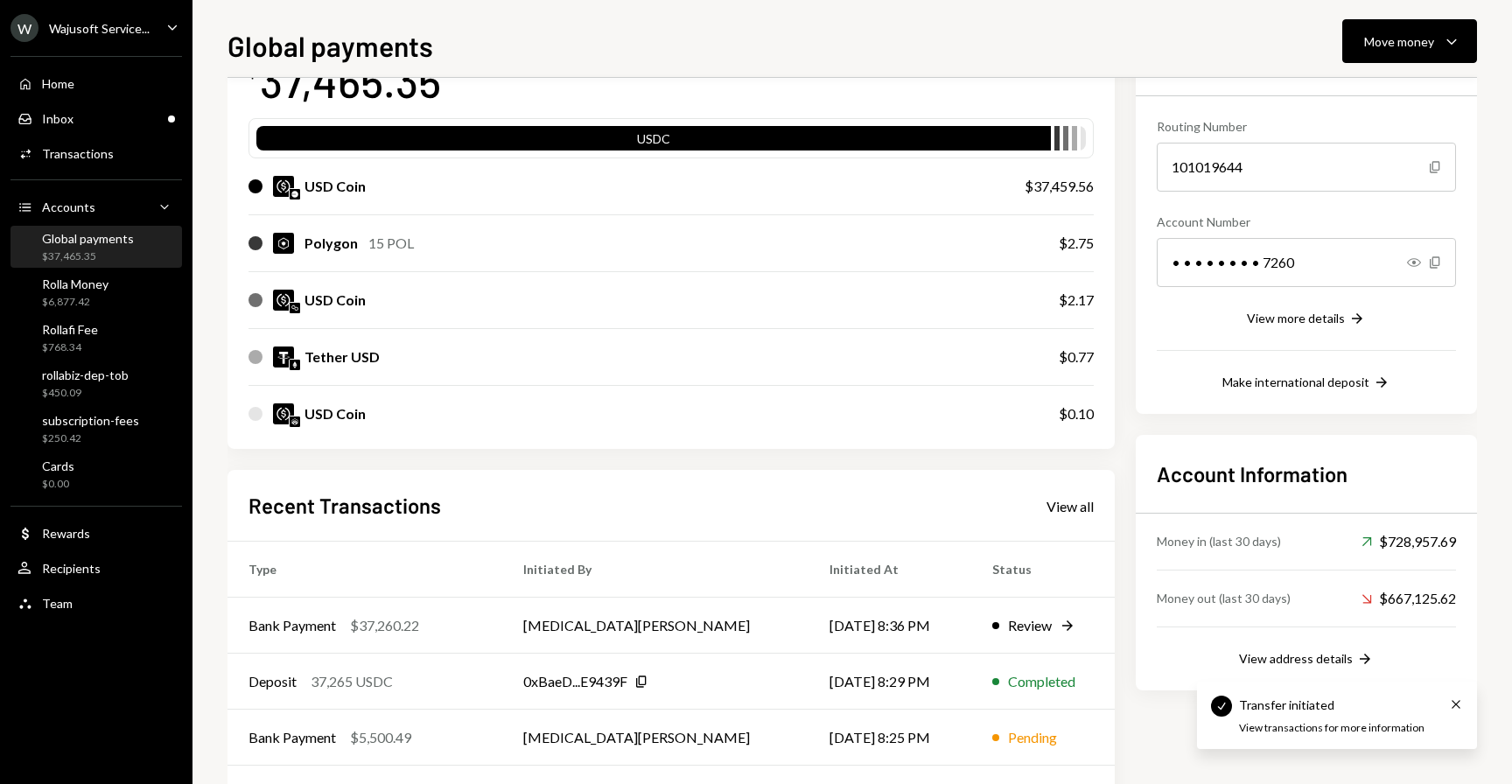
scroll to position [177, 0]
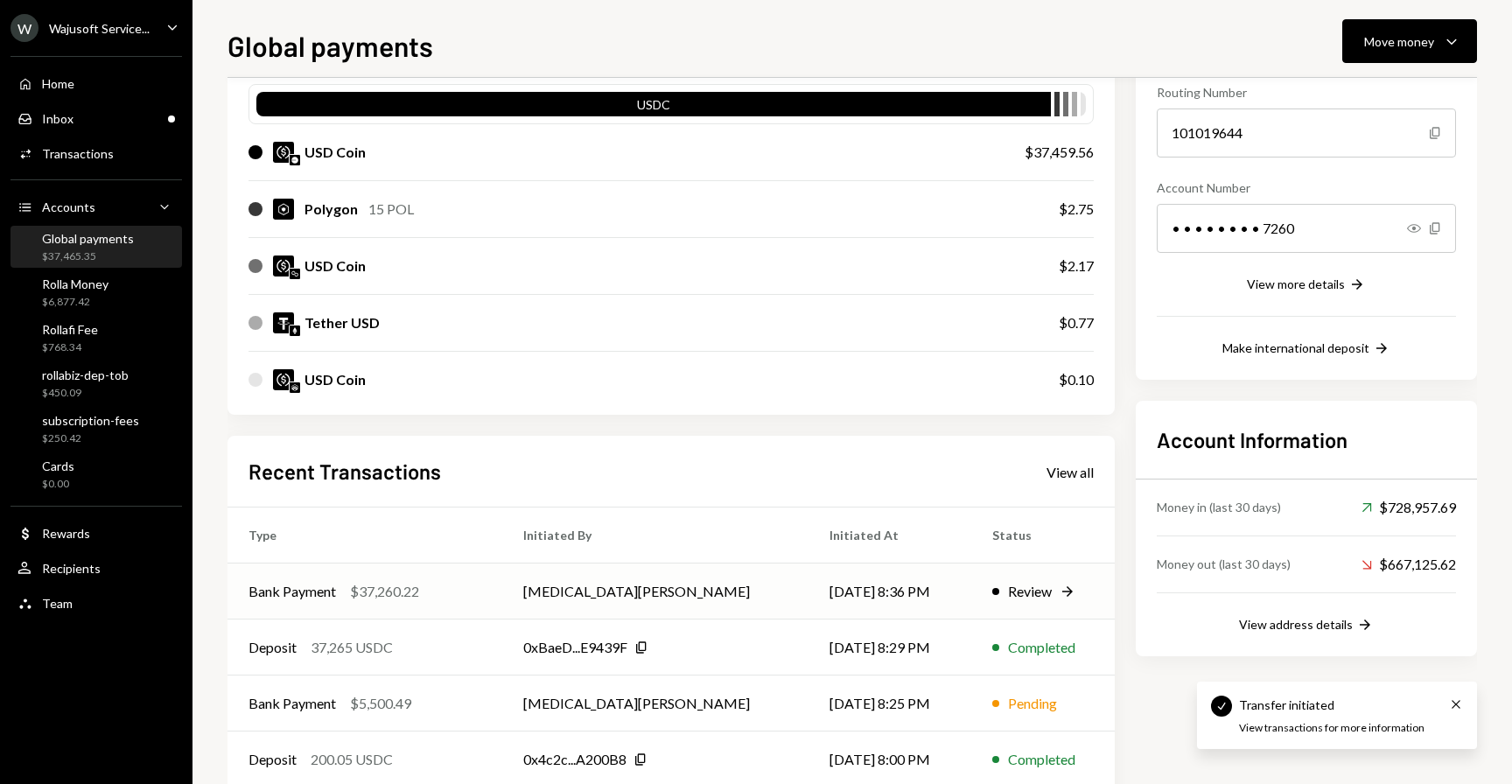
click at [808, 615] on td "[DATE] 8:36 PM" at bounding box center [890, 591] width 163 height 56
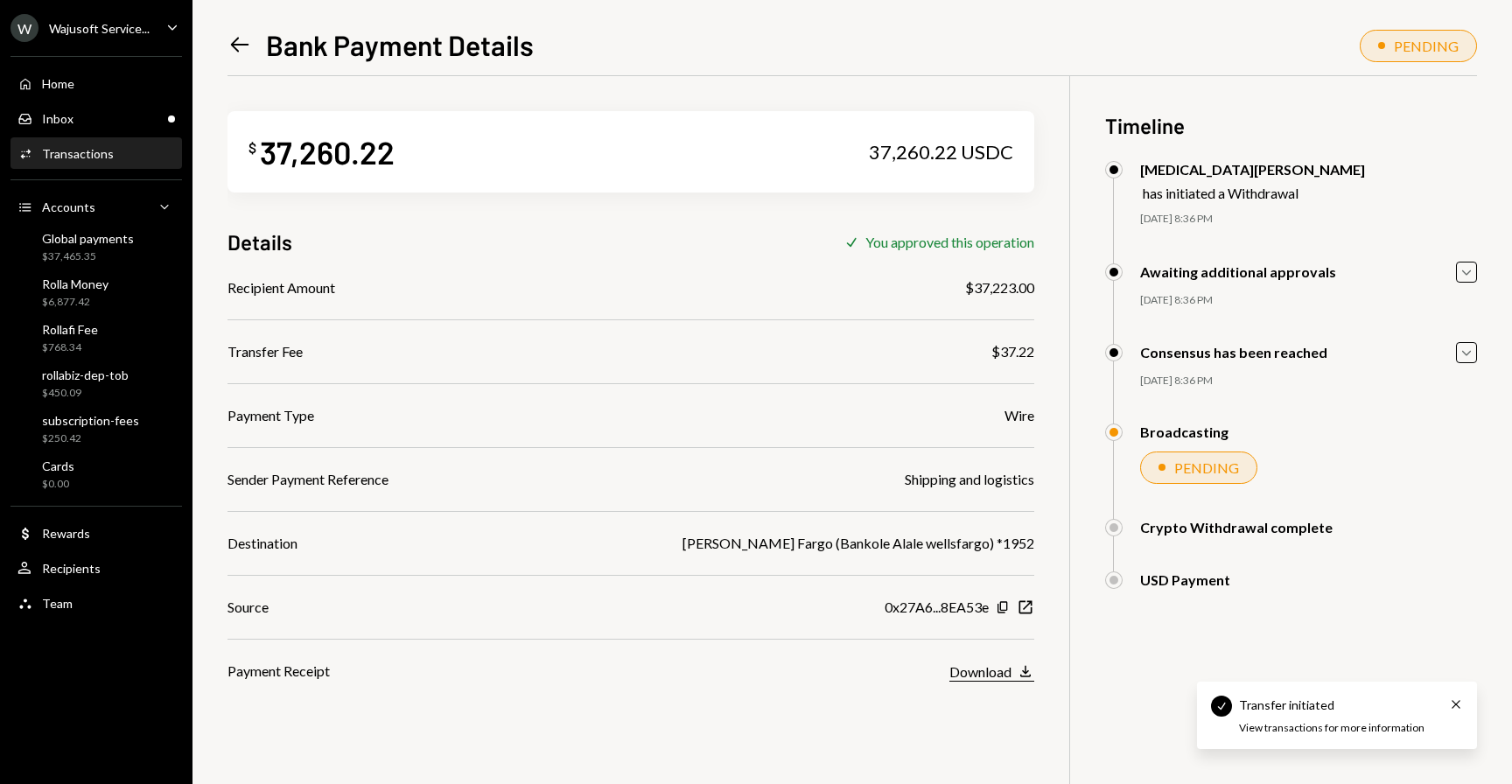
click at [998, 674] on div "Download" at bounding box center [980, 671] width 63 height 17
